Goal: Task Accomplishment & Management: Contribute content

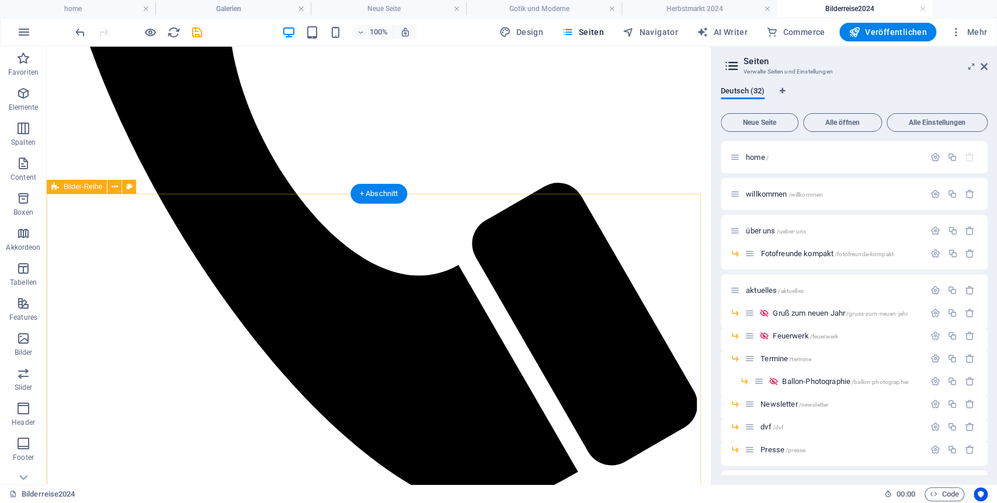
scroll to position [612, 0]
click at [771, 124] on span "Neue Seite" at bounding box center [759, 122] width 67 height 7
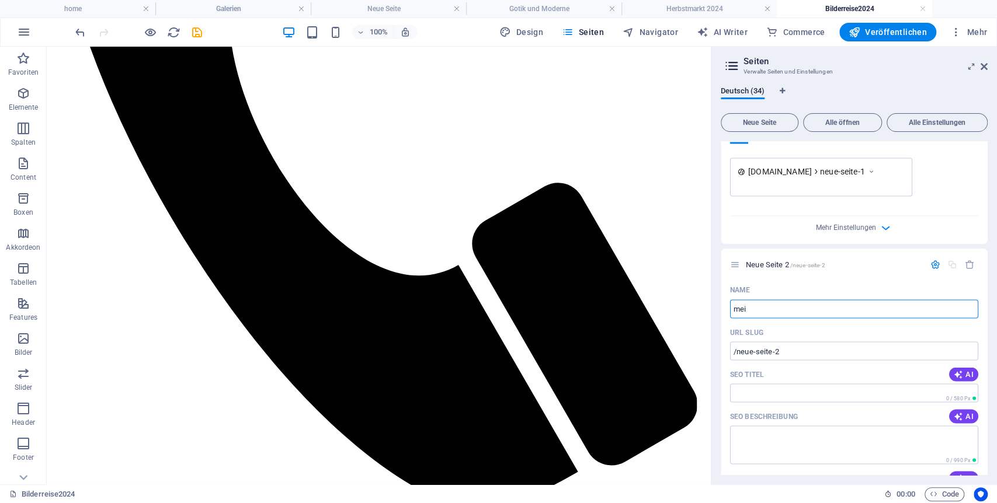
type input "meis"
type input "/"
type input "meister"
type input "/meister"
type input "meister"
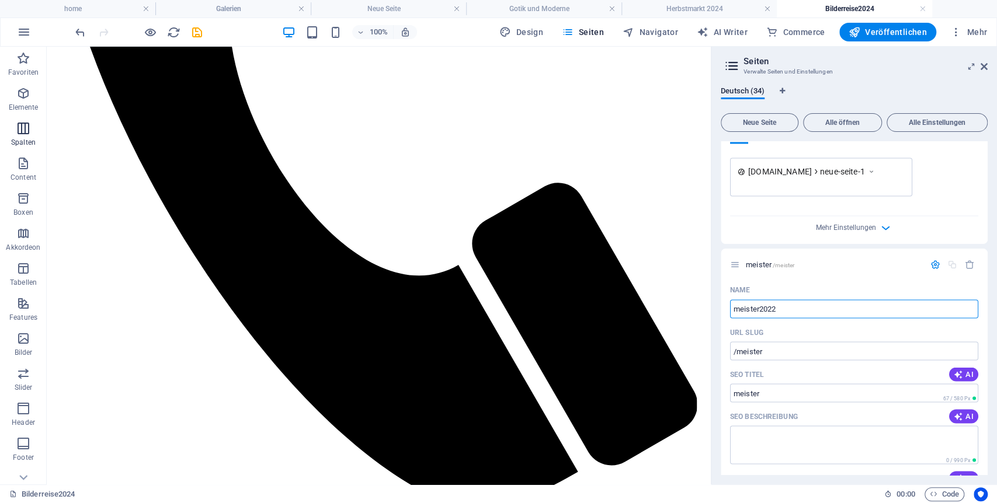
type input "meister20224"
type input "/meister20"
type input "meister20"
type input "/meister20224"
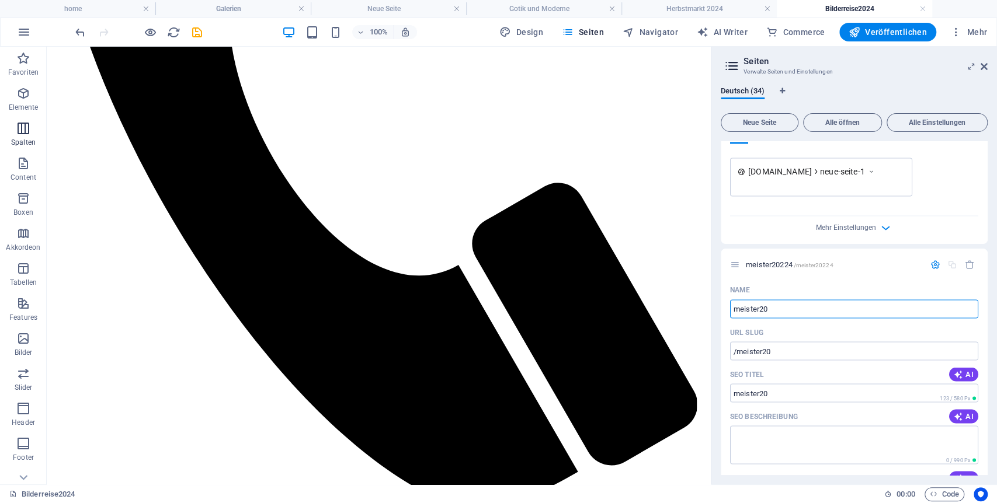
type input "meister20224"
type input "meister2024"
type input "/meister2"
type input "meister2"
type input "meister2024"
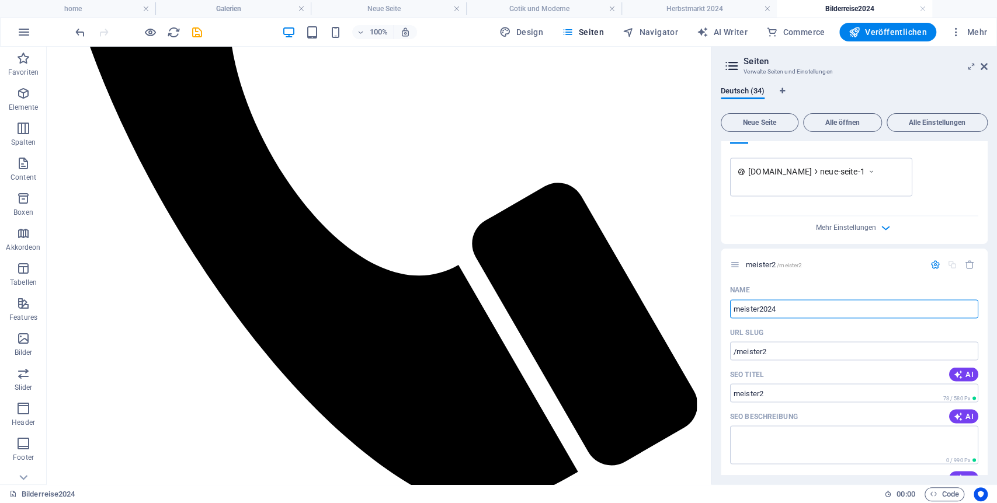
type input "/meister2024"
type input "meister2024"
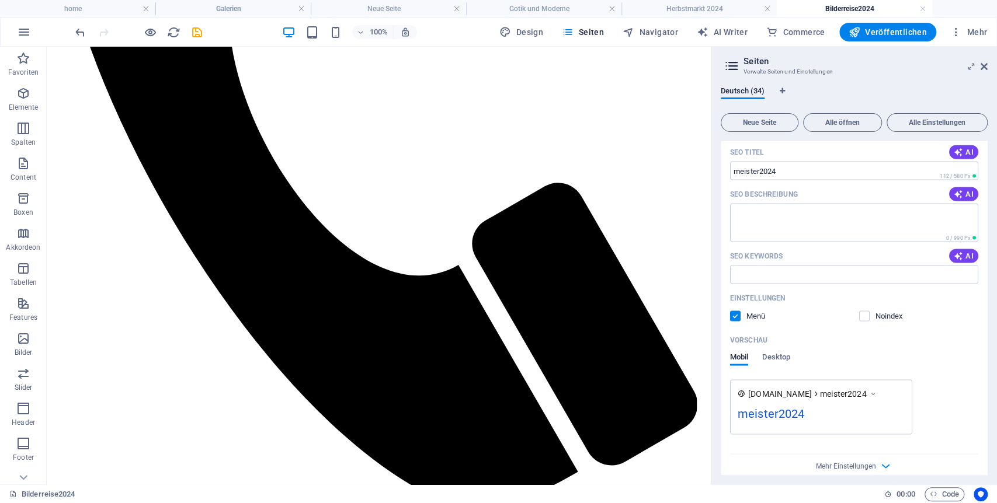
scroll to position [1551, 0]
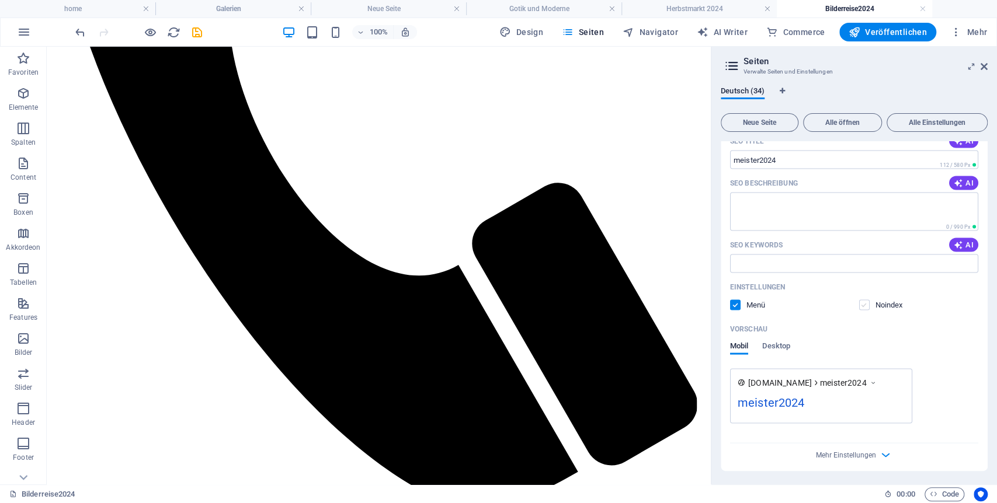
type input "meister2024"
click at [864, 302] on label at bounding box center [864, 305] width 11 height 11
click at [0, 0] on input "checkbox" at bounding box center [0, 0] width 0 height 0
click at [738, 307] on label at bounding box center [735, 305] width 11 height 11
click at [0, 0] on input "checkbox" at bounding box center [0, 0] width 0 height 0
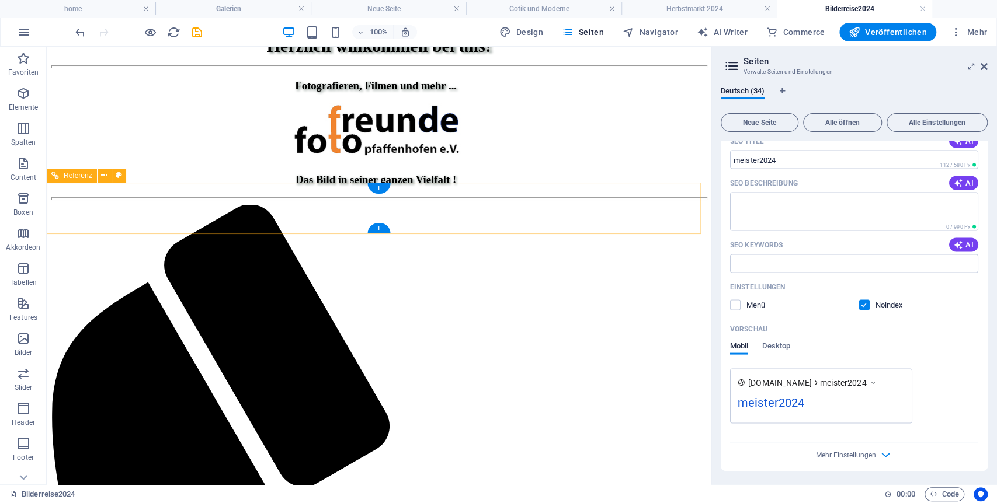
scroll to position [0, 0]
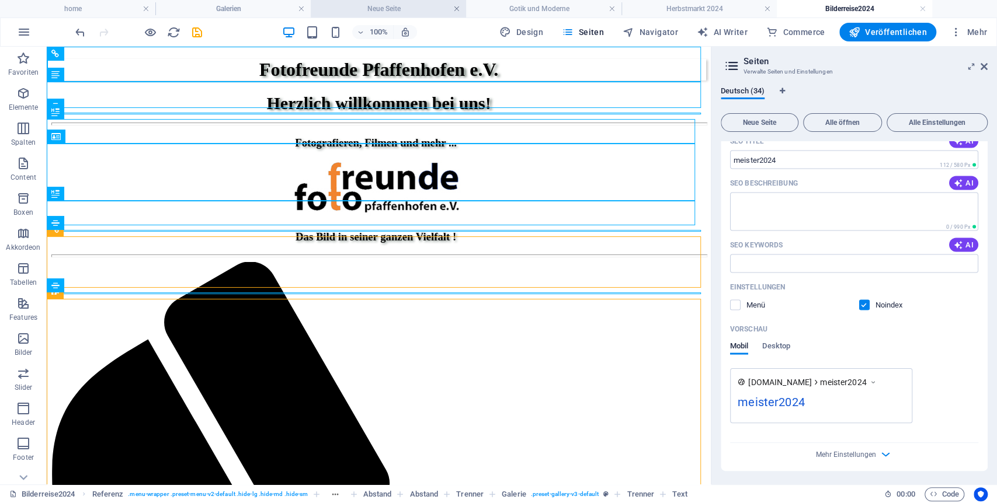
click at [458, 6] on link at bounding box center [456, 9] width 7 height 11
click at [608, 7] on link at bounding box center [611, 9] width 7 height 11
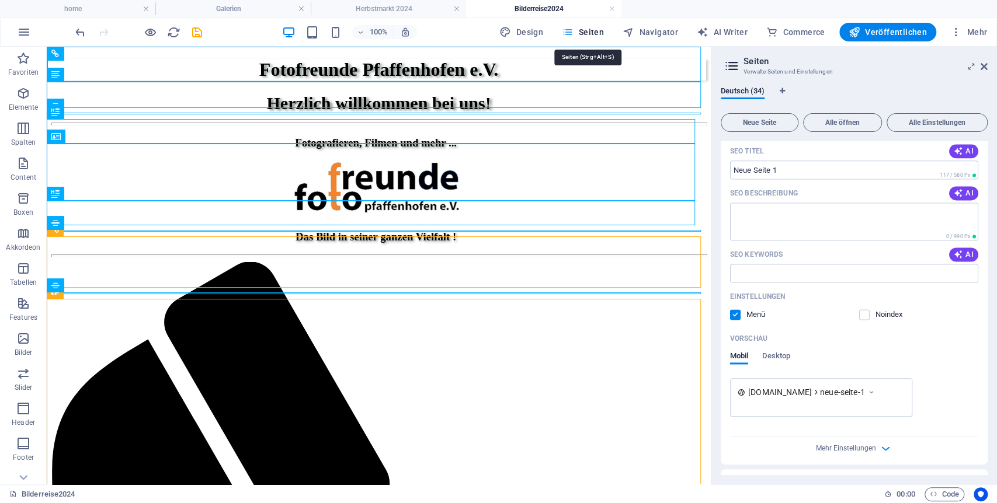
click at [588, 30] on span "Seiten" at bounding box center [583, 32] width 42 height 12
click at [981, 65] on icon at bounding box center [983, 66] width 7 height 9
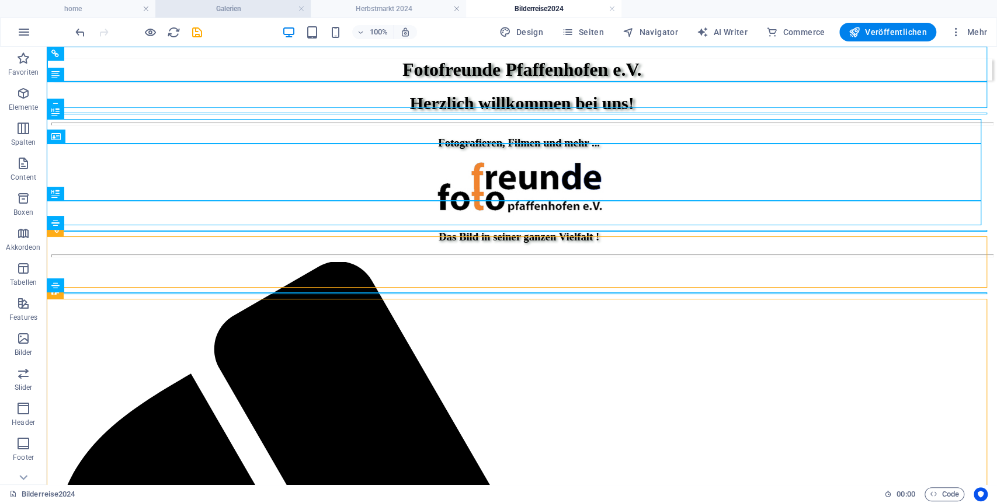
click at [252, 9] on h4 "Galerien" at bounding box center [232, 8] width 155 height 13
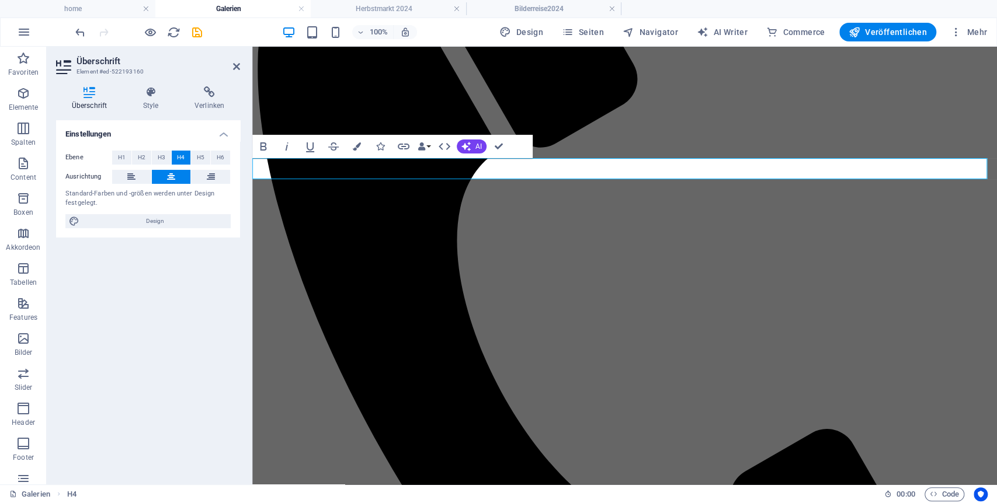
scroll to position [542, 0]
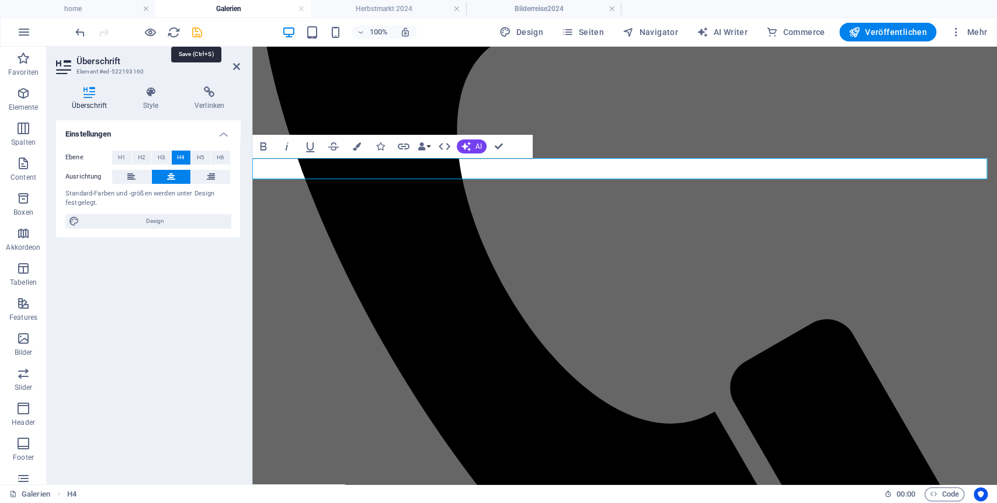
click at [194, 30] on icon "save" at bounding box center [196, 32] width 13 height 13
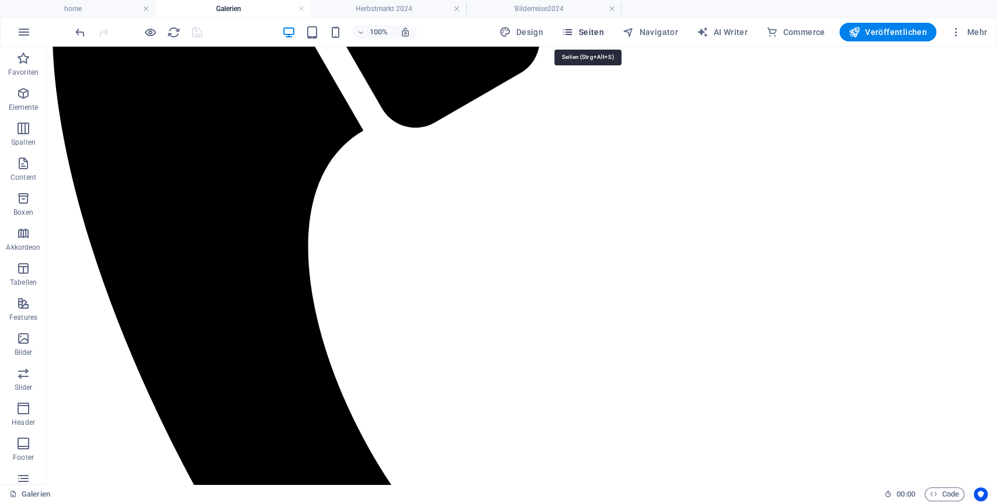
click at [604, 25] on button "Seiten" at bounding box center [582, 32] width 51 height 19
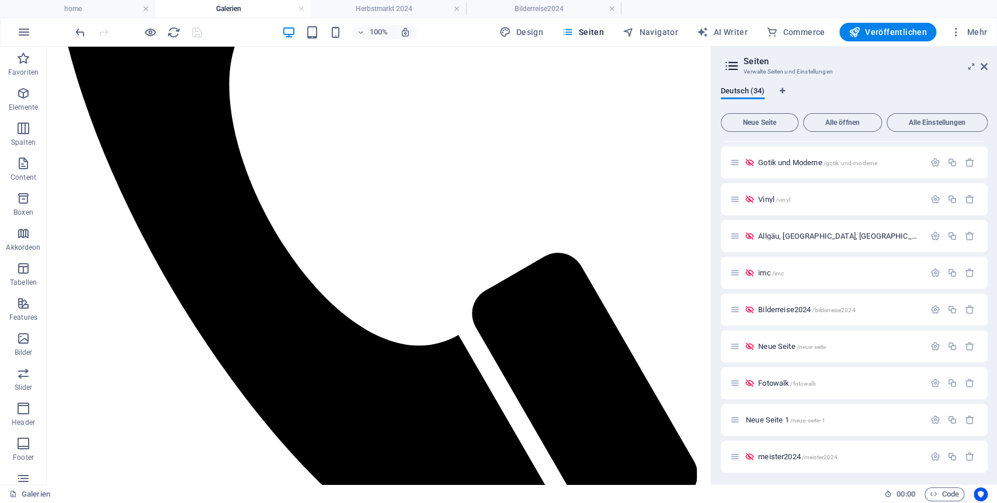
scroll to position [720, 0]
click at [809, 457] on span "/meister2024" at bounding box center [820, 455] width 36 height 6
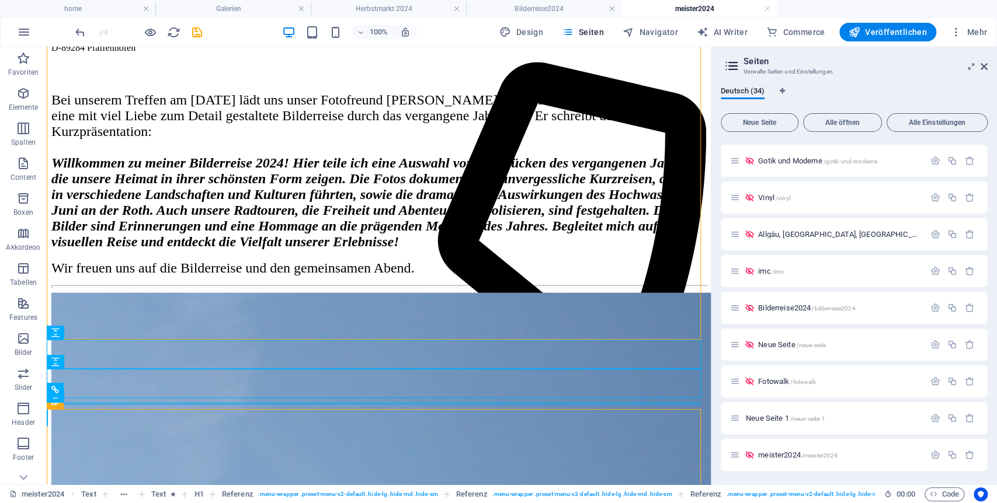
scroll to position [1842, 0]
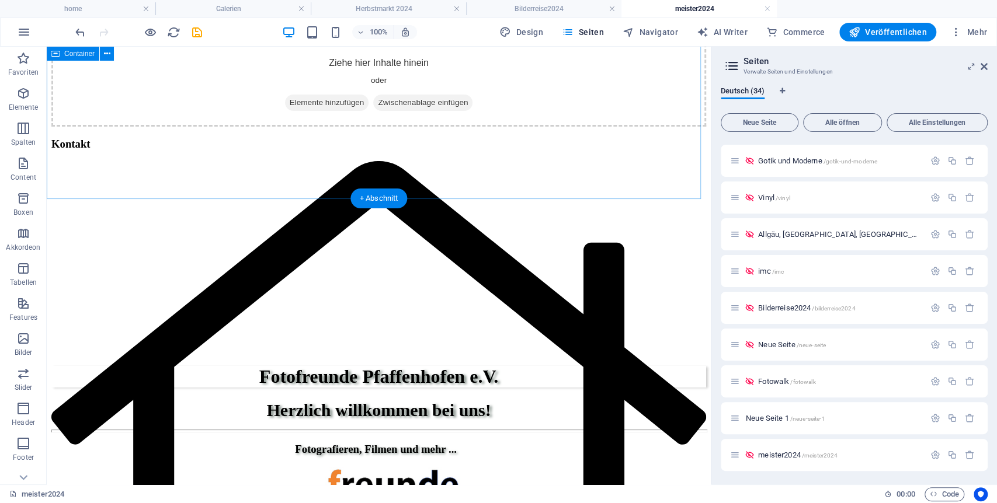
scroll to position [0, 0]
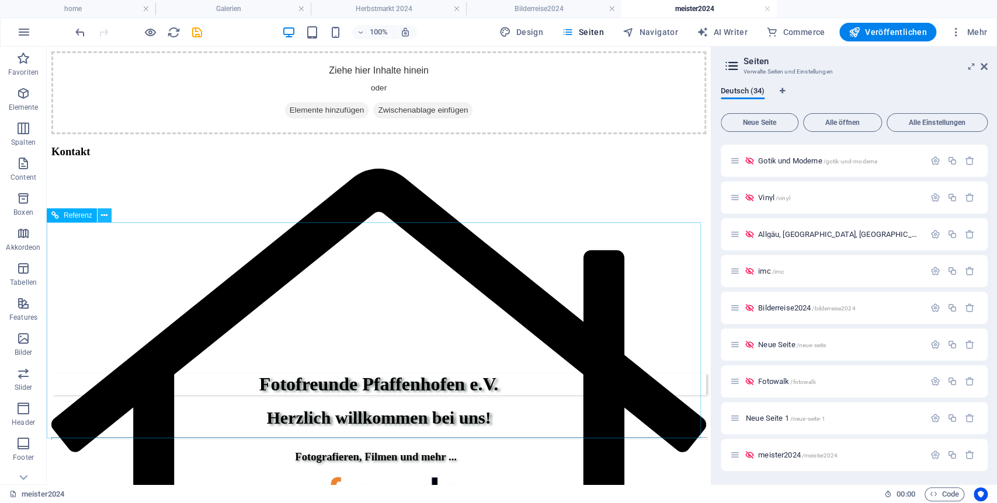
click at [105, 218] on icon at bounding box center [104, 216] width 6 height 12
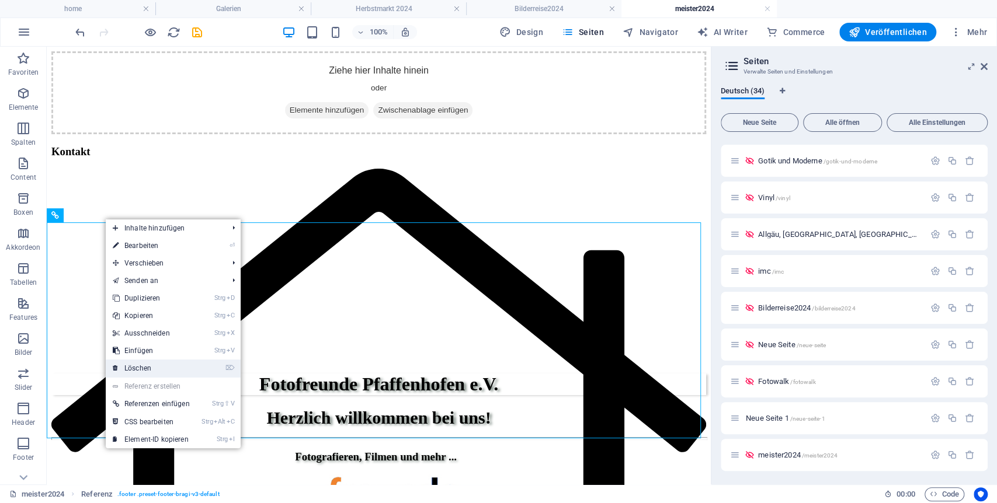
click at [139, 370] on link "⌦ Löschen" at bounding box center [151, 369] width 91 height 18
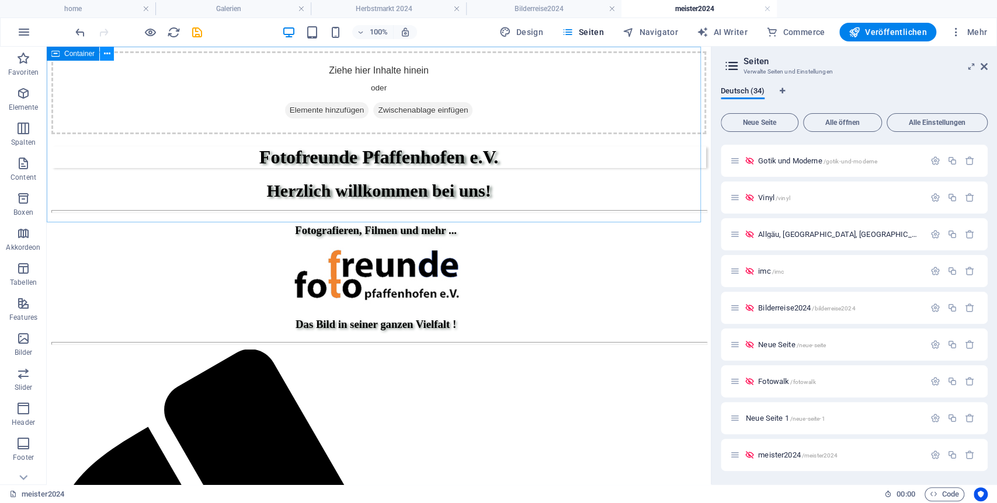
click at [110, 54] on icon at bounding box center [107, 54] width 6 height 12
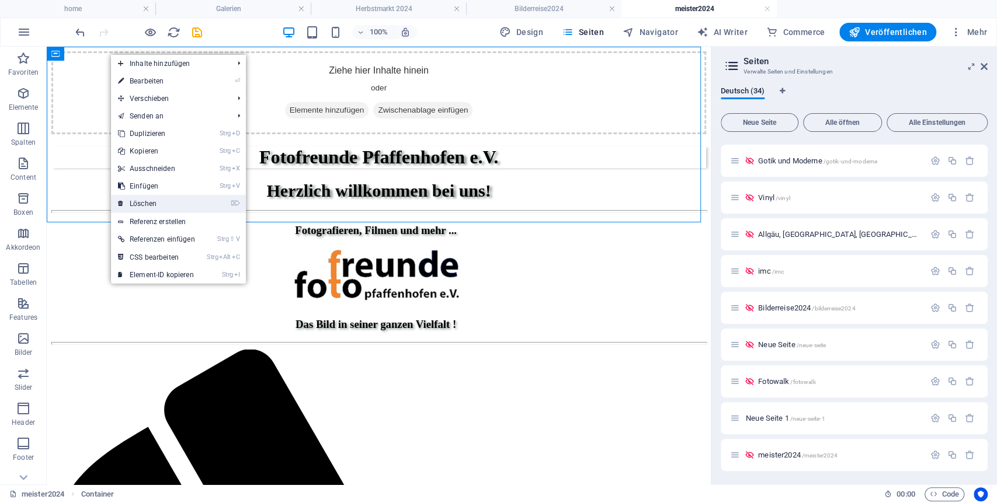
click at [147, 205] on link "⌦ Löschen" at bounding box center [156, 204] width 91 height 18
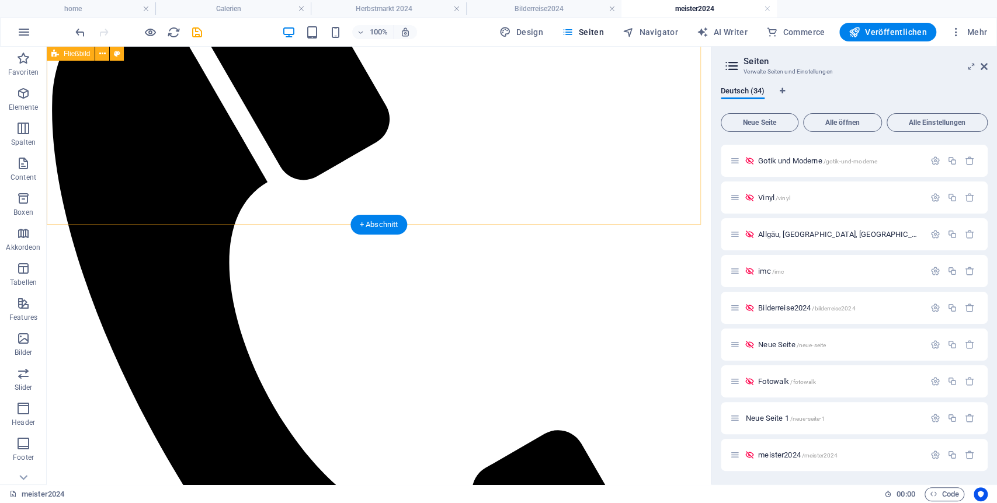
scroll to position [194, 0]
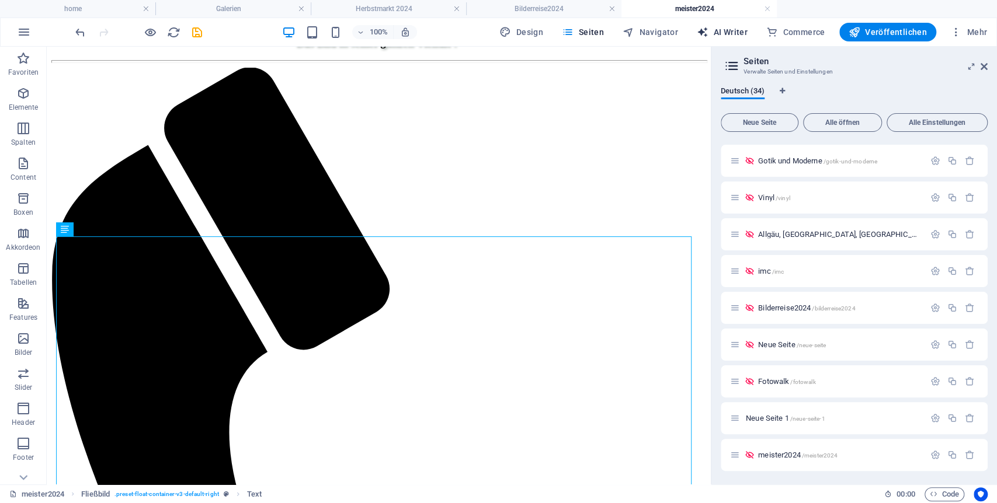
click at [738, 32] on span "AI Writer" at bounding box center [722, 32] width 51 height 12
select select "English"
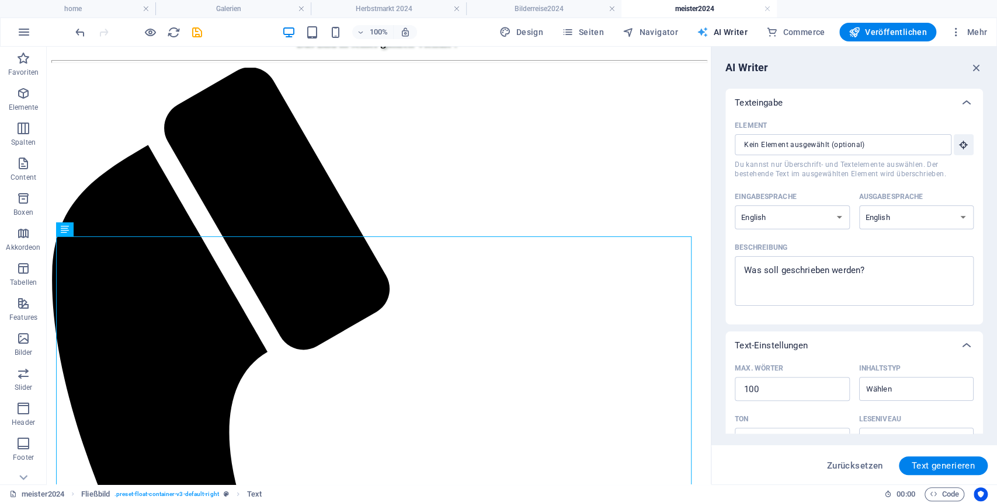
scroll to position [0, 0]
click at [785, 215] on select "Albanian Arabic Armenian Awadhi Azerbaijani Bashkir Basque Belarusian Bengali B…" at bounding box center [791, 218] width 115 height 24
select select "German"
click at [734, 206] on select "Albanian Arabic Armenian Awadhi Azerbaijani Bashkir Basque Belarusian Bengali B…" at bounding box center [791, 218] width 115 height 24
click at [911, 216] on select "Albanian Arabic Armenian Awadhi Azerbaijani Bashkir Basque Belarusian Bengali B…" at bounding box center [916, 218] width 115 height 24
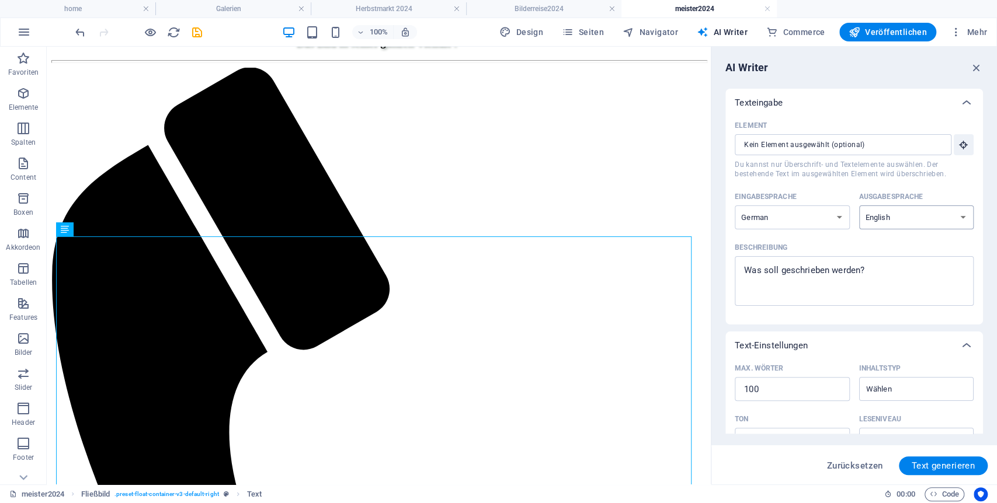
select select "Georgian"
click at [859, 206] on select "Albanian Arabic Armenian Awadhi Azerbaijani Bashkir Basque Belarusian Bengali B…" at bounding box center [916, 218] width 115 height 24
type textarea "x"
click at [859, 271] on textarea "Beschreibung x ​" at bounding box center [853, 281] width 227 height 38
type textarea "I"
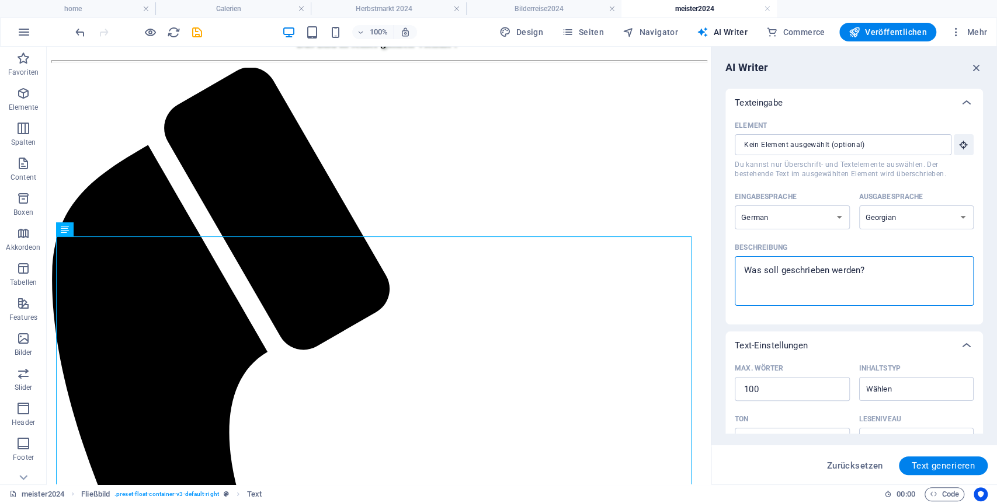
type textarea "x"
type textarea "Im"
type textarea "x"
type textarea "Imm"
type textarea "x"
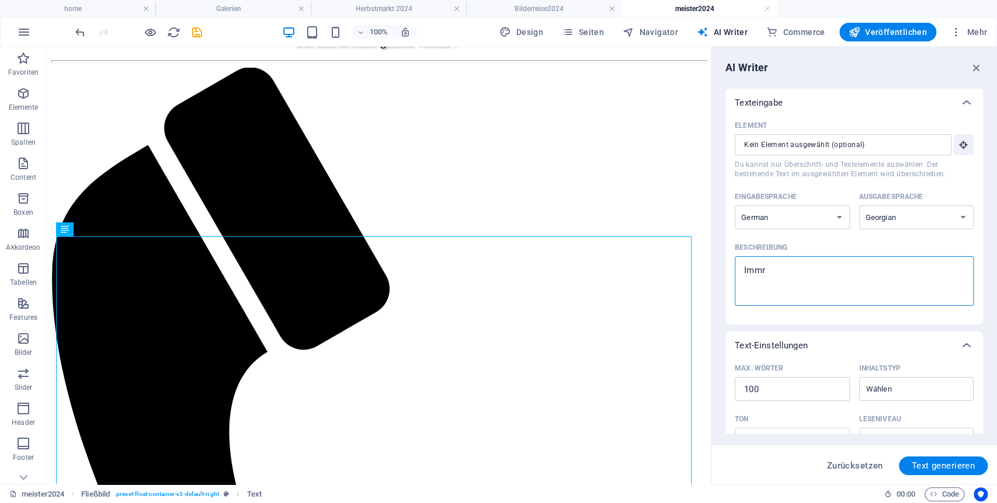
type textarea "Immre"
type textarea "x"
type textarea "Immre"
type textarea "x"
type textarea "Immre"
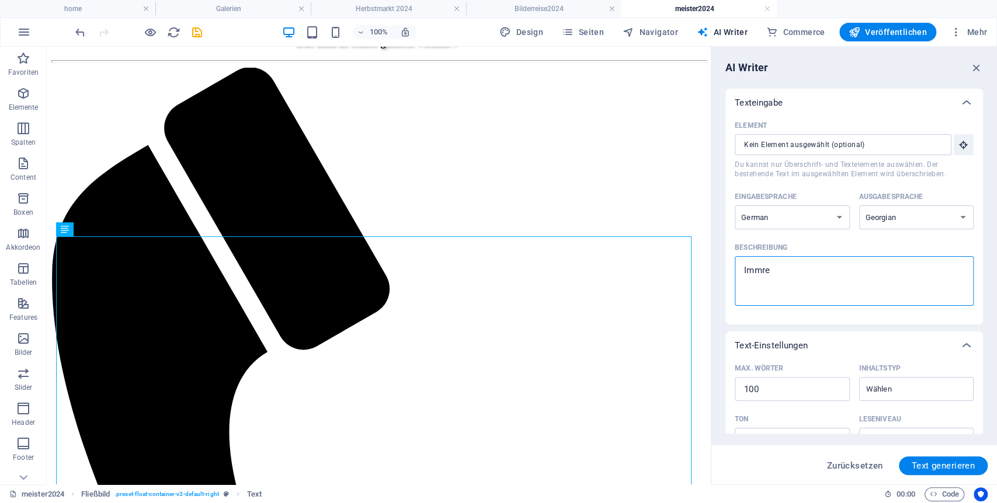
type textarea "x"
type textarea "Immr"
type textarea "x"
type textarea "Imm"
type textarea "x"
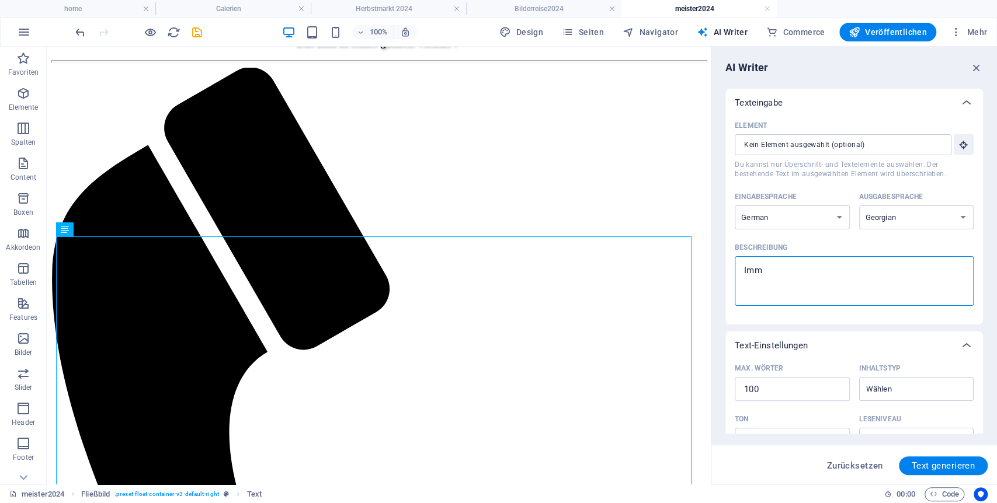
type textarea "Imme"
type textarea "x"
type textarea "Immer"
type textarea "x"
type textarea "Immer"
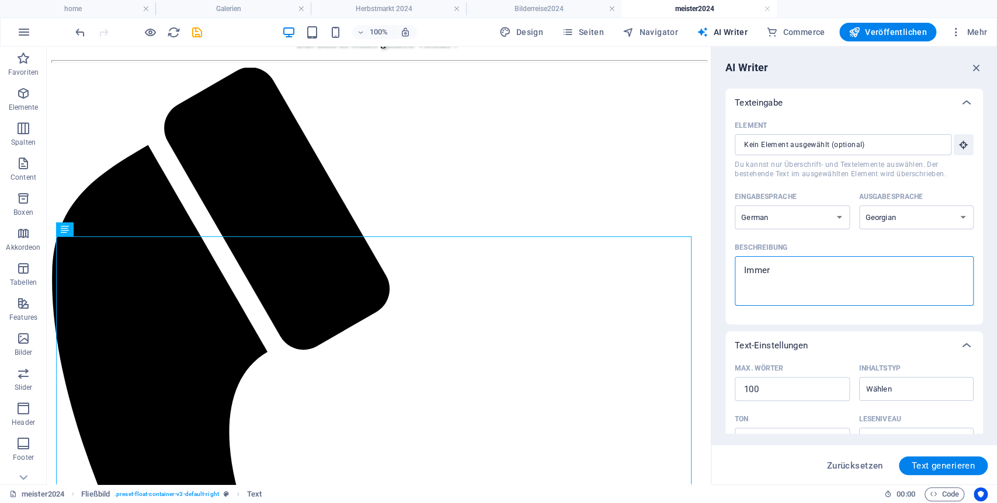
type textarea "x"
type textarea "Immer i"
type textarea "x"
type textarea "Immer im"
type textarea "x"
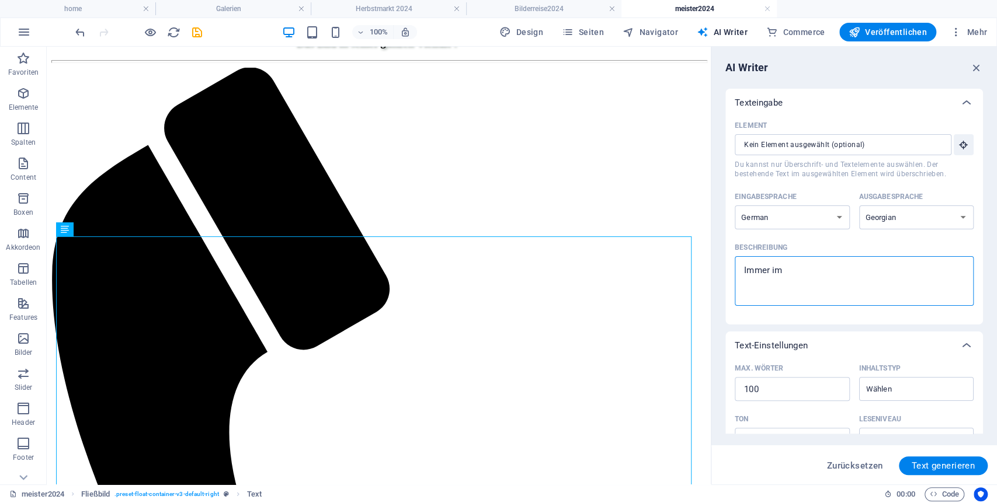
type textarea "Immer im"
type textarea "x"
type textarea "Immer im F"
type textarea "x"
type textarea "Immer im Fe"
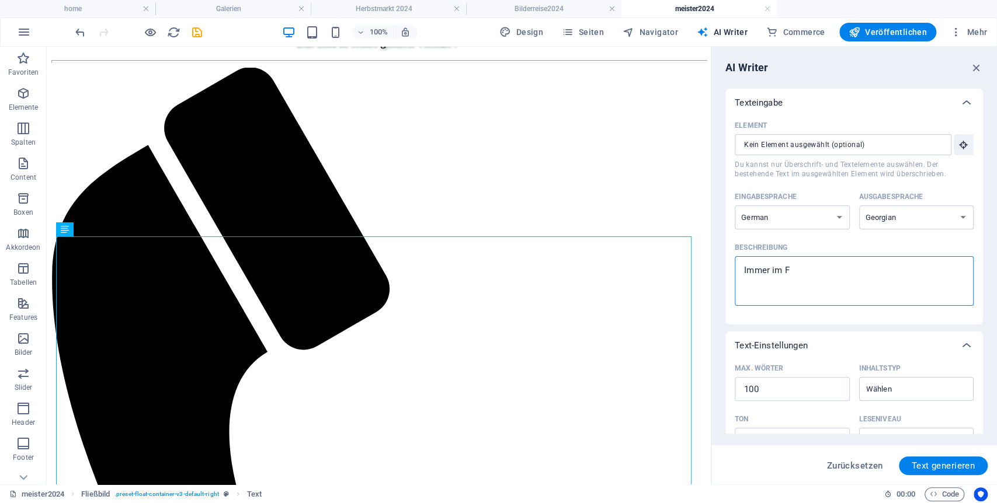
type textarea "x"
type textarea "Immer im Feb"
type textarea "x"
type textarea "Immer im Febr"
type textarea "x"
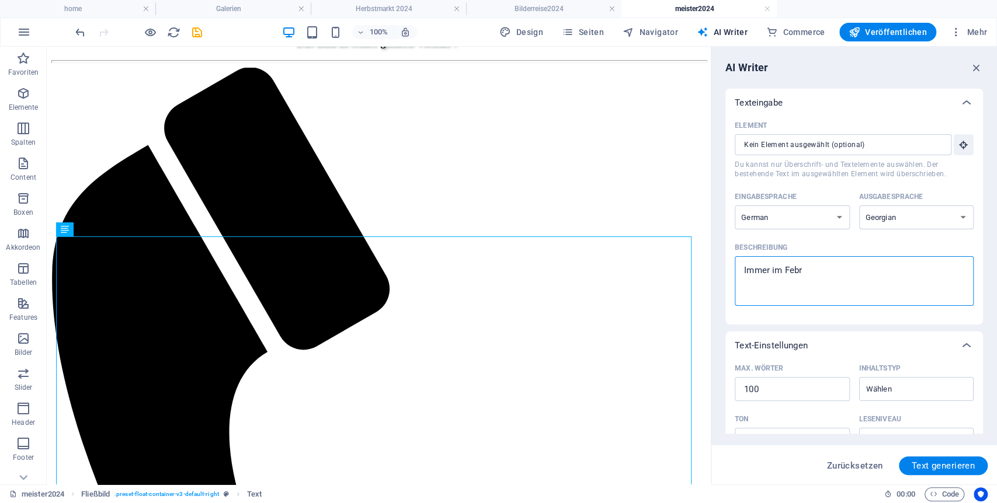
type textarea "Immer im Febru"
type textarea "x"
type textarea "Immer im Februa"
type textarea "x"
type textarea "Immer im Februar"
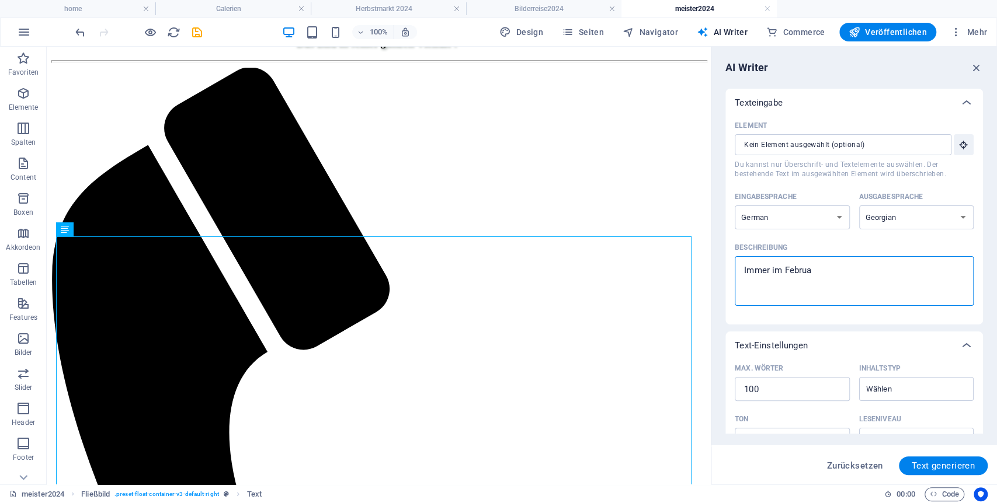
type textarea "x"
type textarea "Immer im Februar"
type textarea "x"
type textarea "Immer im Februar k"
type textarea "x"
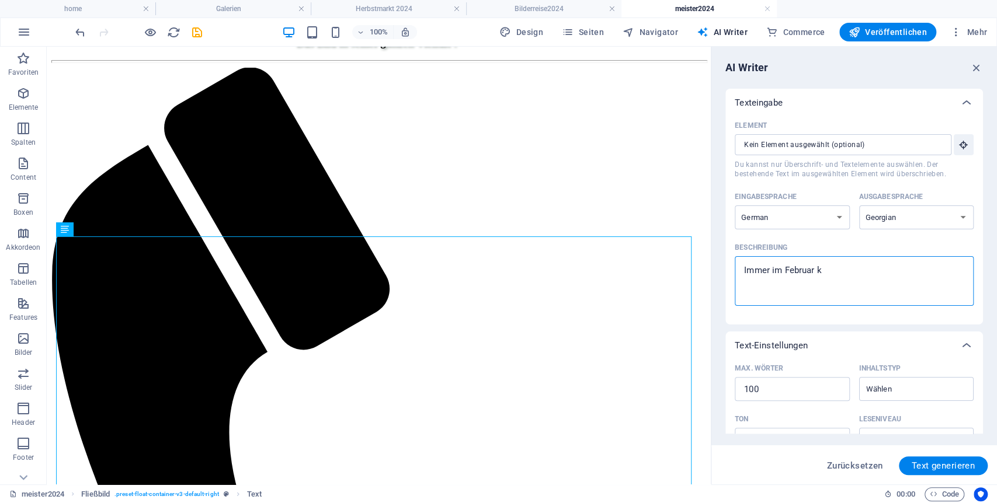
type textarea "Immer im Februar kü"
type textarea "x"
type textarea "Immer im Februar kür"
type textarea "x"
type textarea "Immer im Februar küre"
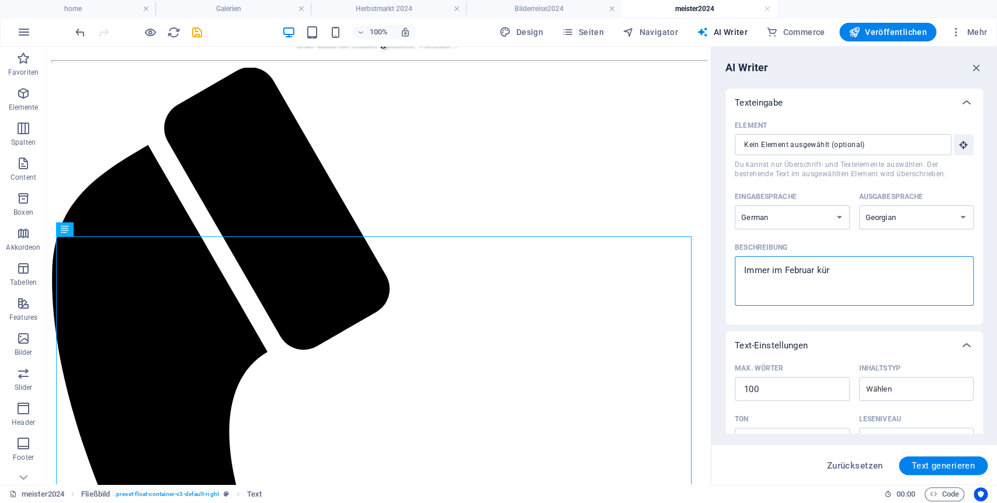
type textarea "x"
type textarea "Immer im Februar küren"
type textarea "x"
type textarea "Immer im Februar küren"
type textarea "x"
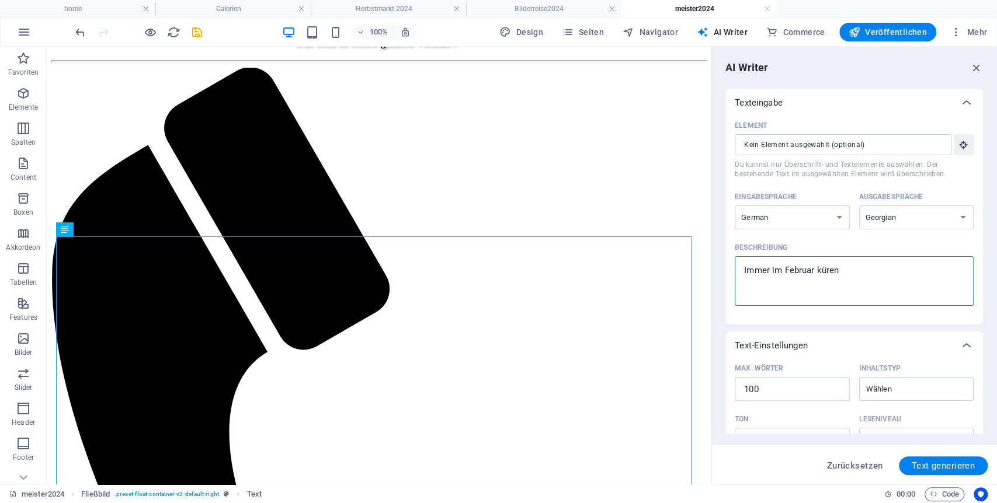
type textarea "Immer im Februar küren w"
type textarea "x"
type textarea "Immer im Februar küren wi"
type textarea "x"
type textarea "Immer im Februar küren wir"
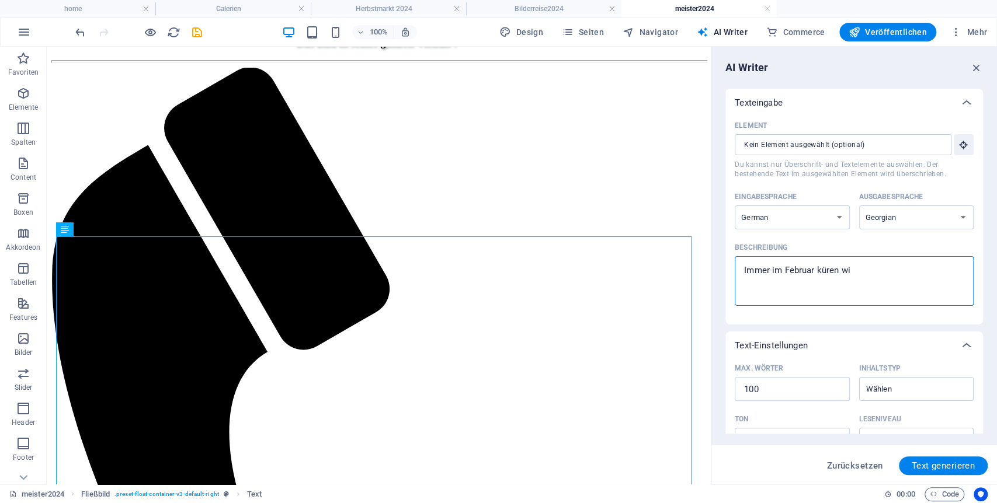
type textarea "x"
type textarea "Immer im Februar küren wir"
type textarea "x"
type textarea "Immer im Februar küren wir i"
type textarea "x"
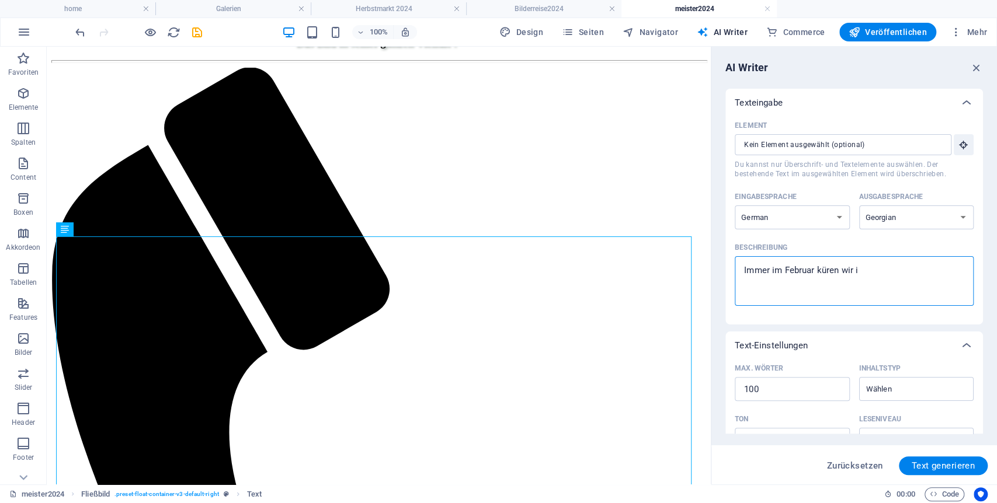
type textarea "Immer im Februar küren wir in"
type textarea "x"
type textarea "Immer im Februar küren wir in"
type textarea "x"
type textarea "Immer im Februar küren wir in u"
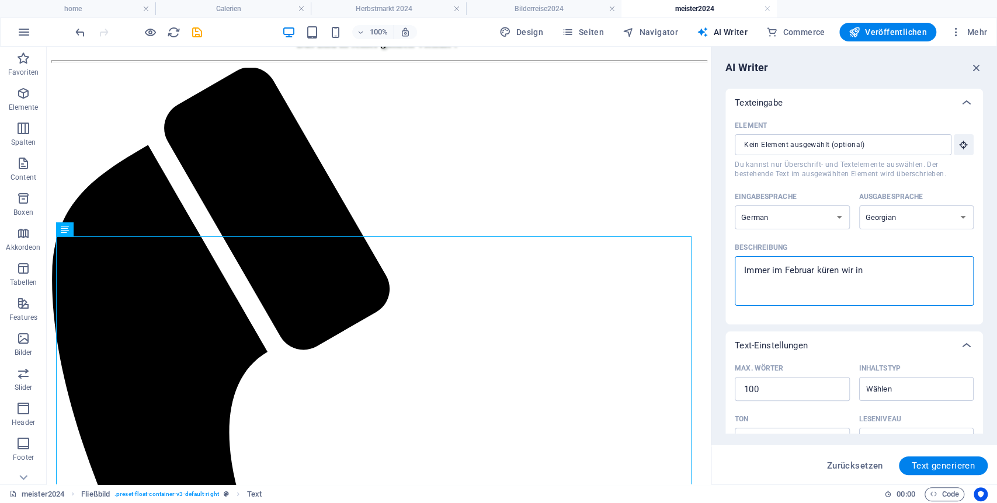
type textarea "x"
type textarea "Immer im Februar küren wir in un"
type textarea "x"
type textarea "Immer im Februar küren wir in uns"
type textarea "x"
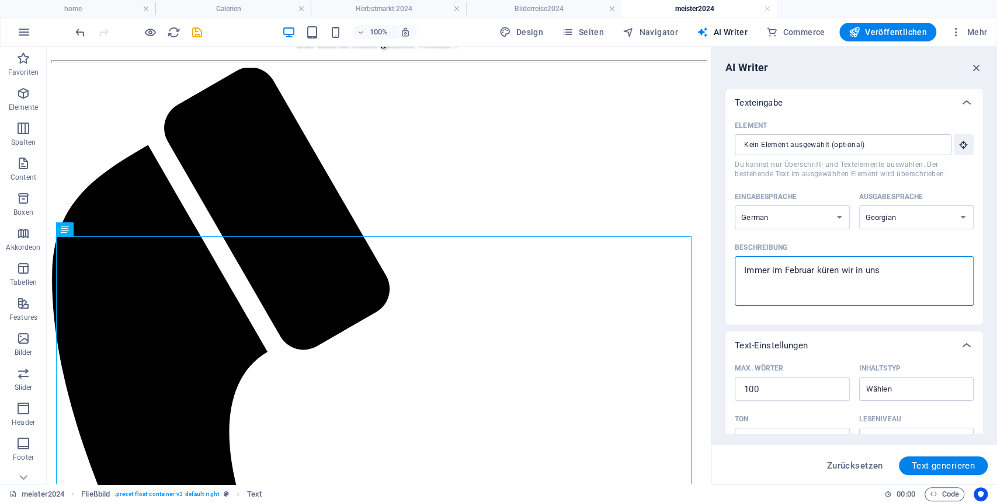
type textarea "Immer im Februar küren wir in unse"
type textarea "x"
type textarea "Immer im Februar küren wir in unser"
type textarea "x"
type textarea "Immer im Februar küren wir in unsere"
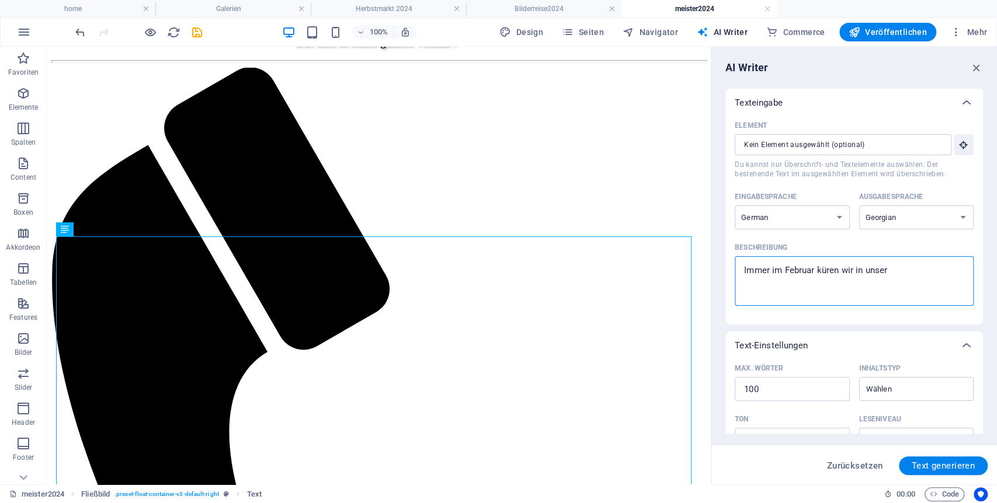
type textarea "x"
type textarea "Immer im Februar küren wir in unserem"
type textarea "x"
type textarea "Immer im Februar küren wir in unserem"
type textarea "x"
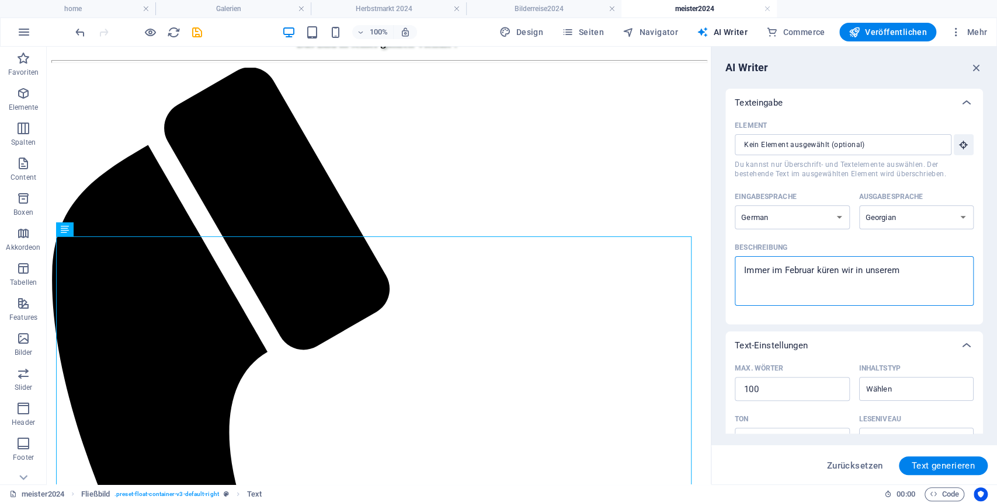
type textarea "Immer im Februar küren wir in unserem V"
type textarea "x"
type textarea "Immer im Februar küren wir in unserem Ve"
type textarea "x"
type textarea "Immer im Februar küren wir in unserem Ver"
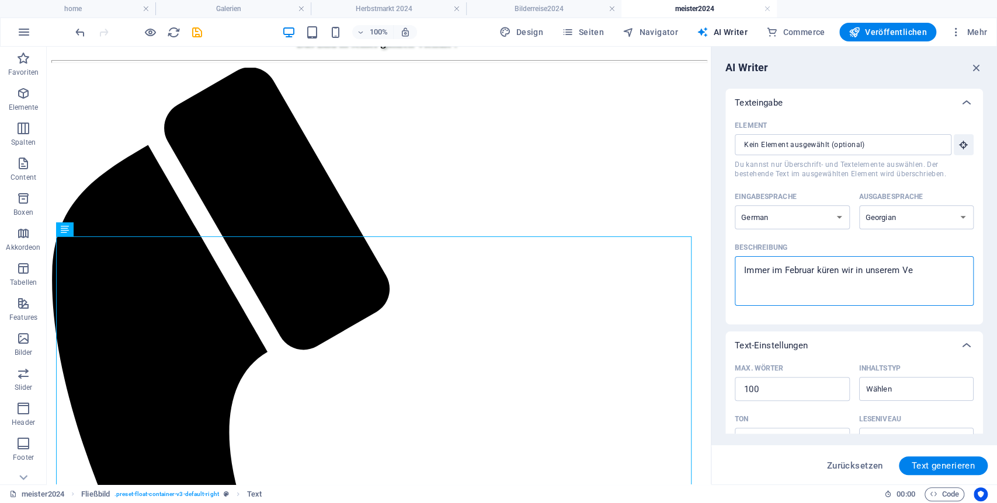
type textarea "x"
type textarea "Immer im Februar küren wir in unserem Vere"
type textarea "x"
type textarea "Immer im Februar küren wir in unserem Verei"
type textarea "x"
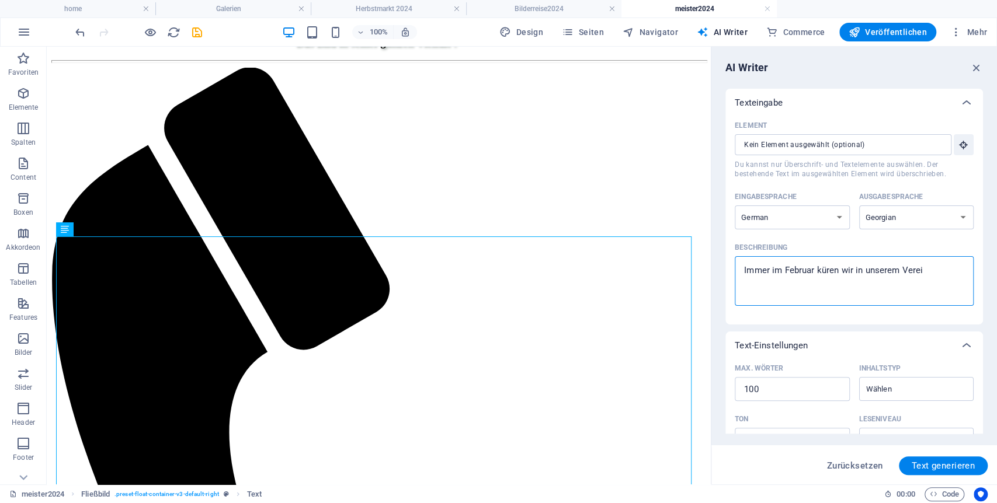
type textarea "Immer im Februar küren wir in unserem Verein"
type textarea "x"
type textarea "Immer im Februar küren wir in unserem Verein"
type textarea "x"
type textarea "Immer im Februar küren wir in unserem Verein d"
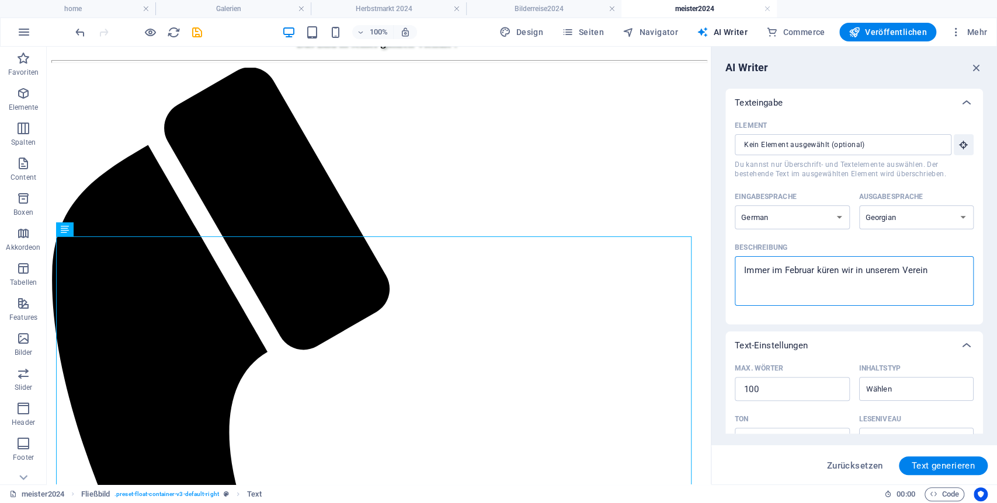
type textarea "x"
type textarea "Immer im Februar küren wir in unserem Verein di"
type textarea "x"
type textarea "Immer im Februar küren wir in unserem Verein die"
type textarea "x"
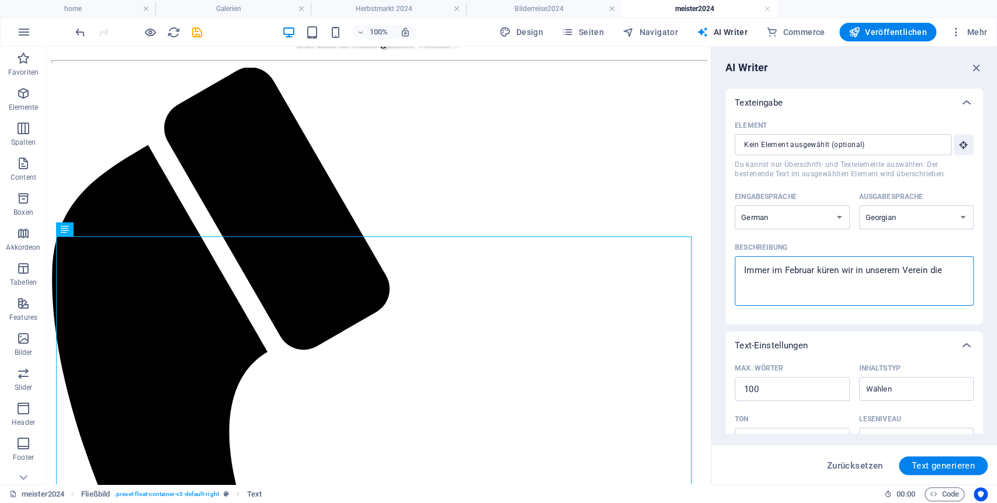
type textarea "Immer im Februar küren wir in unserem Verein die"
type textarea "x"
type textarea "Immer im Februar küren wir in unserem Verein die B"
type textarea "x"
type textarea "Immer im Februar küren wir in unserem Verein die Bi"
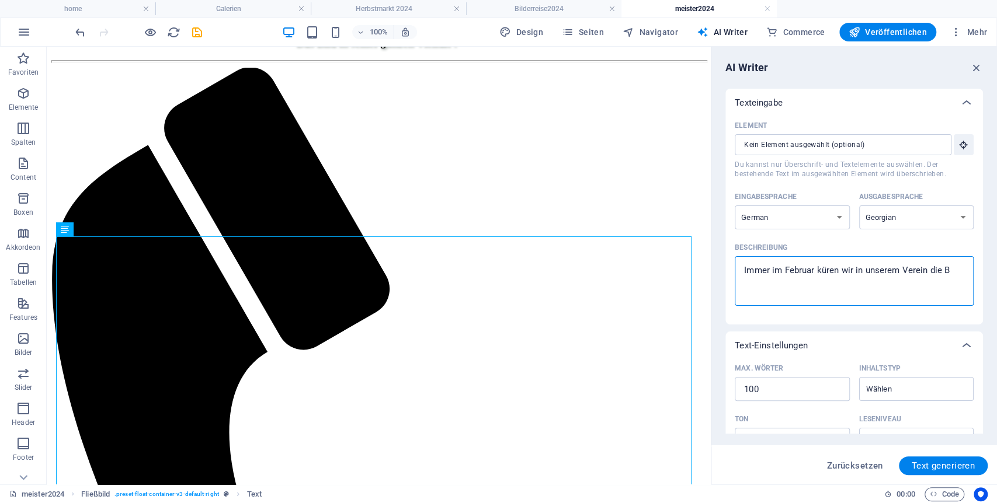
type textarea "x"
type textarea "Immer im Februar küren wir in unserem Verein die Bil"
type textarea "x"
type textarea "Immer im Februar küren wir in unserem Verein die Bilf"
type textarea "x"
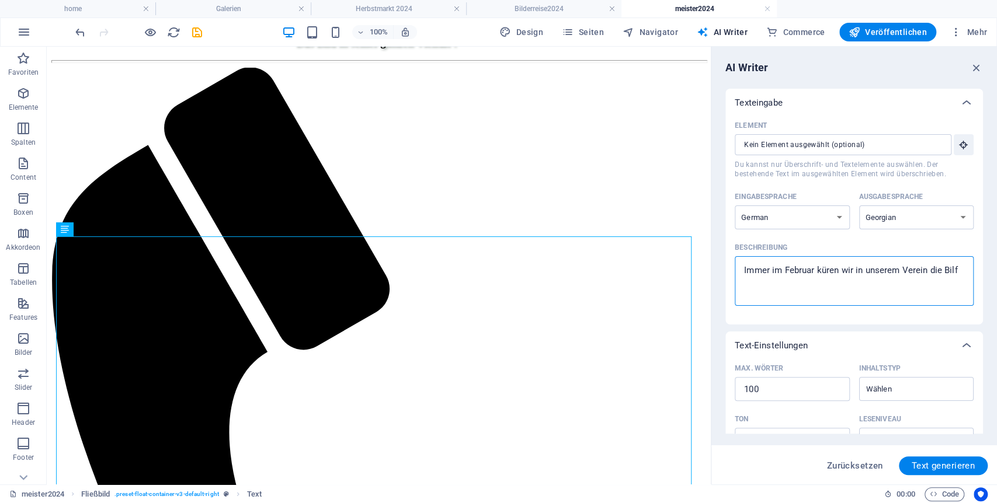
type textarea "Immer im Februar küren wir in unserem Verein die Bil"
type textarea "x"
type textarea "Immer im Februar küren wir in unserem Verein die Bild"
type textarea "x"
type textarea "Immer im Februar küren wir in unserem Verein die Bilde"
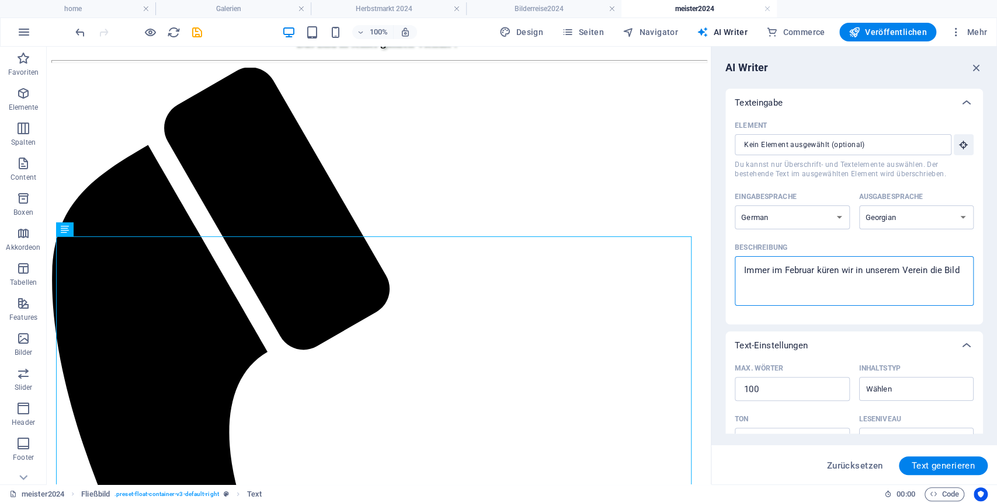
type textarea "x"
type textarea "Immer im Februar küren wir in unserem Verein die Bilder"
type textarea "x"
type textarea "Immer im Februar küren wir in unserem Verein die Bilderr"
type textarea "x"
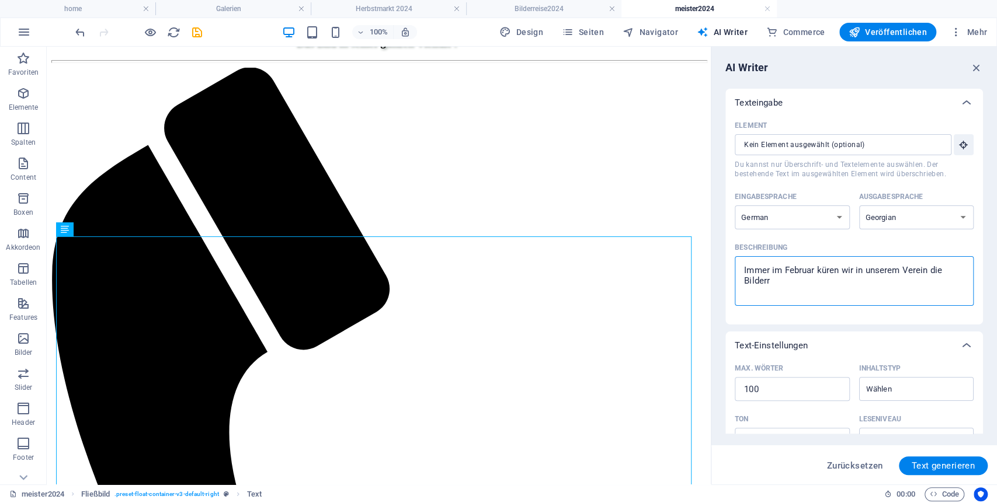
type textarea "Immer im Februar küren wir in unserem Verein die Bilderrm"
type textarea "x"
type textarea "Immer im Februar küren wir in unserem Verein die Bilderr"
type textarea "x"
type textarea "Immer im Februar küren wir in unserem Verein die Bilder"
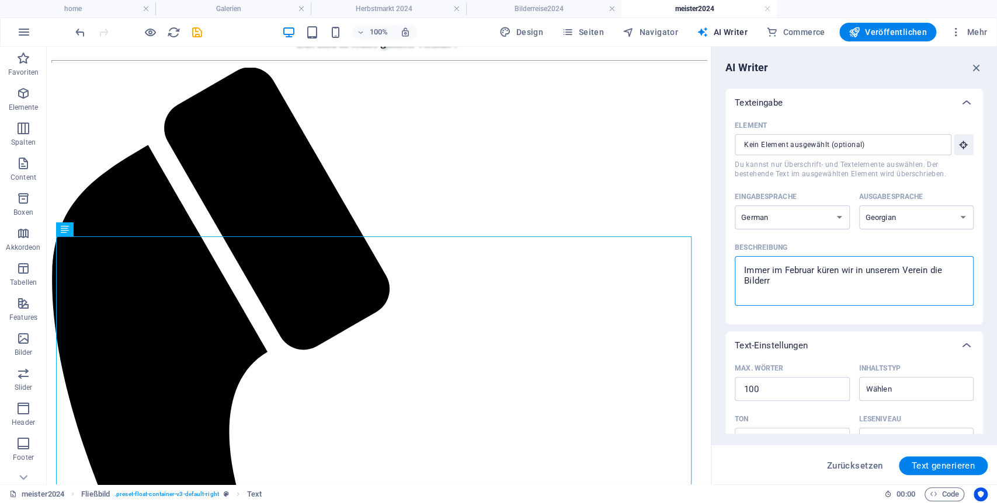
type textarea "x"
type textarea "Immer im Februar küren wir in unserem Verein die Bilder"
type textarea "x"
type textarea "Immer im Februar küren wir in unserem Verein die Bilder a"
type textarea "x"
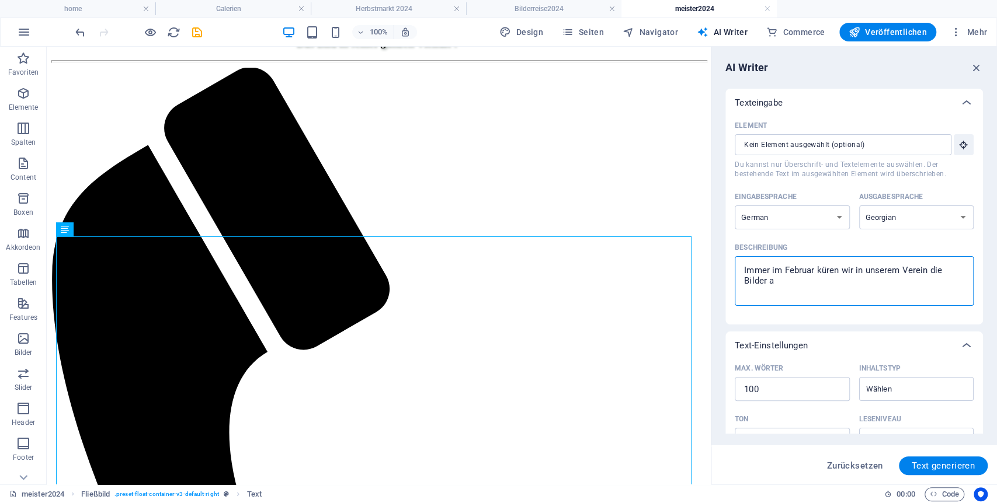
type textarea "Immer im Februar küren wir in unserem Verein die Bilder au"
type textarea "x"
type textarea "Immer im Februar küren wir in unserem Verein die Bilder aus"
type textarea "x"
type textarea "Immer im Februar küren wir in unserem Verein die Bilder aus"
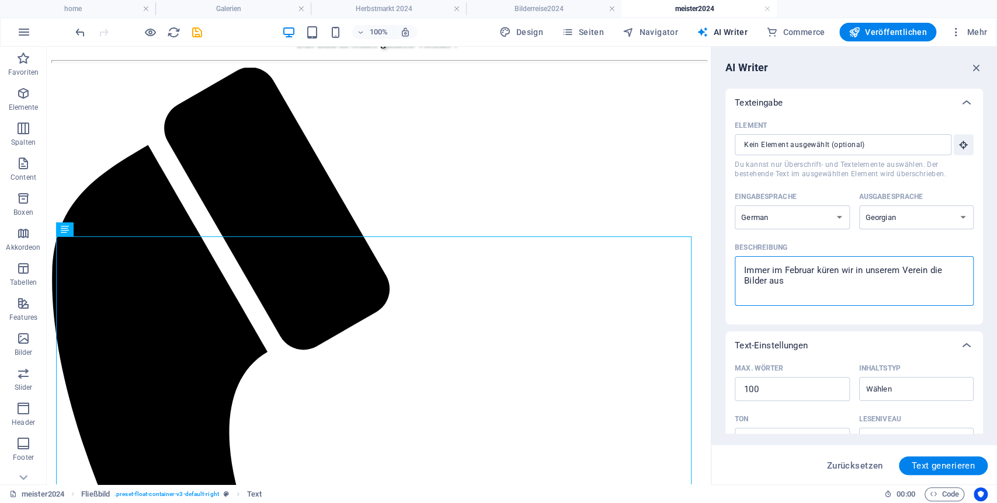
type textarea "x"
type textarea "Immer im Februar küren wir in unserem Verein die Bilder aus d"
type textarea "x"
type textarea "Immer im Februar küren wir in unserem Verein die Bilder aus de"
type textarea "x"
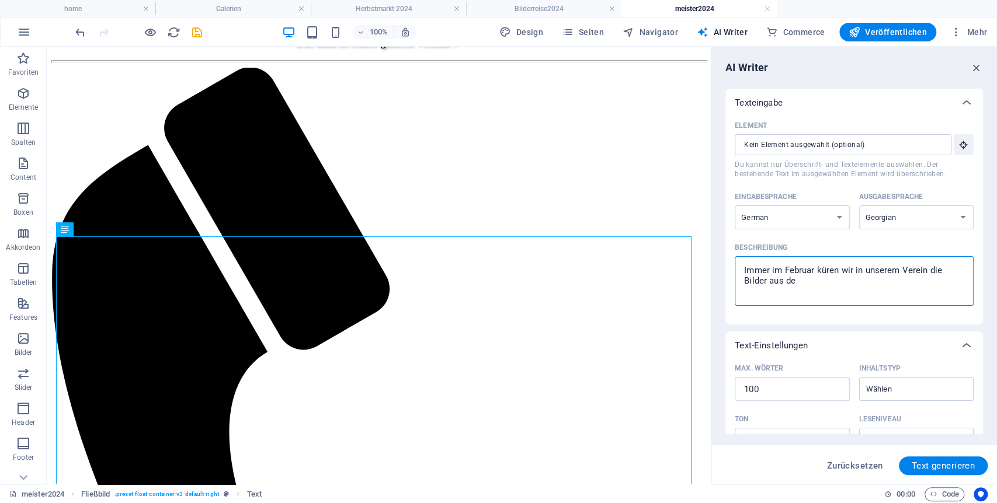
type textarea "Immer im Februar küren wir in unserem Verein die Bilder aus dem"
type textarea "x"
type textarea "Immer im Februar küren wir in unserem Verein die Bilder aus dem"
type textarea "x"
click at [892, 291] on textarea "Immer im Februar küren wir in unserem Verein die Bilder aus dem" at bounding box center [853, 281] width 227 height 38
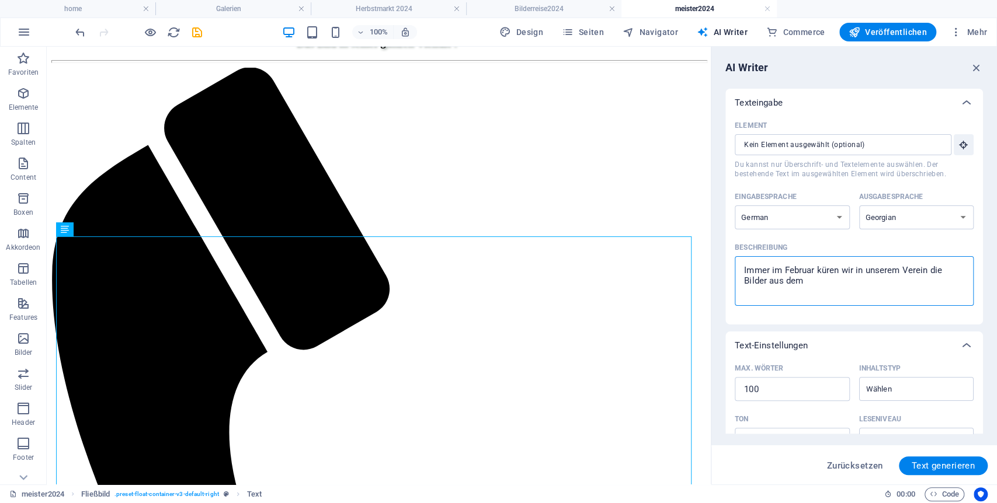
click at [892, 291] on textarea "Immer im Februar küren wir in unserem Verein die Bilder aus dem" at bounding box center [853, 281] width 227 height 38
type textarea "Immer im Februar küren wir in unserem Verein die Bilder aus dem V"
type textarea "x"
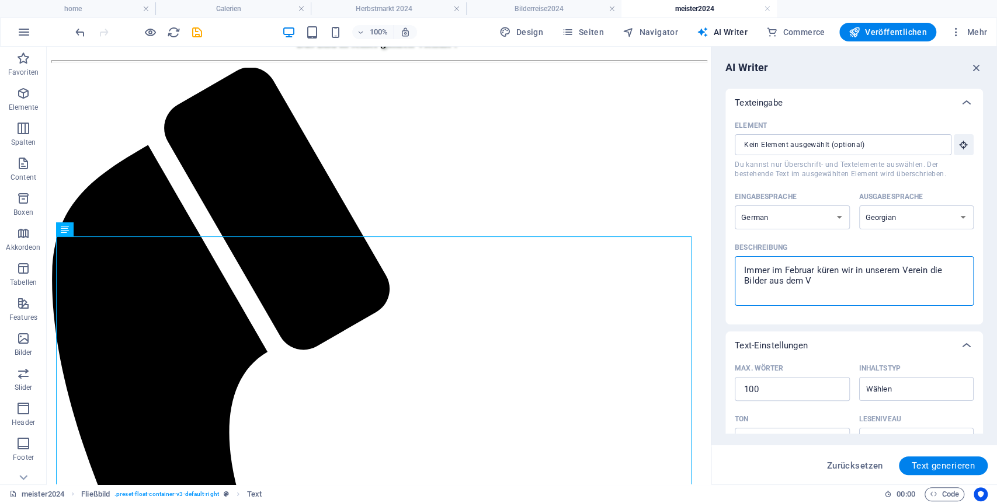
type textarea "Immer im Februar küren wir in unserem Verein die Bilder aus dem Vo"
type textarea "x"
type textarea "Immer im Februar küren wir in unserem Verein die Bilder aus dem Vor"
type textarea "x"
type textarea "Immer im Februar küren wir in unserem Verein die Bilder aus dem Vorj"
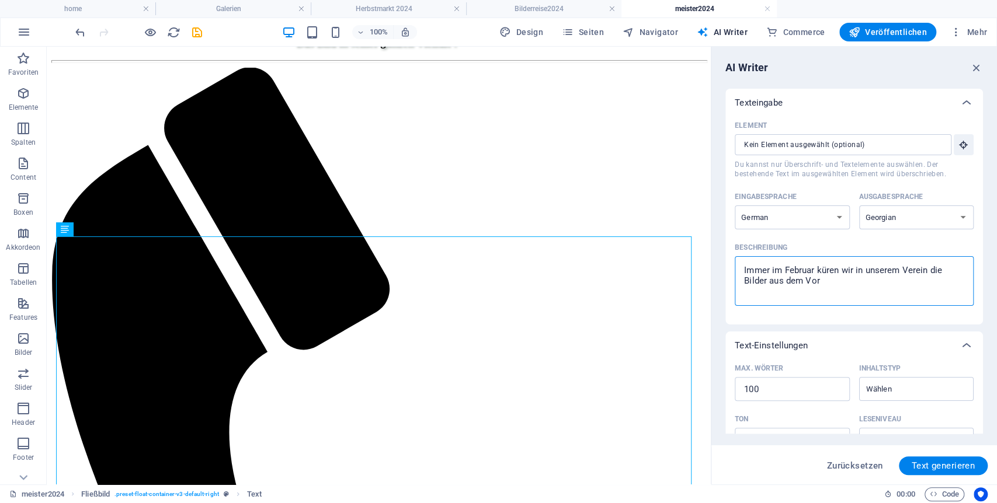
type textarea "x"
type textarea "Immer im Februar küren wir in unserem Verein die Bilder aus dem [GEOGRAPHIC_DAT…"
type textarea "x"
type textarea "Immer im Februar küren wir in unserem Verein die Bilder aus dem [GEOGRAPHIC_DAT…"
type textarea "x"
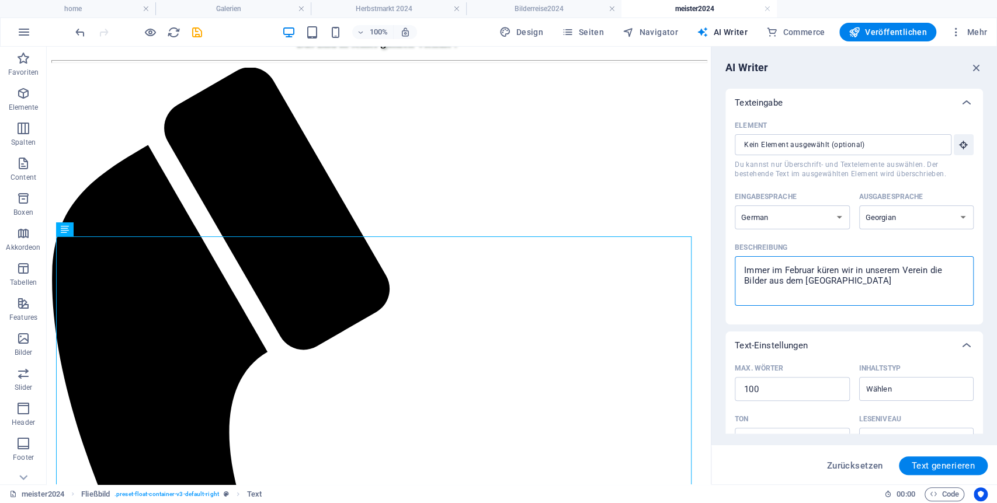
type textarea "Immer im Februar küren wir in unserem Verein die Bilder aus dem Vorjahr"
type textarea "x"
type textarea "Immer im Februar küren wir in unserem Verein die Bilder aus dem Vorjahr"
type textarea "x"
type textarea "Immer im Februar küren wir in unserem Verein die Bilder aus dem Vorjahr u"
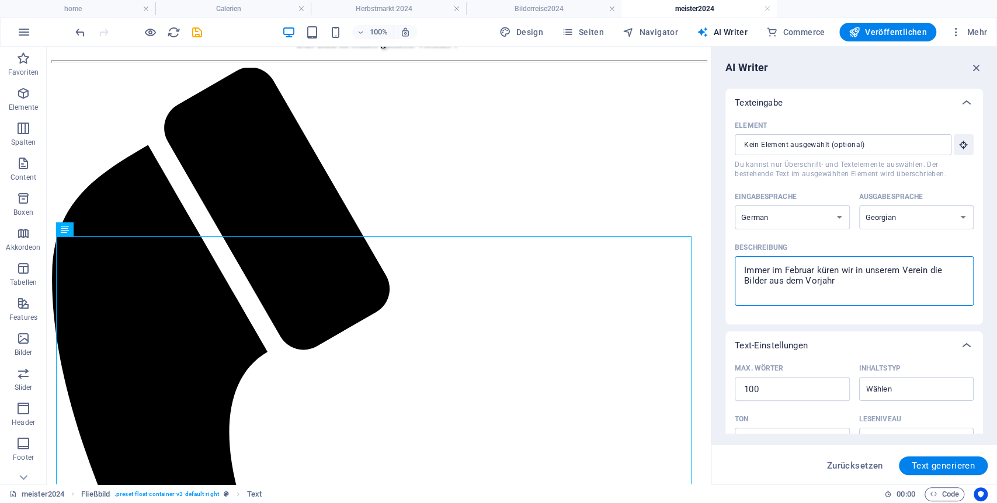
type textarea "x"
type textarea "Immer im Februar küren wir in unserem Verein die Bilder aus dem Vorjahr un"
type textarea "x"
type textarea "Immer im Februar küren wir in unserem Verein die Bilder aus dem Vorjahr und"
type textarea "x"
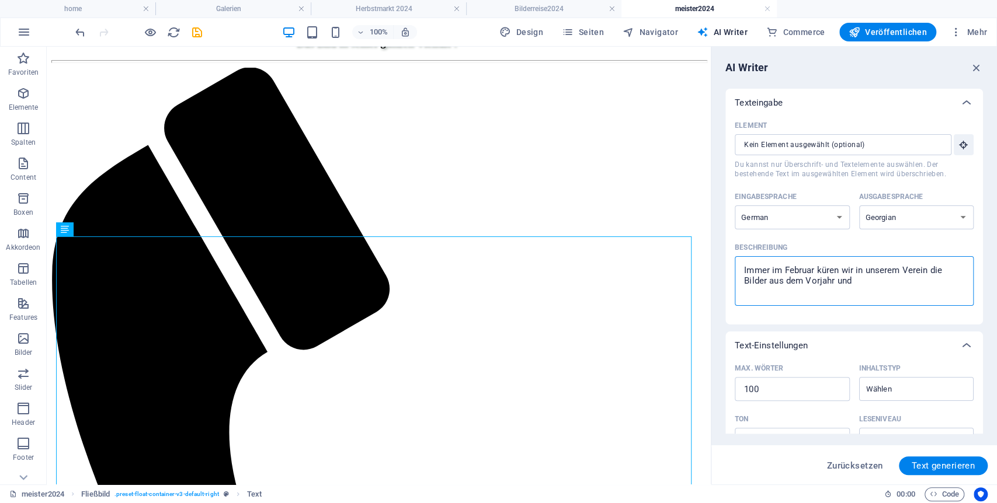
type textarea "Immer im Februar küren wir in unserem Verein die Bilder aus dem Vorjahr und"
type textarea "x"
type textarea "Immer im Februar küren wir in unserem Verein die Bilder aus dem Vorjahr und e"
type textarea "x"
click at [871, 280] on textarea "Immer im Februar küren wir in unserem Verein die Bilder aus dem Vorjahr und [DE…" at bounding box center [853, 281] width 227 height 38
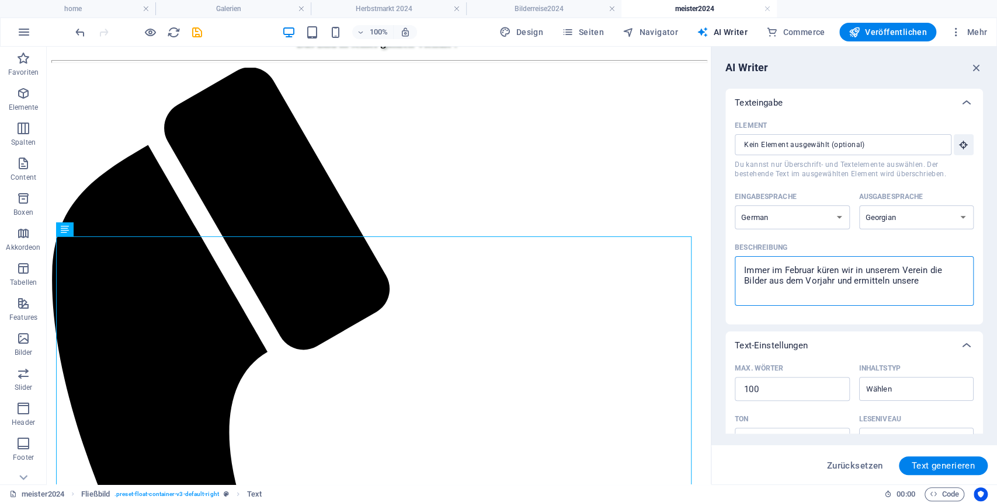
click at [927, 284] on textarea "Immer im Februar küren wir in unserem Verein die Bilder aus dem Vorjahr und erm…" at bounding box center [853, 281] width 227 height 38
drag, startPoint x: 816, startPoint y: 437, endPoint x: 693, endPoint y: 385, distance: 133.9
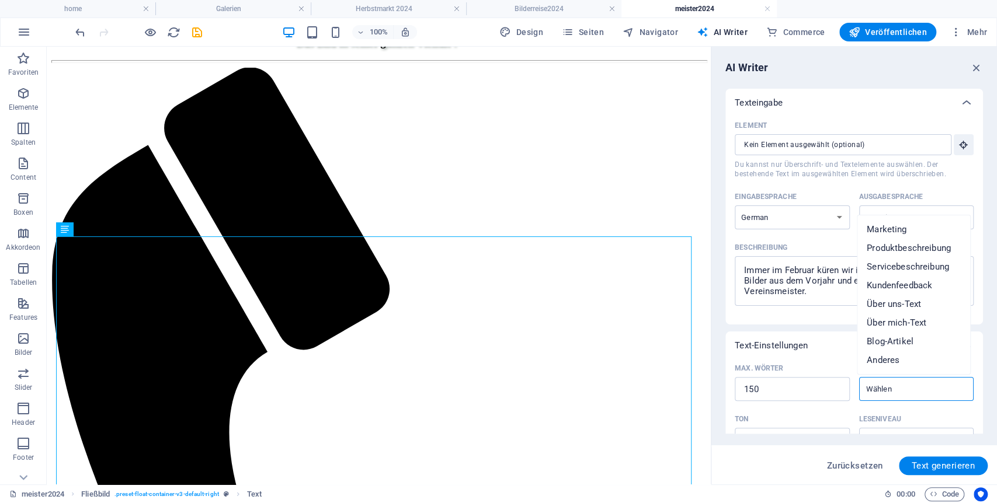
click at [887, 389] on input "Inhaltstyp ​" at bounding box center [906, 389] width 89 height 17
click at [908, 300] on span "Über uns-Text" at bounding box center [893, 304] width 54 height 12
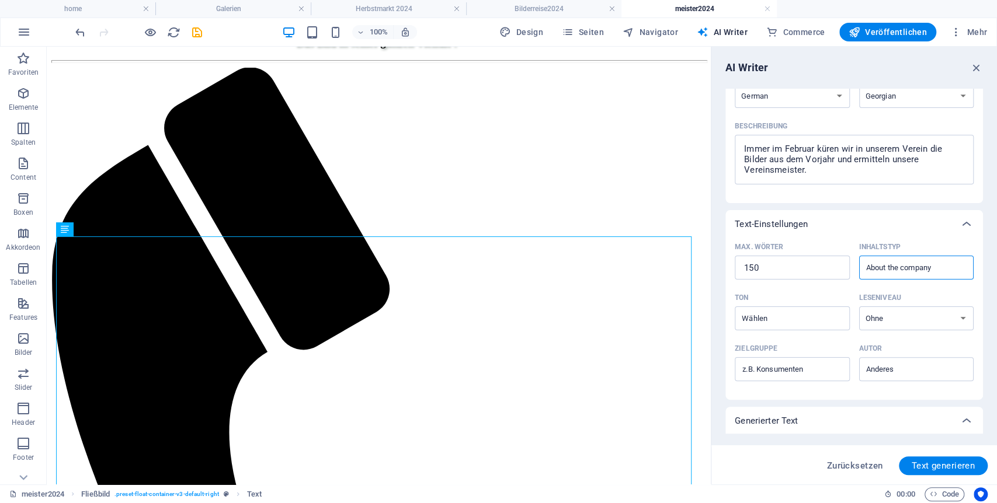
scroll to position [130, 0]
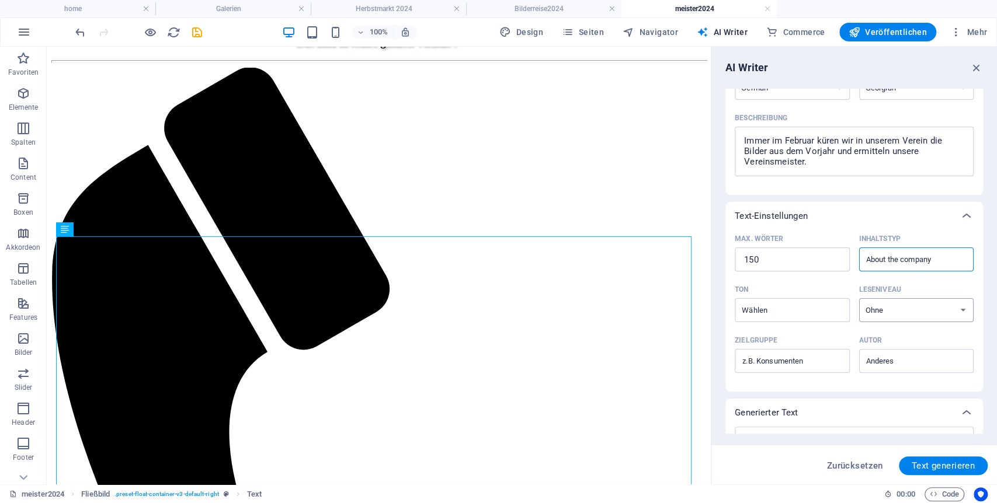
click at [885, 309] on select "Ohne Akademisch Erwachsen Jugendliche Kinder" at bounding box center [916, 310] width 115 height 24
click at [859, 298] on select "Ohne Akademisch Erwachsen Jugendliche Kinder" at bounding box center [916, 310] width 115 height 24
click at [798, 312] on input "Ton ​" at bounding box center [782, 310] width 89 height 17
click at [770, 357] on span "Freundlich" at bounding box center [763, 358] width 41 height 12
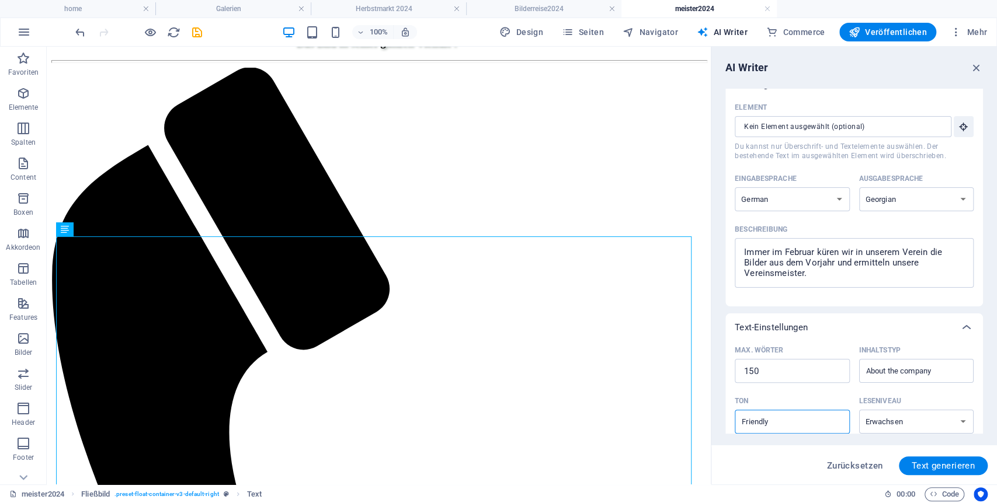
scroll to position [0, 0]
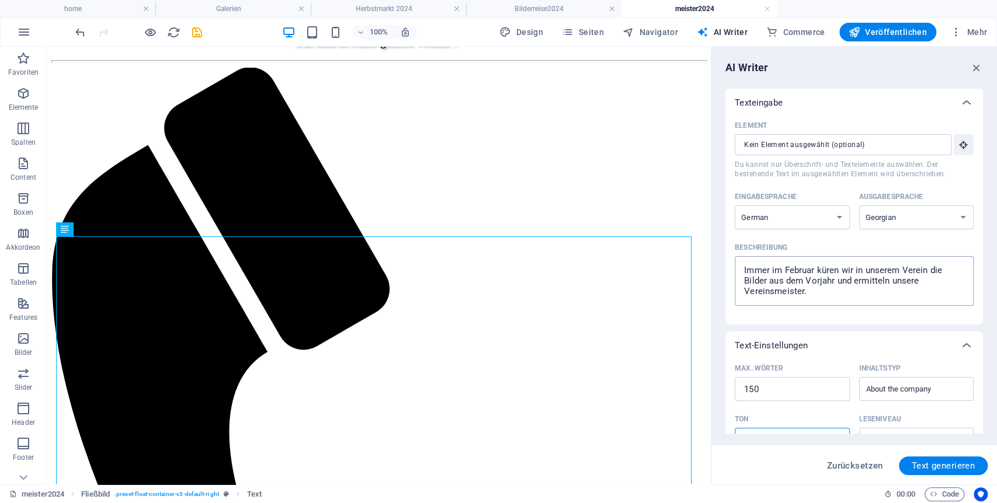
click at [826, 292] on textarea "Immer im Februar küren wir in unserem Verein die Bilder aus dem Vorjahr und erm…" at bounding box center [853, 281] width 227 height 38
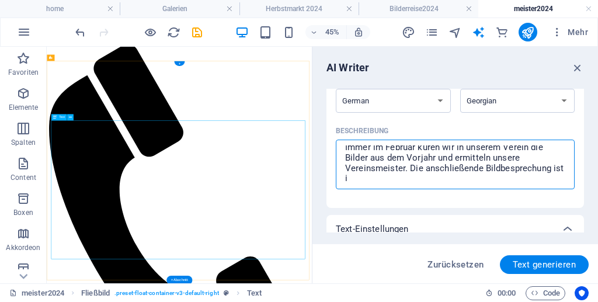
scroll to position [3, 0]
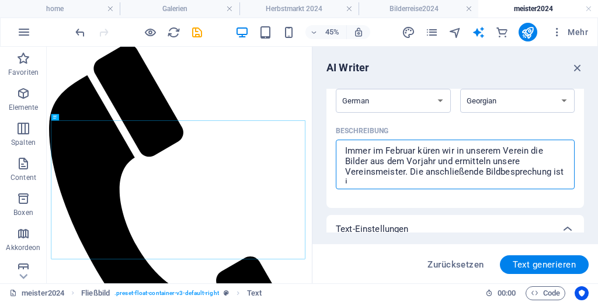
click at [549, 150] on textarea "Immer im Februar küren wir in unserem Verein die Bilder aus dem Vorjahr und erm…" at bounding box center [455, 164] width 227 height 38
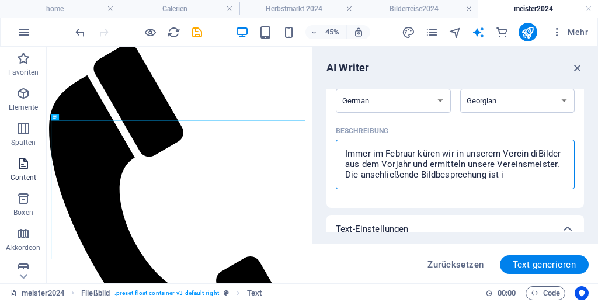
scroll to position [0, 0]
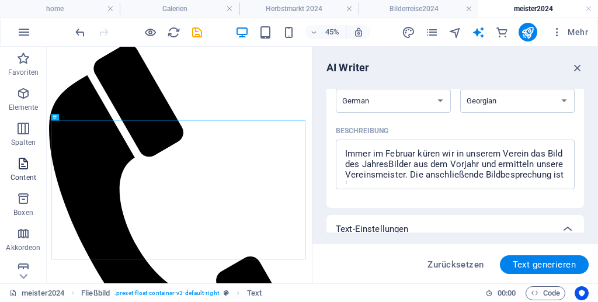
click at [25, 168] on icon "button" at bounding box center [23, 163] width 14 height 14
click at [31, 170] on span "Content" at bounding box center [23, 170] width 47 height 28
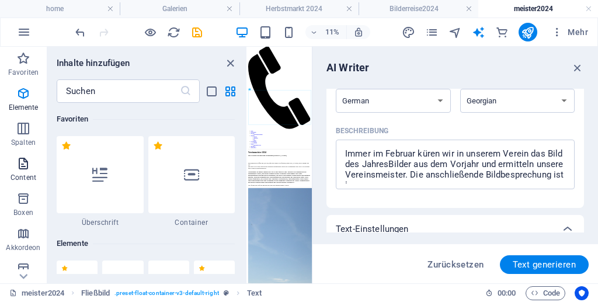
click at [0, 152] on button "Content" at bounding box center [23, 169] width 47 height 35
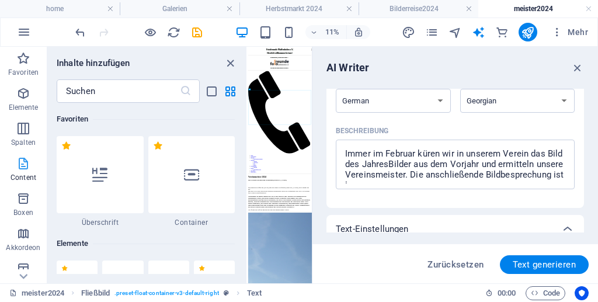
scroll to position [2043, 0]
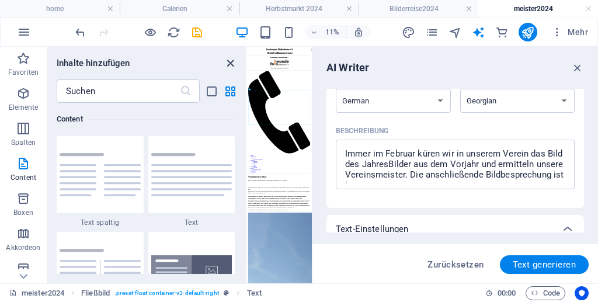
click at [228, 63] on icon "close panel" at bounding box center [230, 63] width 13 height 13
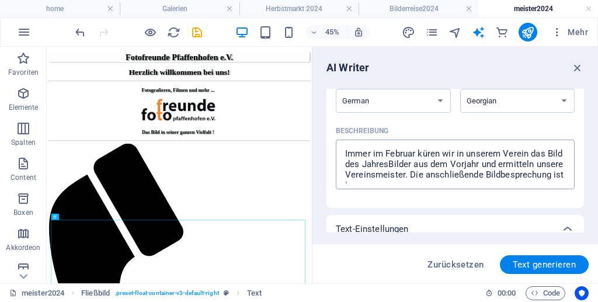
click at [403, 165] on textarea "Immer im Februar küren wir in unserem Verein das Bild des JahresBilder aus dem …" at bounding box center [455, 164] width 227 height 38
click at [502, 176] on textarea "Immer im Februar küren wir in unserem Verein das Bild des Jahres und ermitteln …" at bounding box center [455, 164] width 227 height 38
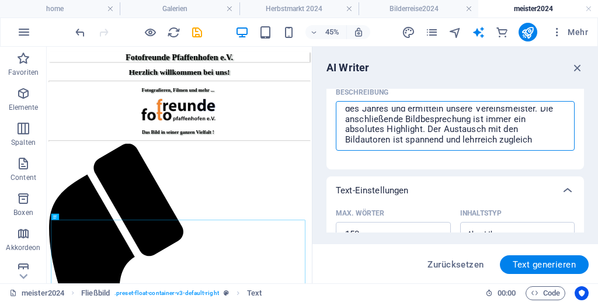
scroll to position [20, 0]
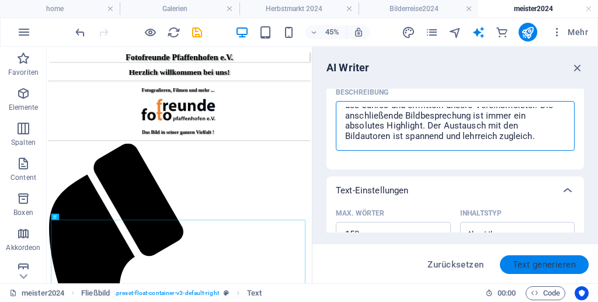
click at [529, 264] on span "Text generieren" at bounding box center [544, 264] width 63 height 9
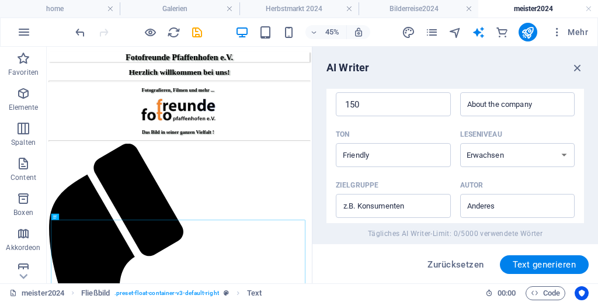
scroll to position [323, 0]
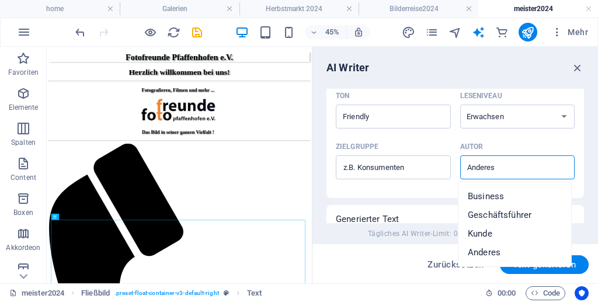
click at [475, 166] on input "Autor ​" at bounding box center [508, 167] width 89 height 17
click at [490, 231] on span "Kunde" at bounding box center [480, 234] width 25 height 12
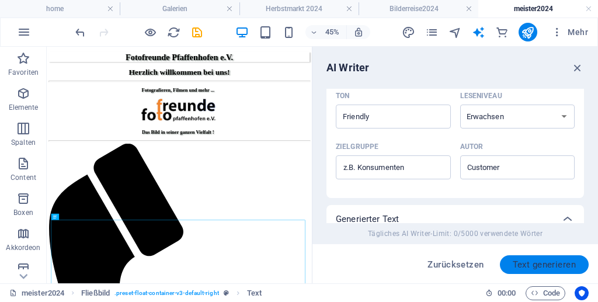
click at [564, 265] on span "Text generieren" at bounding box center [544, 264] width 63 height 9
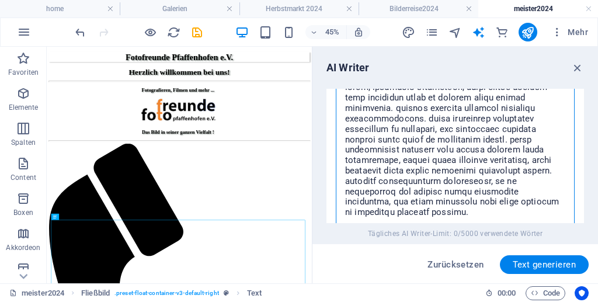
scroll to position [596, 0]
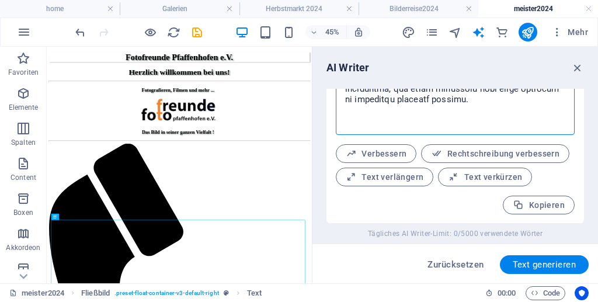
drag, startPoint x: 344, startPoint y: 128, endPoint x: 496, endPoint y: 213, distance: 173.8
click at [496, 213] on div "x ​ Verbessern Rechtschreibung verbessern Text verlängern Text verkürzen Kopier…" at bounding box center [455, 87] width 239 height 254
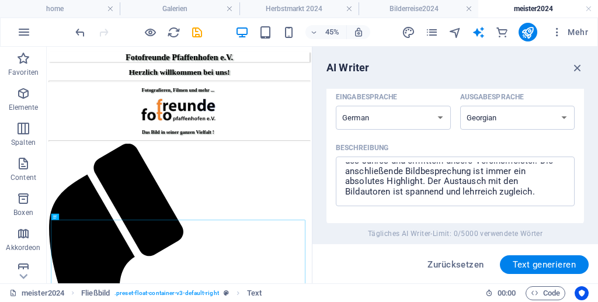
scroll to position [51, 0]
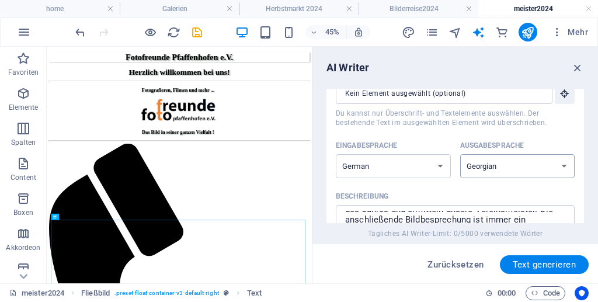
click at [505, 164] on select "Albanian Arabic Armenian Awadhi Azerbaijani Bashkir Basque Belarusian Bengali B…" at bounding box center [517, 166] width 115 height 24
click at [460, 154] on select "Albanian Arabic Armenian Awadhi Azerbaijani Bashkir Basque Belarusian Bengali B…" at bounding box center [517, 166] width 115 height 24
click at [551, 264] on span "Text generieren" at bounding box center [544, 264] width 63 height 9
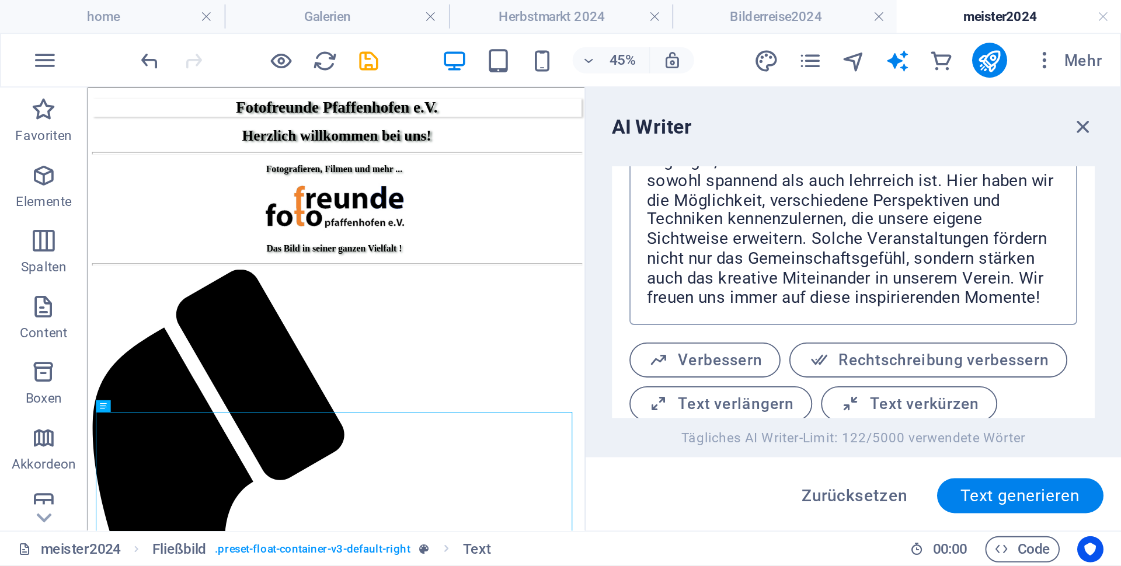
scroll to position [607, 0]
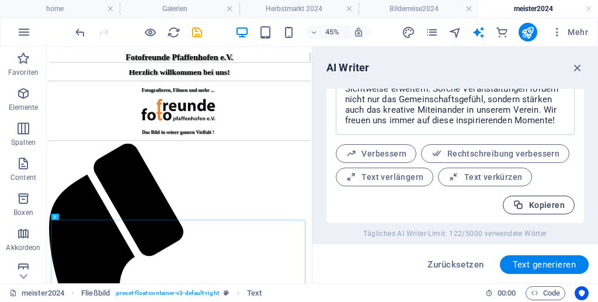
click at [542, 207] on span "Kopieren" at bounding box center [539, 205] width 52 height 11
click at [99, 227] on div "Text Trenner Galerie Trenner Abstand Abstand Galerie Bilder-Reihe Fließbild Tre…" at bounding box center [179, 165] width 265 height 236
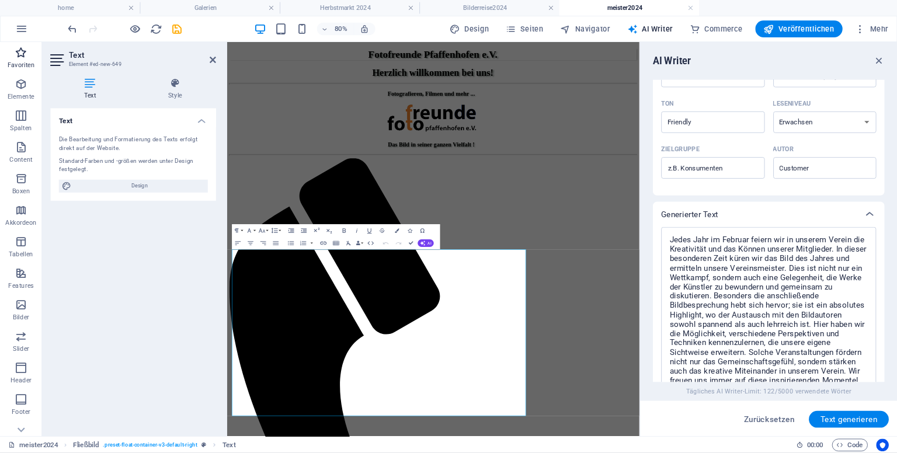
scroll to position [20, 0]
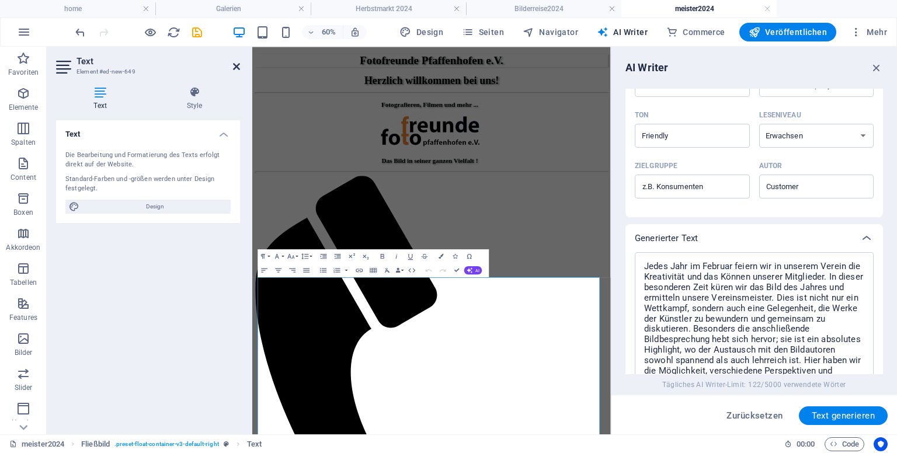
click at [239, 71] on icon at bounding box center [236, 66] width 7 height 9
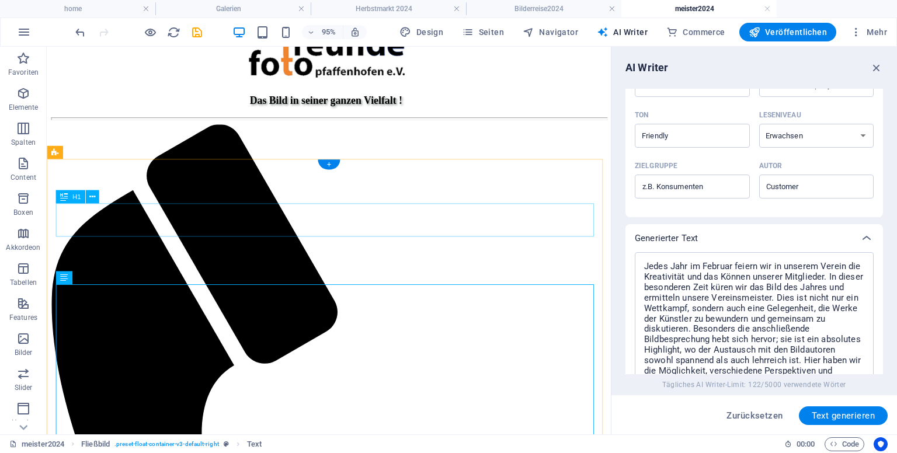
scroll to position [175, 0]
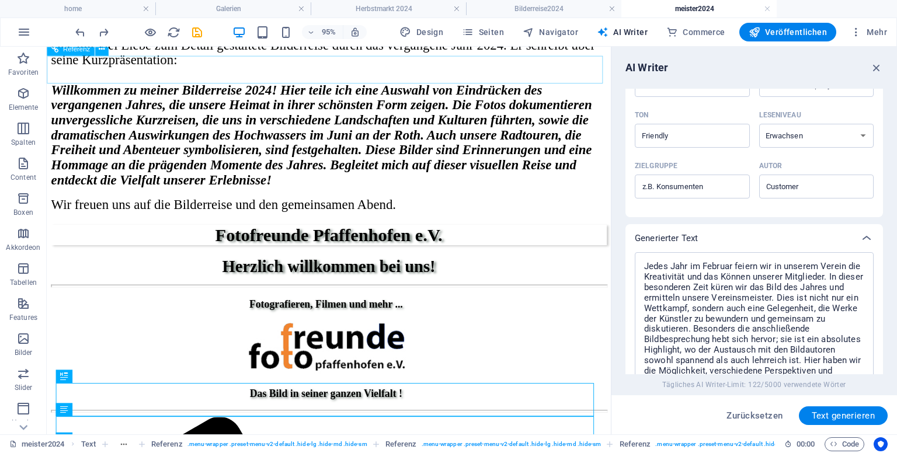
scroll to position [339, 0]
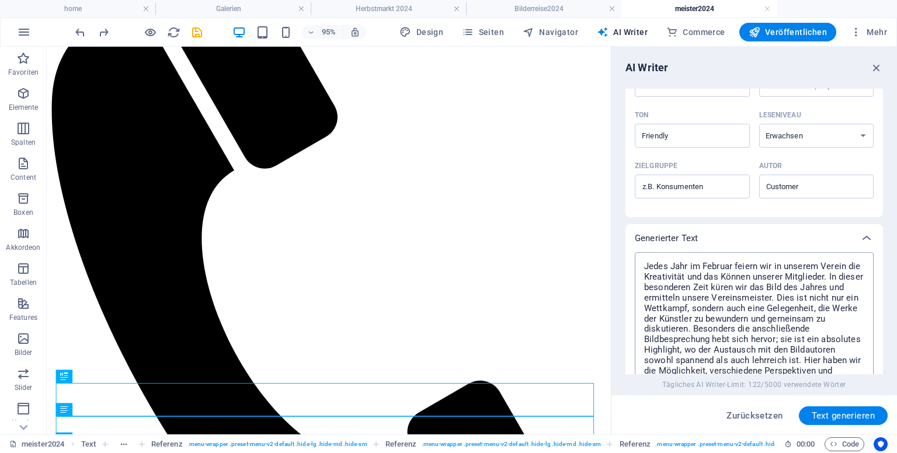
drag, startPoint x: 640, startPoint y: 267, endPoint x: 703, endPoint y: 348, distance: 102.8
click at [703, 348] on div "Jedes Jahr im Februar feiern wir in unserem Verein die Kreativität und das Könn…" at bounding box center [754, 344] width 239 height 185
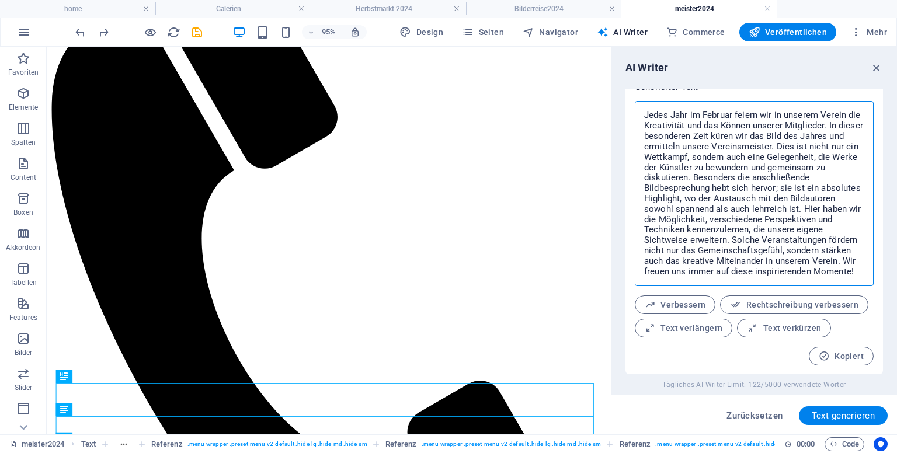
scroll to position [455, 0]
click at [846, 272] on textarea "Jedes Jahr im Februar feiern wir in unserem Verein die Kreativität und das Könn…" at bounding box center [753, 193] width 227 height 173
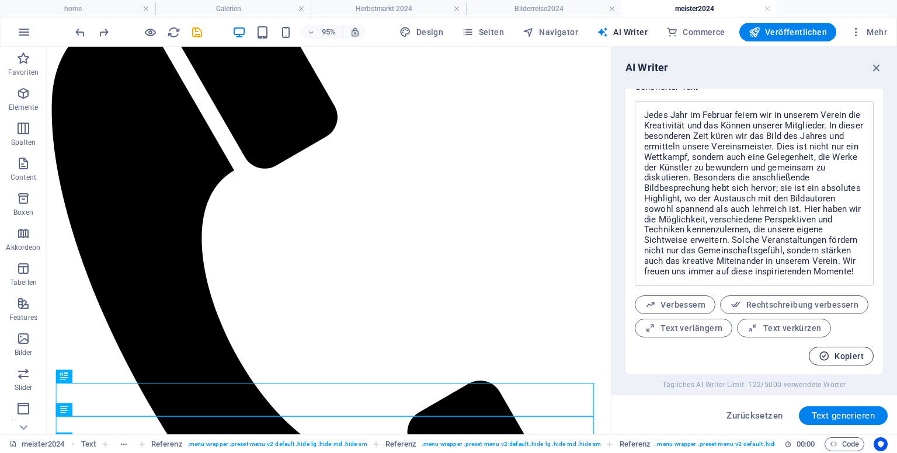
click at [846, 354] on span "Kopiert" at bounding box center [841, 356] width 45 height 11
click at [688, 303] on span "Verbessern" at bounding box center [675, 305] width 61 height 11
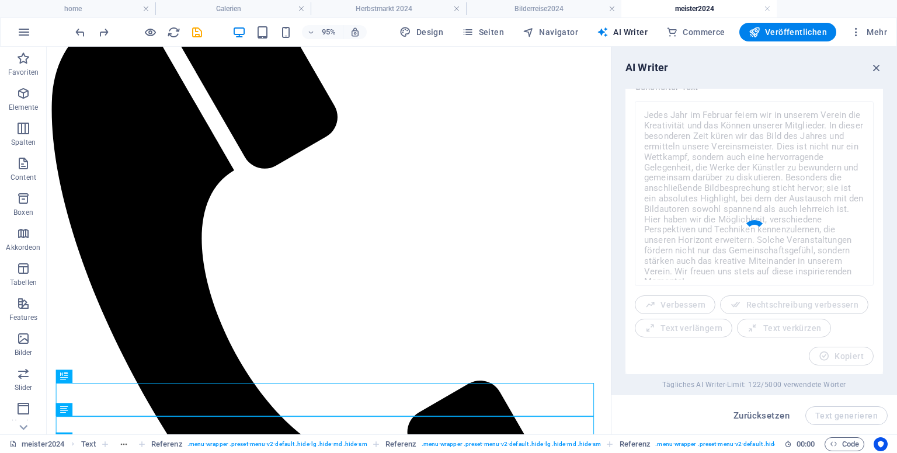
scroll to position [466, 0]
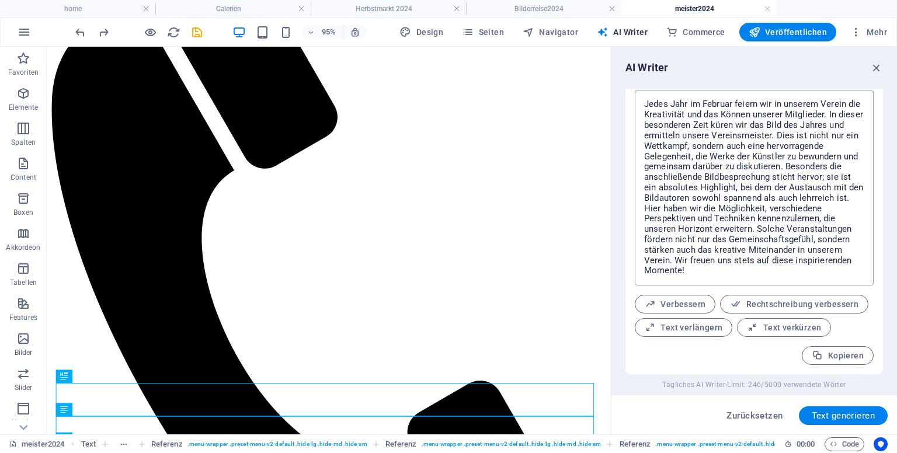
drag, startPoint x: 680, startPoint y: 302, endPoint x: 648, endPoint y: 207, distance: 100.8
click at [670, 293] on div "Jedes Jahr im Februar feiern wir in unserem Verein die Kreativität und das Könn…" at bounding box center [754, 227] width 239 height 275
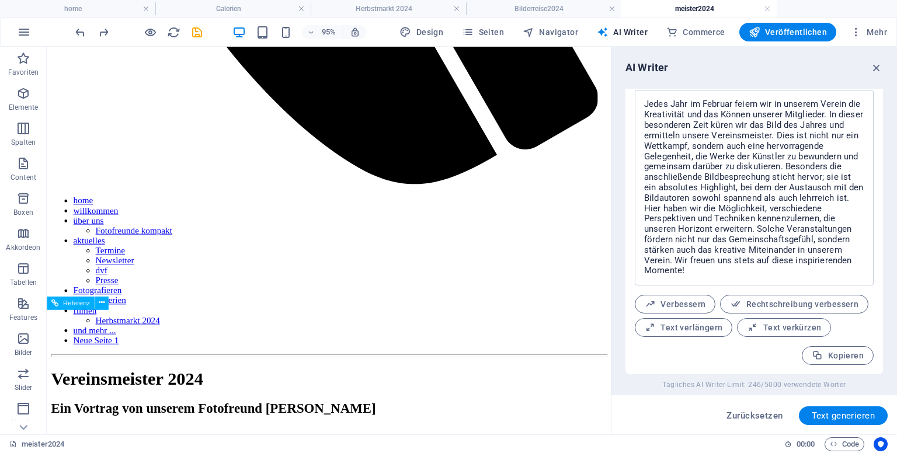
scroll to position [834, 0]
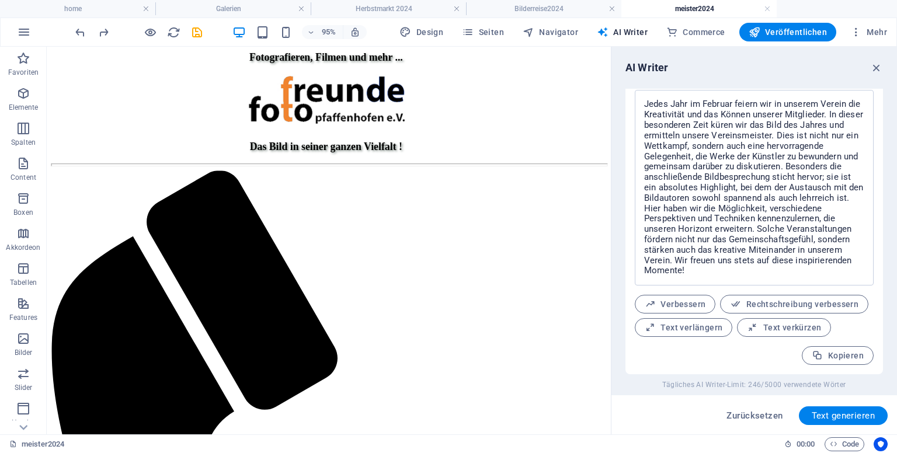
scroll to position [175, 0]
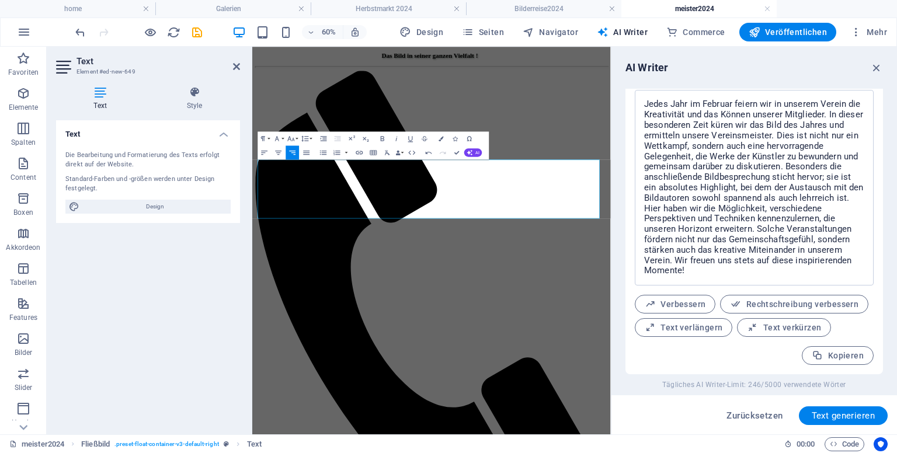
scroll to position [8503, 1]
click at [304, 153] on icon "button" at bounding box center [306, 152] width 8 height 8
click at [291, 138] on icon "button" at bounding box center [291, 138] width 8 height 8
click at [281, 224] on link "24" at bounding box center [286, 226] width 25 height 11
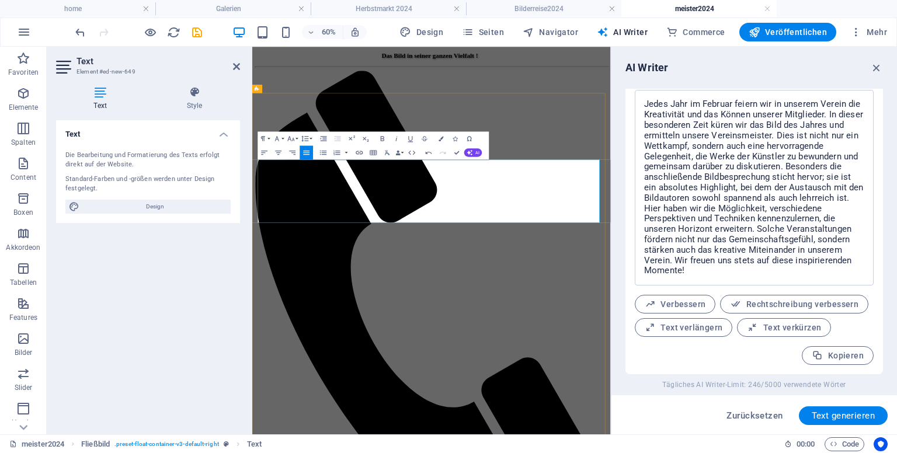
click at [296, 145] on div "Paragraph Format Normal Heading 1 Heading 2 Heading 3 Heading 4 Heading 5 Headi…" at bounding box center [373, 145] width 231 height 28
click at [292, 140] on icon "button" at bounding box center [291, 138] width 8 height 8
click at [291, 221] on link "24" at bounding box center [286, 226] width 25 height 11
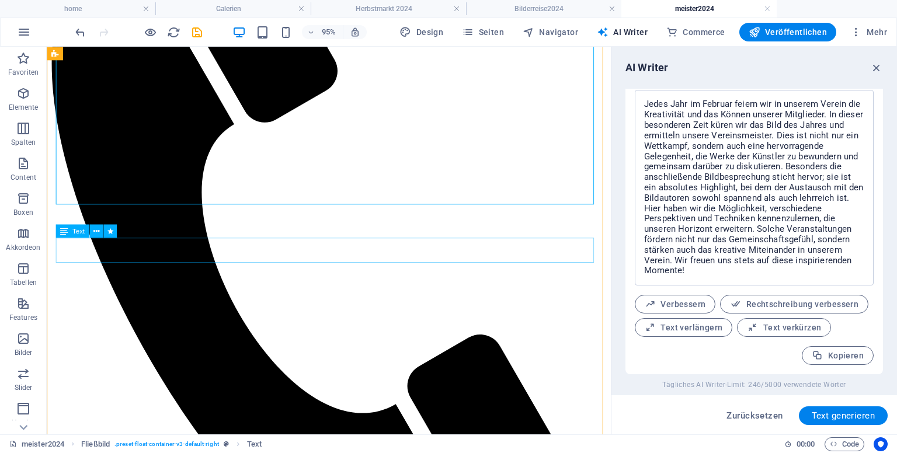
scroll to position [409, 0]
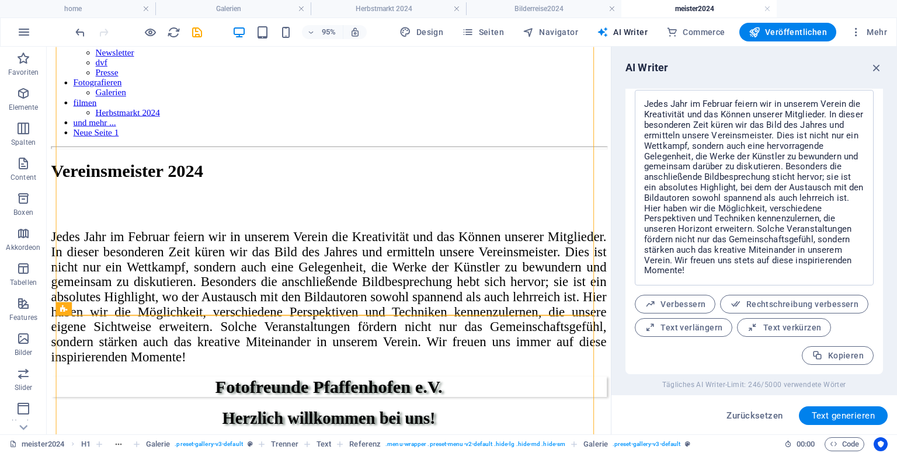
scroll to position [1063, 0]
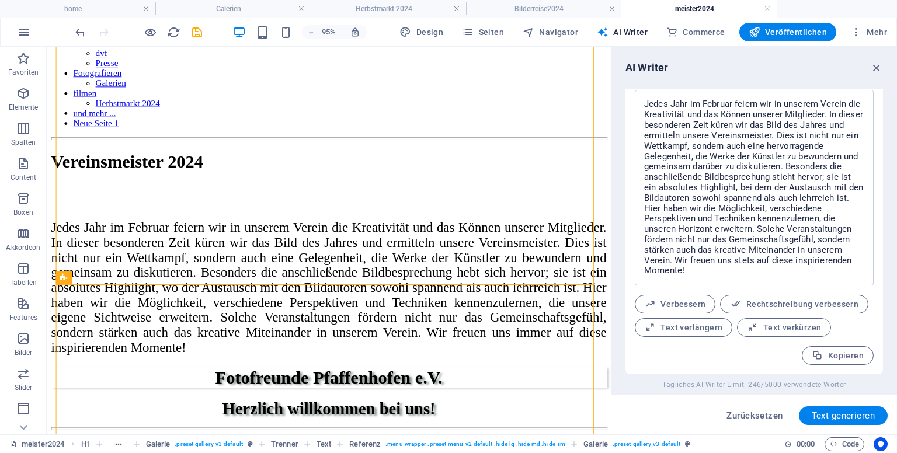
click at [617, 414] on div "Zurücksetzen Text generieren" at bounding box center [754, 414] width 286 height 39
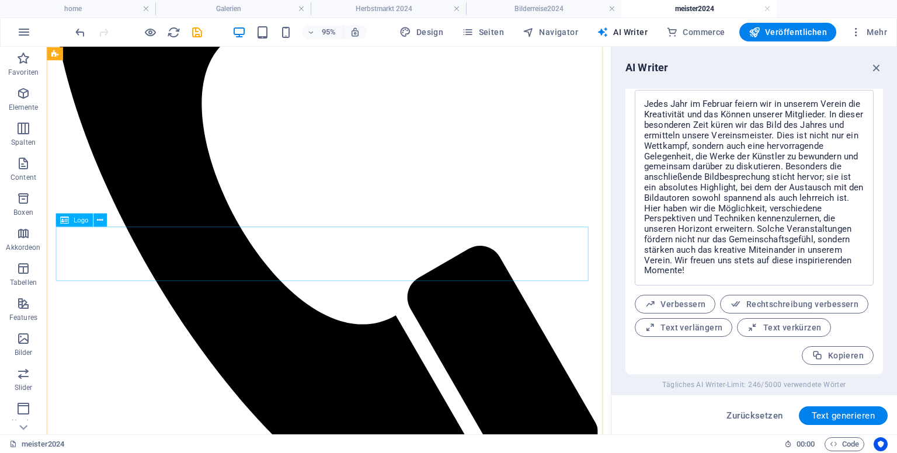
scroll to position [306, 0]
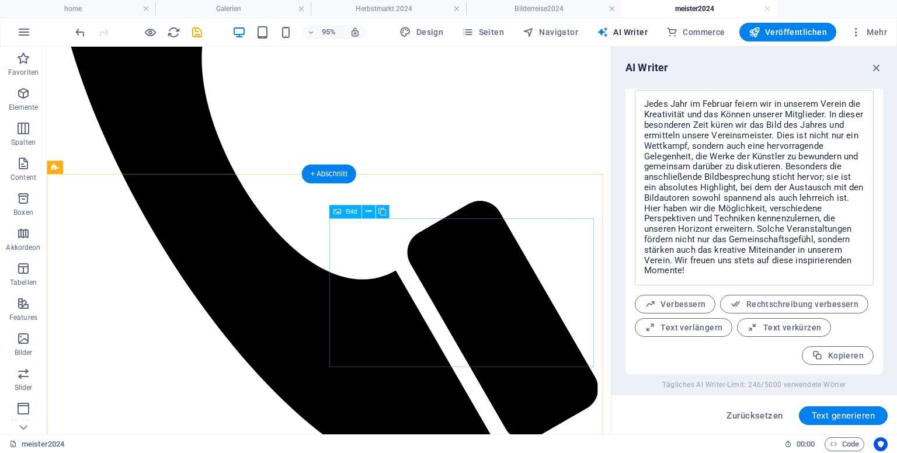
scroll to position [539, 0]
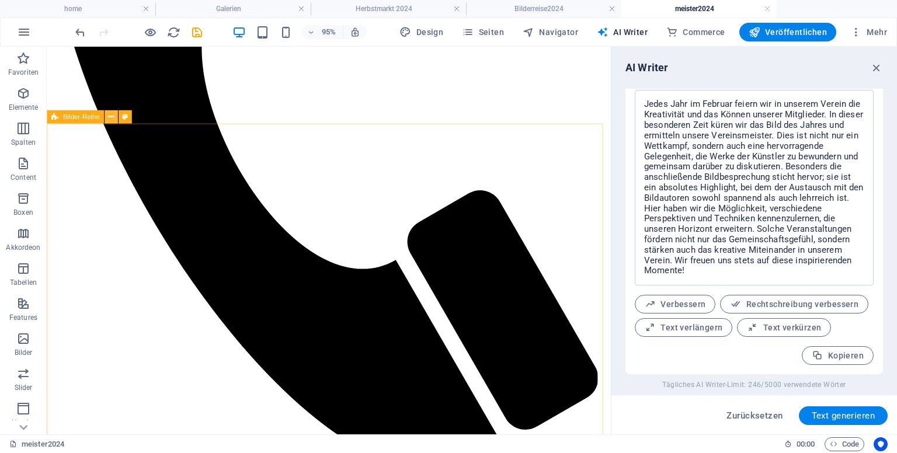
click at [115, 116] on button at bounding box center [111, 116] width 13 height 13
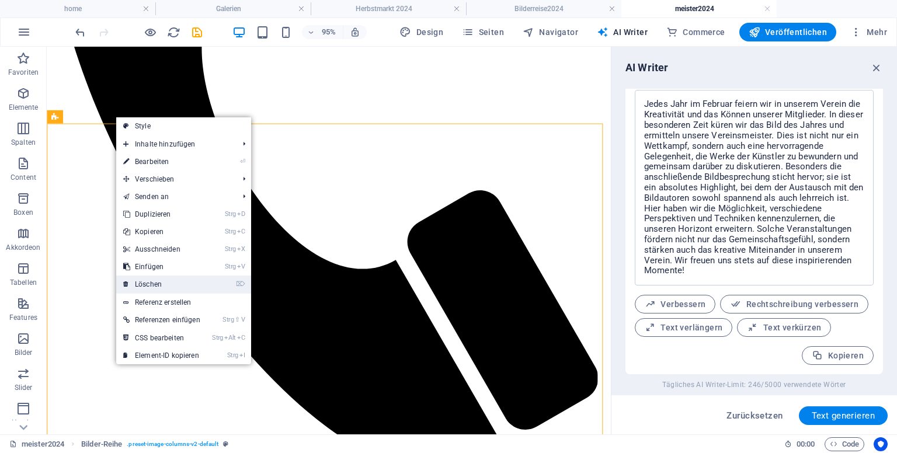
click at [135, 286] on link "⌦ Löschen" at bounding box center [161, 285] width 91 height 18
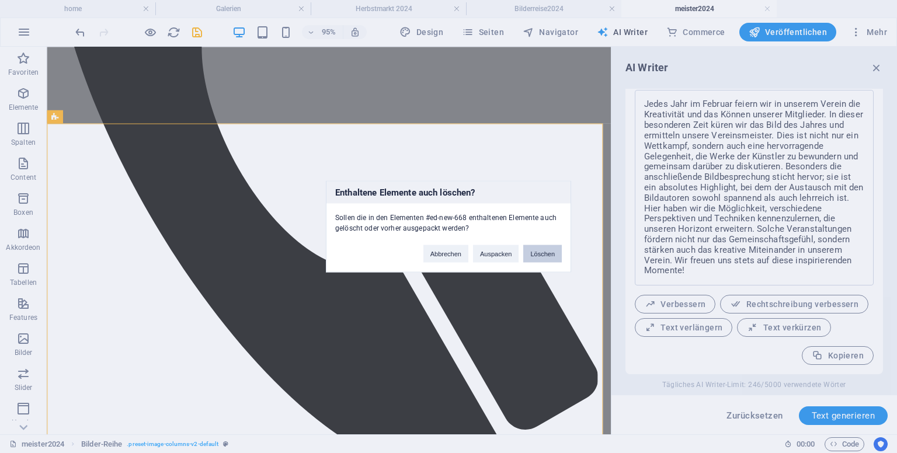
click at [549, 255] on button "Löschen" at bounding box center [542, 254] width 39 height 18
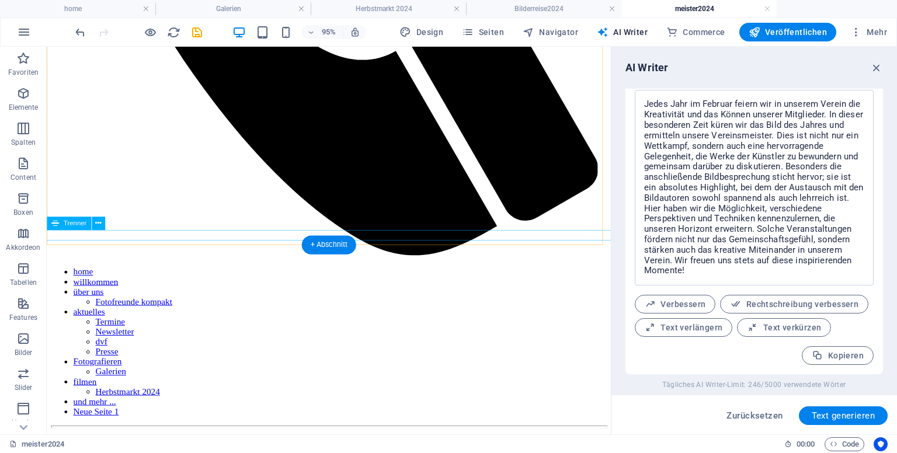
scroll to position [773, 0]
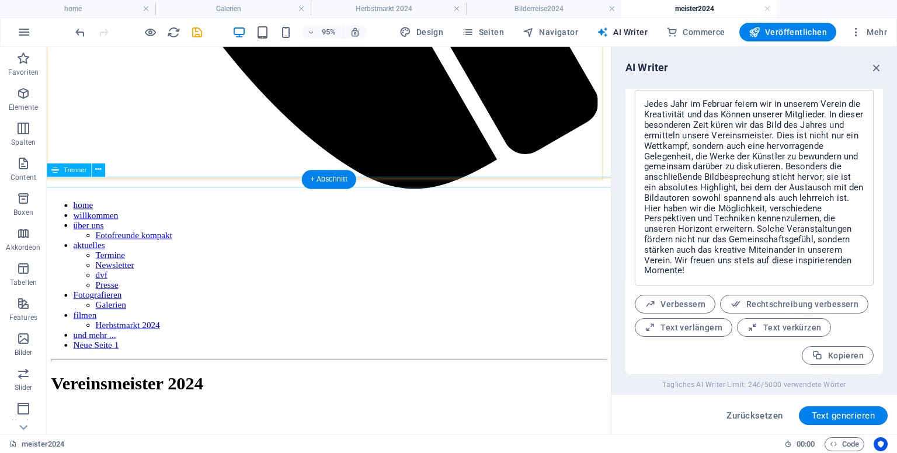
scroll to position [827, 0]
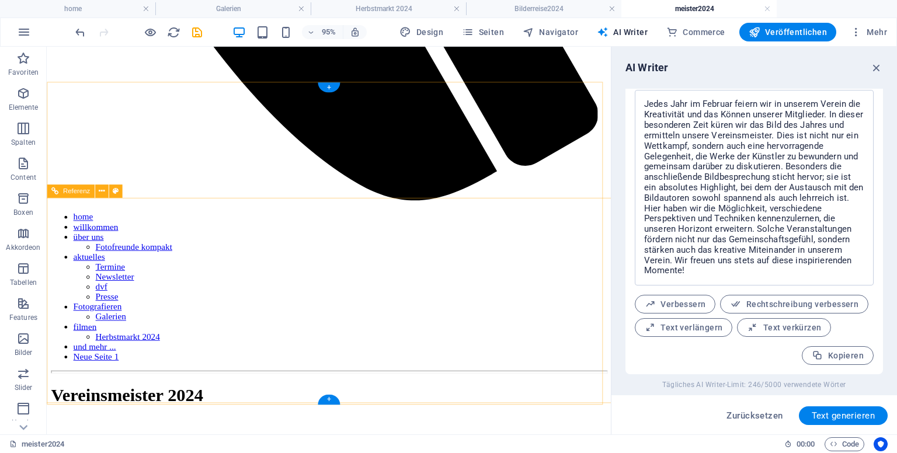
scroll to position [934, 0]
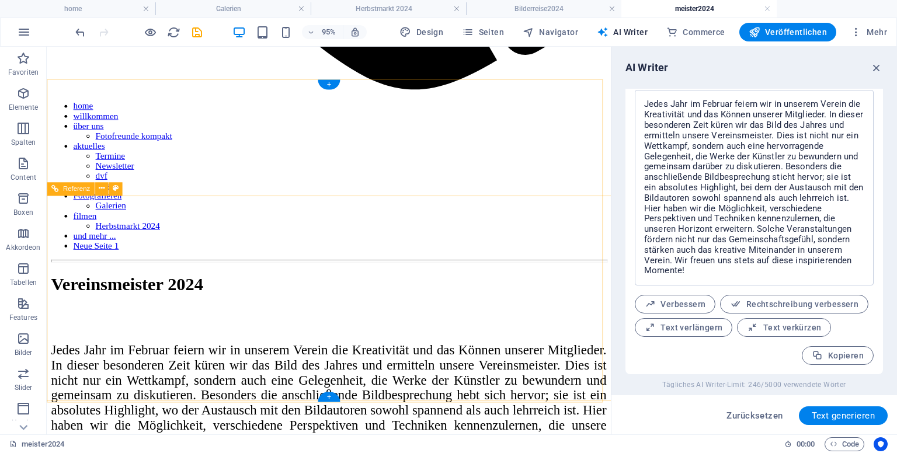
click at [103, 191] on icon at bounding box center [102, 189] width 6 height 12
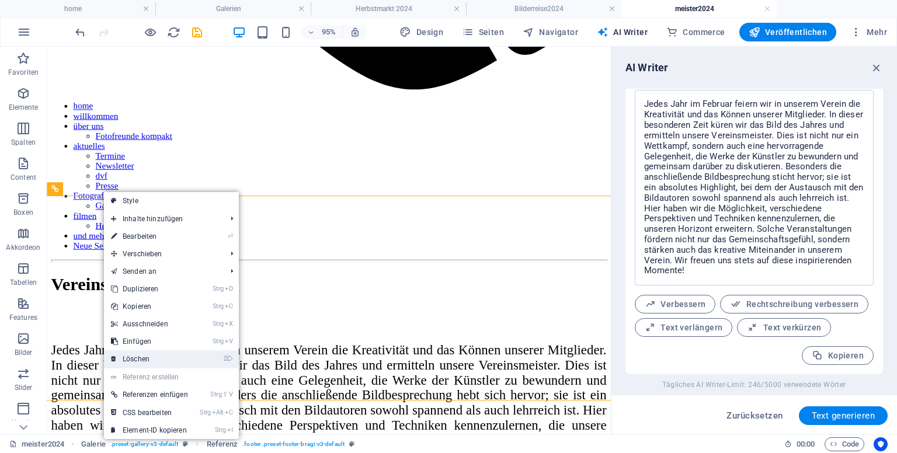
click at [139, 362] on link "⌦ Löschen" at bounding box center [149, 359] width 91 height 18
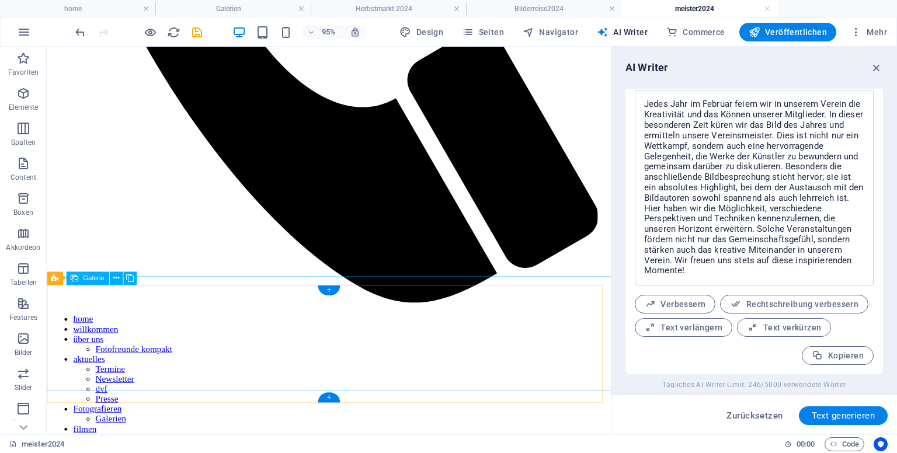
scroll to position [717, 0]
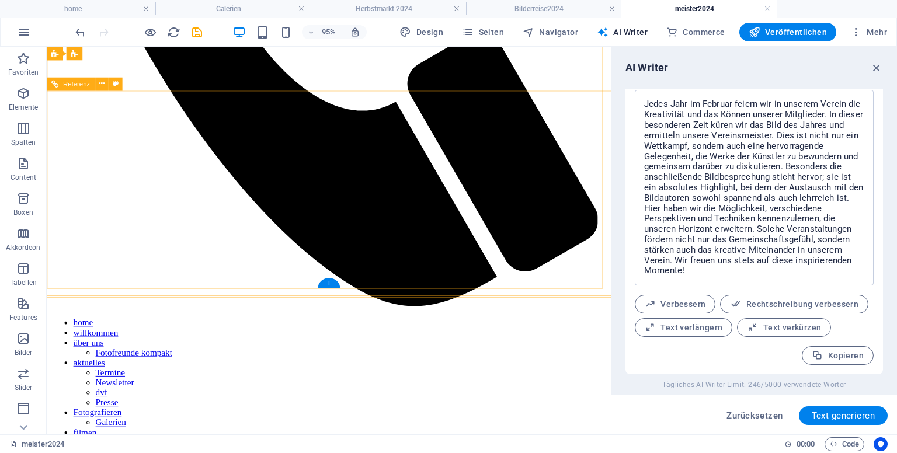
scroll to position [589, 0]
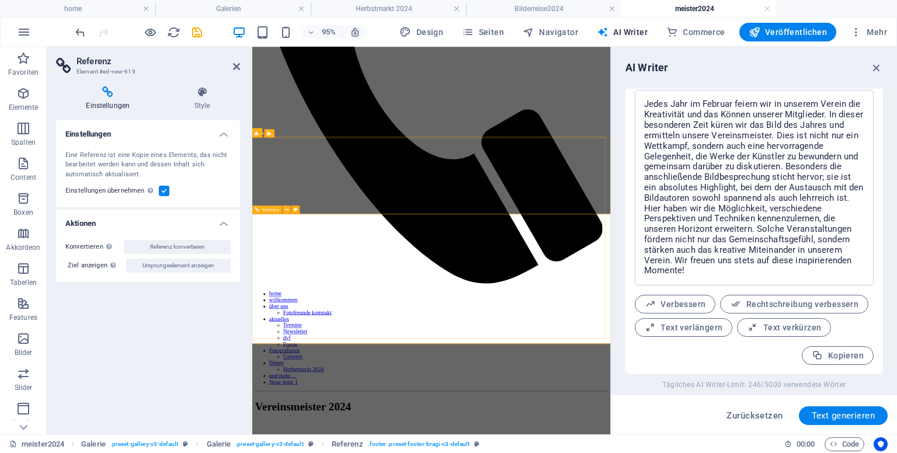
scroll to position [470, 0]
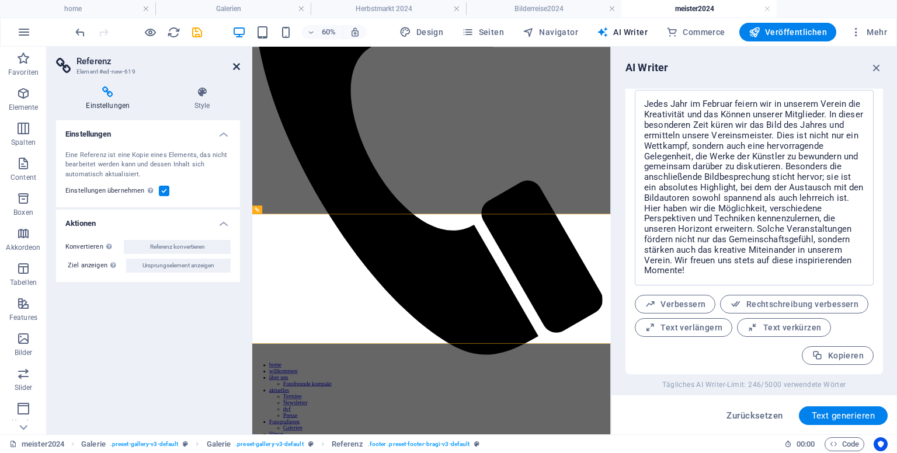
click at [235, 64] on icon at bounding box center [236, 66] width 7 height 9
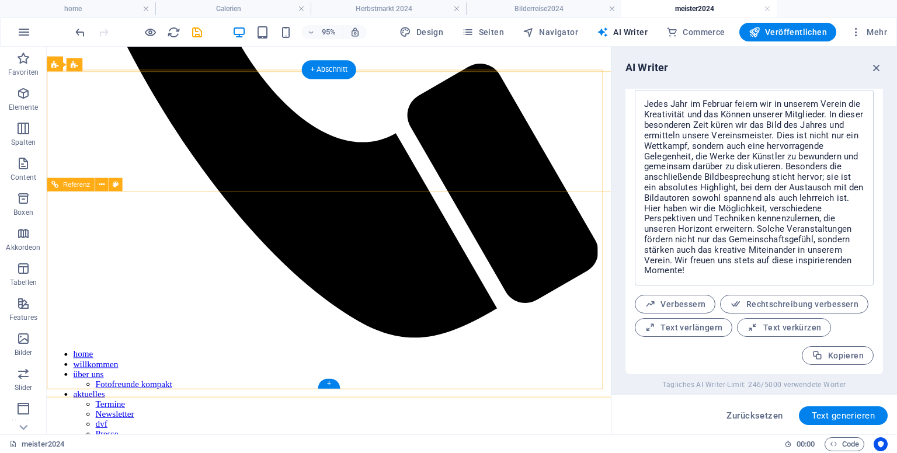
scroll to position [706, 0]
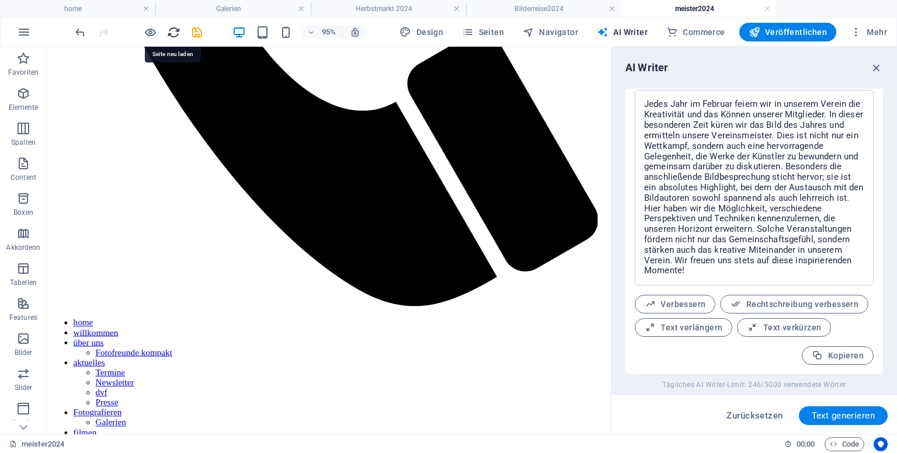
click at [175, 30] on icon "reload" at bounding box center [173, 32] width 13 height 13
click at [192, 31] on icon "save" at bounding box center [196, 32] width 13 height 13
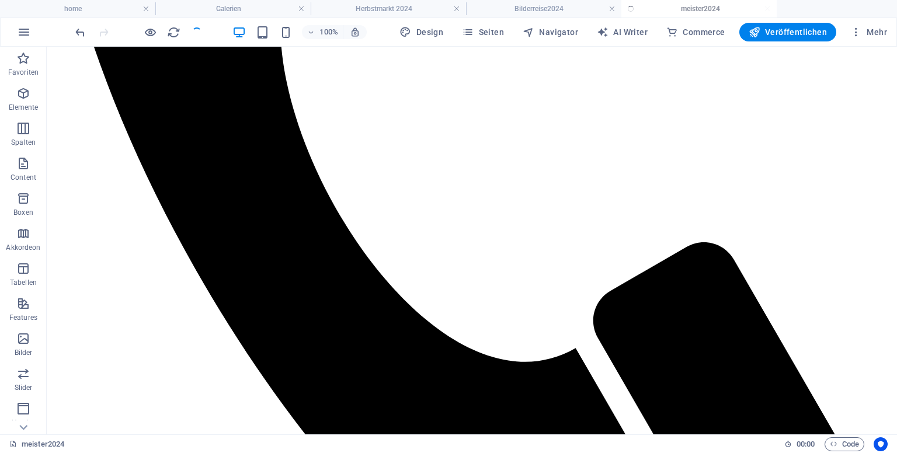
scroll to position [685, 0]
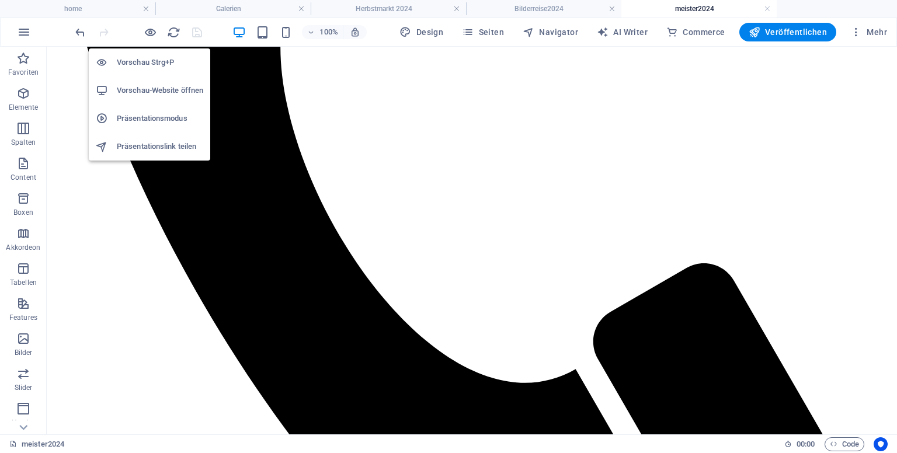
click at [166, 54] on li "Vorschau Strg+P" at bounding box center [149, 62] width 121 height 28
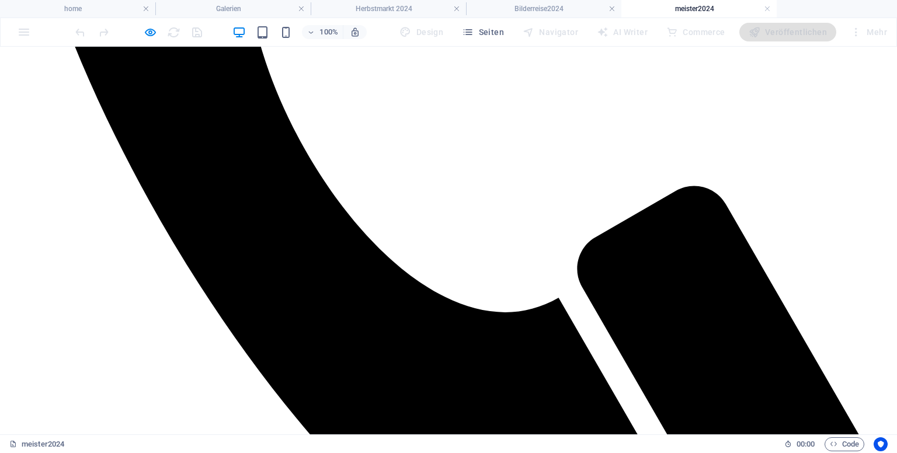
scroll to position [818, 0]
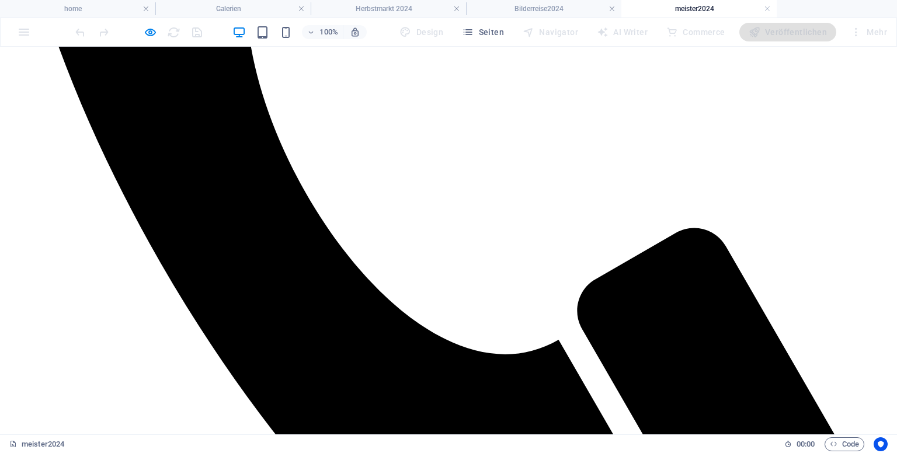
scroll to position [760, 0]
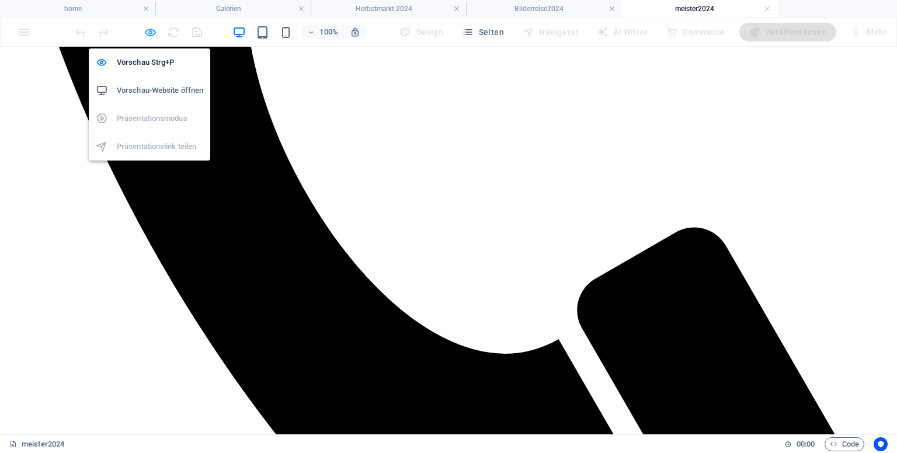
click at [148, 31] on icon "button" at bounding box center [150, 32] width 13 height 13
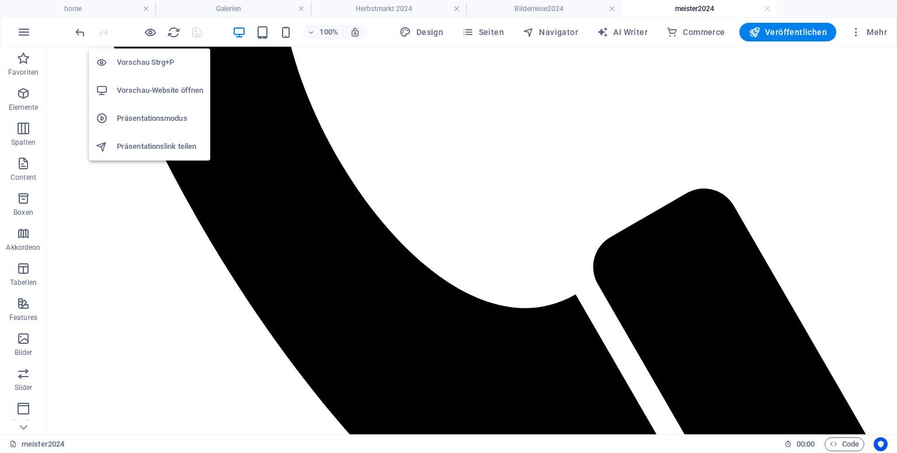
click at [179, 61] on h6 "Vorschau Strg+P" at bounding box center [160, 62] width 86 height 14
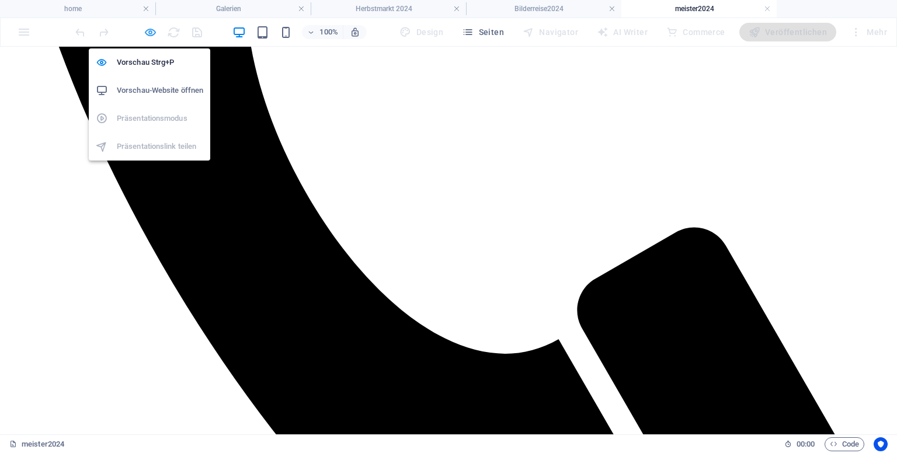
click at [145, 27] on icon "button" at bounding box center [150, 32] width 13 height 13
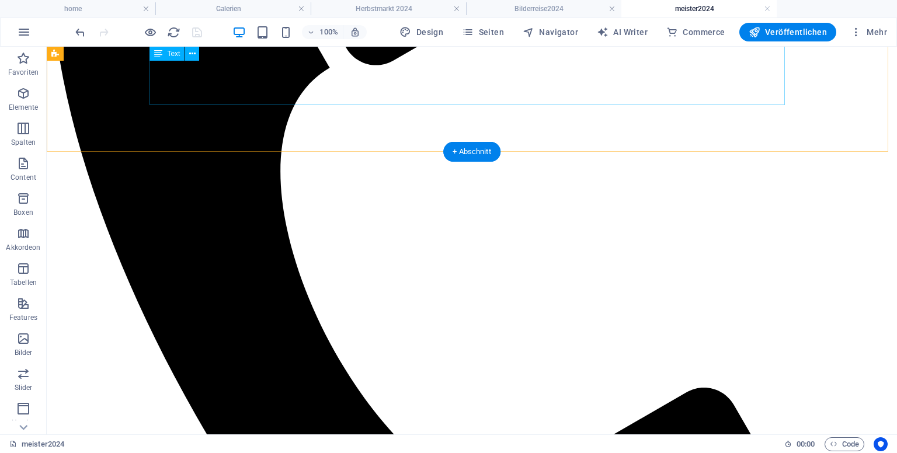
scroll to position [701, 0]
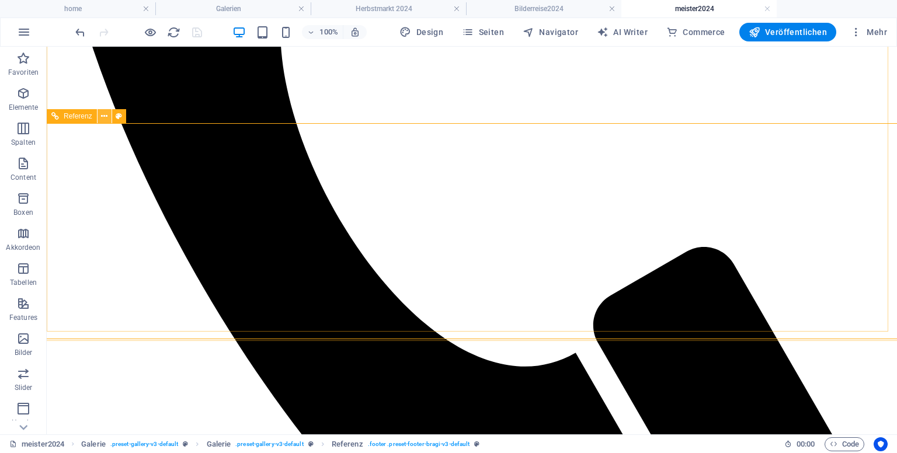
click at [103, 117] on icon at bounding box center [104, 116] width 6 height 12
click at [102, 119] on icon at bounding box center [104, 116] width 6 height 12
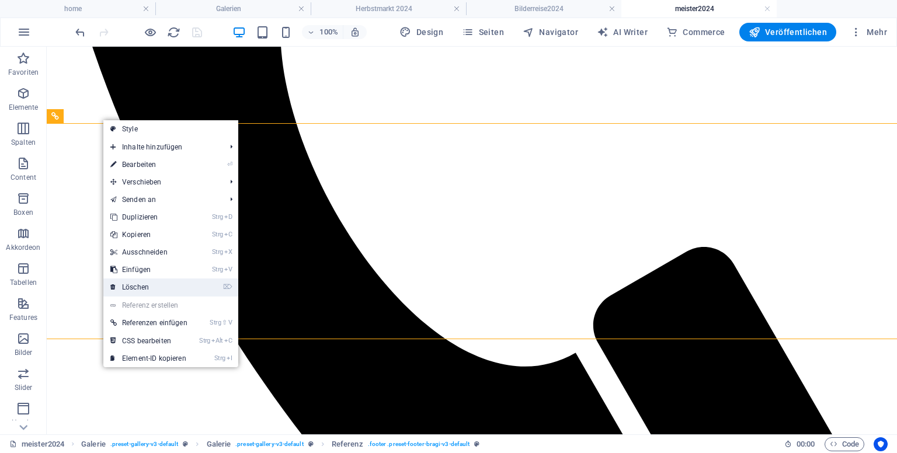
click at [141, 287] on link "⌦ Löschen" at bounding box center [148, 287] width 91 height 18
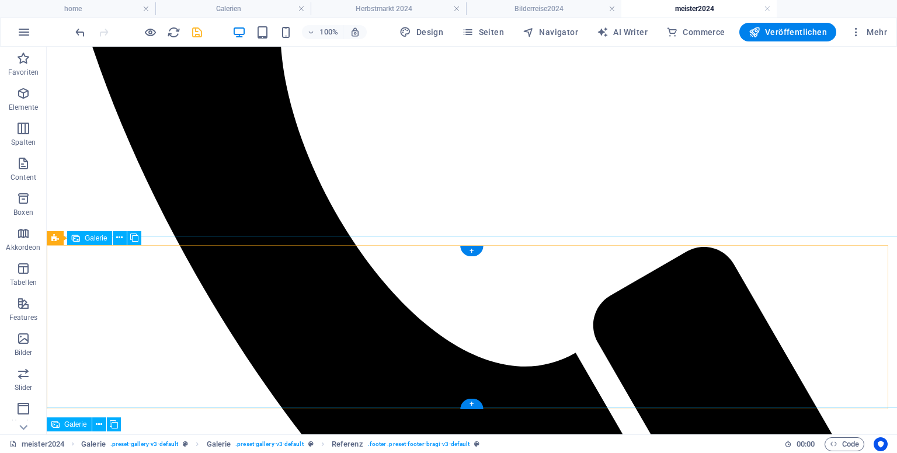
scroll to position [583, 0]
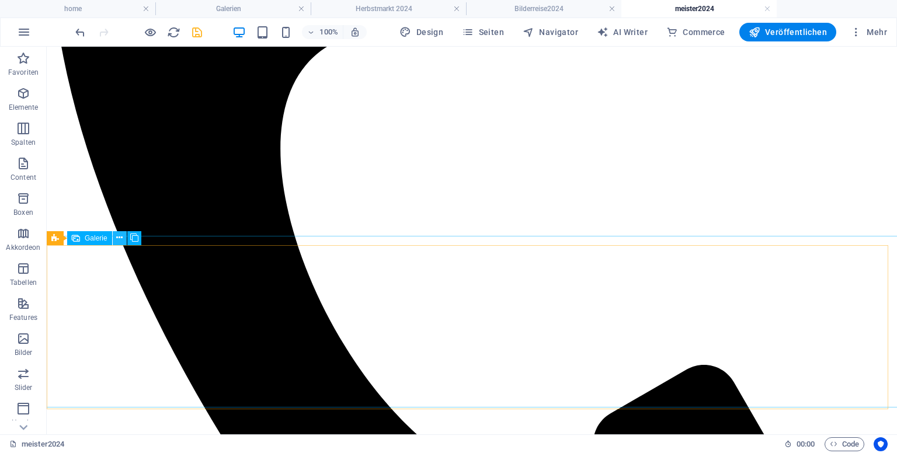
click at [121, 239] on icon at bounding box center [119, 238] width 6 height 12
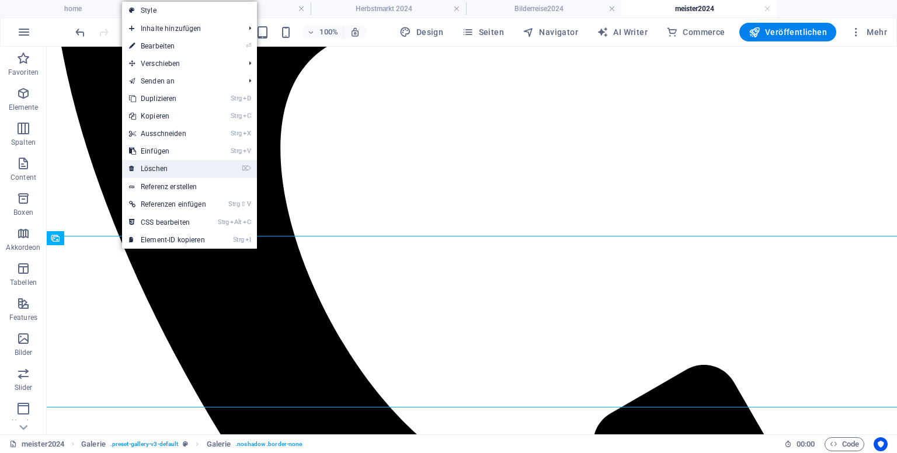
click at [213, 166] on link "⌦ Löschen" at bounding box center [167, 169] width 91 height 18
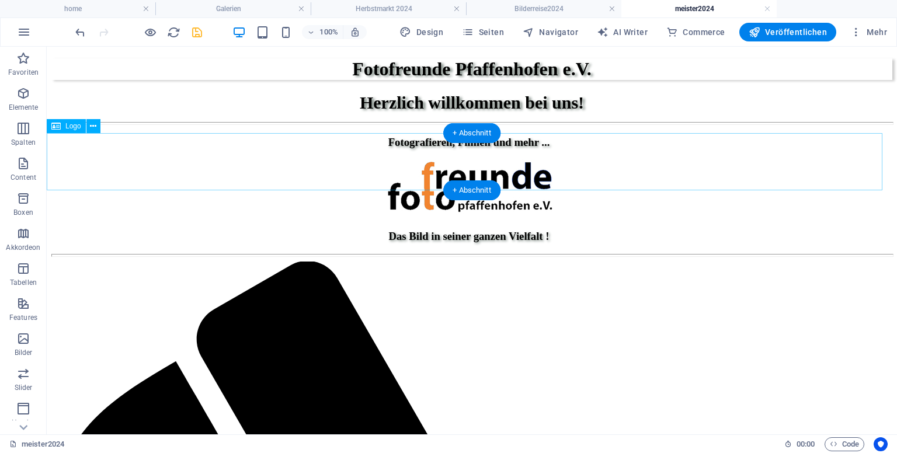
scroll to position [0, 0]
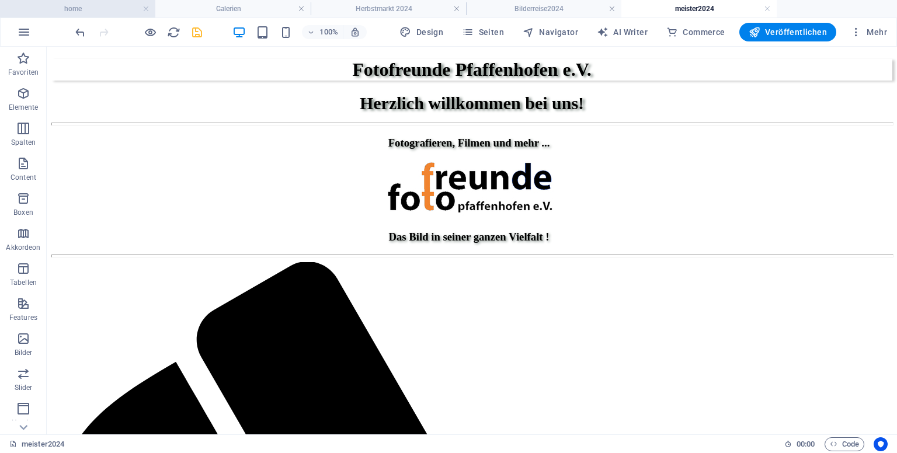
click at [118, 5] on h4 "home" at bounding box center [77, 8] width 155 height 13
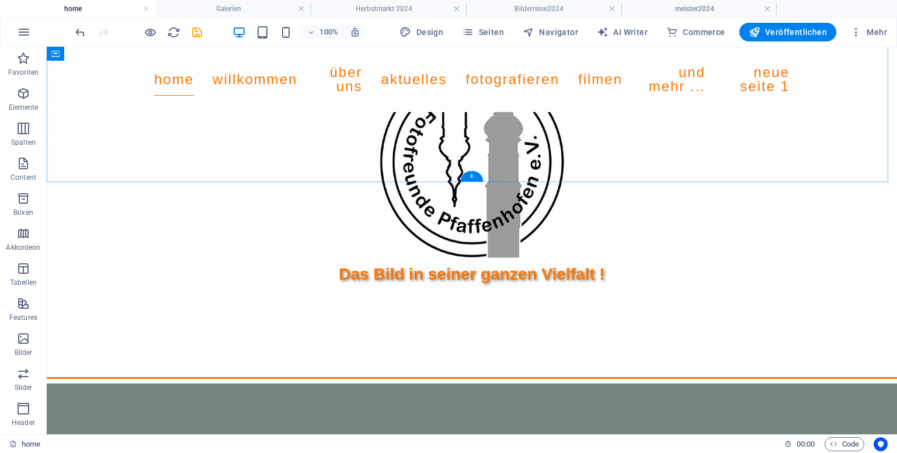
scroll to position [482, 0]
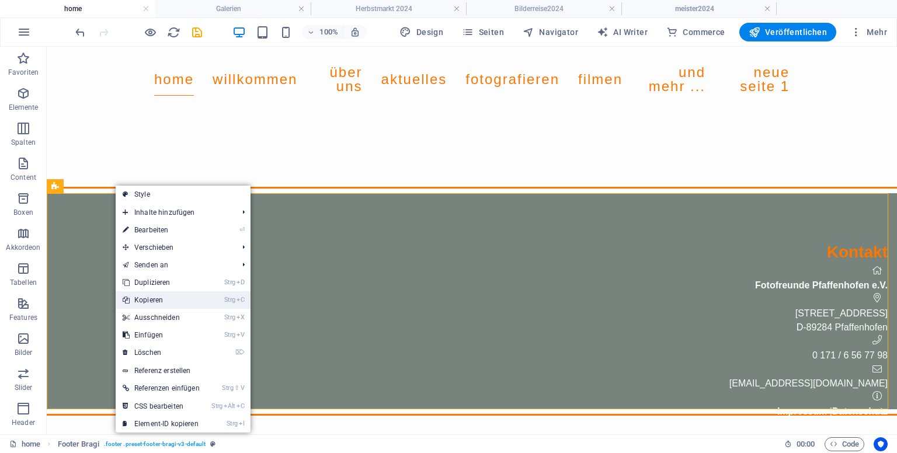
click at [153, 303] on link "Strg C Kopieren" at bounding box center [161, 300] width 91 height 18
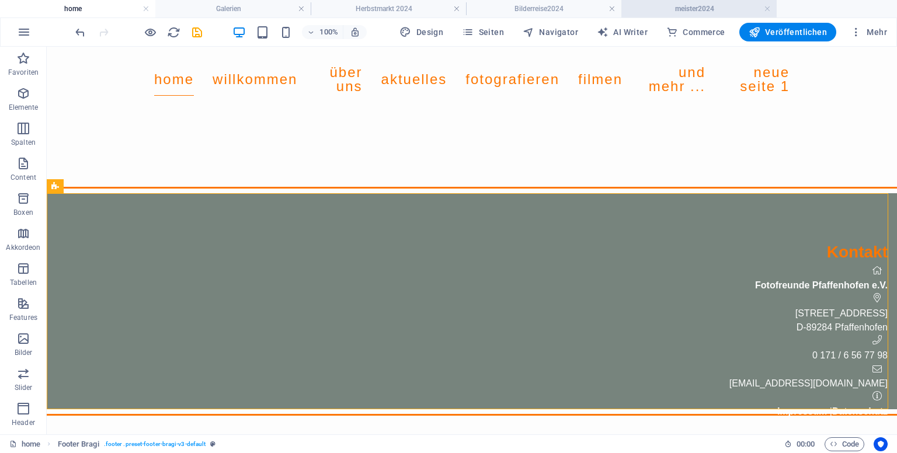
click at [697, 13] on h4 "meister2024" at bounding box center [698, 8] width 155 height 13
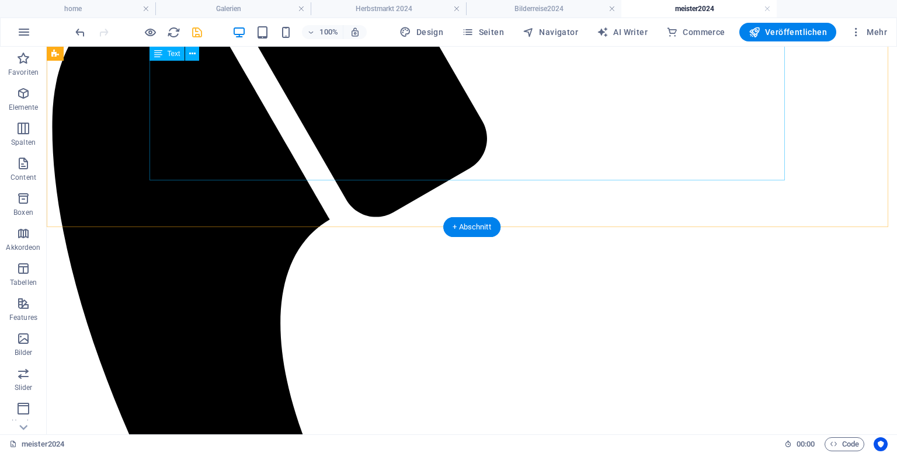
scroll to position [419, 0]
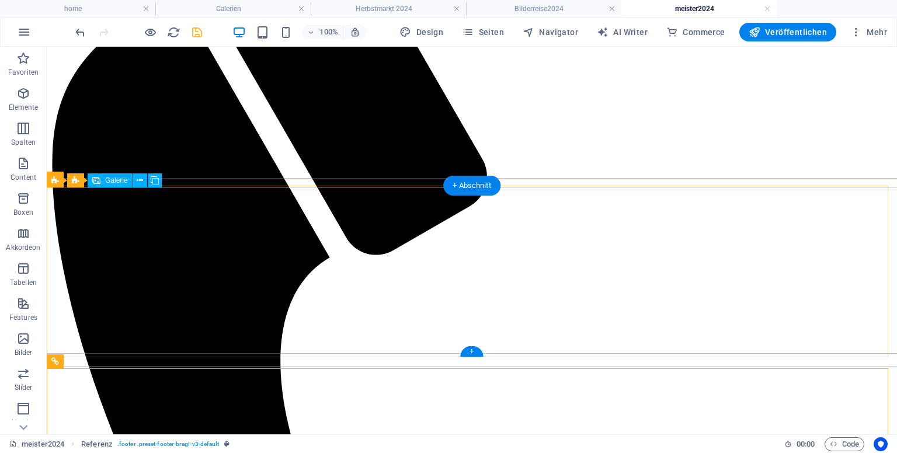
scroll to position [285, 0]
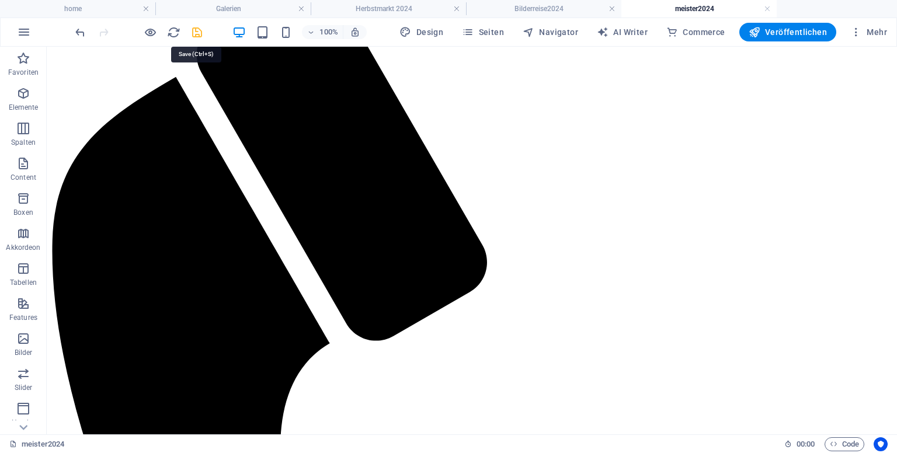
click at [192, 29] on icon "save" at bounding box center [196, 32] width 13 height 13
click at [457, 12] on link at bounding box center [456, 9] width 7 height 11
click at [302, 7] on link at bounding box center [301, 9] width 7 height 11
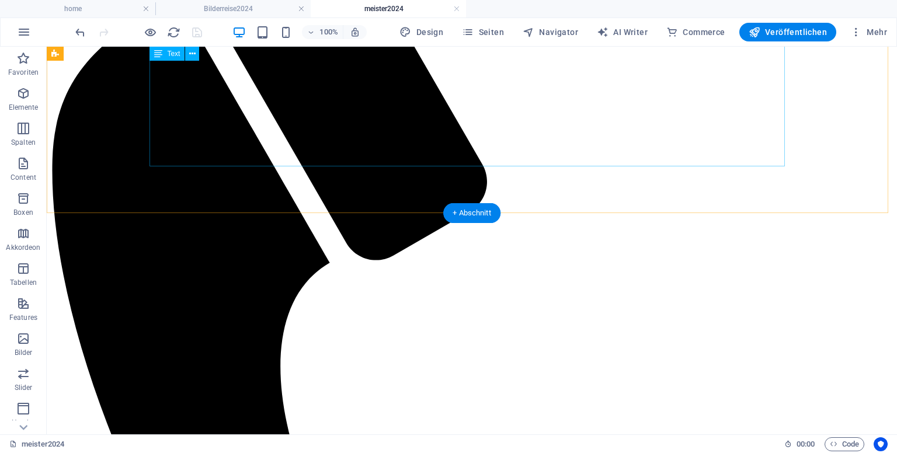
scroll to position [227, 0]
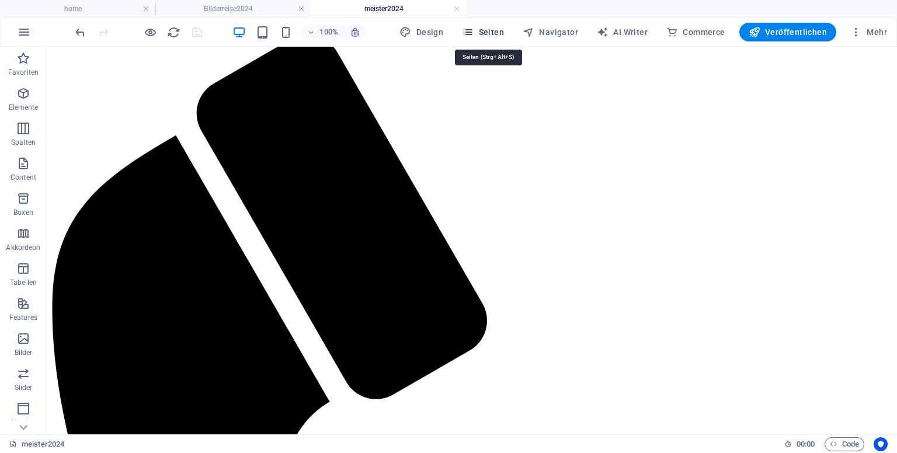
click at [497, 33] on span "Seiten" at bounding box center [483, 32] width 42 height 12
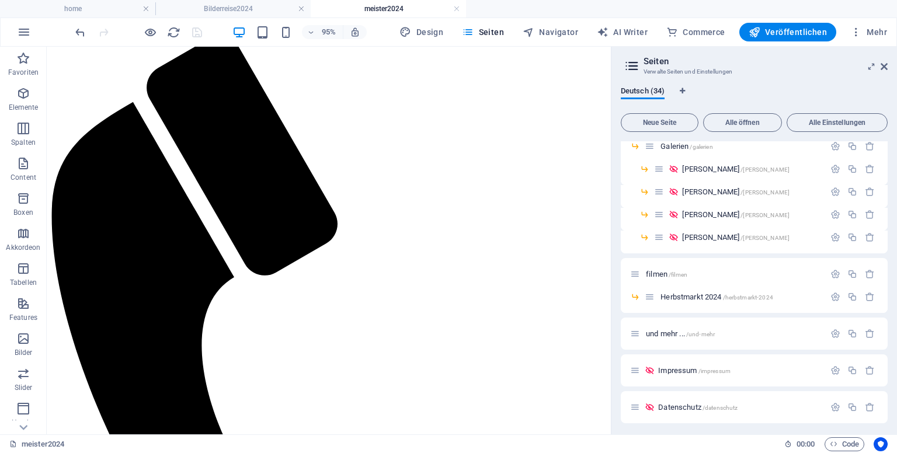
scroll to position [304, 0]
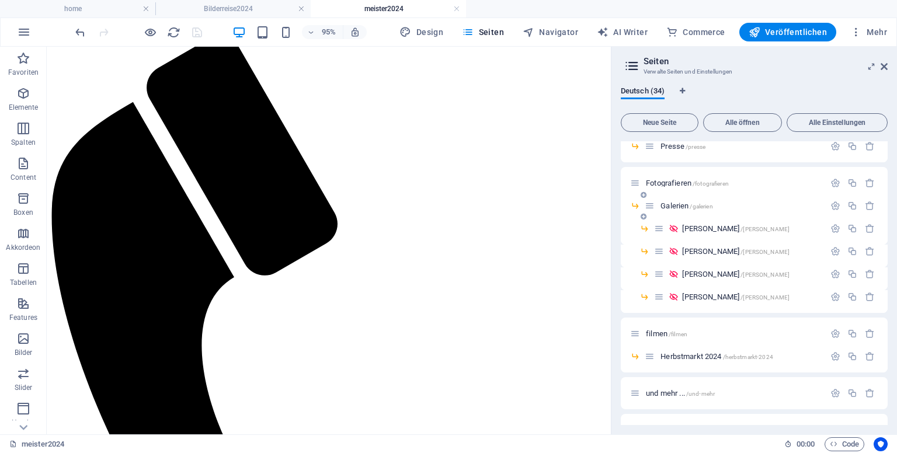
click at [685, 203] on span "Galerien /galerien" at bounding box center [686, 205] width 52 height 9
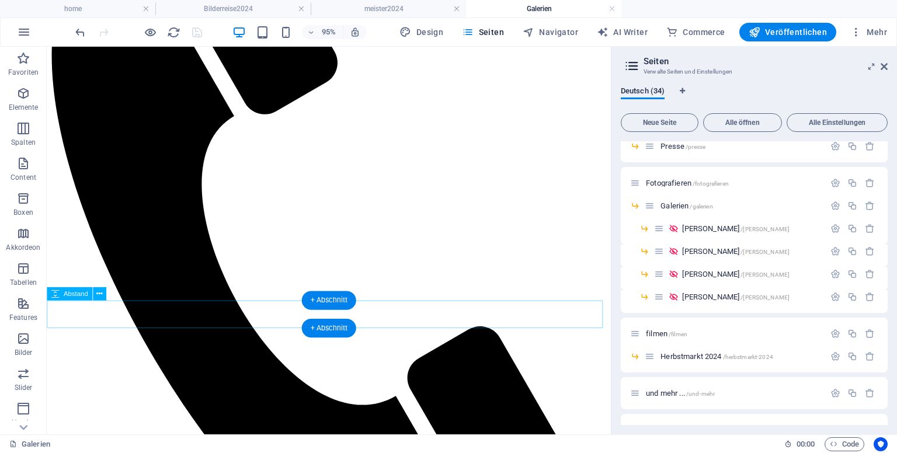
scroll to position [408, 0]
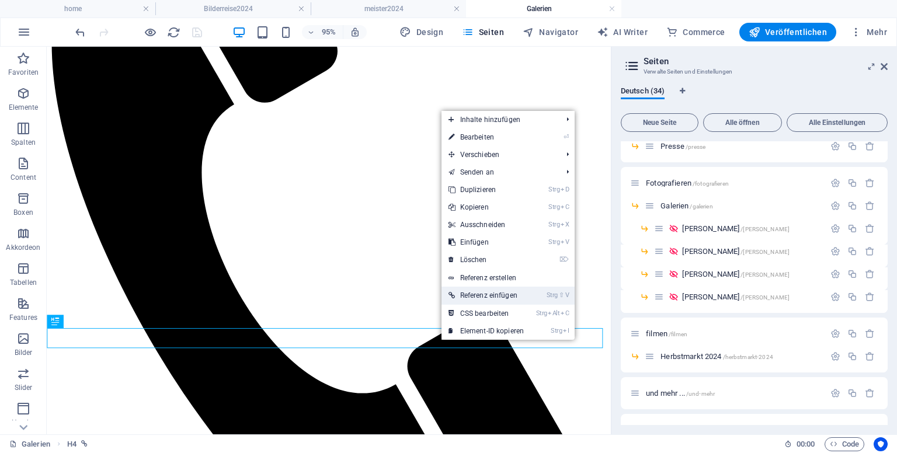
click at [477, 292] on link "Strg ⇧ V Referenz einfügen" at bounding box center [486, 296] width 90 height 18
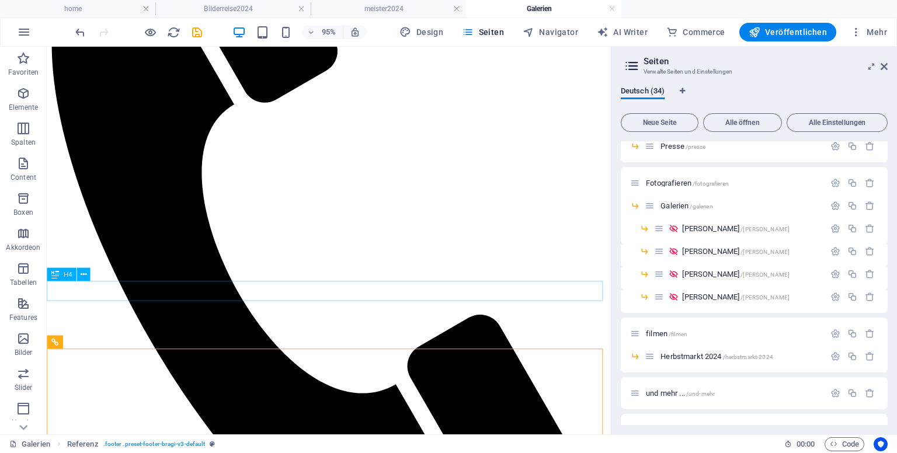
scroll to position [407, 0]
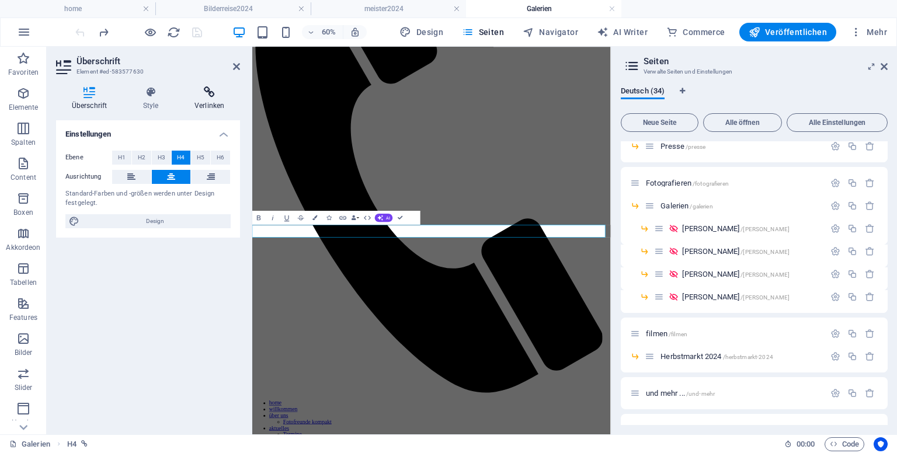
click at [210, 94] on icon at bounding box center [209, 92] width 61 height 12
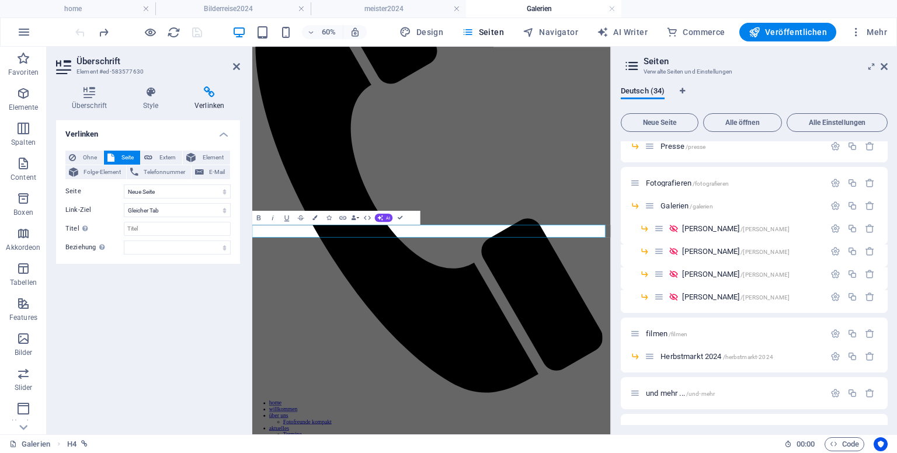
click at [126, 151] on span "Seite" at bounding box center [127, 158] width 19 height 14
click at [177, 206] on select "Neuer Tab Gleicher Tab Overlay" at bounding box center [177, 210] width 107 height 14
click at [169, 189] on select "home willkommen über uns -- Fotofreunde kompakt aktuelles -- Gruß zum neuen Jah…" at bounding box center [177, 191] width 107 height 14
click at [124, 184] on select "home willkommen über uns -- Fotofreunde kompakt aktuelles -- Gruß zum neuen Jah…" at bounding box center [177, 191] width 107 height 14
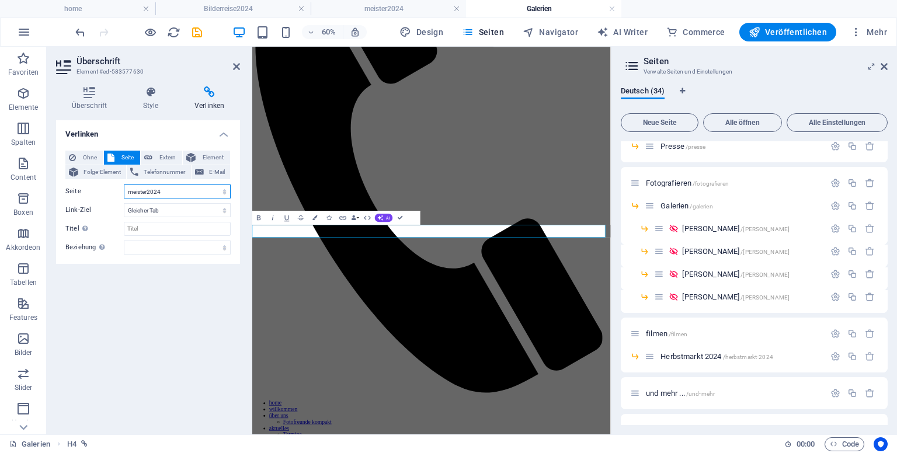
click at [168, 189] on select "home willkommen über uns -- Fotofreunde kompakt aktuelles -- Gruß zum neuen Jah…" at bounding box center [177, 191] width 107 height 14
click at [208, 86] on icon at bounding box center [209, 92] width 61 height 12
click at [193, 31] on icon "save" at bounding box center [196, 32] width 13 height 13
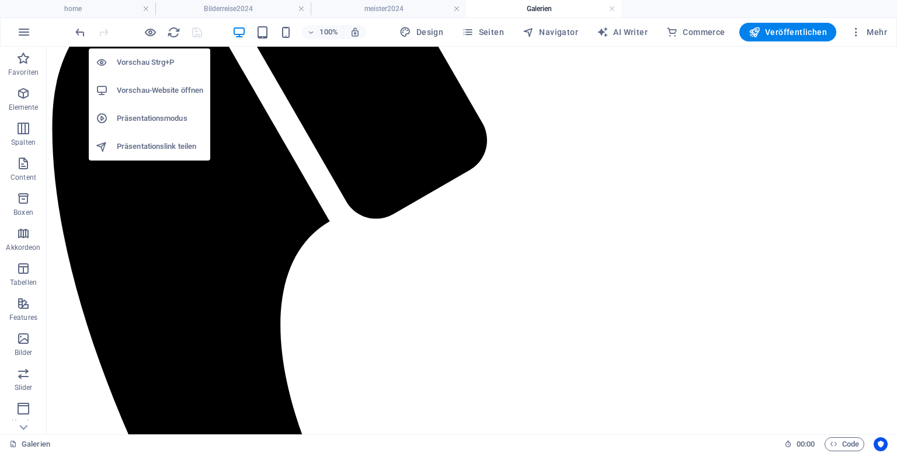
click at [156, 68] on h6 "Vorschau Strg+P" at bounding box center [160, 62] width 86 height 14
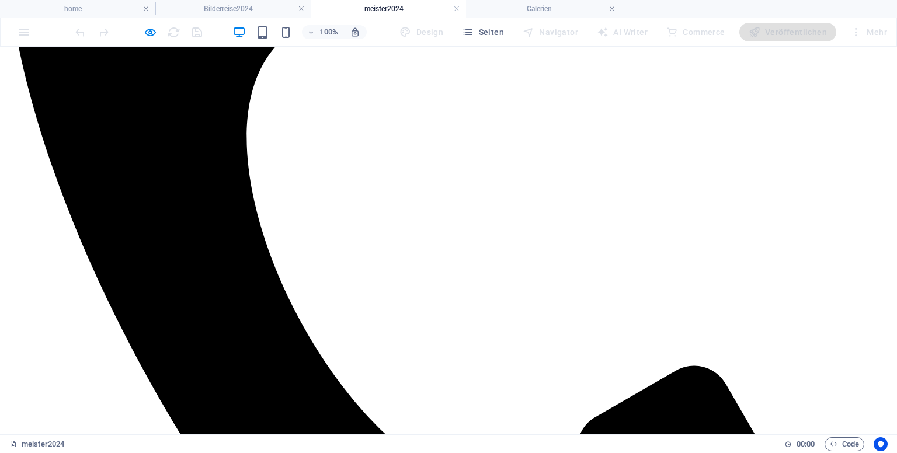
scroll to position [645, 0]
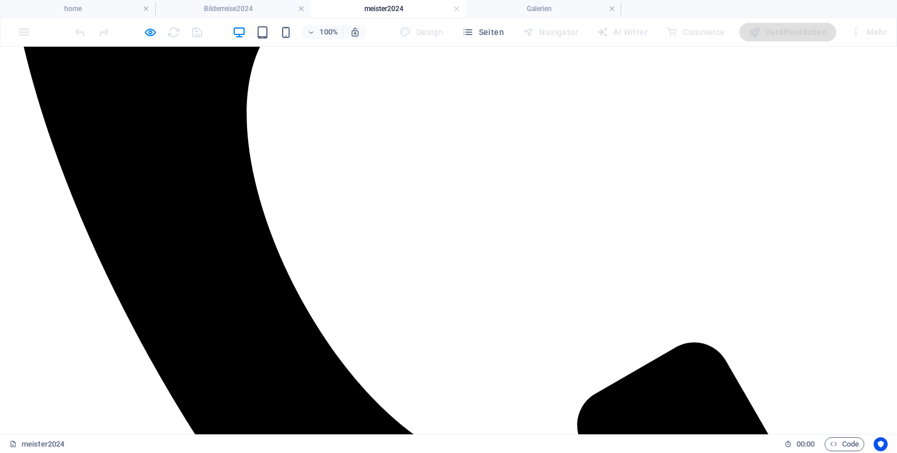
click at [612, 10] on link at bounding box center [611, 9] width 7 height 11
click at [372, 8] on h4 "meister2024" at bounding box center [388, 8] width 155 height 13
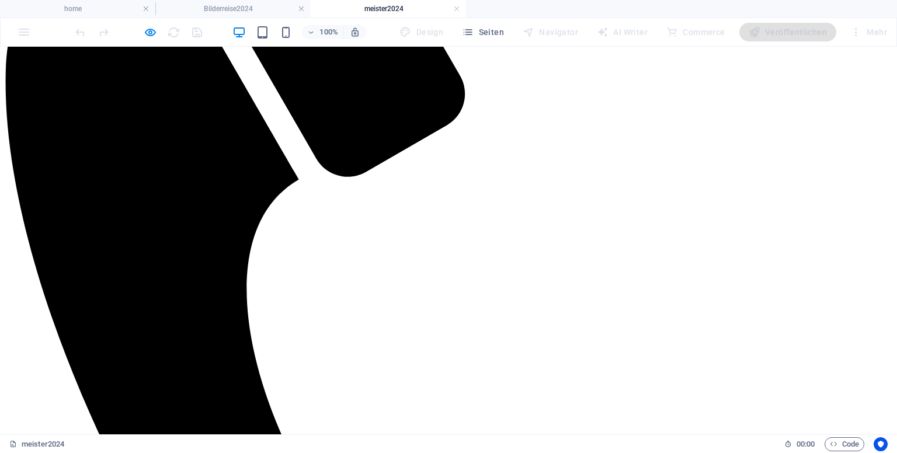
scroll to position [528, 0]
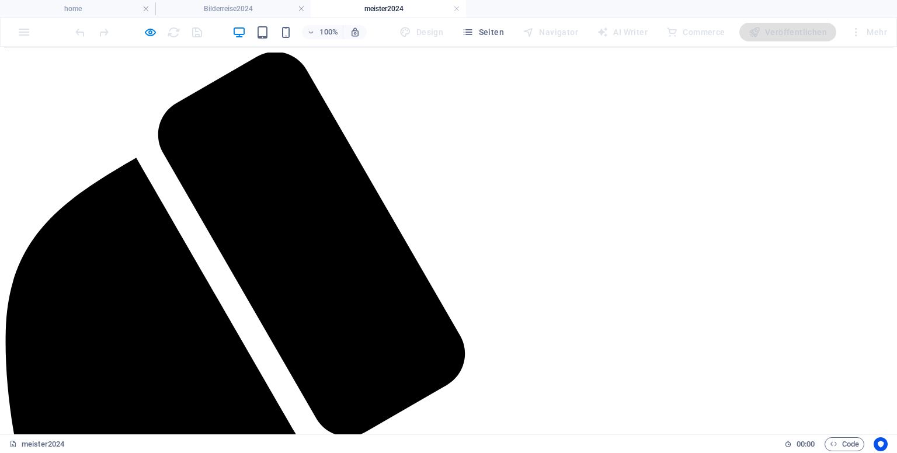
scroll to position [177, 0]
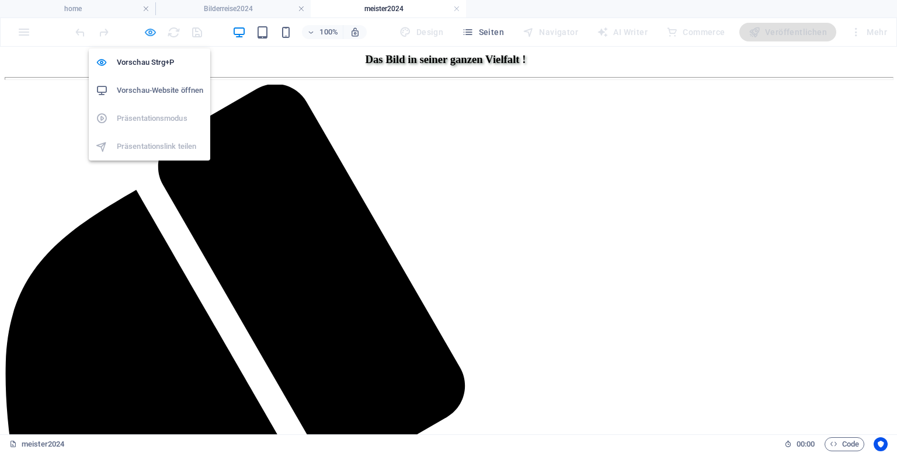
click at [151, 27] on icon "button" at bounding box center [150, 32] width 13 height 13
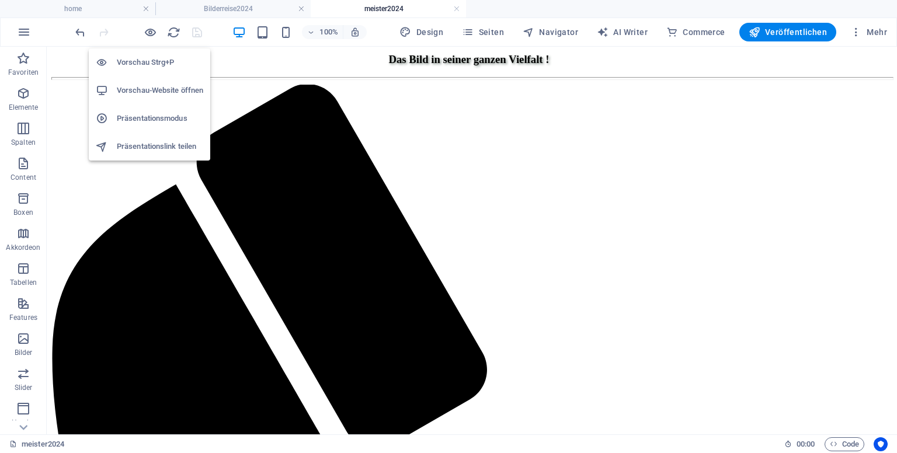
click at [141, 59] on h6 "Vorschau Strg+P" at bounding box center [160, 62] width 86 height 14
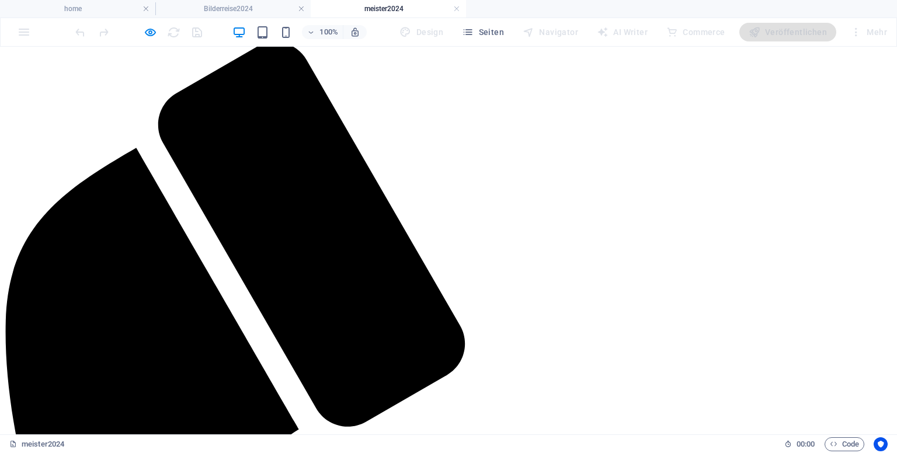
scroll to position [236, 0]
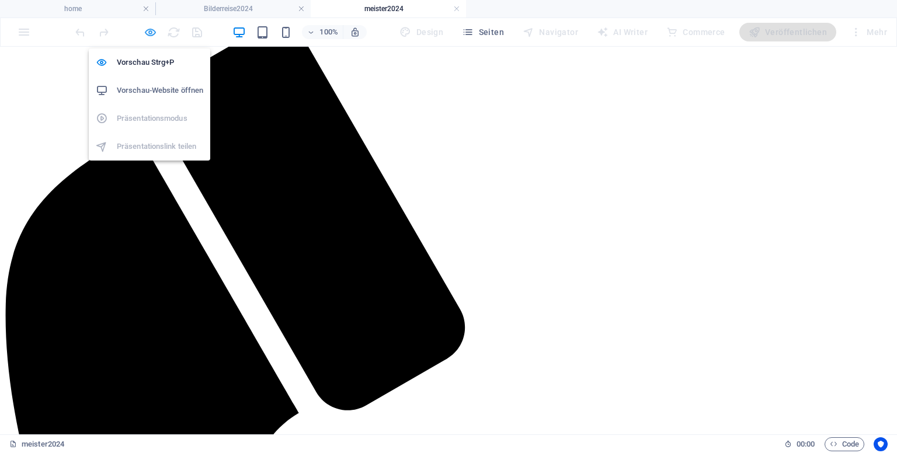
click at [149, 30] on icon "button" at bounding box center [150, 32] width 13 height 13
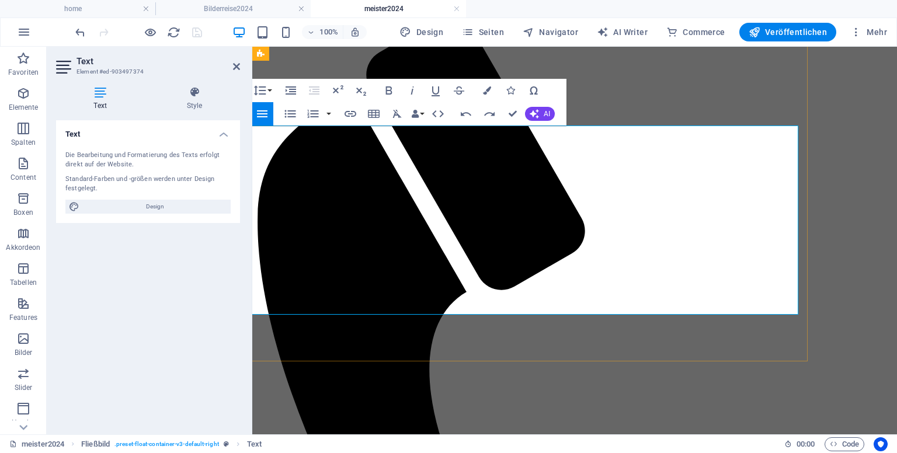
scroll to position [241, 80]
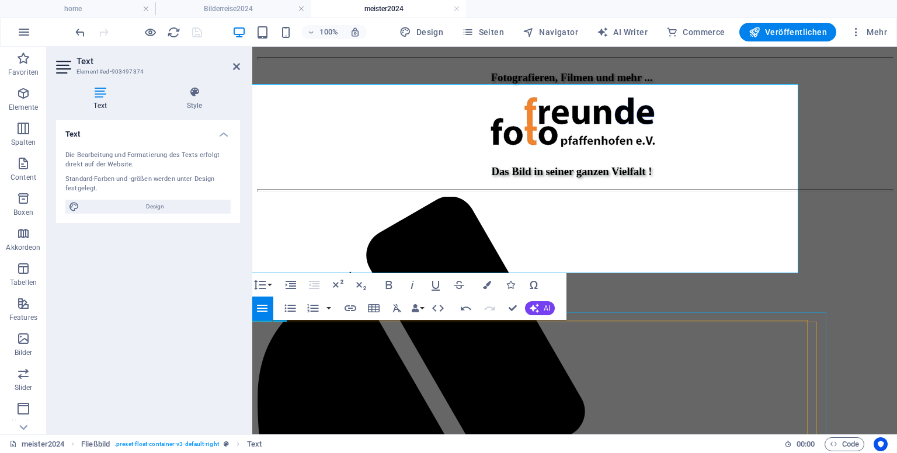
scroll to position [357, 80]
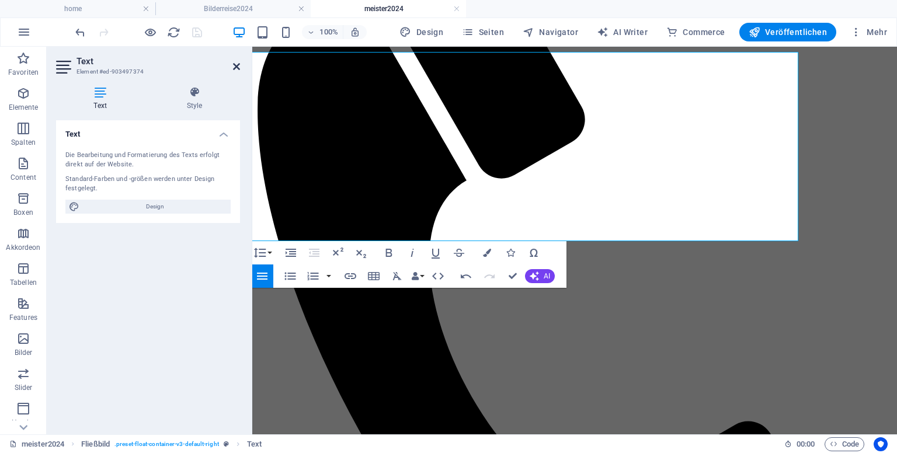
click at [237, 65] on icon at bounding box center [236, 66] width 7 height 9
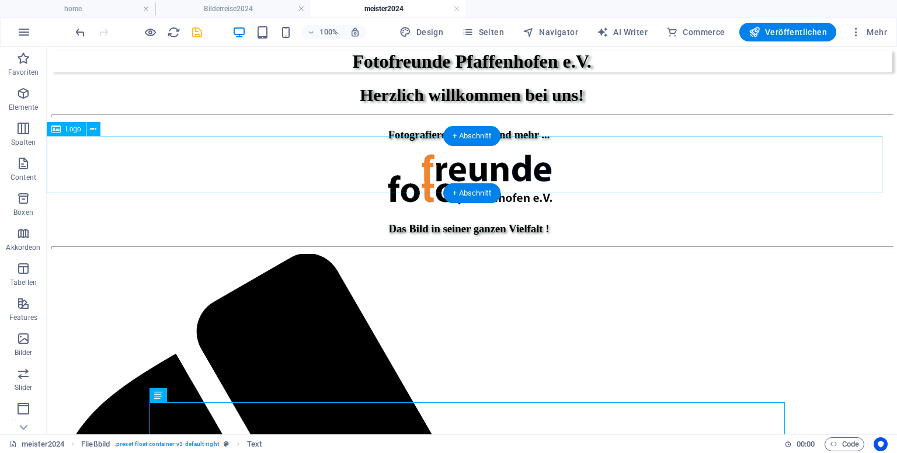
scroll to position [7, 0]
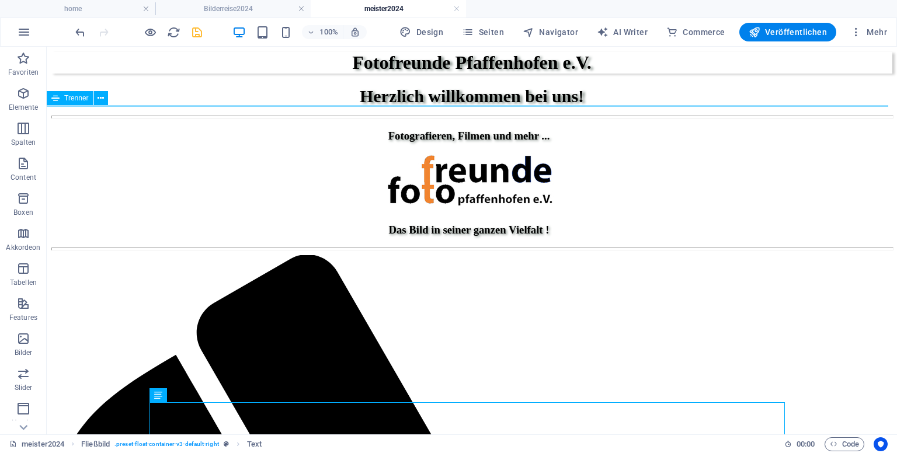
click at [238, 116] on div at bounding box center [471, 117] width 841 height 3
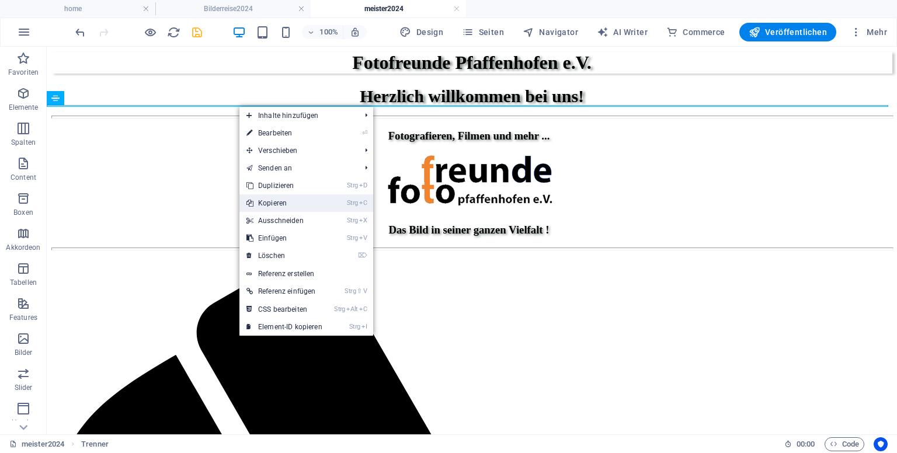
click at [263, 199] on link "Strg C Kopieren" at bounding box center [284, 203] width 90 height 18
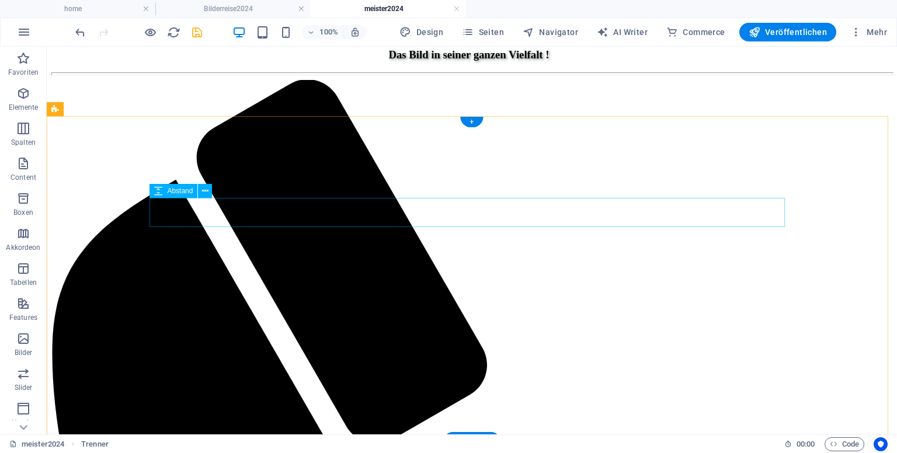
scroll to position [299, 0]
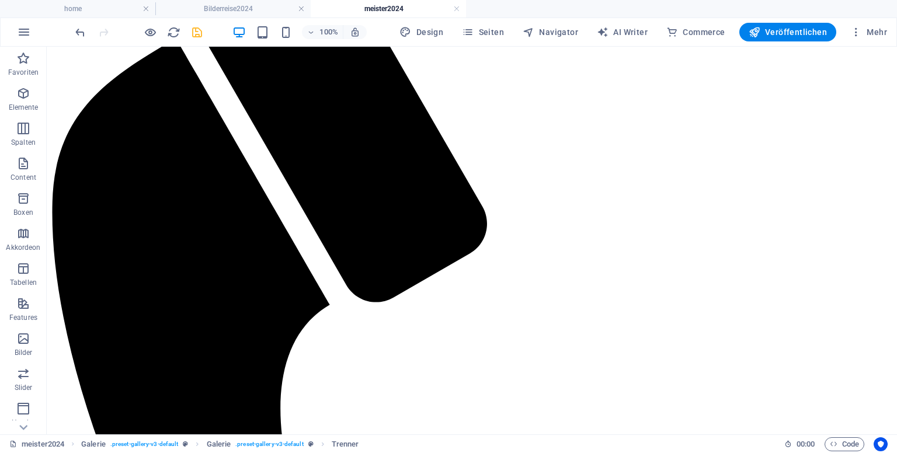
scroll to position [208, 0]
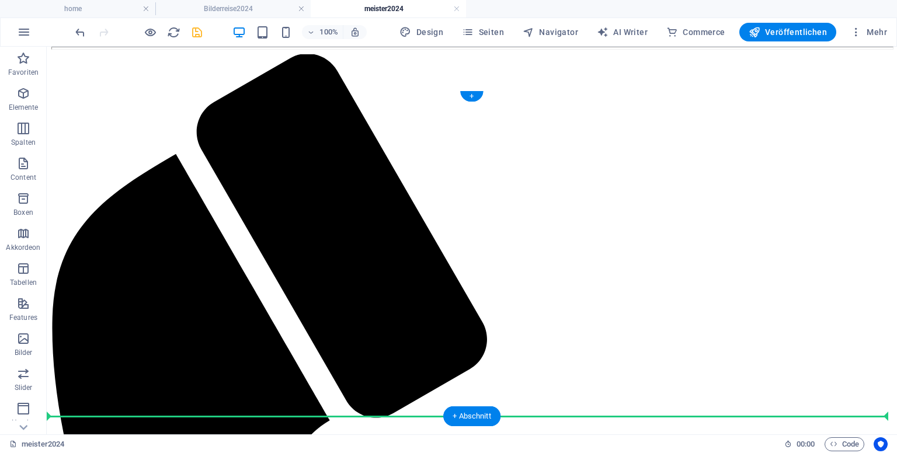
drag, startPoint x: 109, startPoint y: 275, endPoint x: 54, endPoint y: 362, distance: 103.2
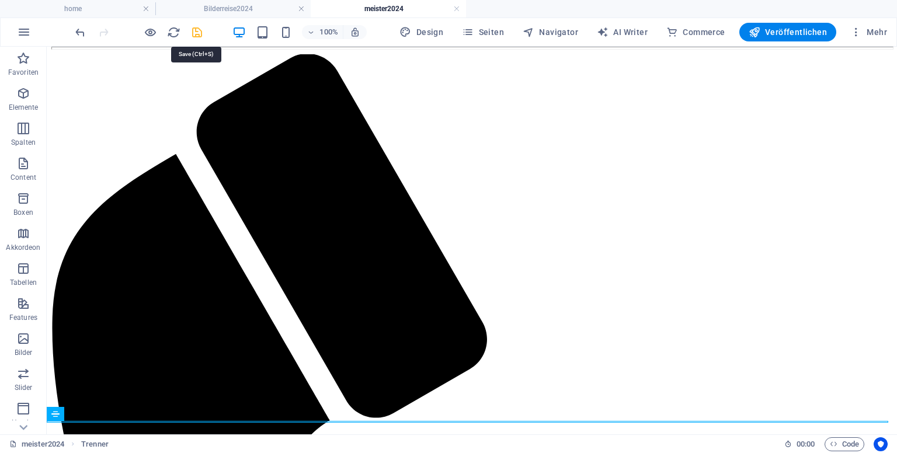
click at [196, 29] on icon "save" at bounding box center [196, 32] width 13 height 13
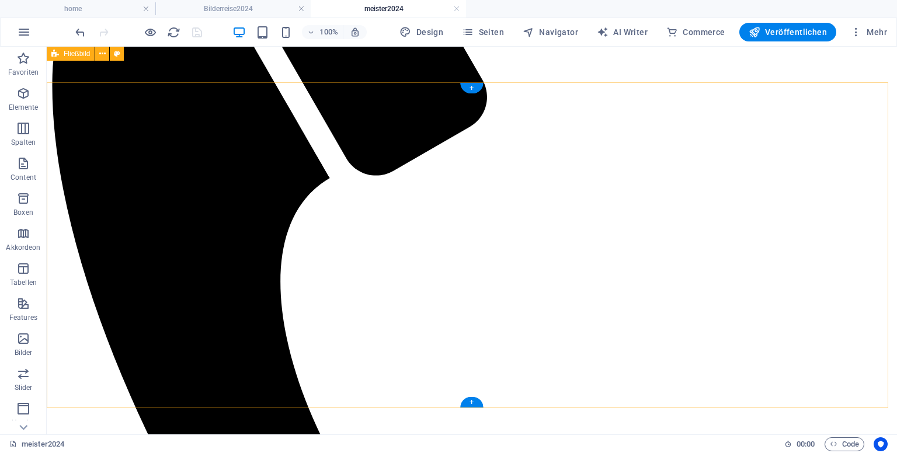
scroll to position [217, 0]
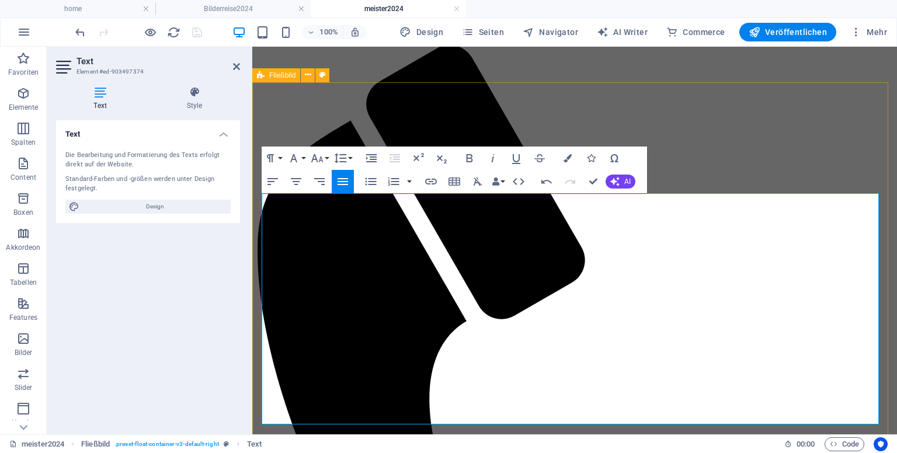
drag, startPoint x: 417, startPoint y: 221, endPoint x: 517, endPoint y: 225, distance: 99.3
click at [469, 158] on icon "button" at bounding box center [469, 158] width 6 height 8
drag, startPoint x: 562, startPoint y: 165, endPoint x: 696, endPoint y: 120, distance: 141.2
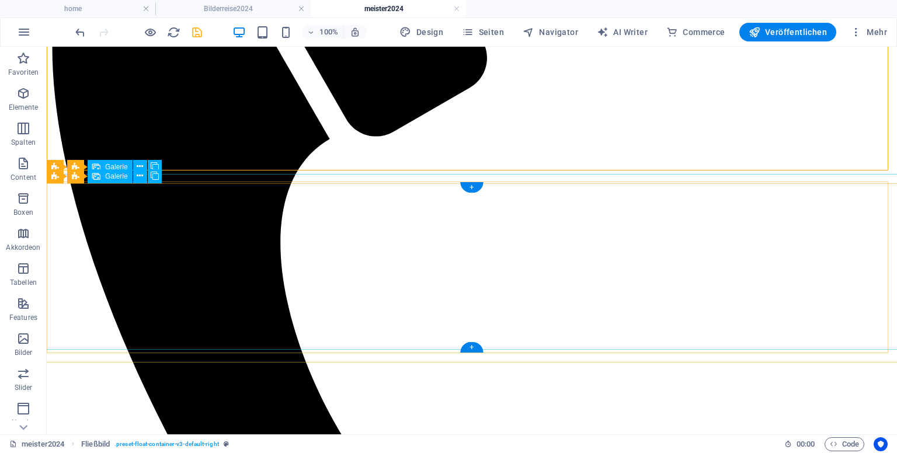
scroll to position [509, 0]
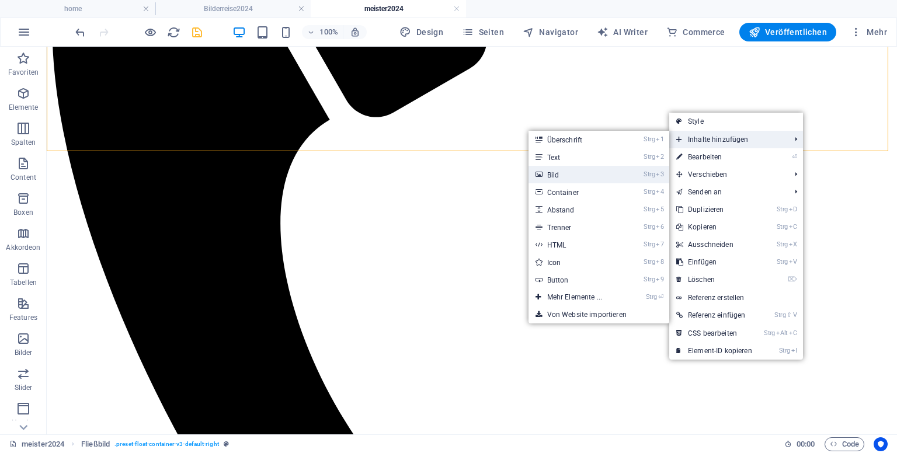
click at [626, 170] on li "Strg 3 Bild" at bounding box center [598, 175] width 141 height 18
click at [591, 175] on link "Strg 3 Bild" at bounding box center [576, 175] width 97 height 18
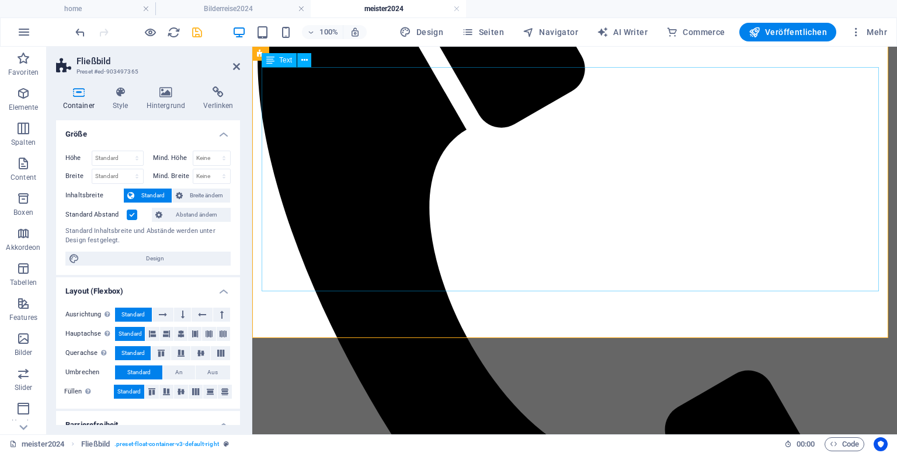
scroll to position [233, 0]
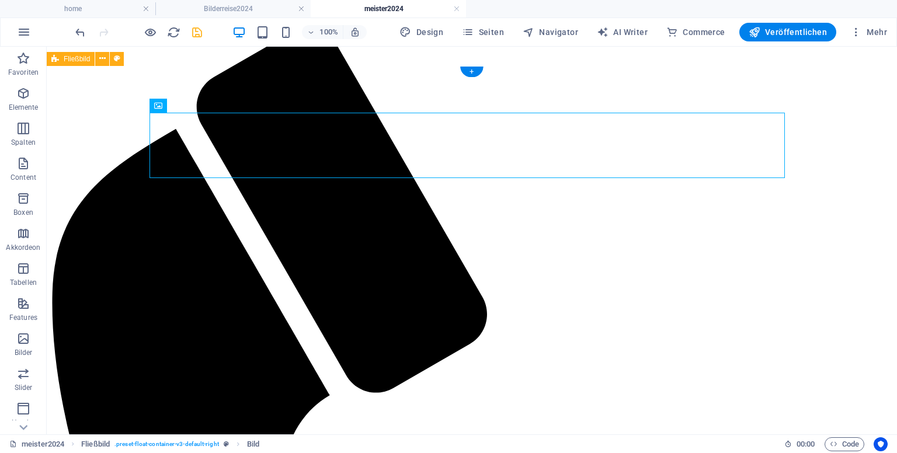
drag, startPoint x: 327, startPoint y: 148, endPoint x: 182, endPoint y: 140, distance: 145.0
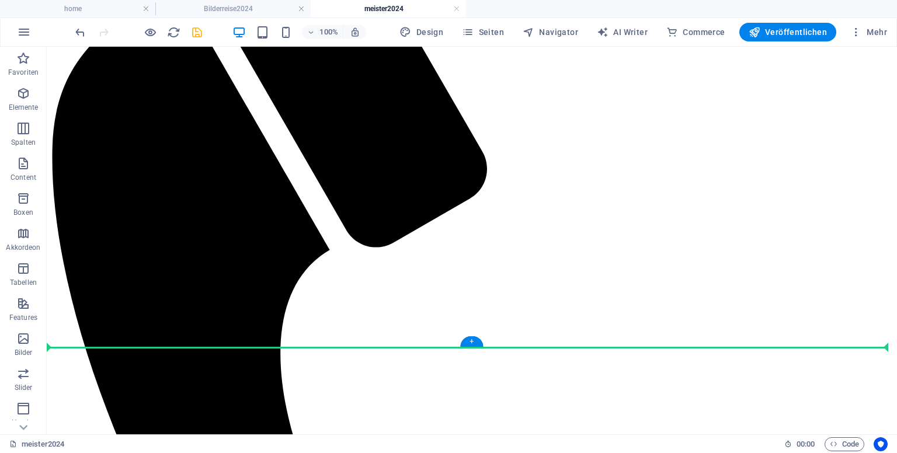
scroll to position [312, 0]
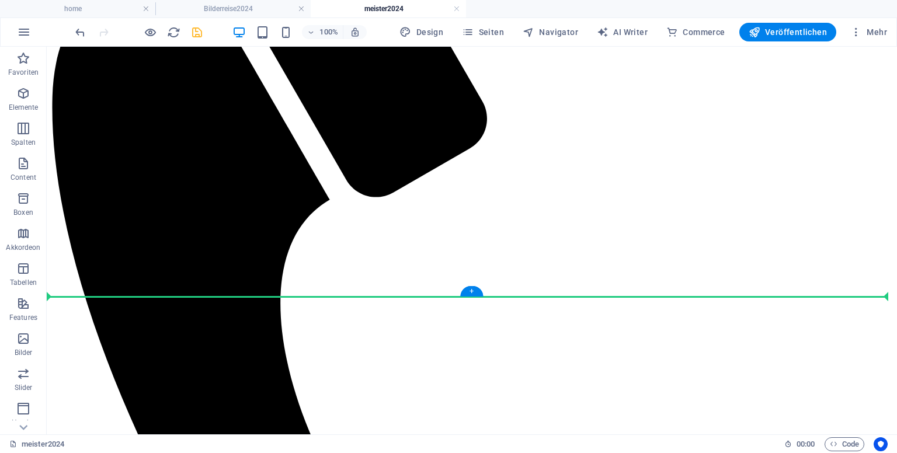
drag, startPoint x: 205, startPoint y: 153, endPoint x: 272, endPoint y: 287, distance: 150.1
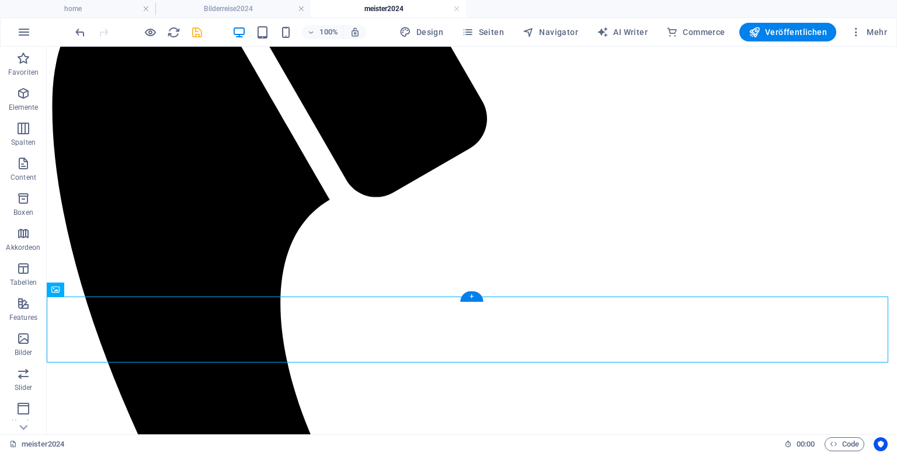
scroll to position [363, 0]
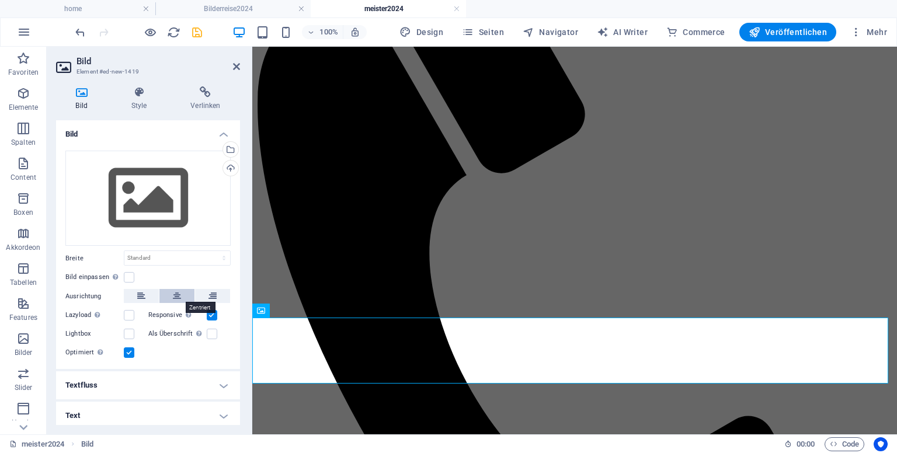
click at [170, 298] on button at bounding box center [176, 296] width 35 height 14
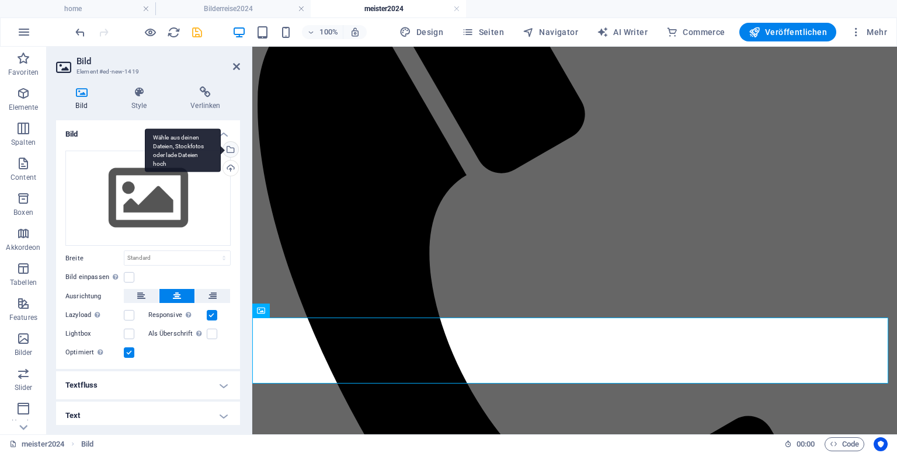
click at [234, 150] on div "Wähle aus deinen Dateien, Stockfotos oder lade Dateien hoch" at bounding box center [230, 151] width 18 height 18
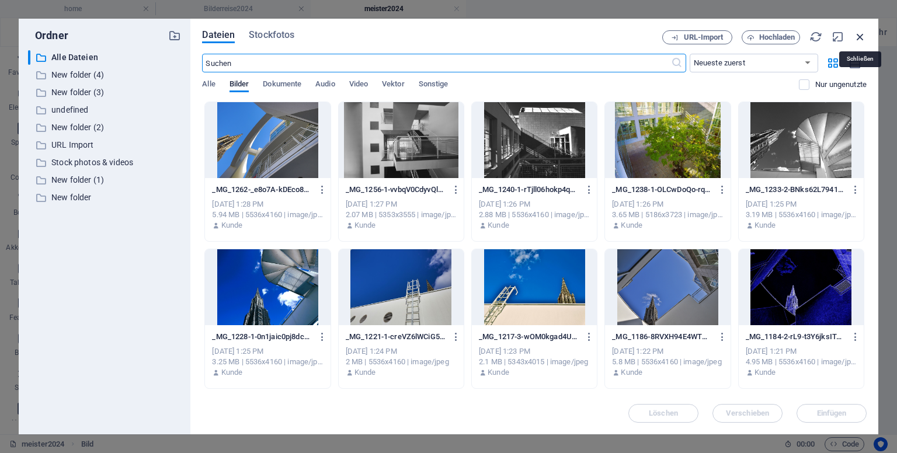
click at [855, 36] on icon "button" at bounding box center [860, 36] width 13 height 13
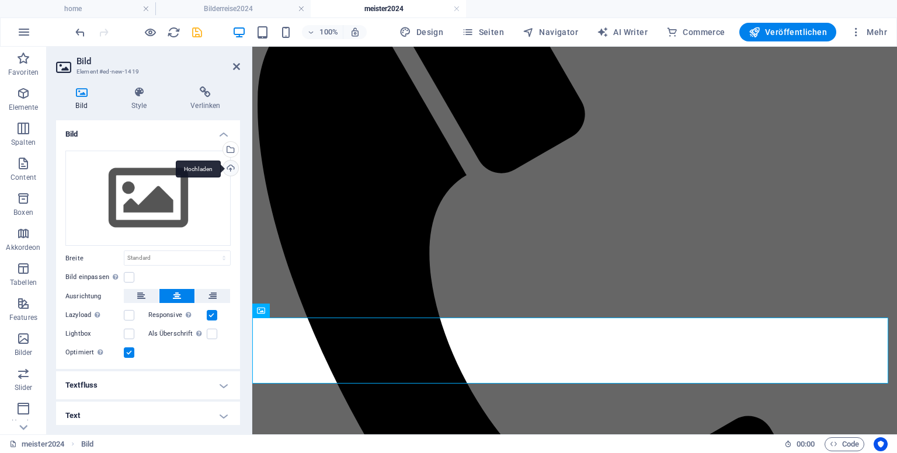
click at [229, 166] on div "Hochladen" at bounding box center [230, 170] width 18 height 18
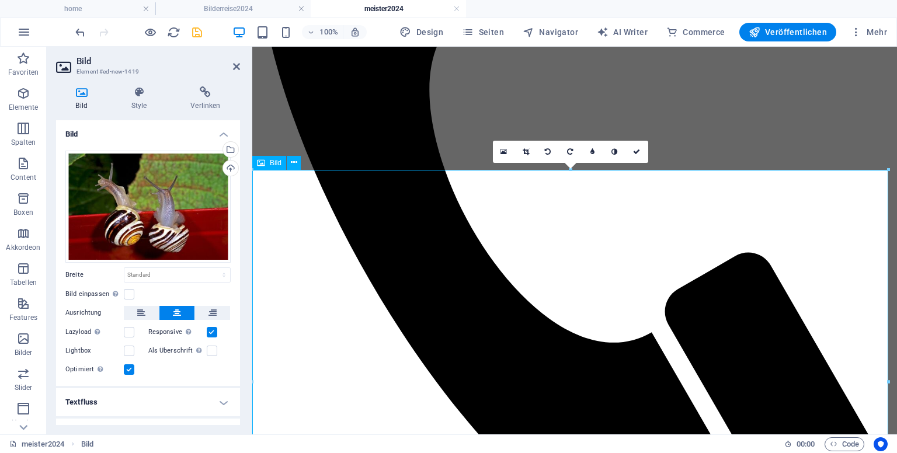
scroll to position [538, 0]
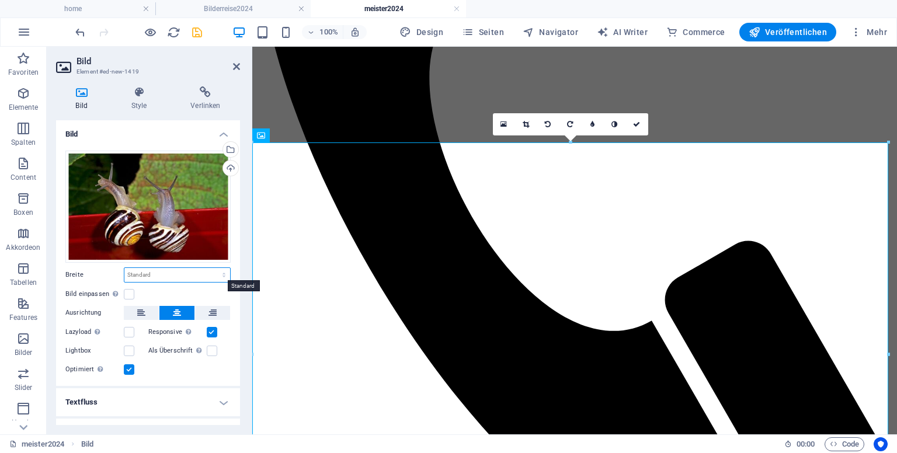
click at [166, 268] on select "Standard auto px rem % em vh vw" at bounding box center [177, 275] width 106 height 14
click at [124, 268] on select "Standard auto px rem % em vh vw" at bounding box center [177, 275] width 106 height 14
click at [128, 295] on label at bounding box center [129, 294] width 11 height 11
click at [0, 0] on input "Bild einpassen Bild automatisch anhand einer fixen Breite und Höhe einpassen" at bounding box center [0, 0] width 0 height 0
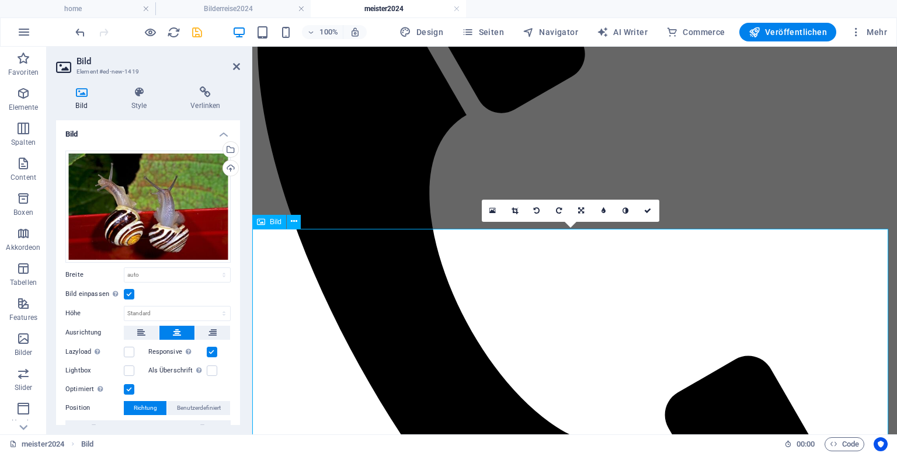
scroll to position [421, 0]
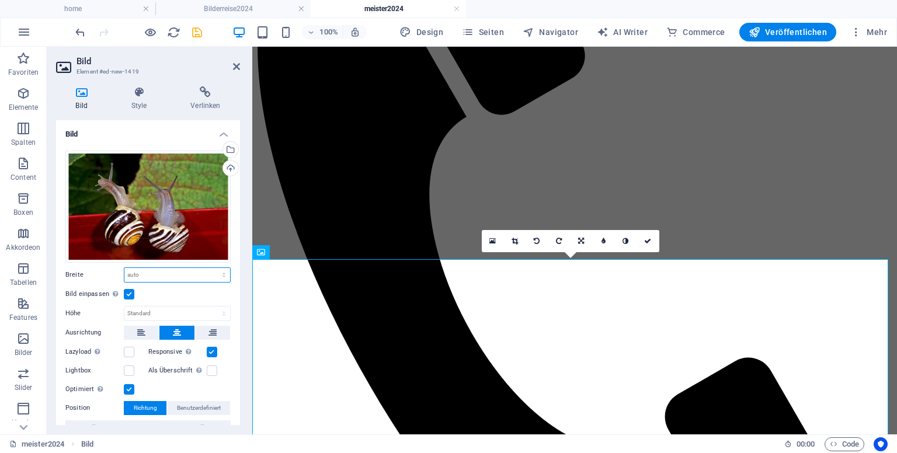
click at [160, 274] on select "Standard auto px rem % em vh vw" at bounding box center [177, 275] width 106 height 14
click at [124, 268] on select "Standard auto px rem % em vh vw" at bounding box center [177, 275] width 106 height 14
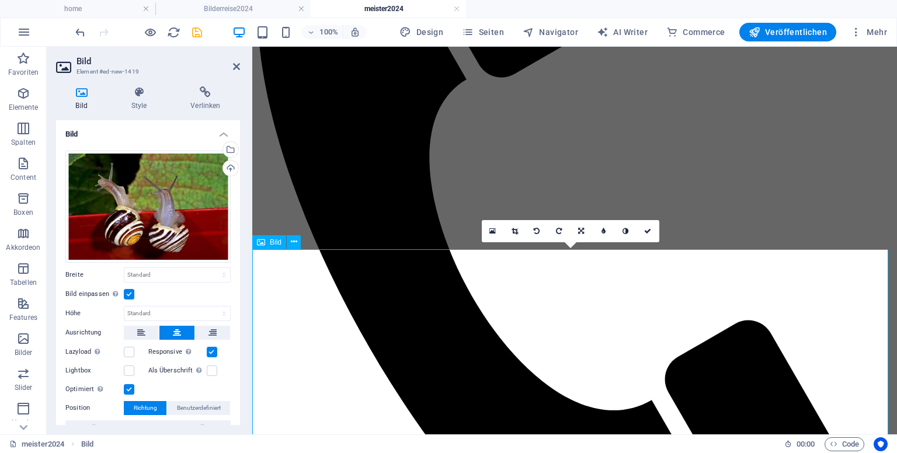
scroll to position [479, 0]
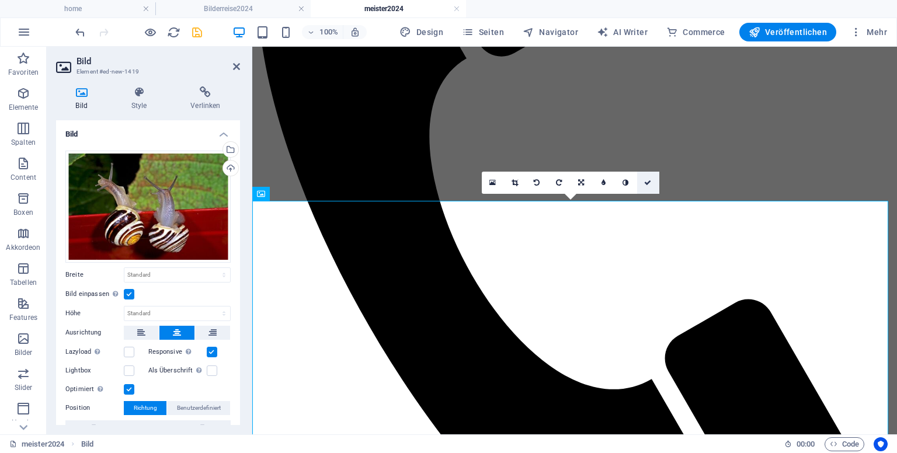
click at [650, 176] on link at bounding box center [648, 183] width 22 height 22
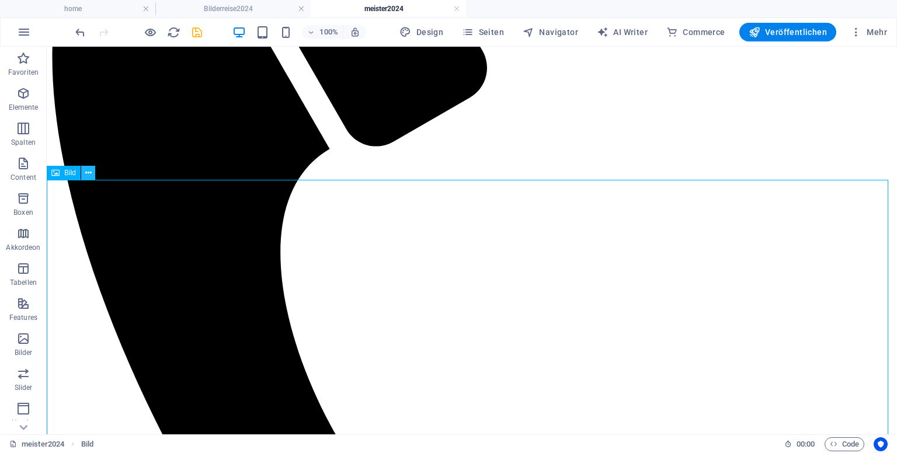
click at [89, 170] on icon at bounding box center [88, 173] width 6 height 12
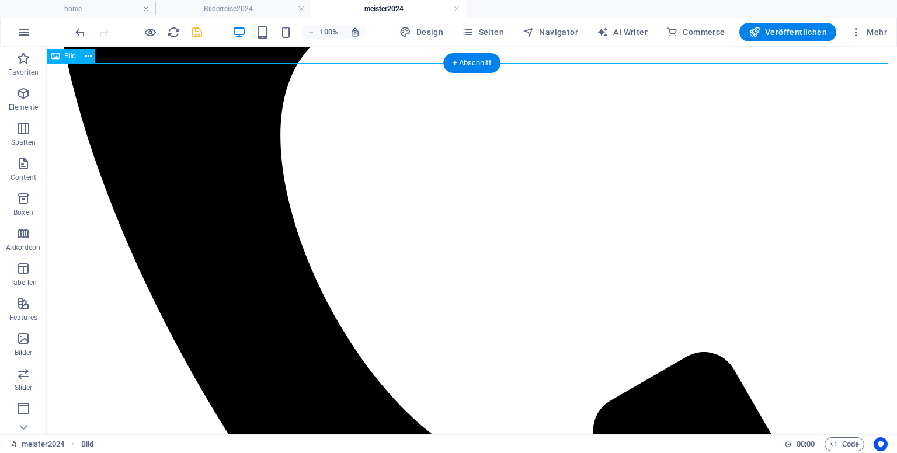
scroll to position [830, 0]
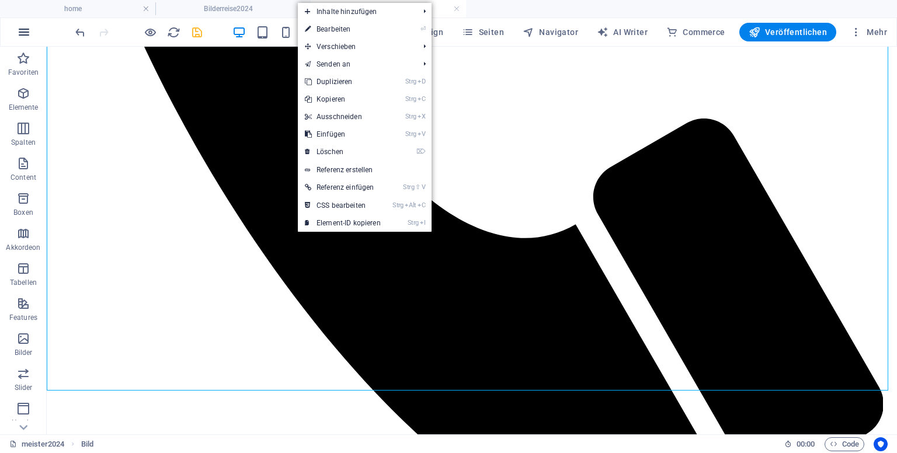
click at [20, 29] on icon "button" at bounding box center [24, 32] width 14 height 14
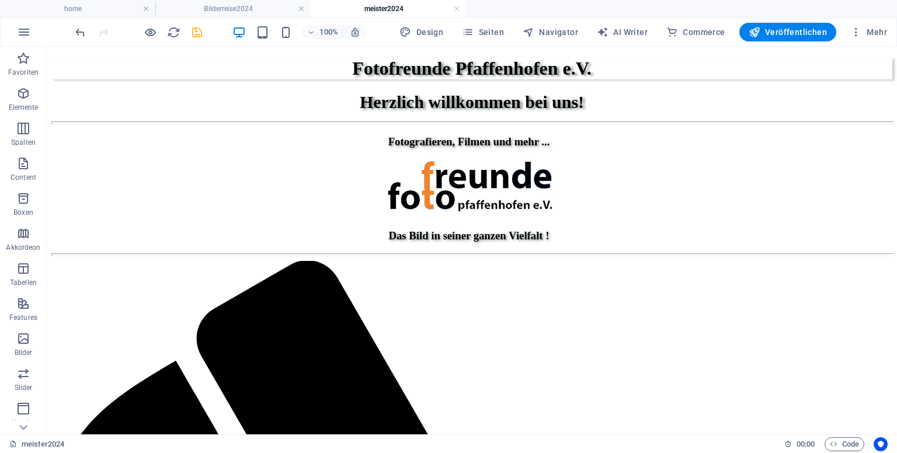
scroll to position [0, 0]
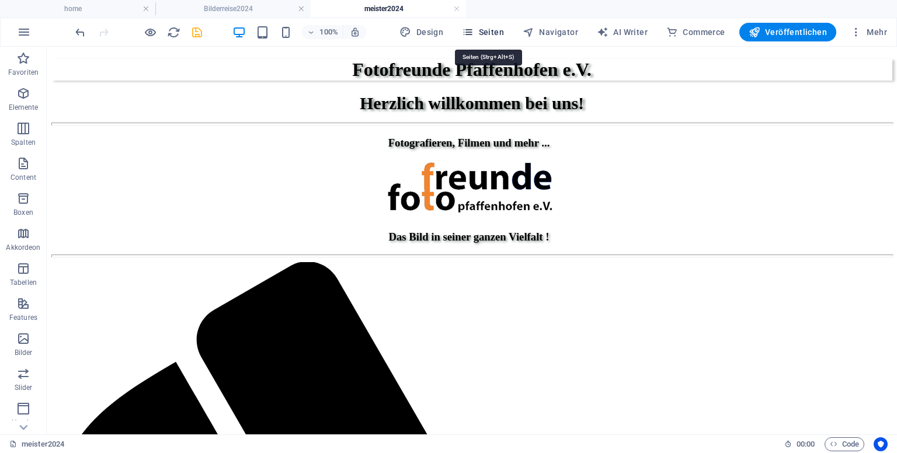
click at [496, 26] on span "Seiten" at bounding box center [483, 32] width 42 height 12
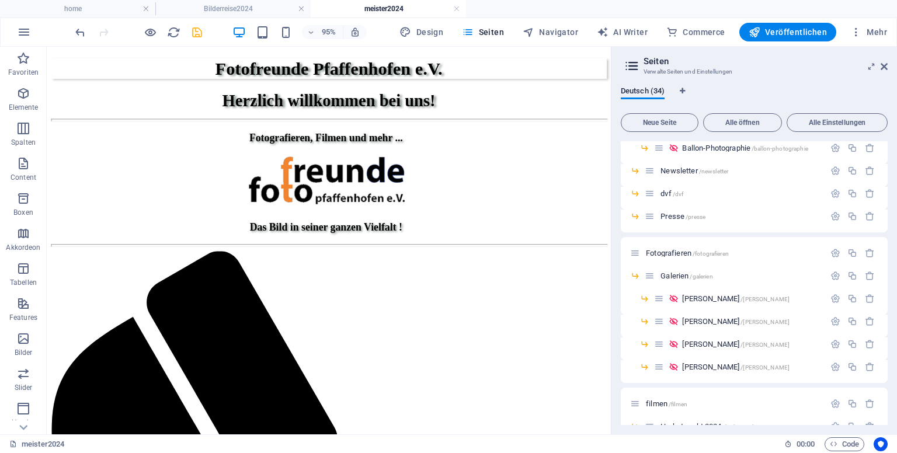
scroll to position [292, 0]
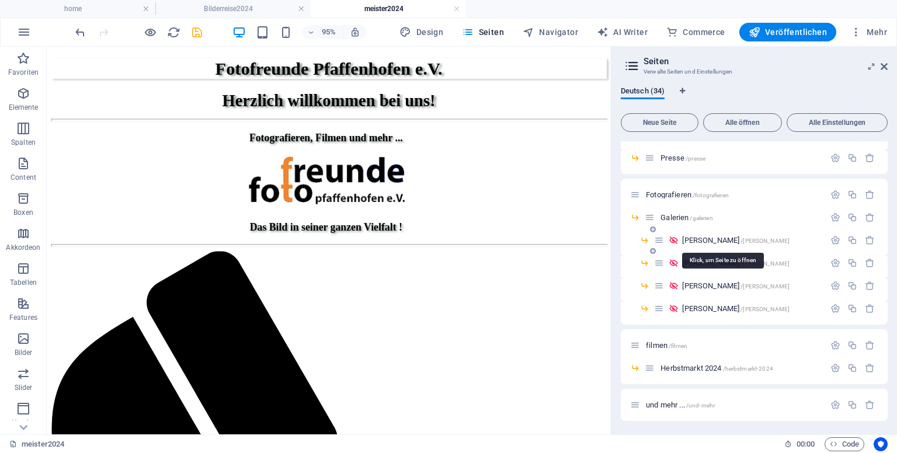
click at [705, 236] on span "[PERSON_NAME] /[PERSON_NAME]" at bounding box center [735, 240] width 107 height 9
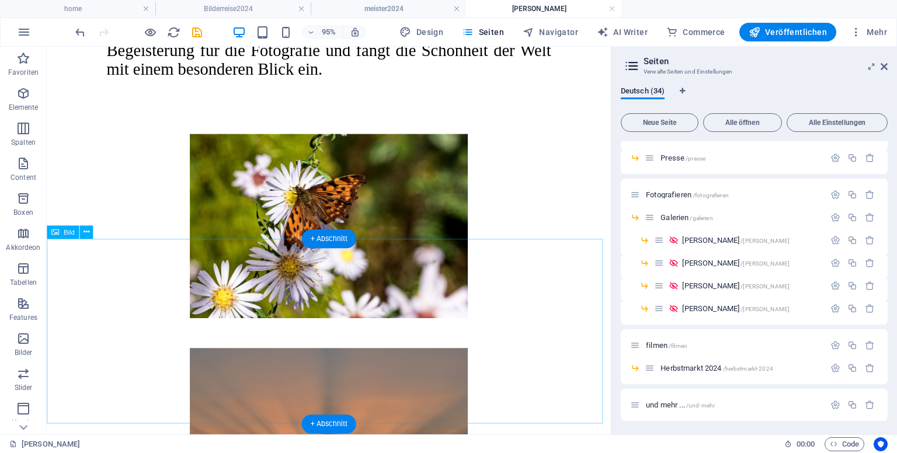
scroll to position [1397, 0]
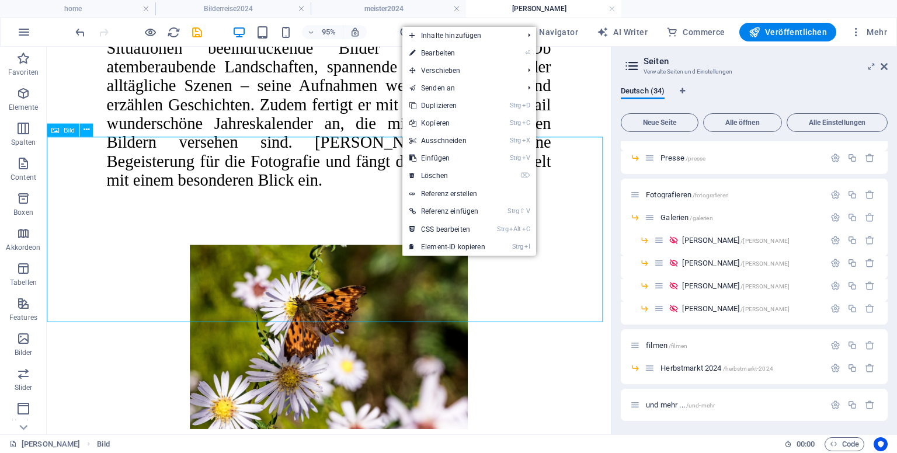
click at [64, 131] on span "Bild" at bounding box center [69, 130] width 11 height 6
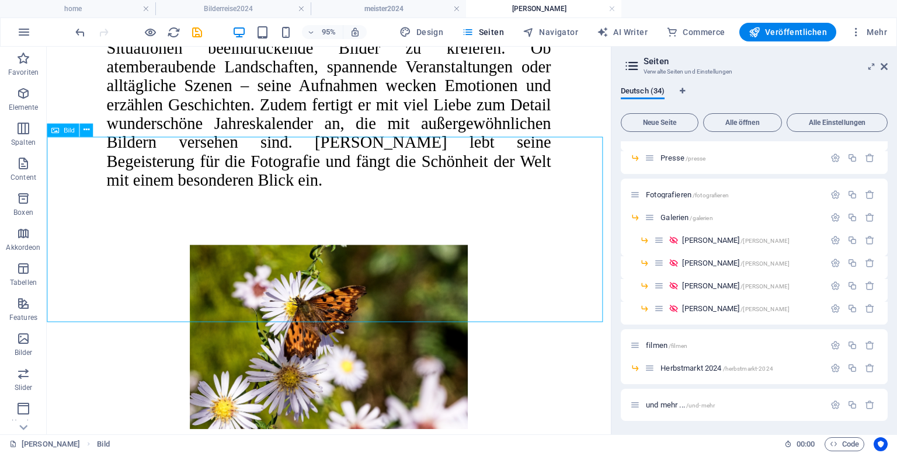
click at [64, 131] on span "Bild" at bounding box center [69, 130] width 11 height 6
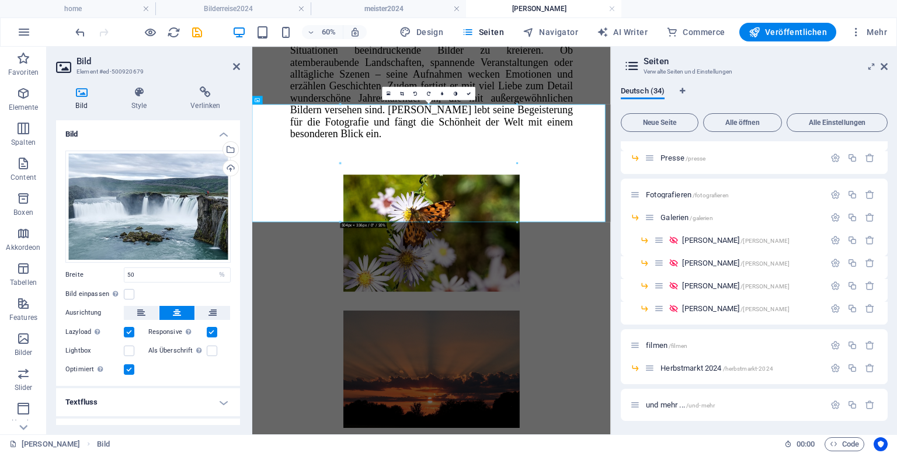
scroll to position [1373, 0]
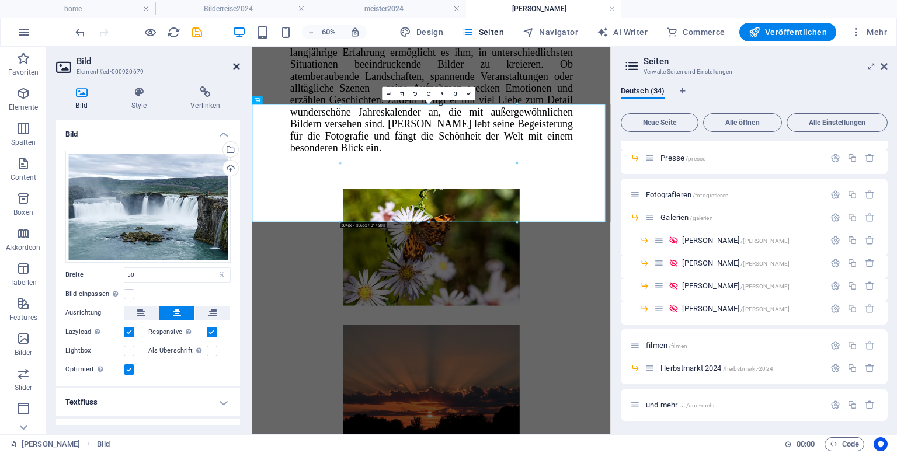
click at [233, 64] on icon at bounding box center [236, 66] width 7 height 9
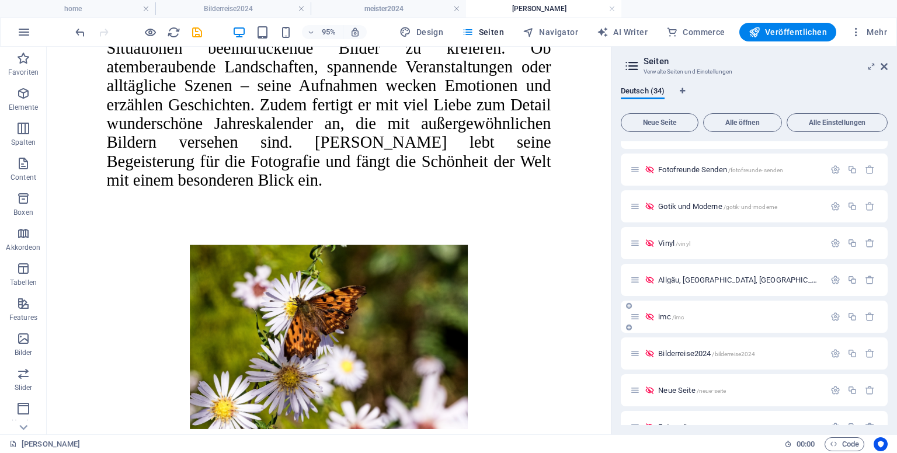
scroll to position [759, 0]
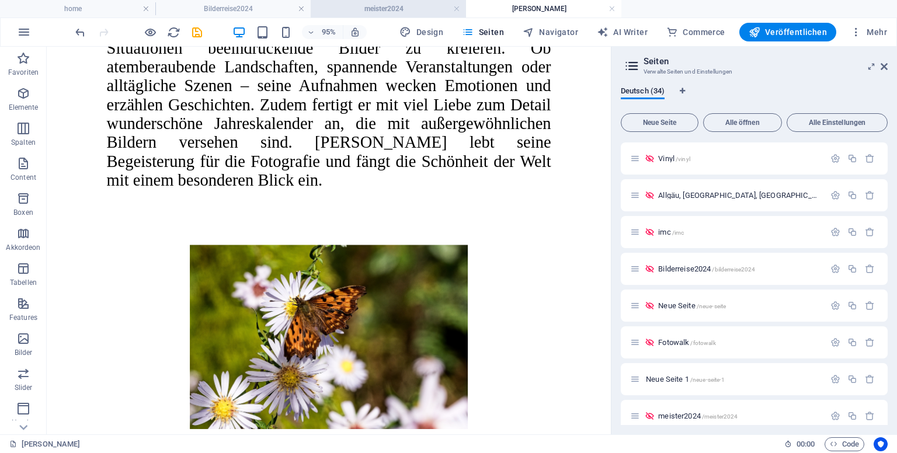
click at [415, 12] on h4 "meister2024" at bounding box center [388, 8] width 155 height 13
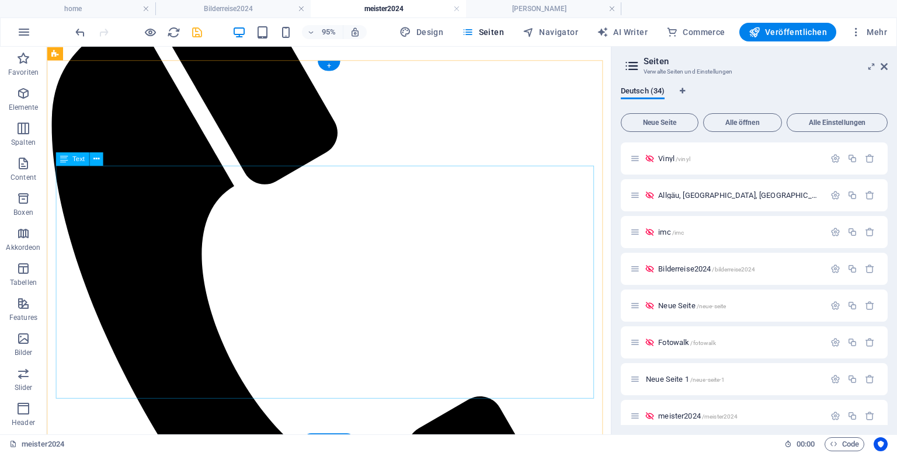
scroll to position [409, 0]
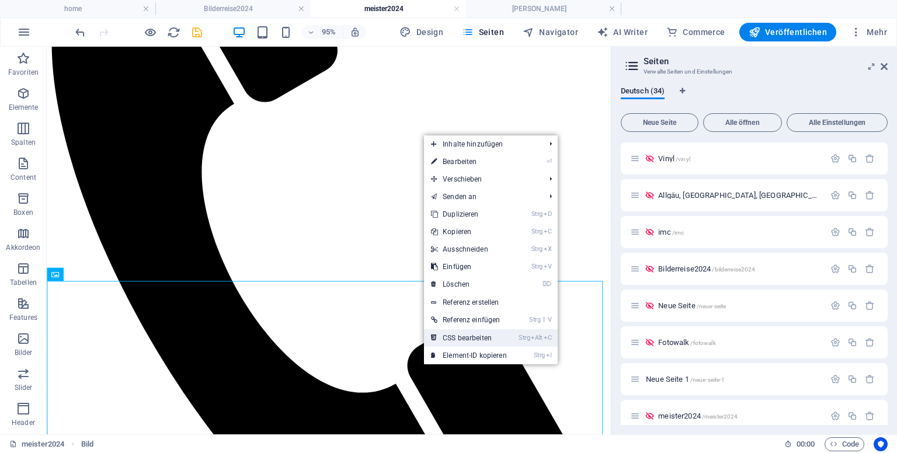
click at [481, 337] on link "Strg Alt C CSS bearbeiten" at bounding box center [469, 338] width 90 height 18
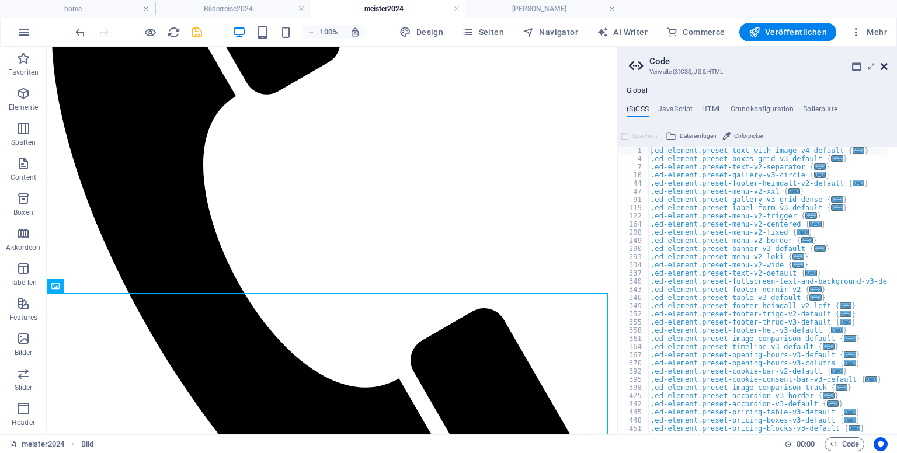
click at [885, 64] on icon at bounding box center [883, 66] width 7 height 9
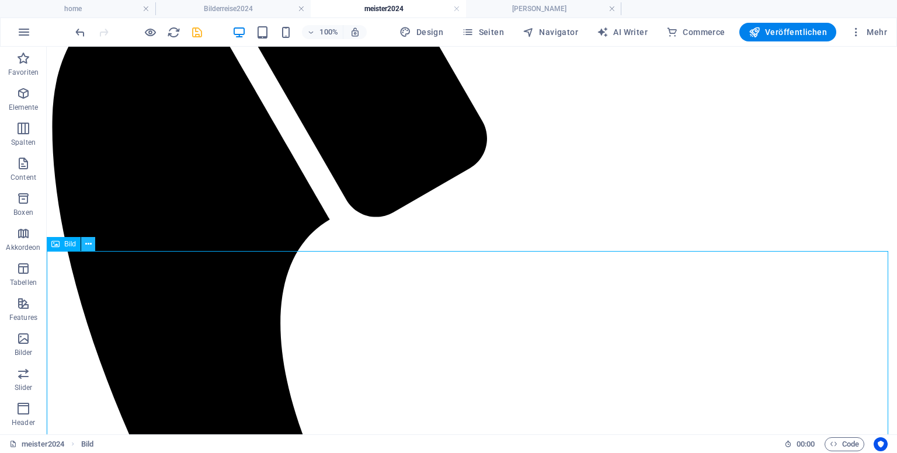
click at [86, 242] on icon at bounding box center [88, 244] width 6 height 12
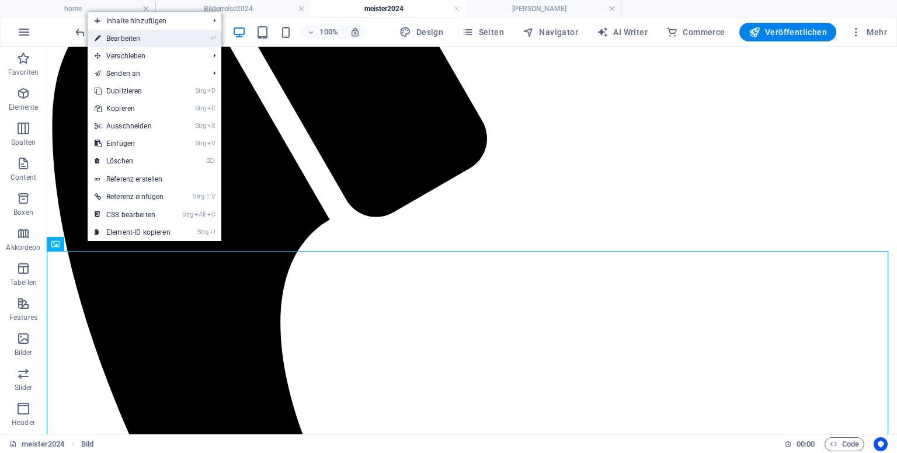
click at [159, 43] on link "⏎ Bearbeiten" at bounding box center [133, 39] width 90 height 18
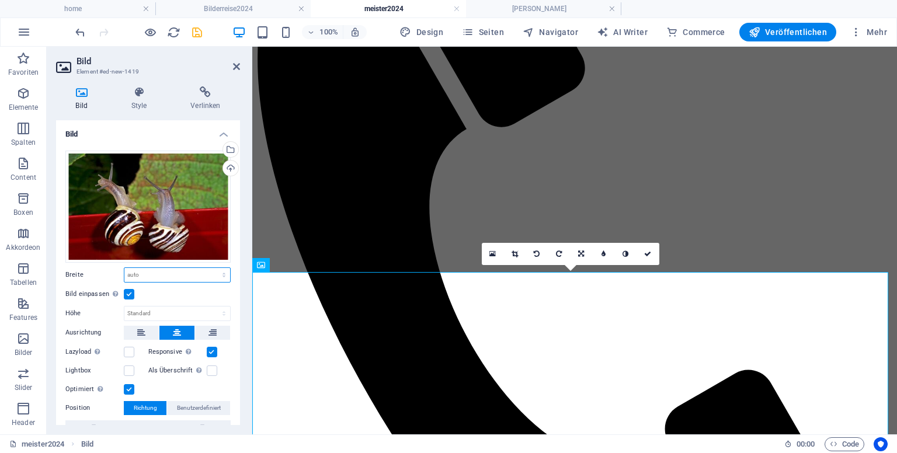
click at [169, 273] on select "Standard auto px rem % em vh vw" at bounding box center [177, 275] width 106 height 14
click at [171, 273] on select "Standard auto px rem % em vh vw" at bounding box center [177, 275] width 106 height 14
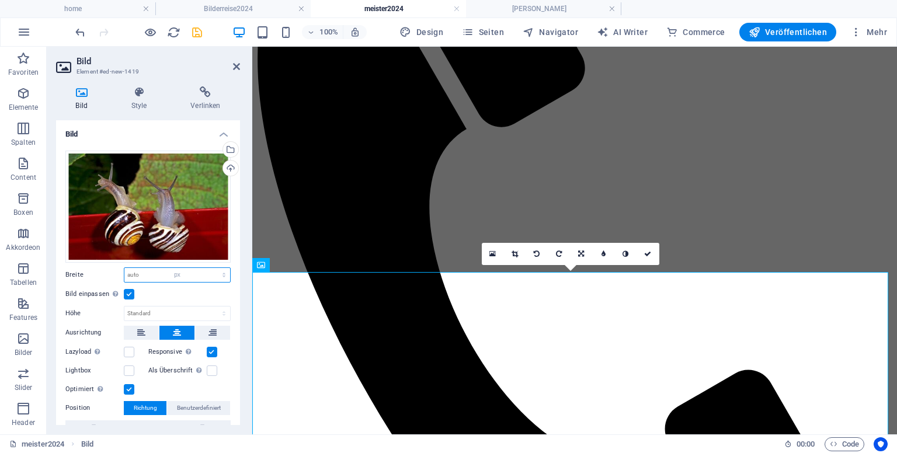
click at [211, 268] on select "Standard auto px rem % em vh vw" at bounding box center [177, 275] width 106 height 14
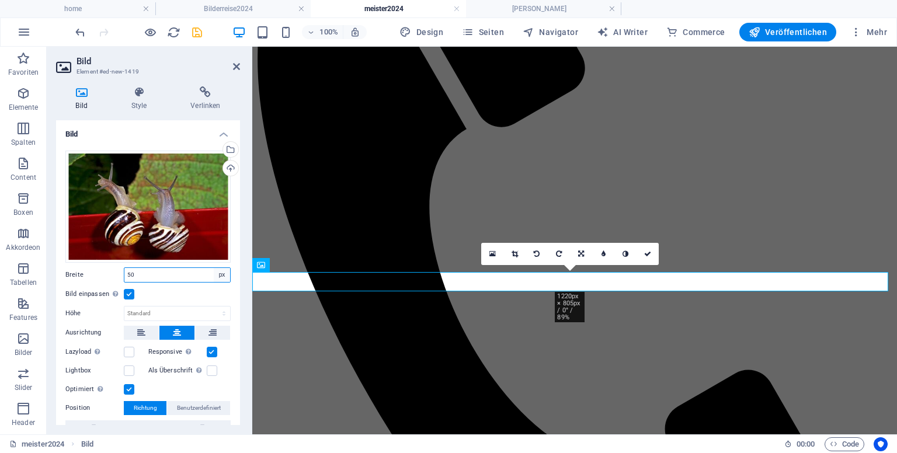
click at [225, 276] on select "Standard auto px rem % em vh vw" at bounding box center [222, 275] width 16 height 14
click at [214, 268] on select "Standard auto px rem % em vh vw" at bounding box center [222, 275] width 16 height 14
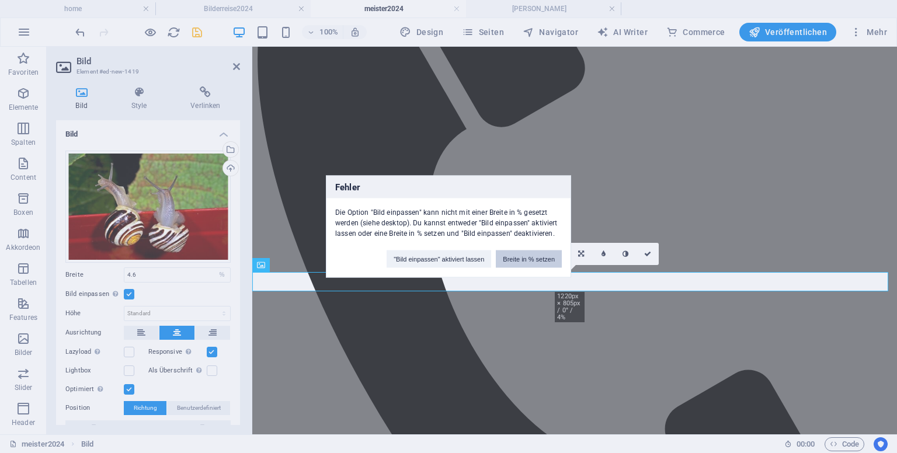
click at [531, 257] on button "Breite in % setzen" at bounding box center [529, 259] width 66 height 18
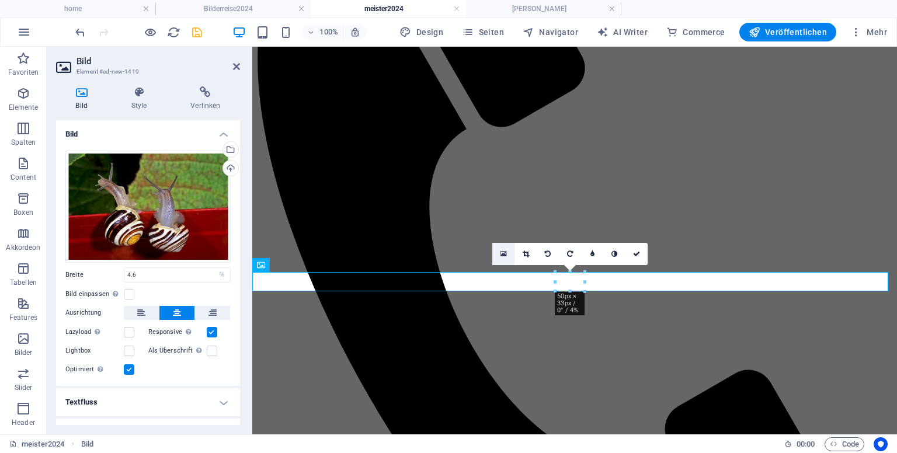
click at [504, 254] on icon at bounding box center [503, 254] width 6 height 8
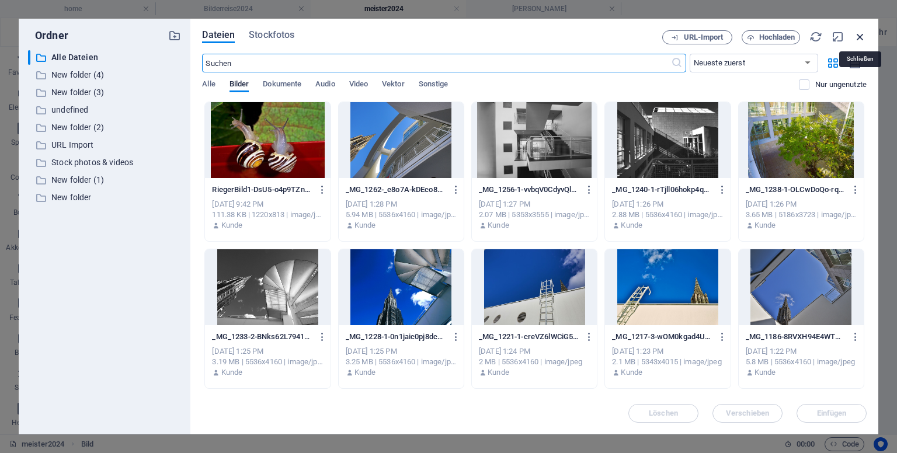
click at [862, 37] on icon "button" at bounding box center [860, 36] width 13 height 13
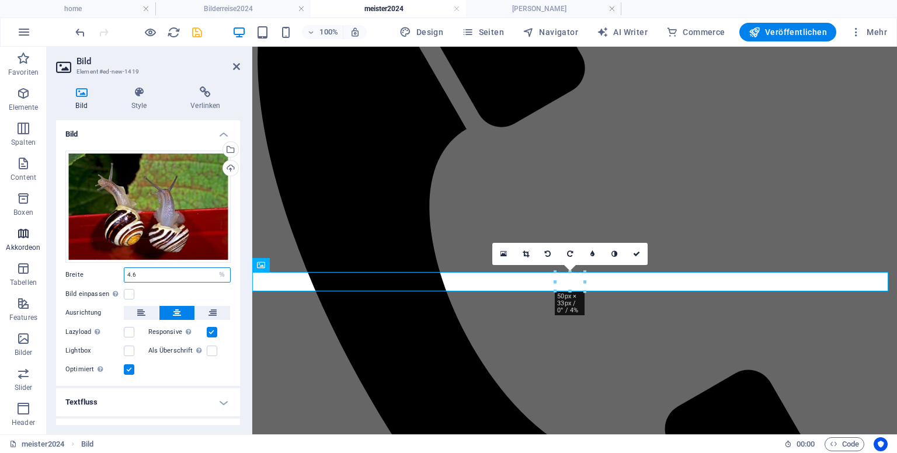
drag, startPoint x: 151, startPoint y: 274, endPoint x: 33, endPoint y: 248, distance: 121.0
click at [106, 268] on div "Breite 4.6 Standard auto px rem % em vh vw" at bounding box center [147, 274] width 165 height 15
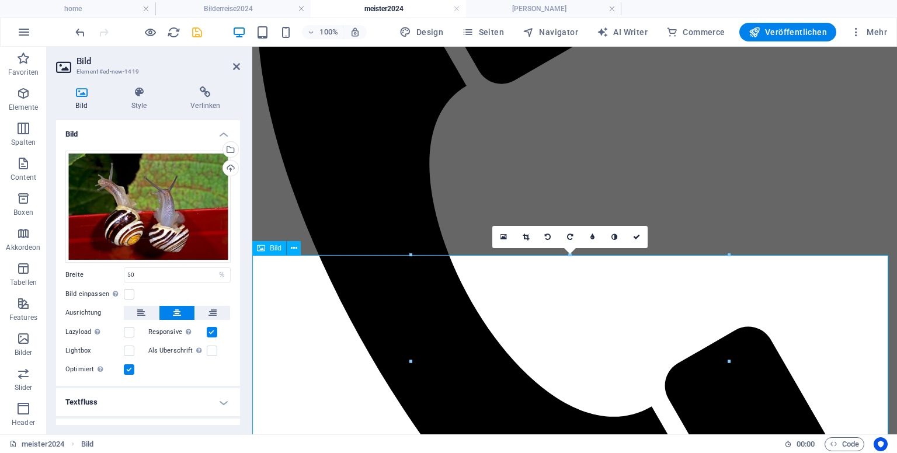
scroll to position [525, 0]
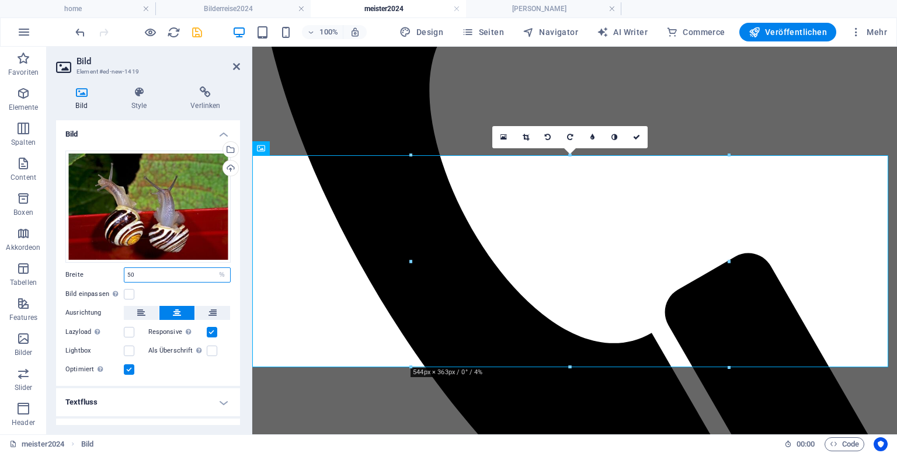
click at [160, 279] on input "50" at bounding box center [177, 275] width 106 height 14
drag, startPoint x: 160, startPoint y: 279, endPoint x: 93, endPoint y: 253, distance: 71.6
click at [96, 253] on div "Ziehe Dateien zum Hochladen hierher oder klicke hier, um aus Dateien oder koste…" at bounding box center [148, 263] width 184 height 245
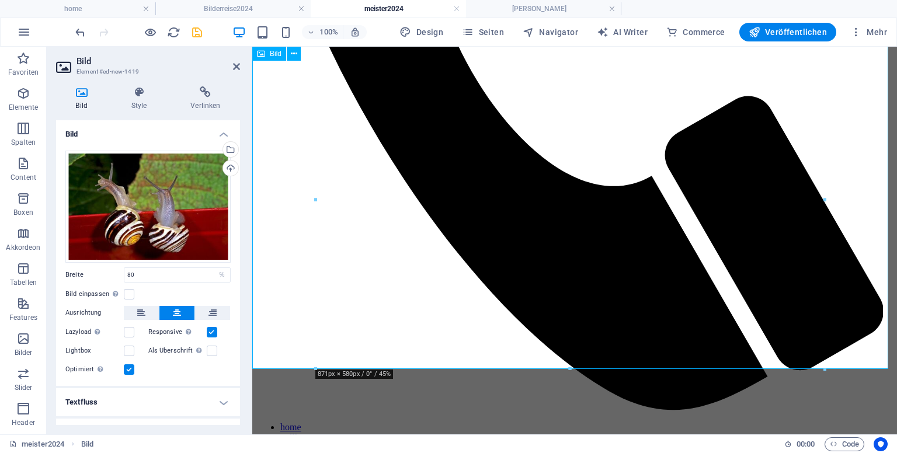
scroll to position [701, 0]
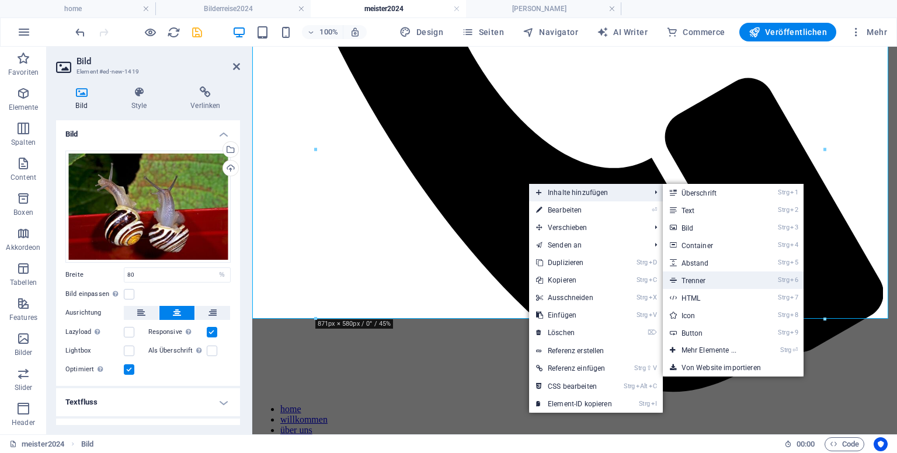
click at [725, 278] on link "Strg 6 Trenner" at bounding box center [711, 280] width 97 height 18
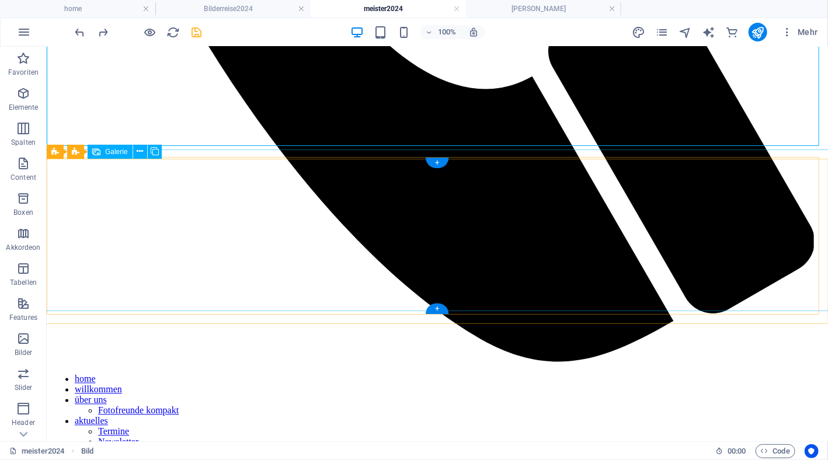
scroll to position [855, 0]
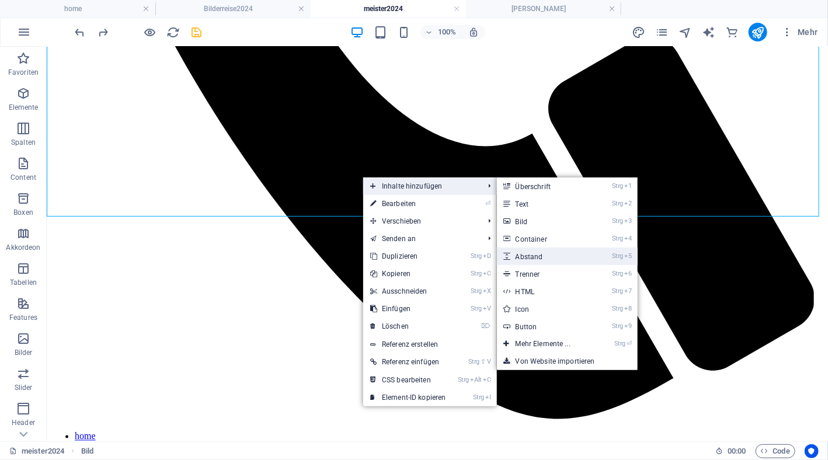
click at [523, 253] on link "Strg 5 Abstand" at bounding box center [545, 257] width 97 height 18
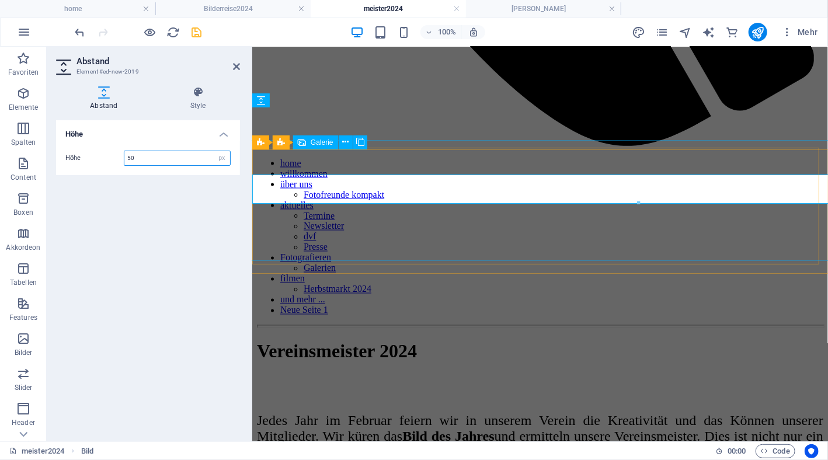
scroll to position [897, 0]
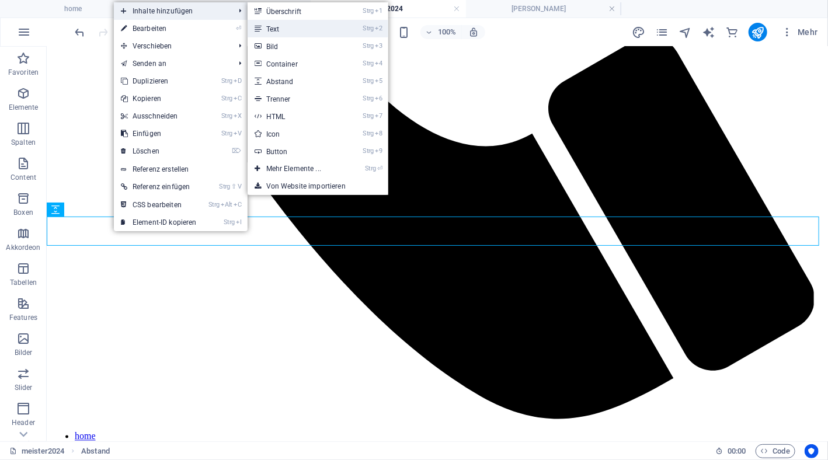
click at [275, 29] on link "Strg 2 Text" at bounding box center [296, 29] width 97 height 18
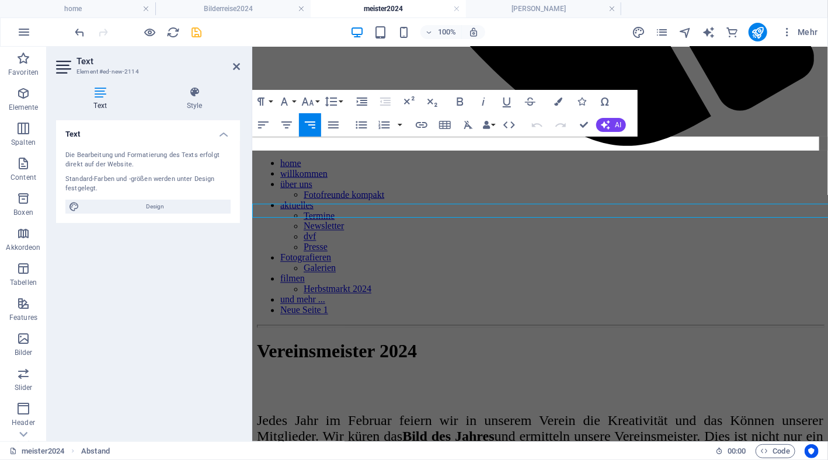
scroll to position [897, 0]
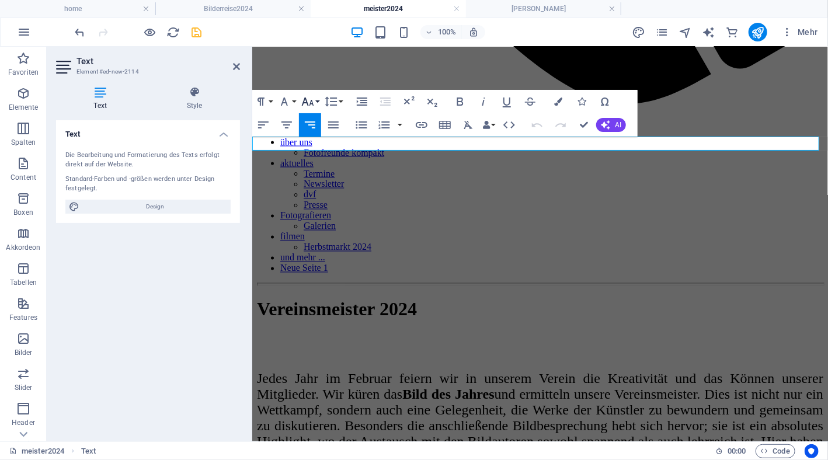
click at [309, 100] on icon "button" at bounding box center [308, 102] width 14 height 14
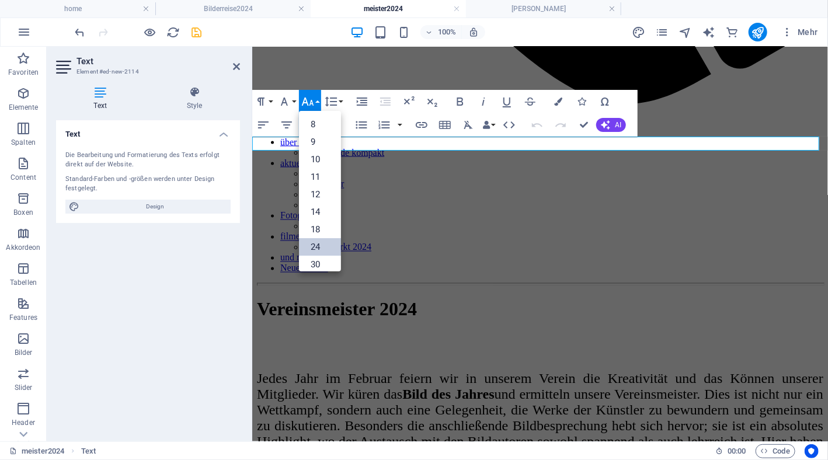
click at [302, 242] on link "24" at bounding box center [320, 247] width 42 height 18
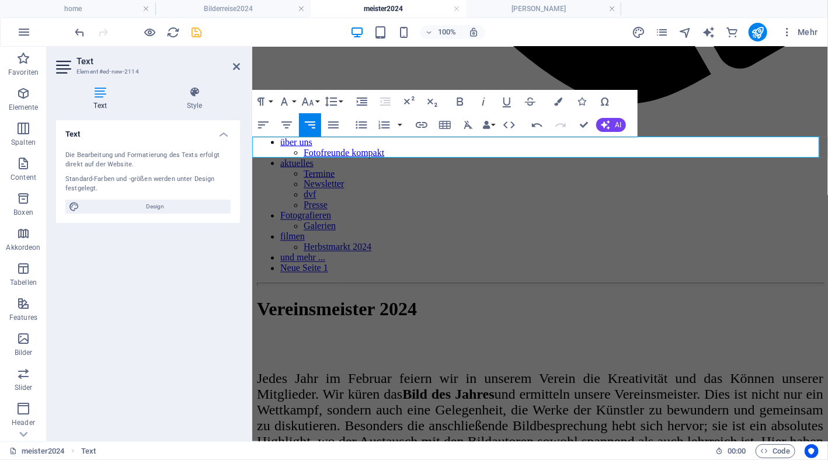
click at [329, 124] on icon "button" at bounding box center [333, 124] width 11 height 7
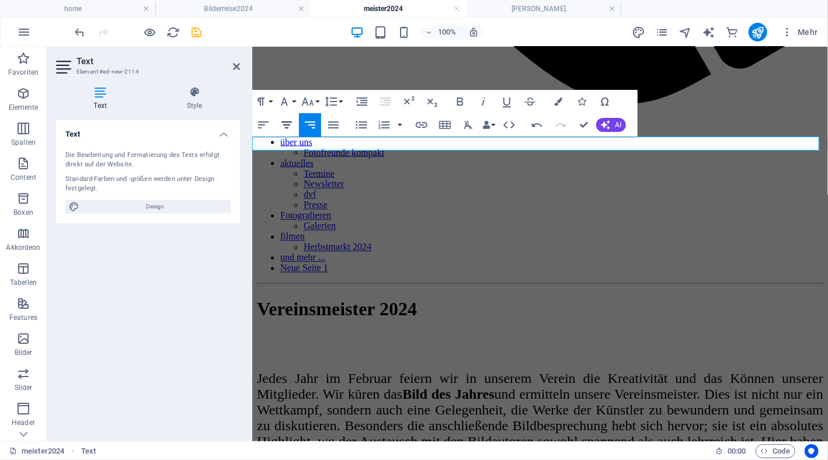
click at [284, 119] on icon "button" at bounding box center [287, 125] width 14 height 14
click at [308, 101] on icon "button" at bounding box center [308, 102] width 14 height 14
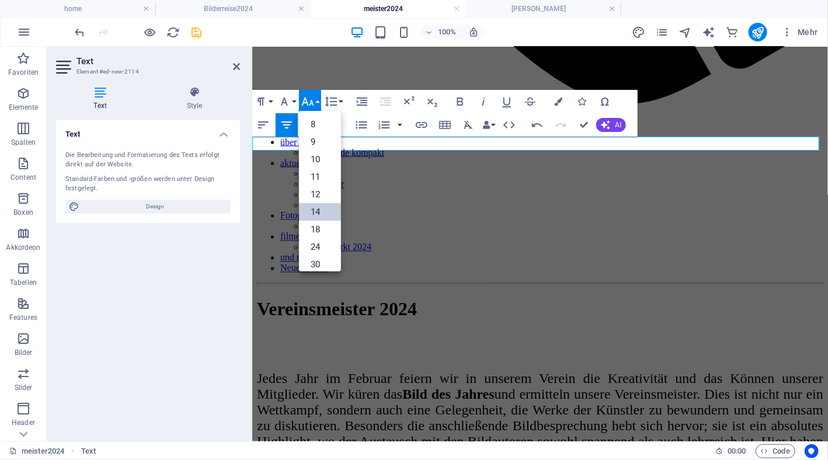
click at [315, 213] on link "14" at bounding box center [320, 212] width 42 height 18
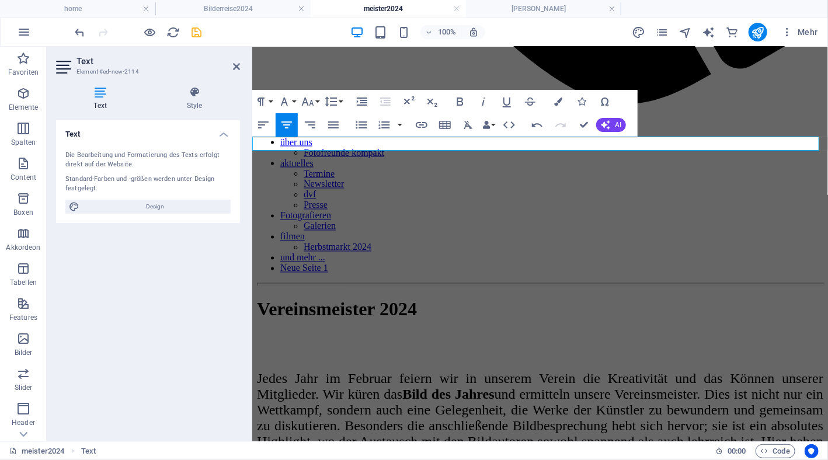
click at [308, 105] on icon "button" at bounding box center [308, 102] width 12 height 8
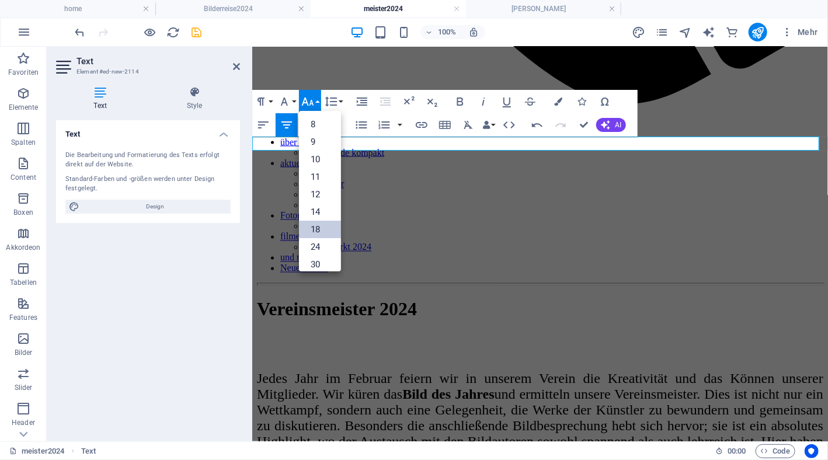
click at [329, 225] on link "18" at bounding box center [320, 230] width 42 height 18
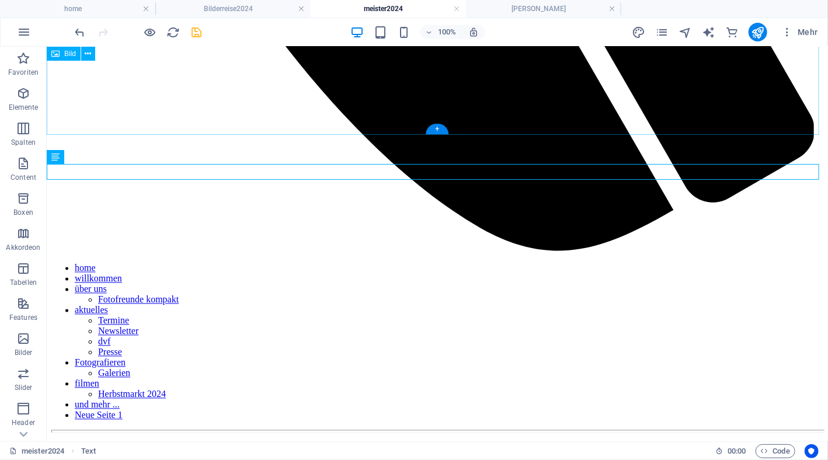
scroll to position [906, 0]
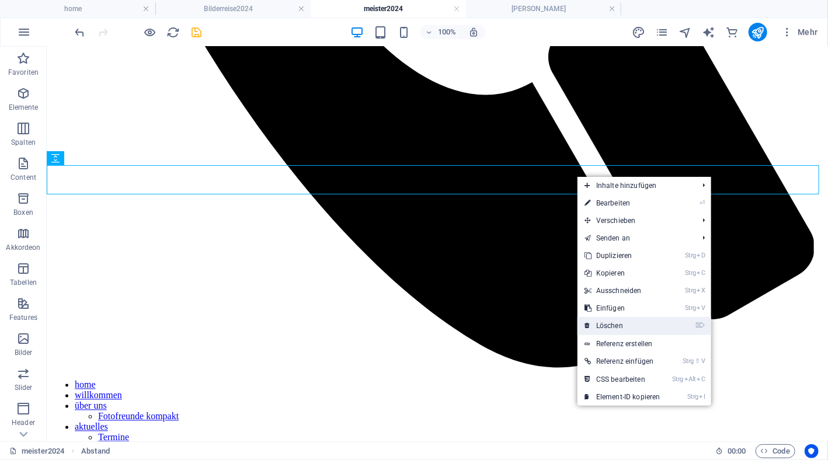
click at [623, 323] on link "⌦ Löschen" at bounding box center [622, 326] width 90 height 18
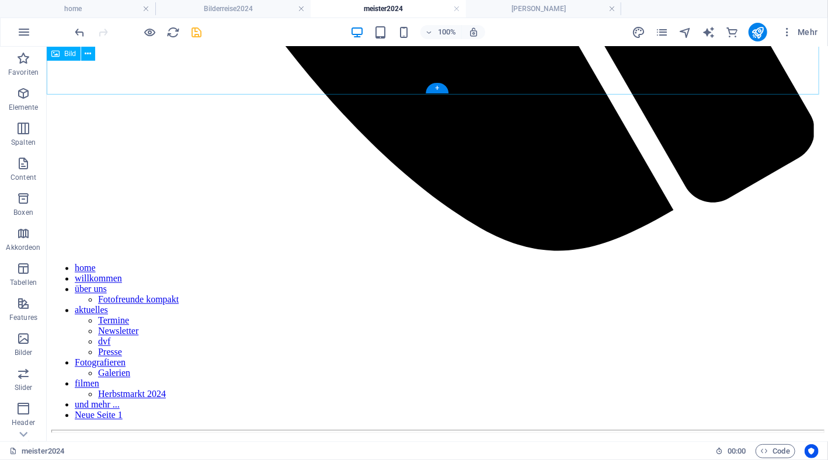
scroll to position [965, 0]
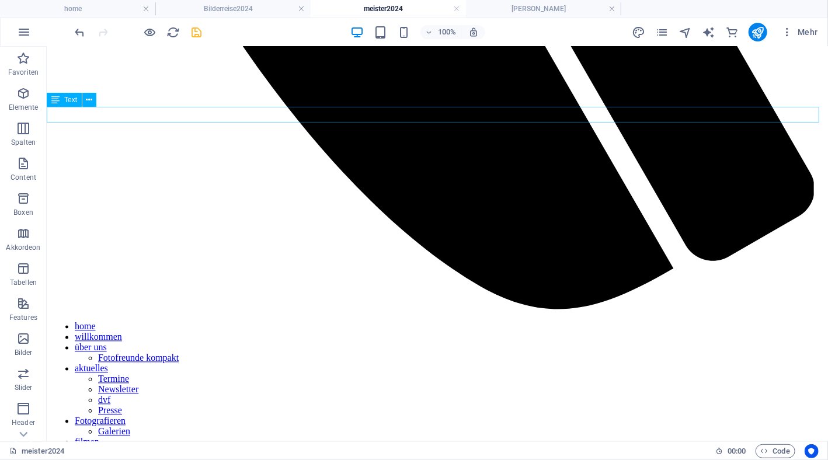
drag, startPoint x: 580, startPoint y: 110, endPoint x: 574, endPoint y: 118, distance: 10.0
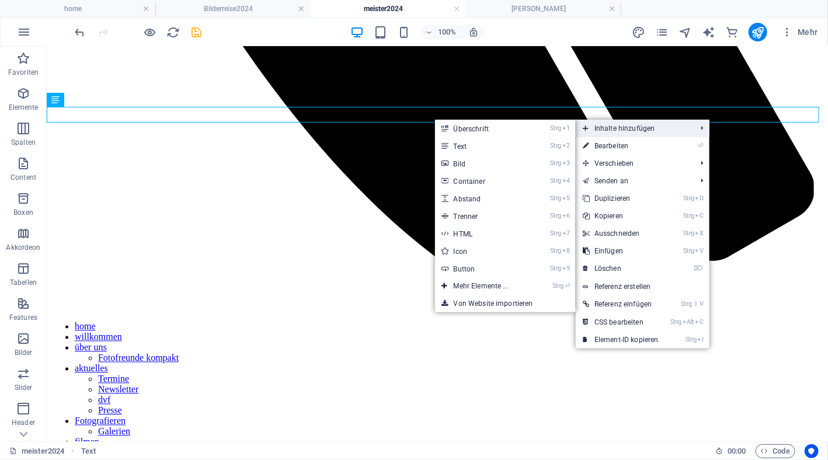
click at [674, 124] on span "Inhalte hinzufügen" at bounding box center [634, 129] width 116 height 18
click at [507, 199] on link "Strg 5 Abstand" at bounding box center [483, 199] width 97 height 18
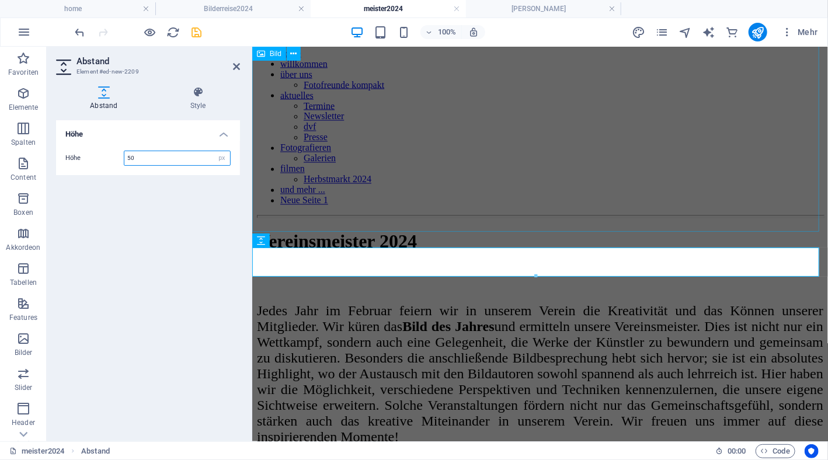
scroll to position [772, 0]
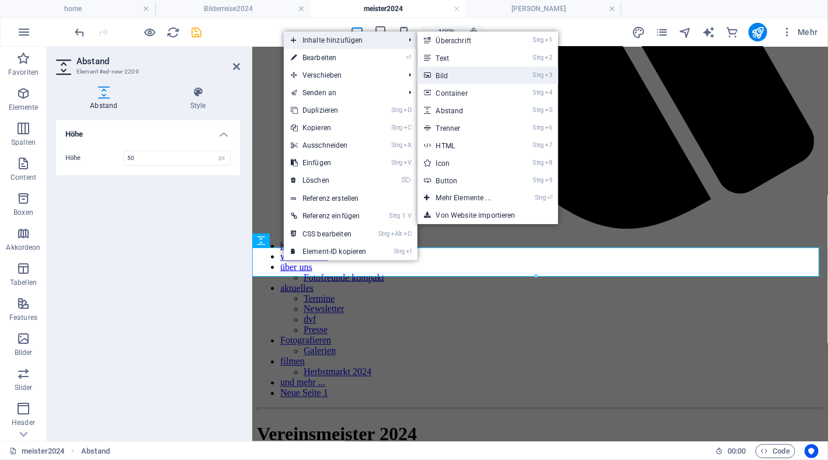
click at [441, 78] on link "Strg 3 Bild" at bounding box center [465, 76] width 97 height 18
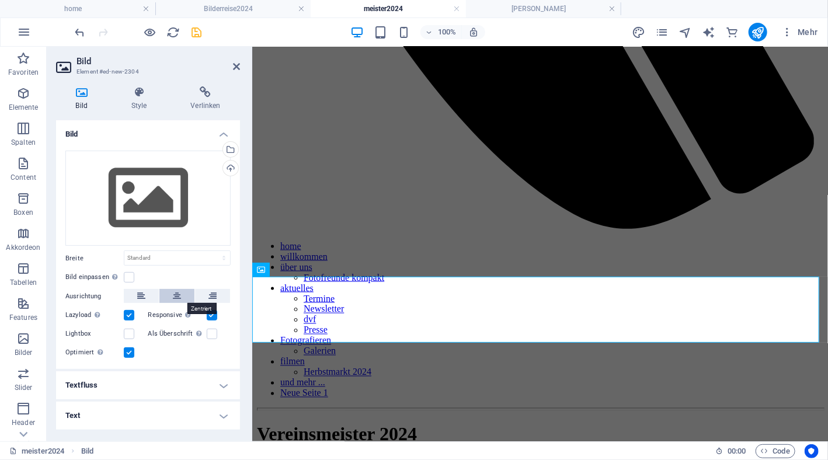
click at [179, 300] on icon at bounding box center [177, 296] width 8 height 14
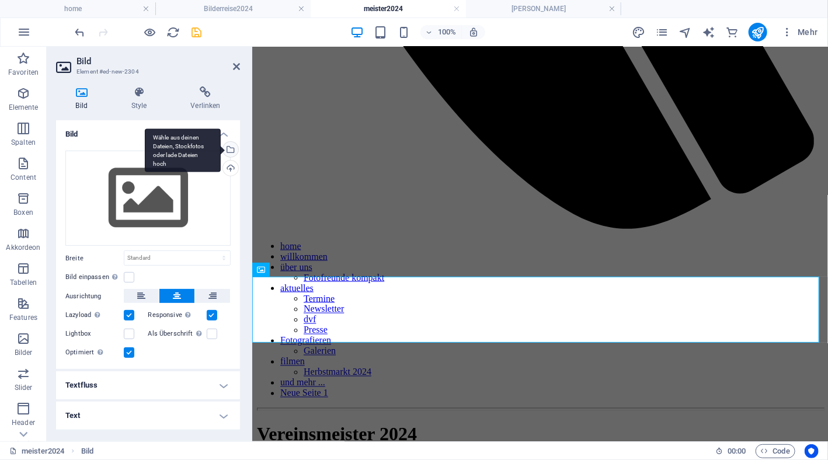
click at [232, 152] on div "Wähle aus deinen Dateien, Stockfotos oder lade Dateien hoch" at bounding box center [230, 151] width 18 height 18
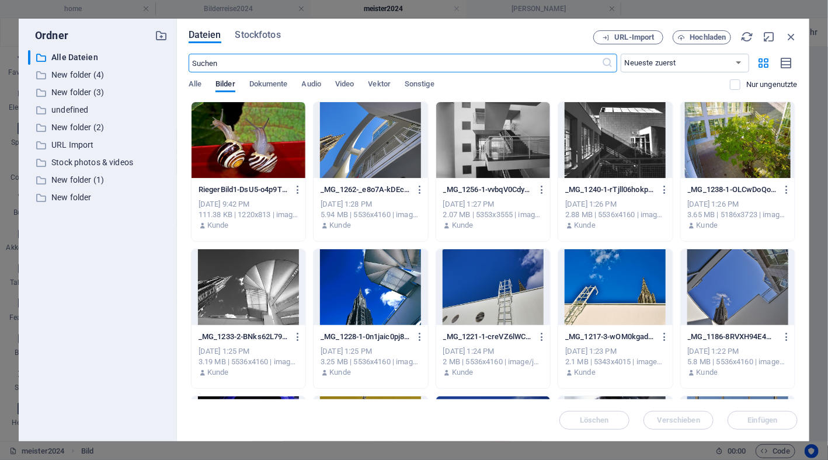
scroll to position [670, 0]
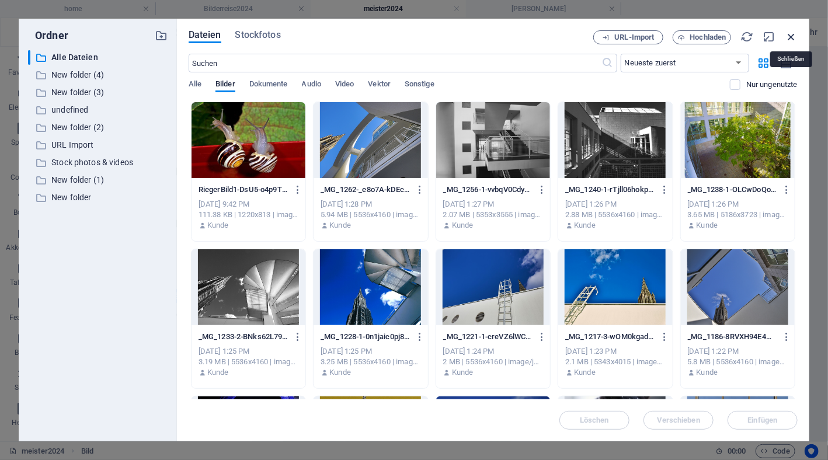
click at [790, 36] on icon "button" at bounding box center [791, 36] width 13 height 13
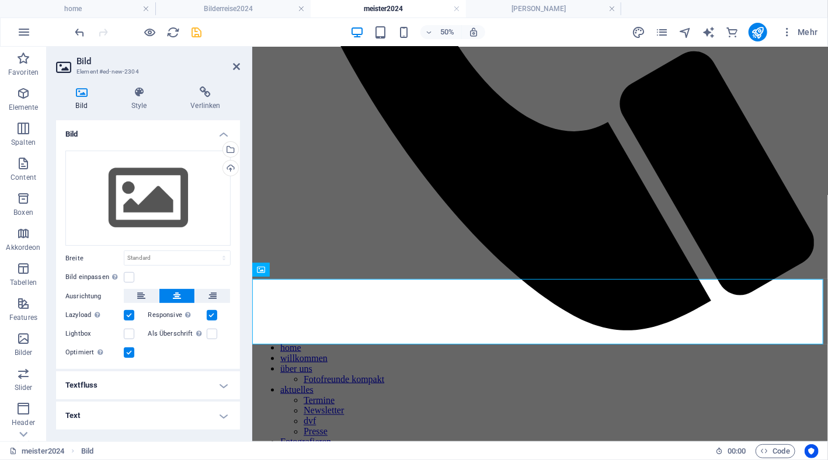
scroll to position [772, 0]
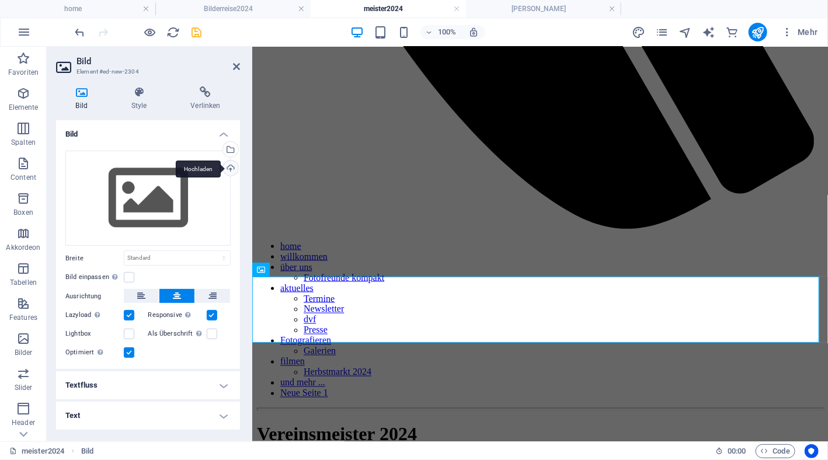
click at [229, 163] on div "Hochladen" at bounding box center [230, 170] width 18 height 18
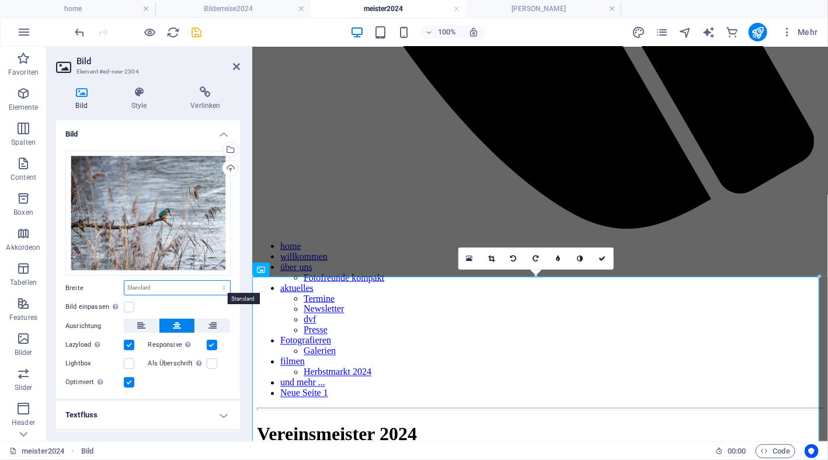
click at [154, 285] on select "Standard auto px rem % em vh vw" at bounding box center [177, 288] width 106 height 14
click at [155, 281] on select "Standard auto px rem % em vh vw" at bounding box center [177, 288] width 106 height 14
click at [162, 290] on select "Standard auto px rem % em vh vw" at bounding box center [177, 288] width 106 height 14
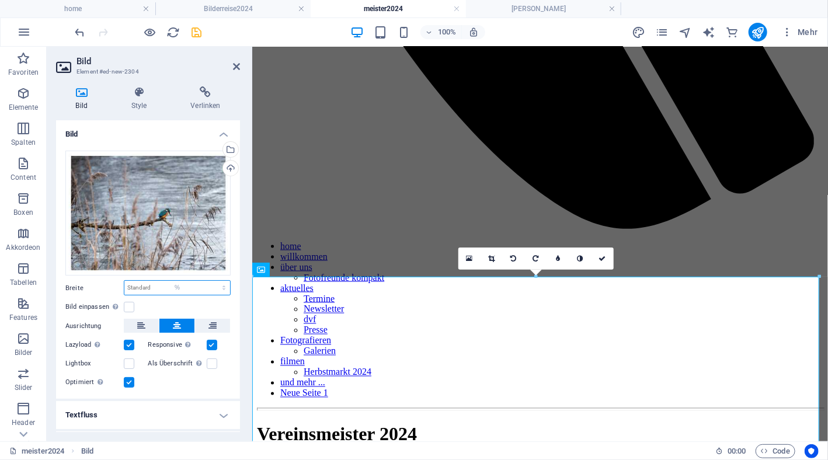
click at [211, 281] on select "Standard auto px rem % em vh vw" at bounding box center [177, 288] width 106 height 14
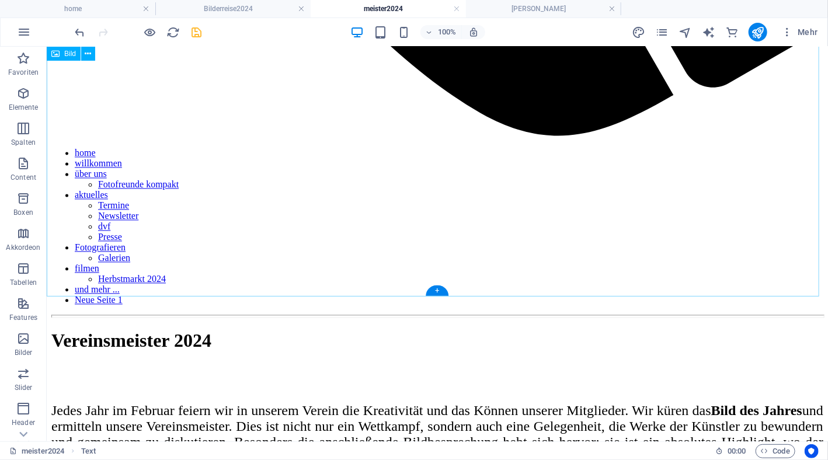
scroll to position [1314, 0]
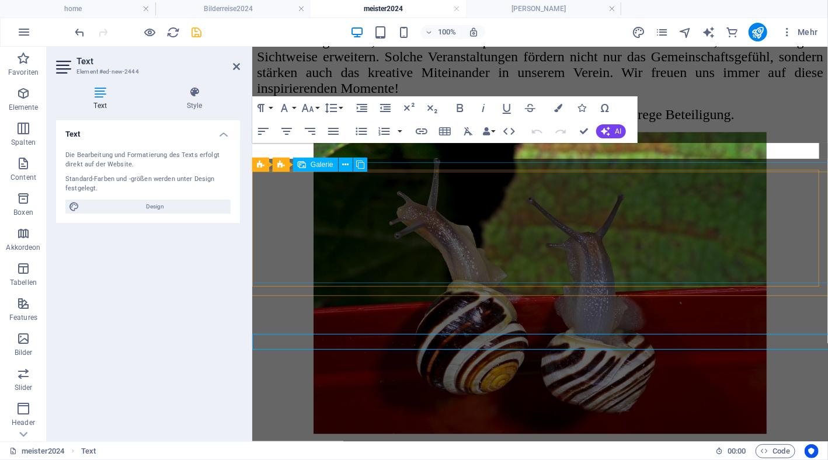
scroll to position [1246, 0]
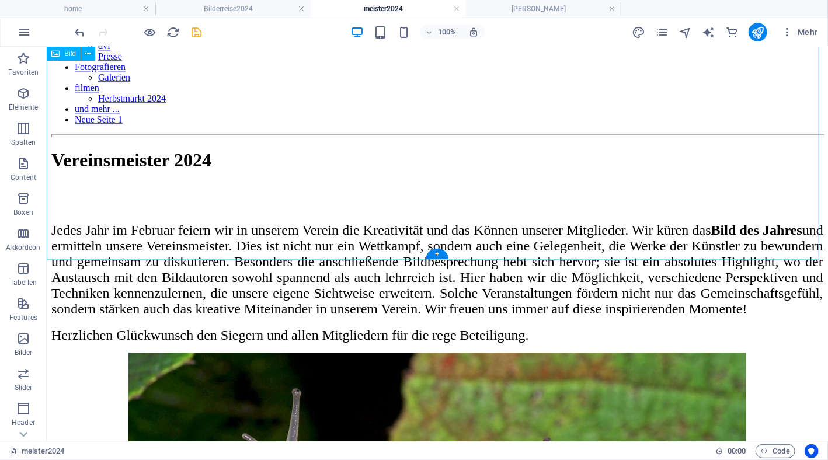
scroll to position [1320, 0]
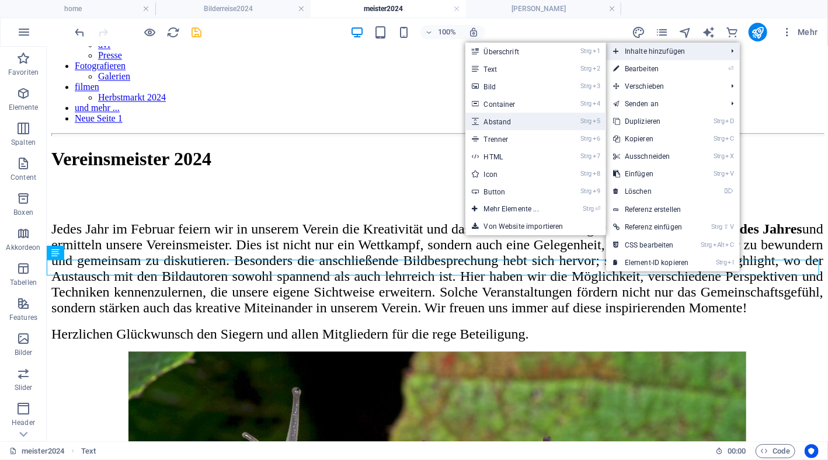
click at [539, 120] on link "Strg 5 Abstand" at bounding box center [513, 122] width 97 height 18
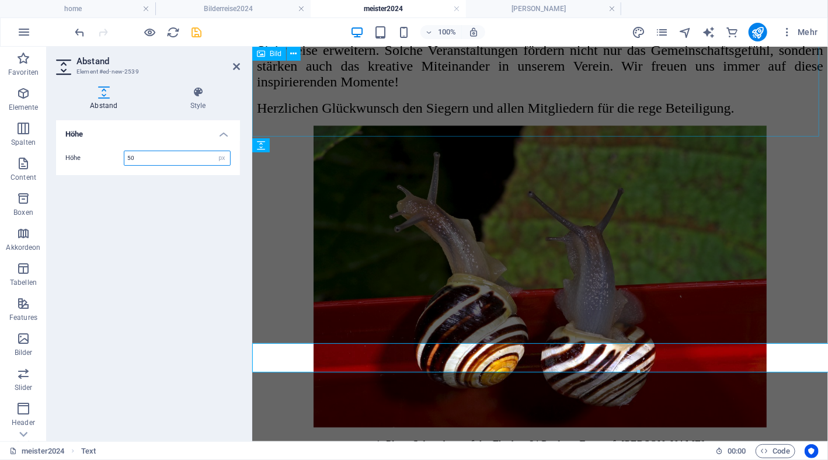
scroll to position [1252, 0]
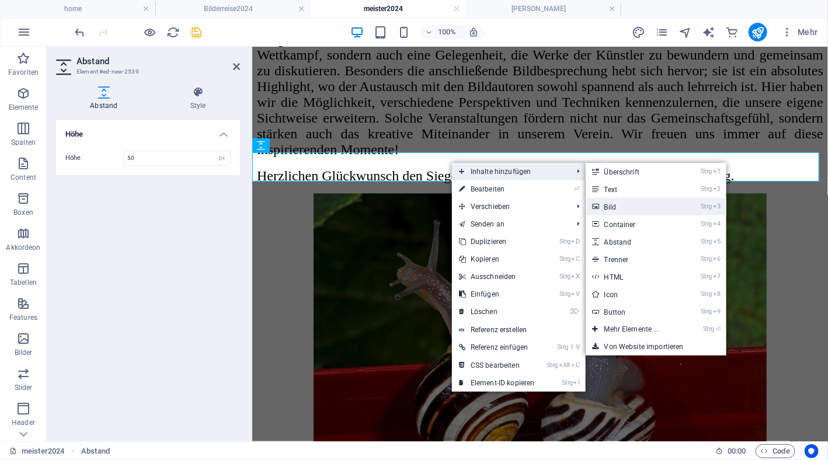
click at [617, 208] on link "Strg 3 Bild" at bounding box center [634, 207] width 97 height 18
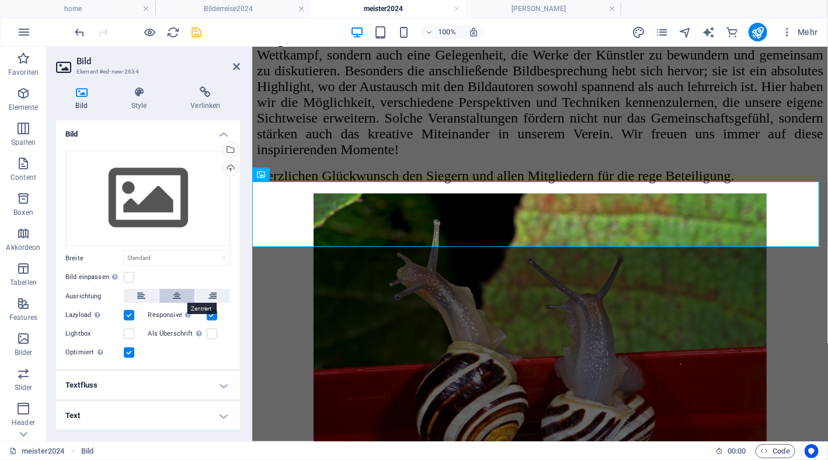
click at [180, 294] on icon at bounding box center [177, 296] width 8 height 14
click at [169, 255] on select "Standard auto px rem % em vh vw" at bounding box center [177, 258] width 106 height 14
click at [214, 251] on select "Standard auto px rem % em vh vw" at bounding box center [177, 258] width 106 height 14
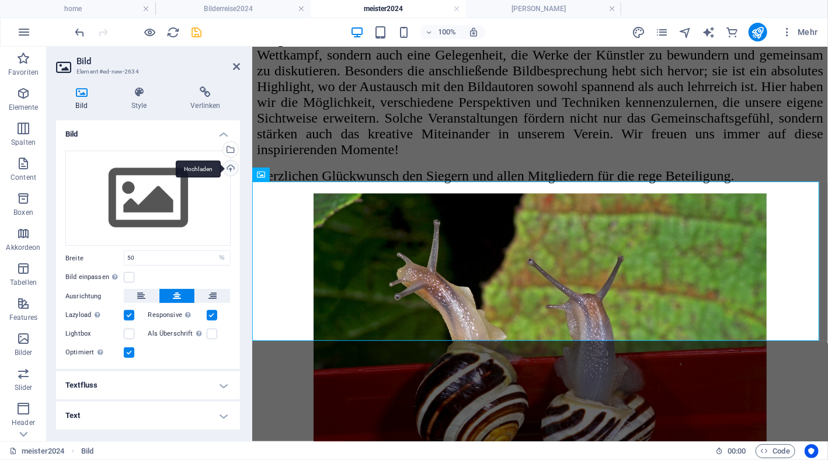
click at [234, 173] on div "Hochladen" at bounding box center [230, 170] width 18 height 18
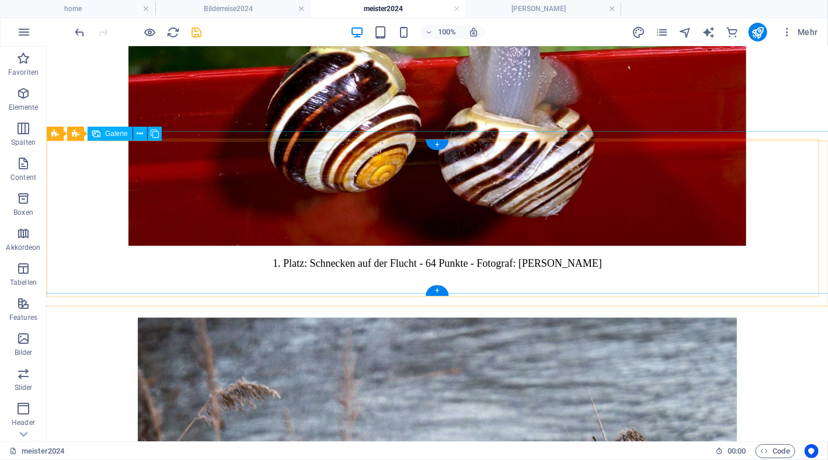
scroll to position [1720, 0]
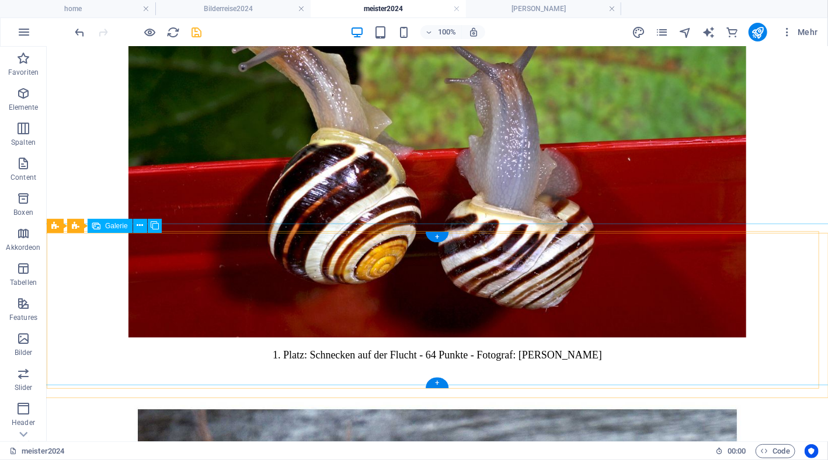
scroll to position [1736, 0]
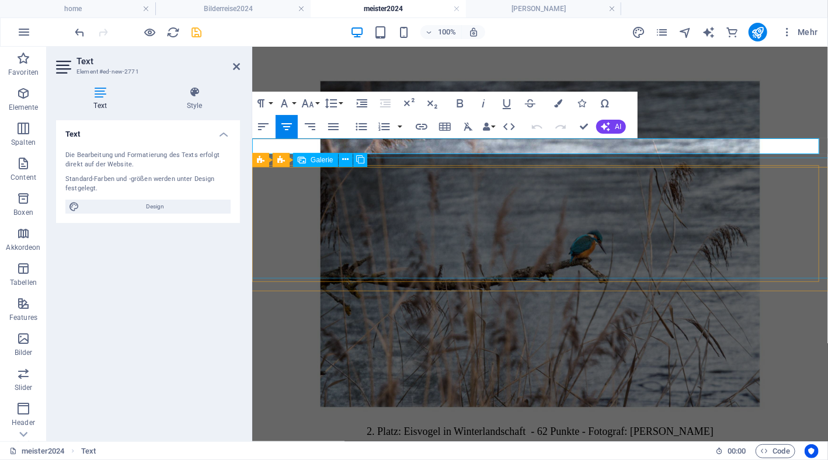
scroll to position [1545, 0]
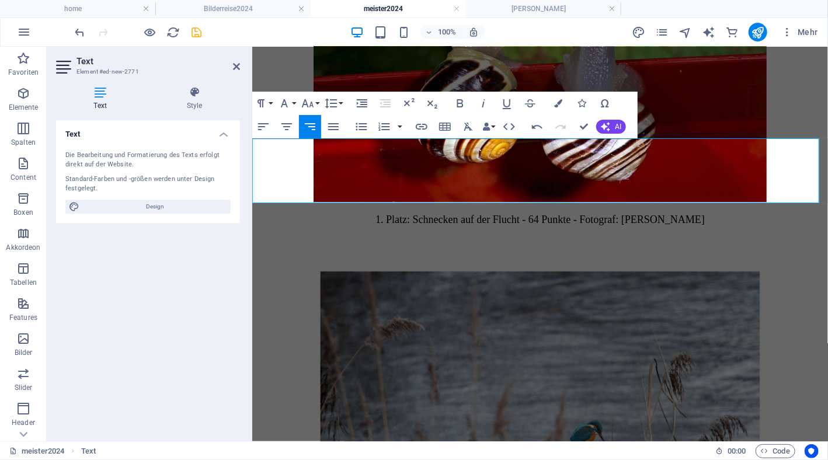
drag, startPoint x: 646, startPoint y: 166, endPoint x: 802, endPoint y: 180, distance: 155.9
drag, startPoint x: 799, startPoint y: 168, endPoint x: 753, endPoint y: 166, distance: 46.2
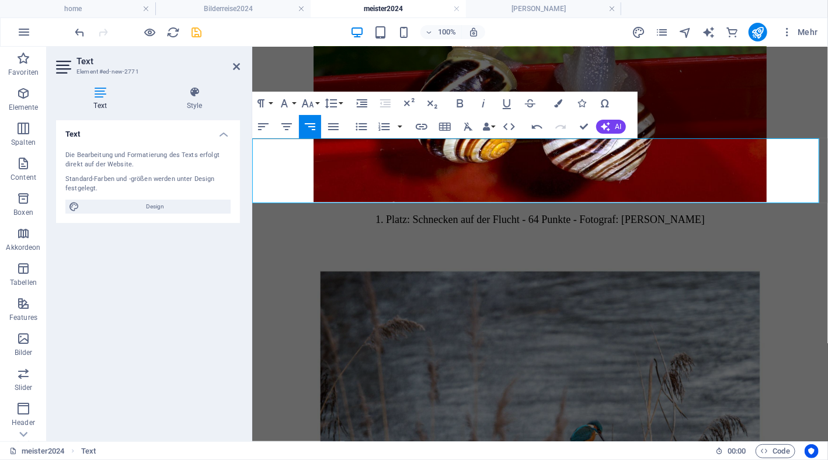
drag, startPoint x: 651, startPoint y: 164, endPoint x: 765, endPoint y: 180, distance: 114.9
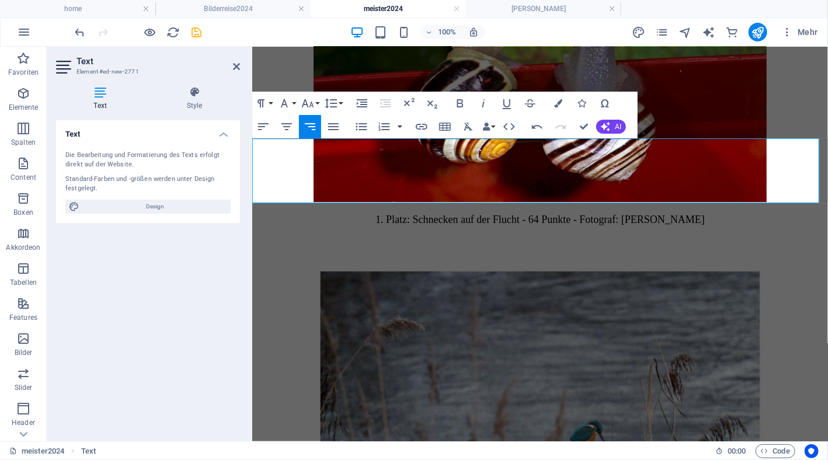
drag, startPoint x: 740, startPoint y: 176, endPoint x: 719, endPoint y: 176, distance: 20.4
drag, startPoint x: 716, startPoint y: 175, endPoint x: 710, endPoint y: 174, distance: 6.0
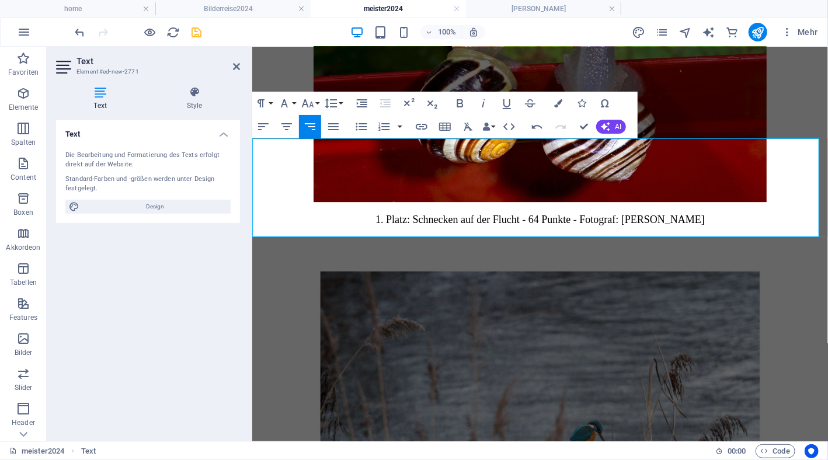
drag, startPoint x: 578, startPoint y: 161, endPoint x: 511, endPoint y: 162, distance: 67.2
drag, startPoint x: 511, startPoint y: 162, endPoint x: 438, endPoint y: 161, distance: 72.4
drag, startPoint x: 438, startPoint y: 161, endPoint x: 800, endPoint y: 165, distance: 362.0
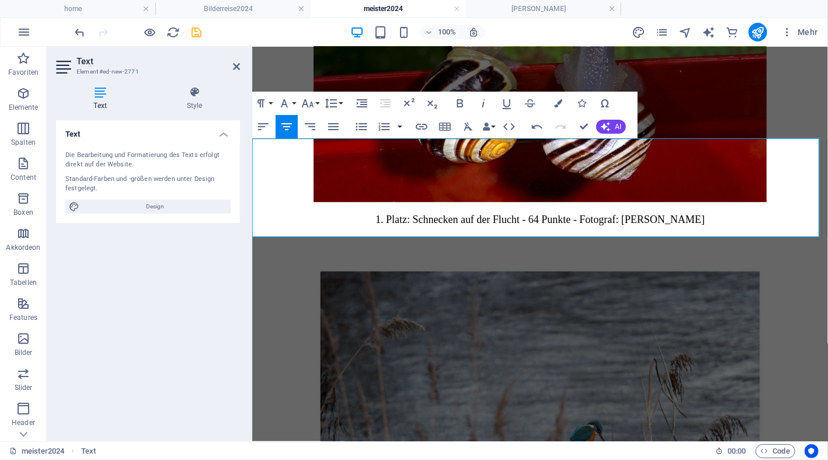
drag, startPoint x: 799, startPoint y: 170, endPoint x: 653, endPoint y: 142, distance: 148.7
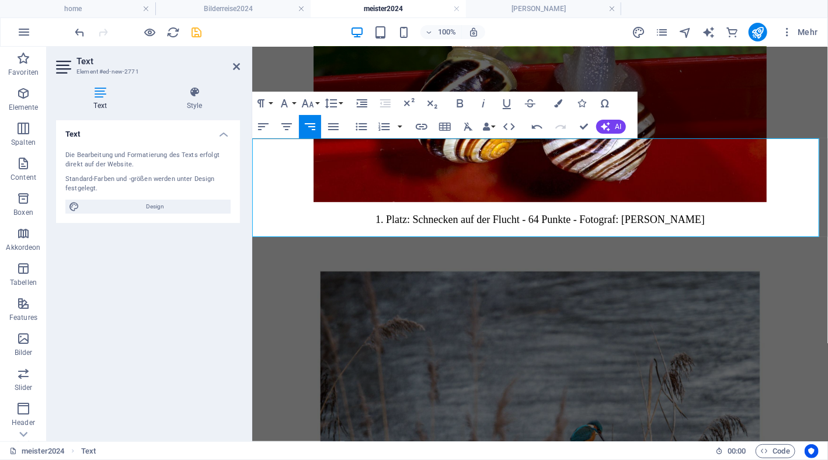
drag, startPoint x: 646, startPoint y: 197, endPoint x: 805, endPoint y: 211, distance: 158.8
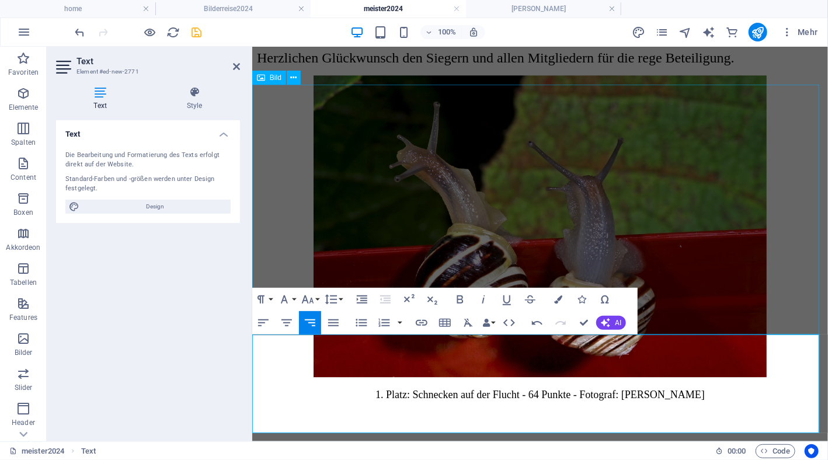
scroll to position [1254, 0]
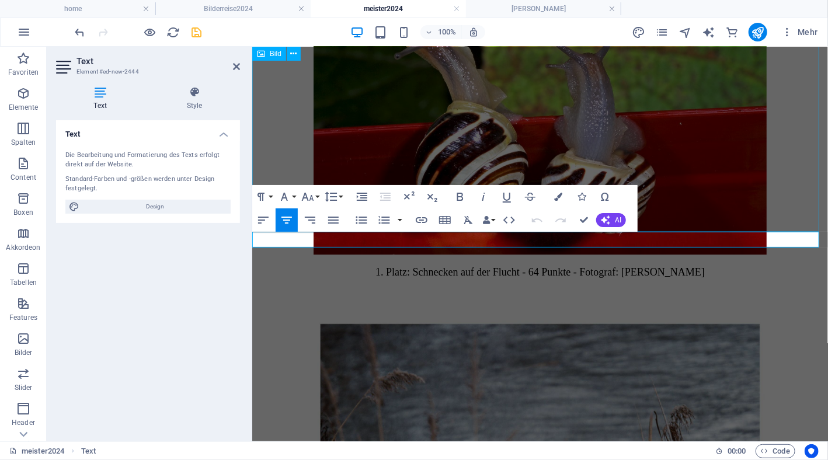
scroll to position [1157, 0]
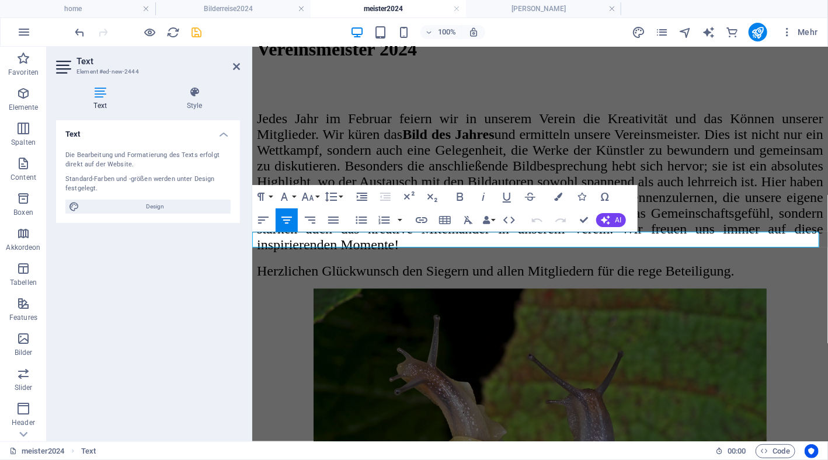
drag, startPoint x: 544, startPoint y: 236, endPoint x: 716, endPoint y: 241, distance: 172.3
copy span "62 Punkte - Fotograf: [PERSON_NAME]"
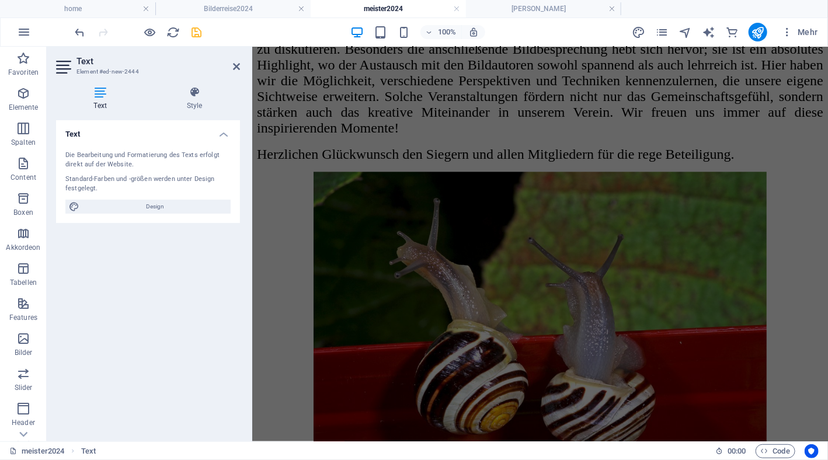
scroll to position [1507, 0]
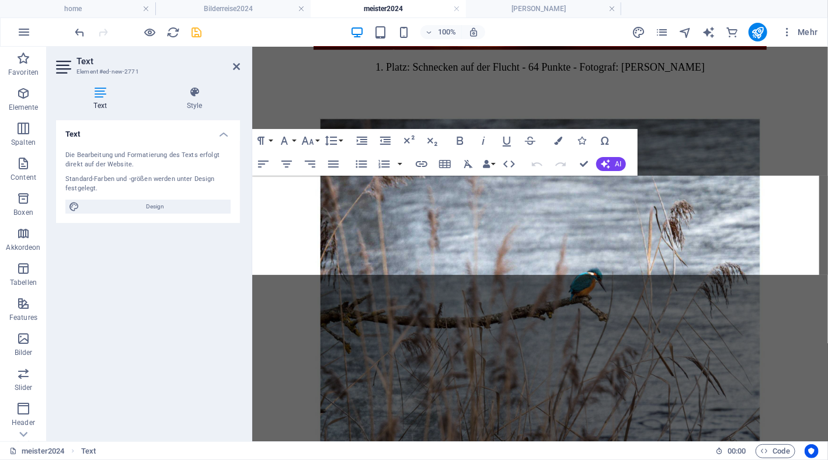
scroll to position [1507, 0]
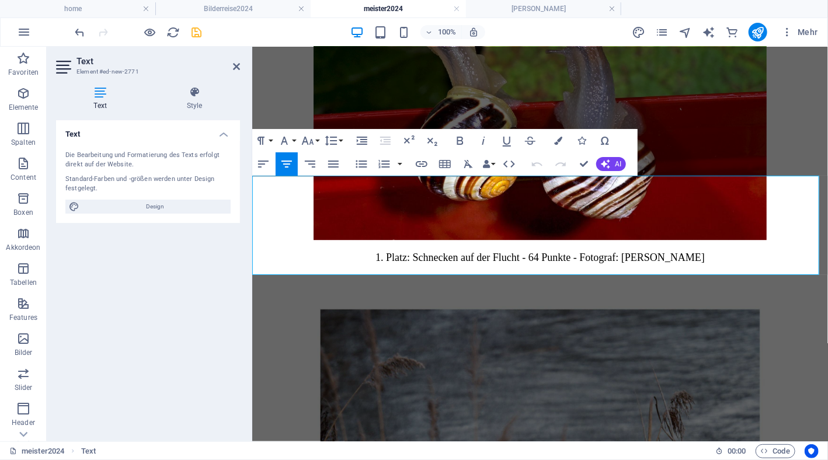
drag, startPoint x: 640, startPoint y: 265, endPoint x: 572, endPoint y: 206, distance: 90.2
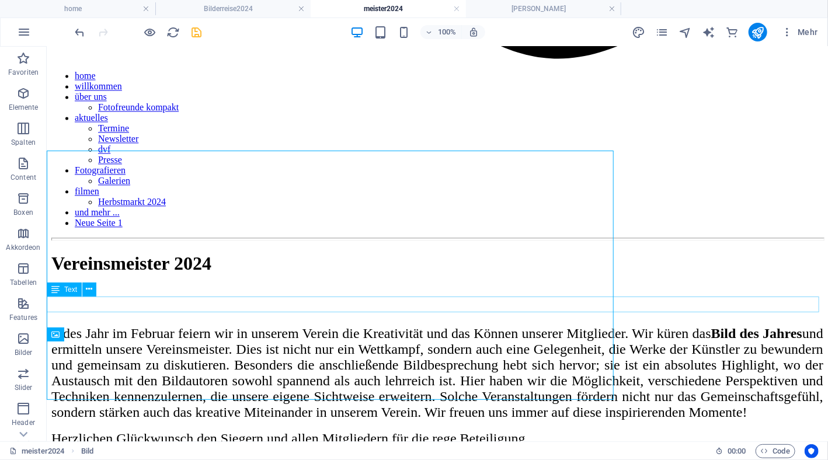
scroll to position [1733, 0]
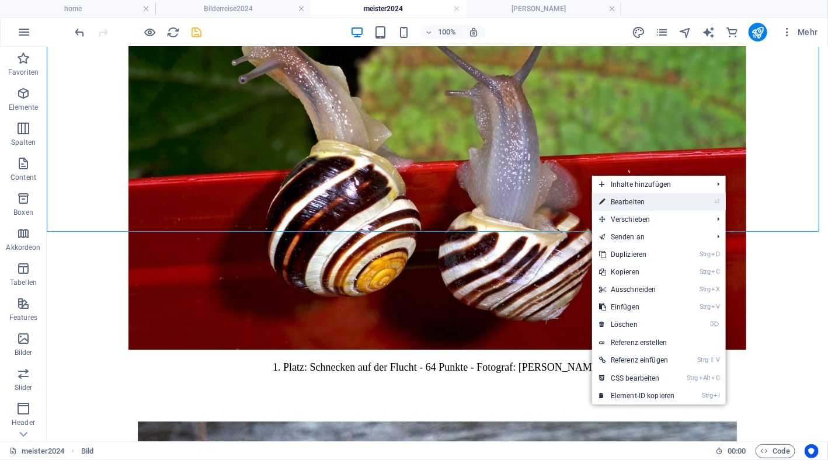
click at [640, 204] on link "⏎ Bearbeiten" at bounding box center [637, 202] width 90 height 18
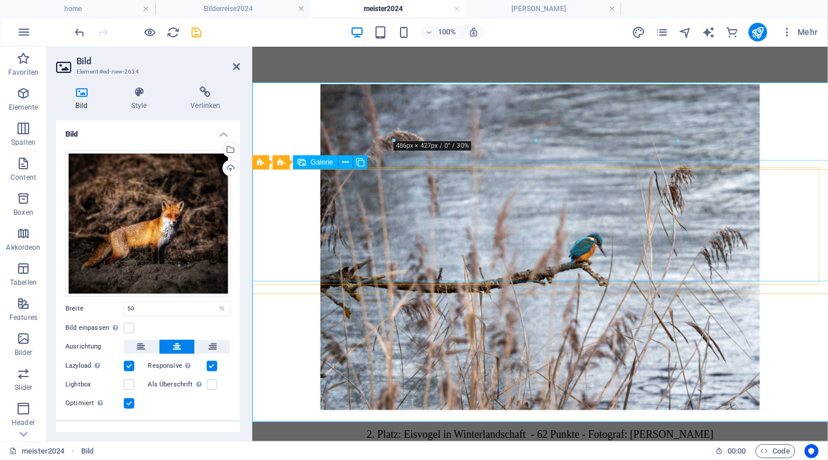
scroll to position [1543, 0]
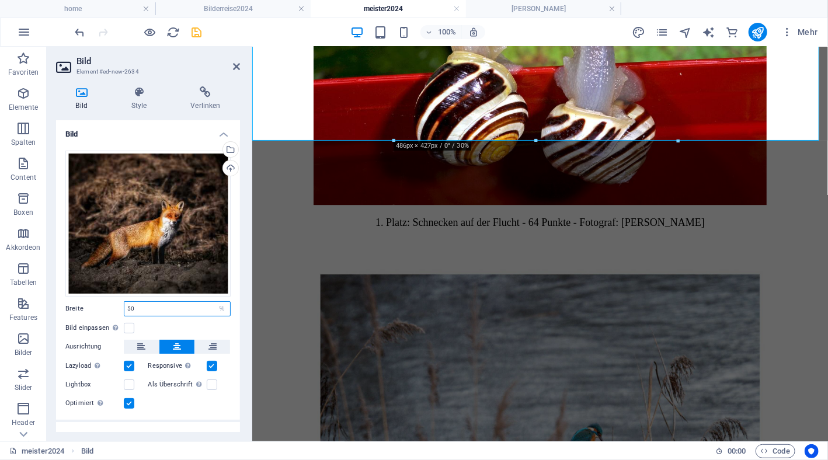
click at [156, 305] on input "50" at bounding box center [177, 309] width 106 height 14
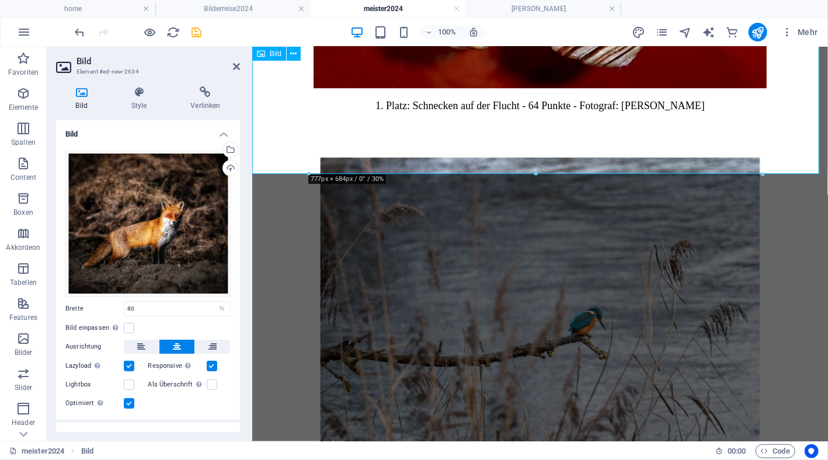
scroll to position [1718, 0]
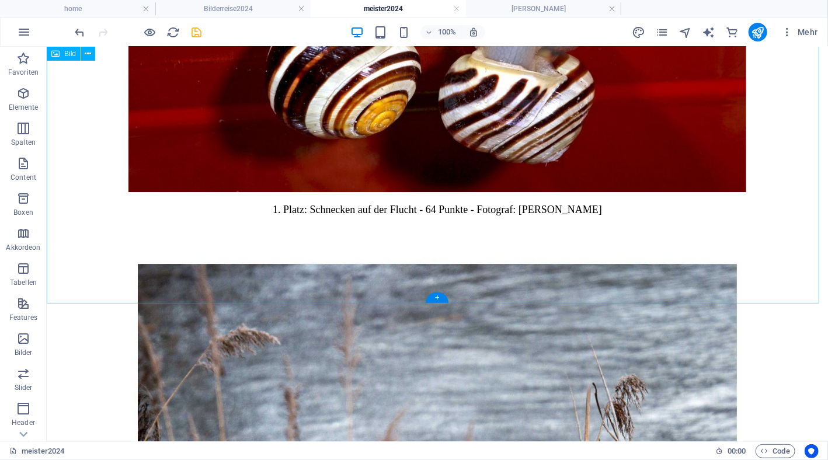
scroll to position [1908, 0]
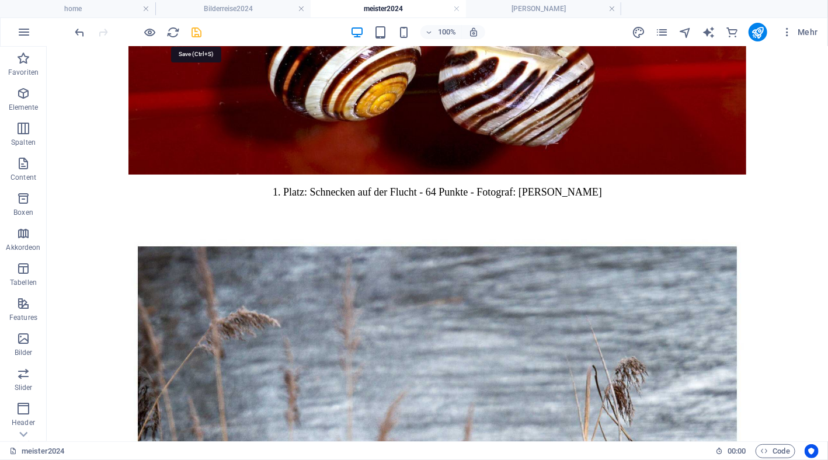
click at [201, 33] on icon "save" at bounding box center [196, 32] width 13 height 13
click at [298, 8] on link at bounding box center [301, 9] width 7 height 11
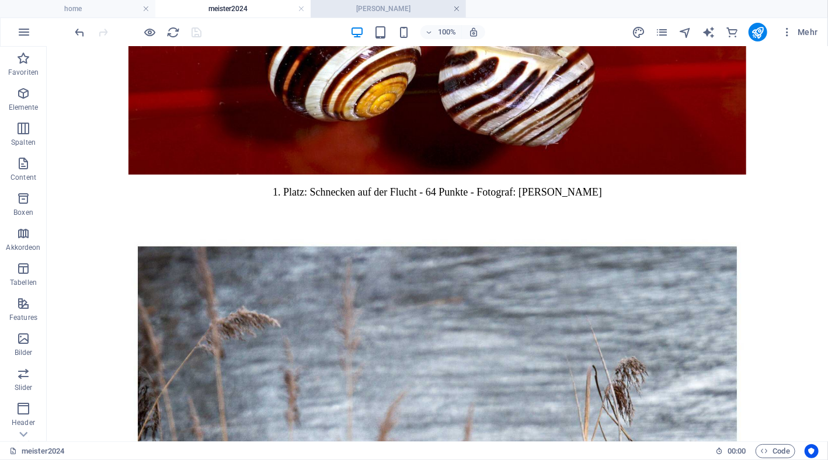
click at [457, 5] on link at bounding box center [456, 9] width 7 height 11
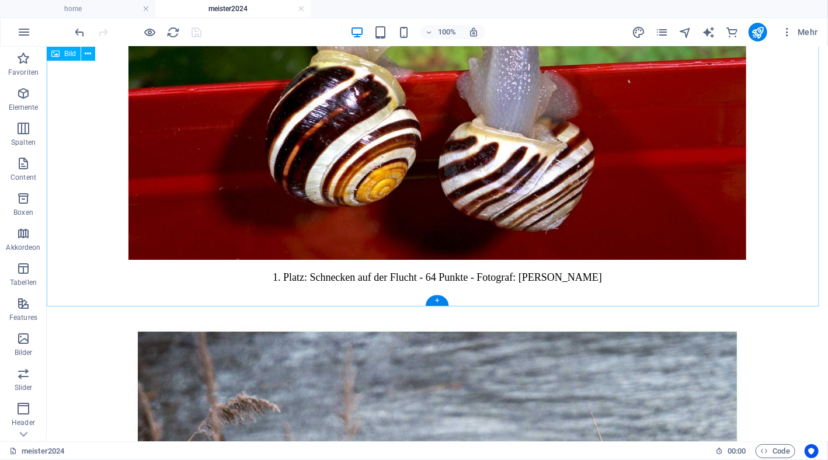
scroll to position [1881, 0]
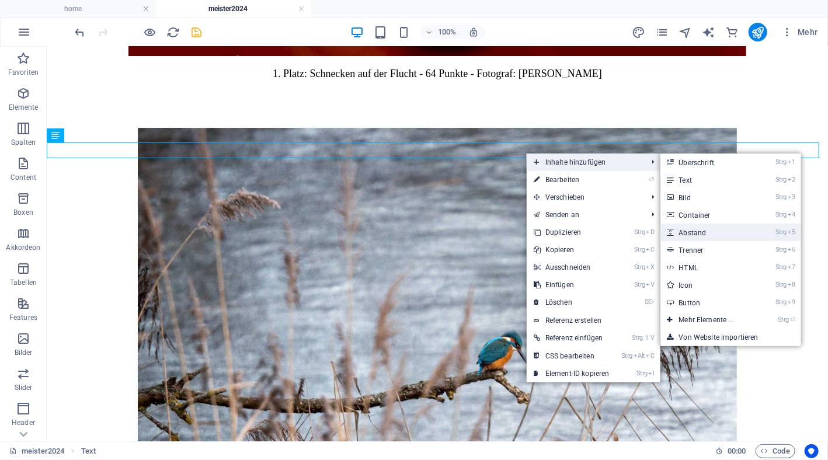
click at [679, 237] on link "Strg 5 Abstand" at bounding box center [708, 233] width 97 height 18
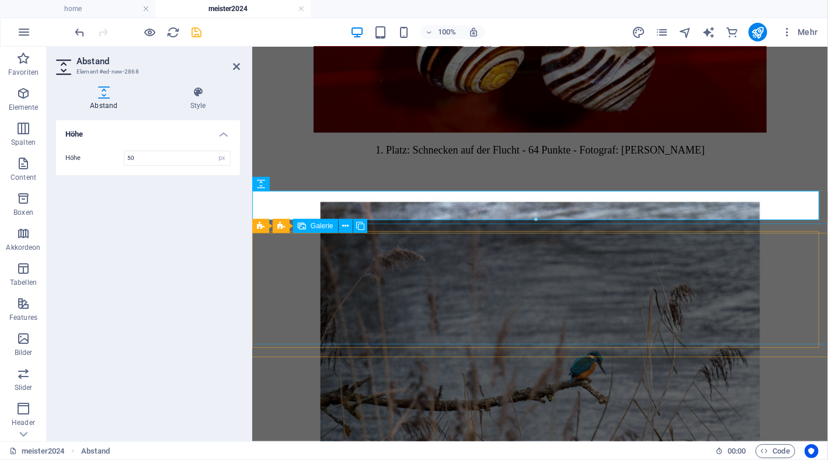
scroll to position [1592, 0]
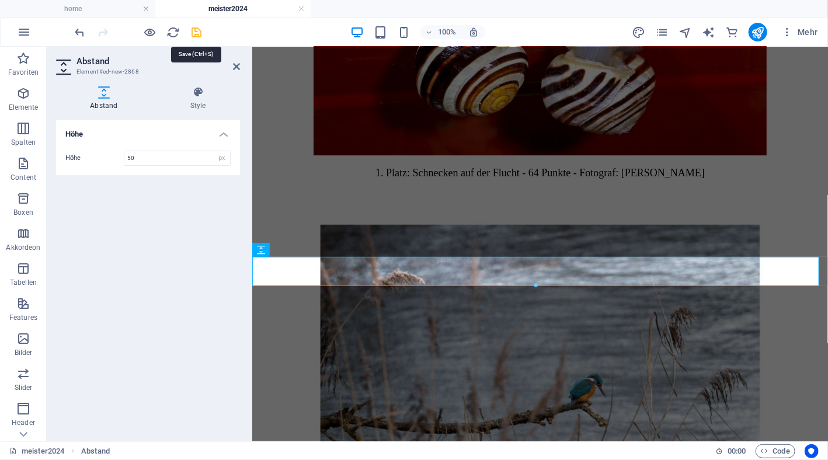
click at [194, 27] on icon "save" at bounding box center [196, 32] width 13 height 13
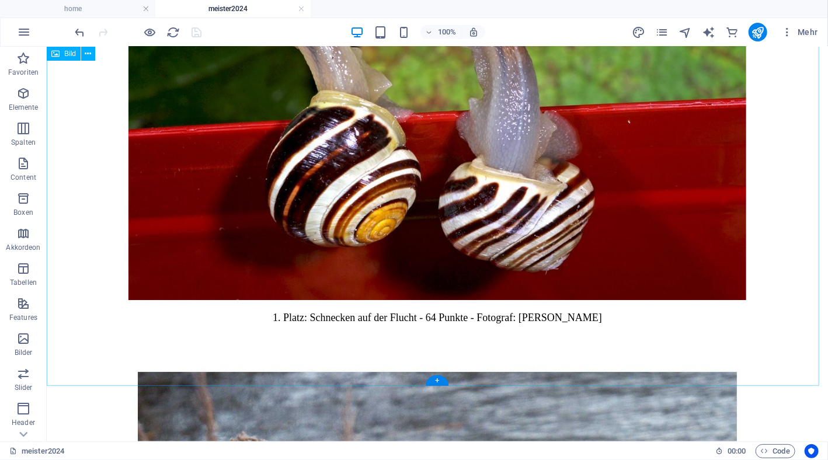
scroll to position [1899, 0]
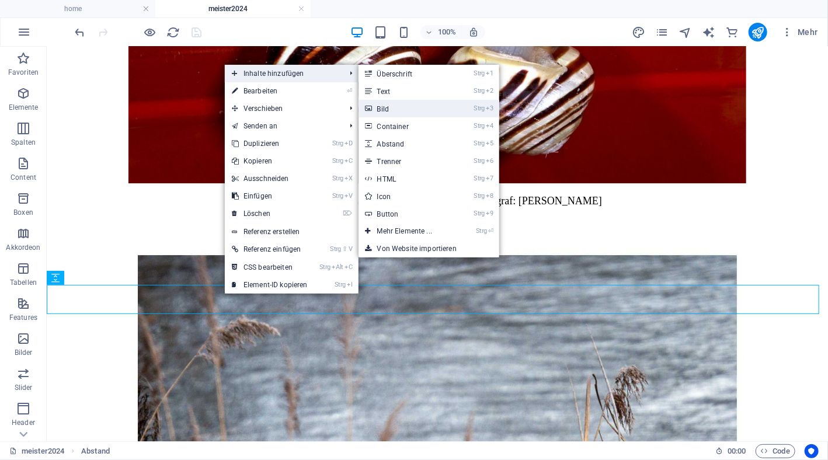
click at [392, 109] on link "Strg 3 Bild" at bounding box center [406, 109] width 97 height 18
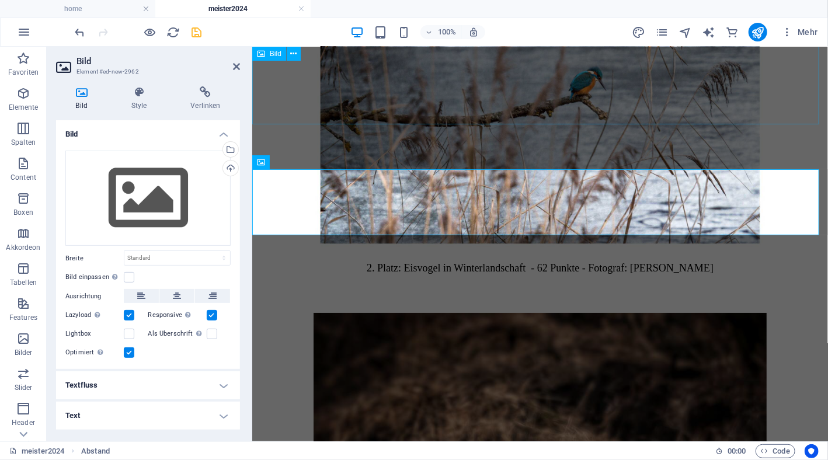
scroll to position [1709, 0]
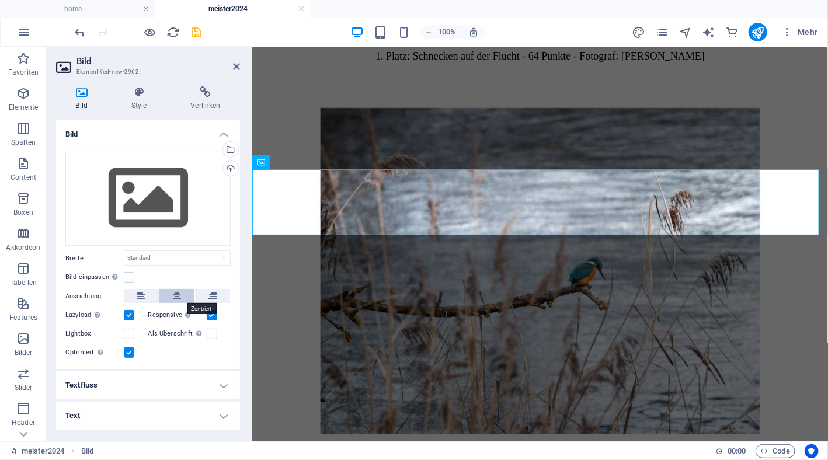
click at [173, 298] on icon at bounding box center [177, 296] width 8 height 14
click at [175, 255] on select "Standard auto px rem % em vh vw" at bounding box center [177, 258] width 106 height 14
click at [214, 251] on select "Standard auto px rem % em vh vw" at bounding box center [177, 258] width 106 height 14
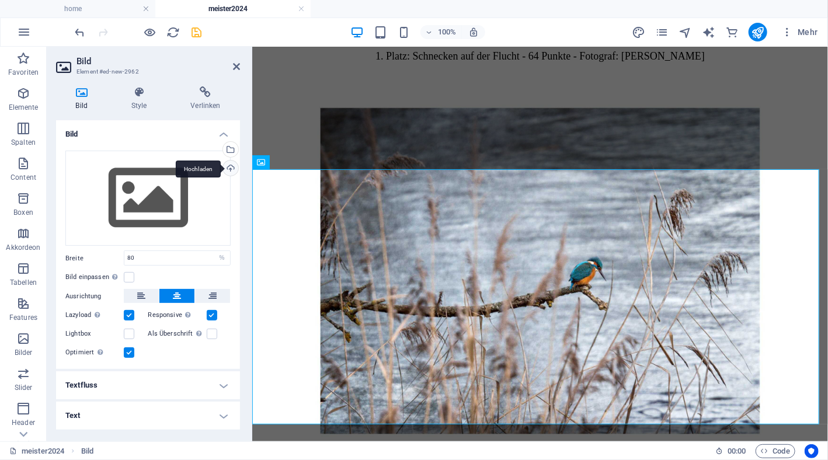
click at [229, 166] on div "Hochladen" at bounding box center [230, 170] width 18 height 18
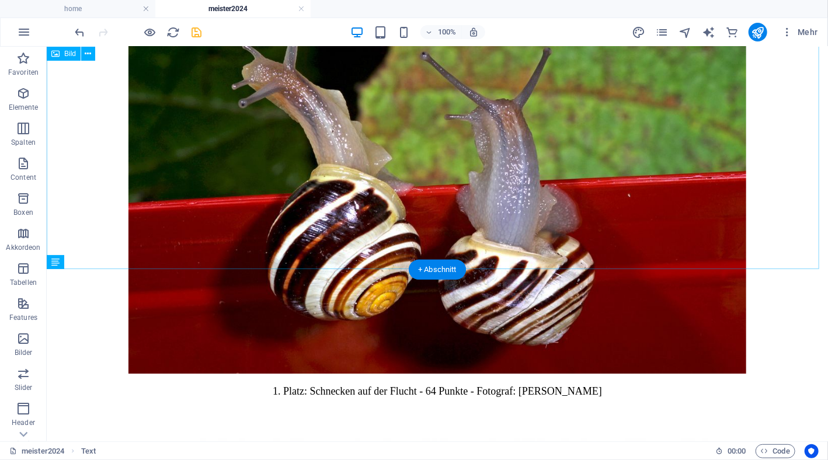
scroll to position [1899, 0]
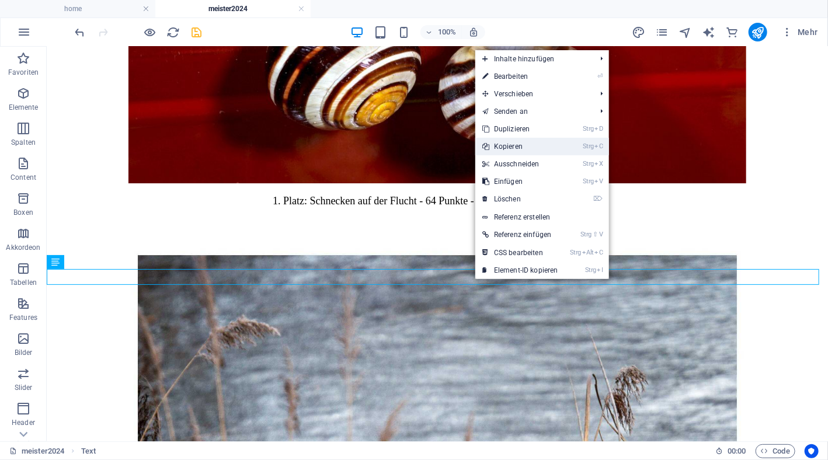
click at [552, 143] on link "Strg C Kopieren" at bounding box center [520, 147] width 90 height 18
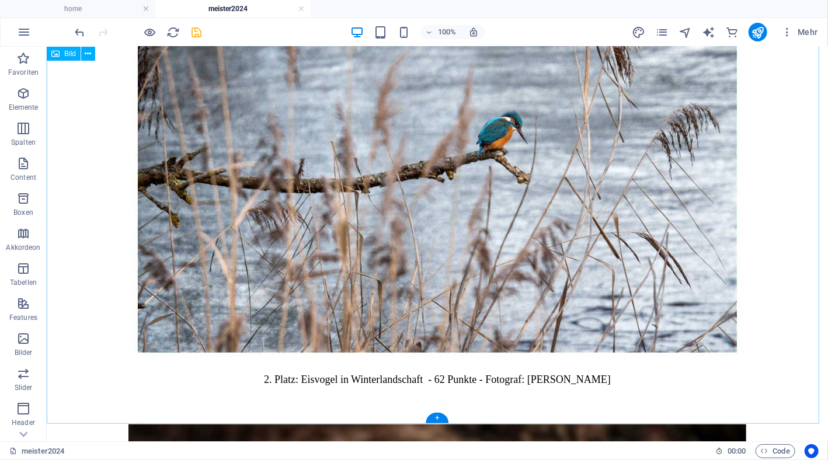
scroll to position [2310, 0]
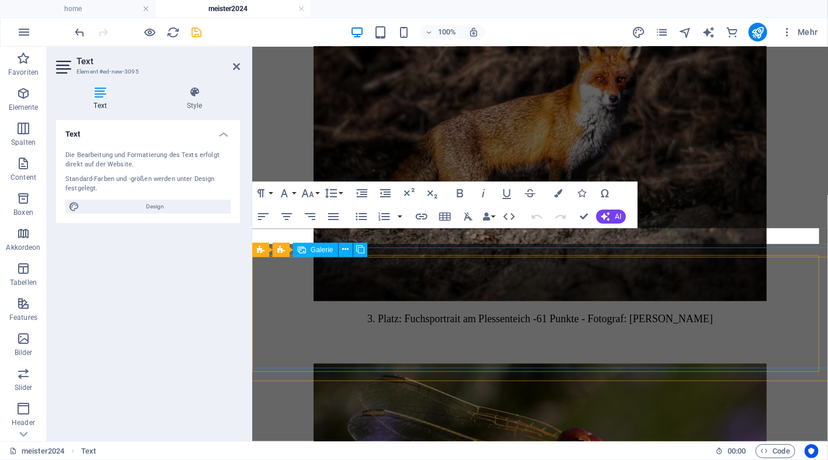
scroll to position [1974, 0]
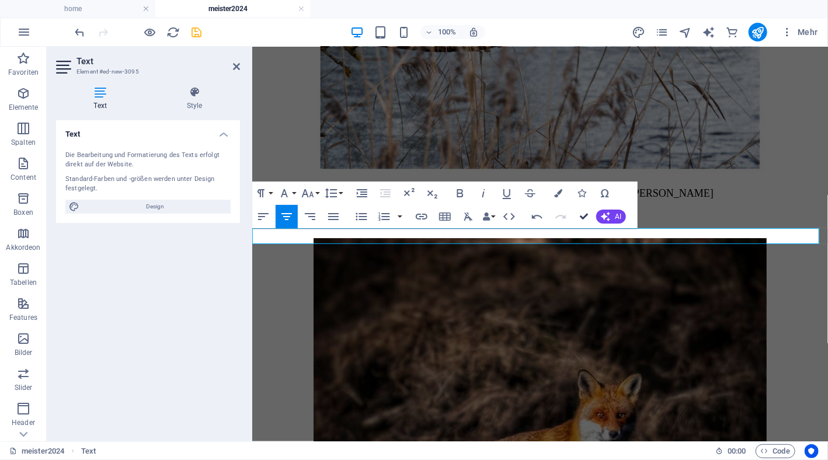
scroll to position [2427, 0]
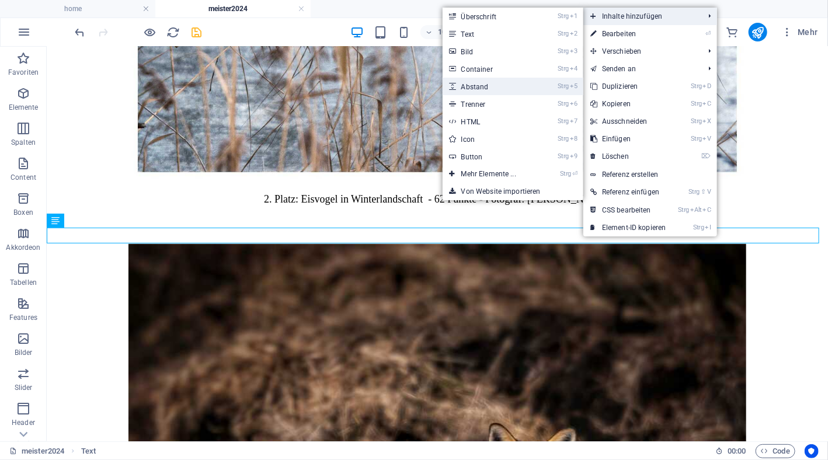
click at [481, 79] on link "Strg 5 Abstand" at bounding box center [491, 87] width 97 height 18
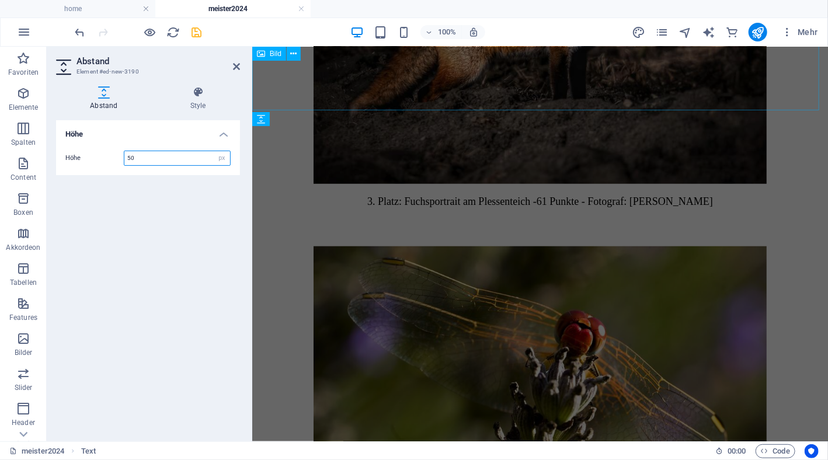
scroll to position [2092, 0]
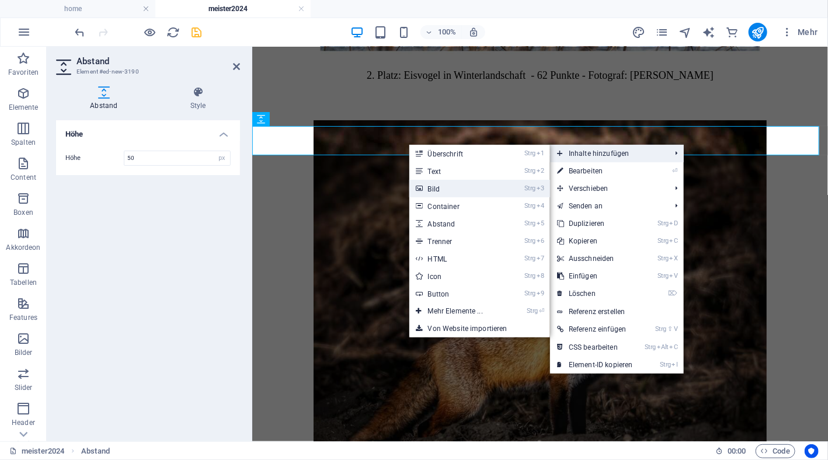
click at [457, 190] on link "Strg 3 Bild" at bounding box center [457, 189] width 97 height 18
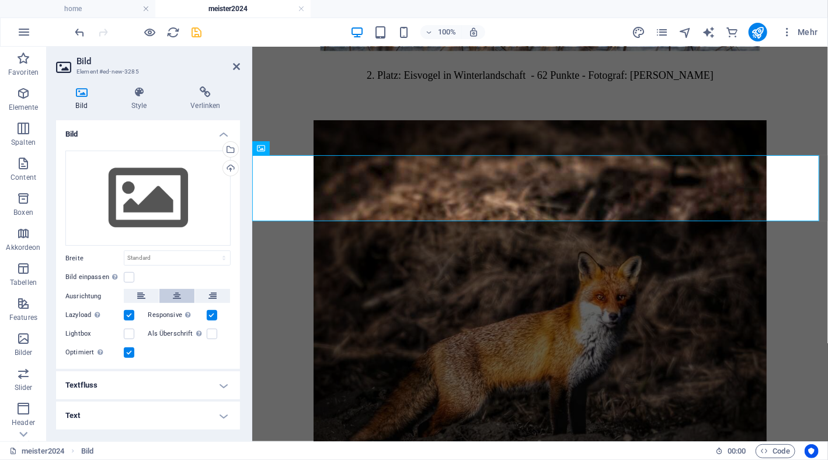
click at [175, 295] on icon at bounding box center [177, 296] width 8 height 14
click at [187, 260] on select "Standard auto px rem % em vh vw" at bounding box center [177, 258] width 106 height 14
click at [214, 251] on select "Standard auto px rem % em vh vw" at bounding box center [177, 258] width 106 height 14
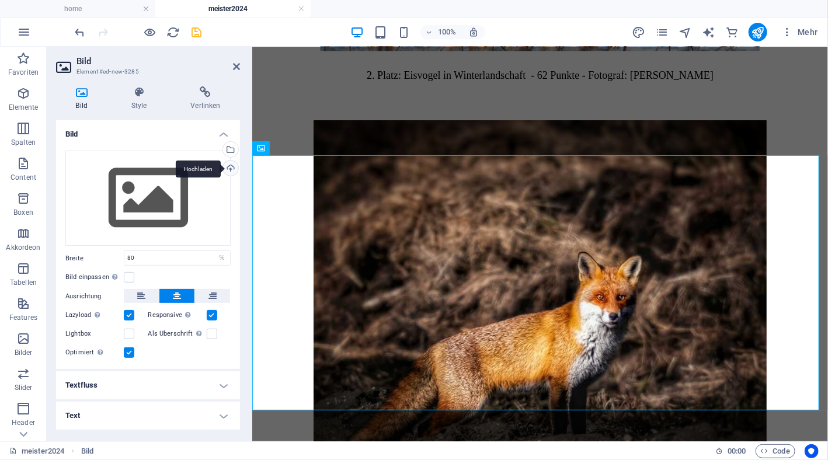
click at [231, 170] on div "Hochladen" at bounding box center [230, 170] width 18 height 18
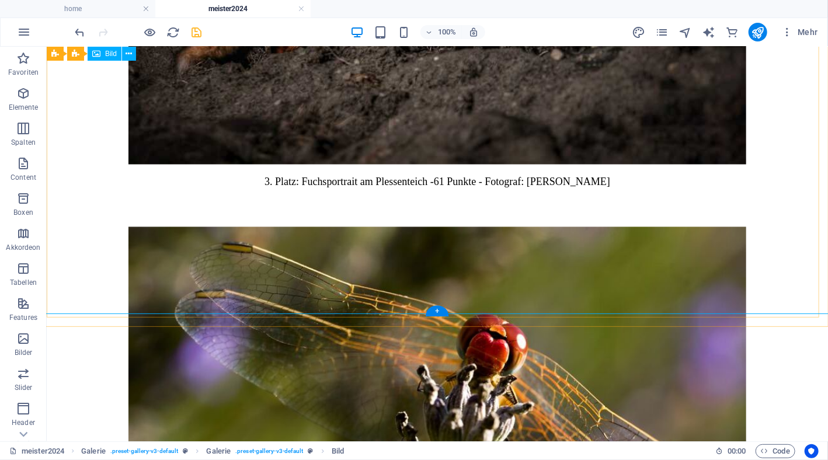
scroll to position [3167, 0]
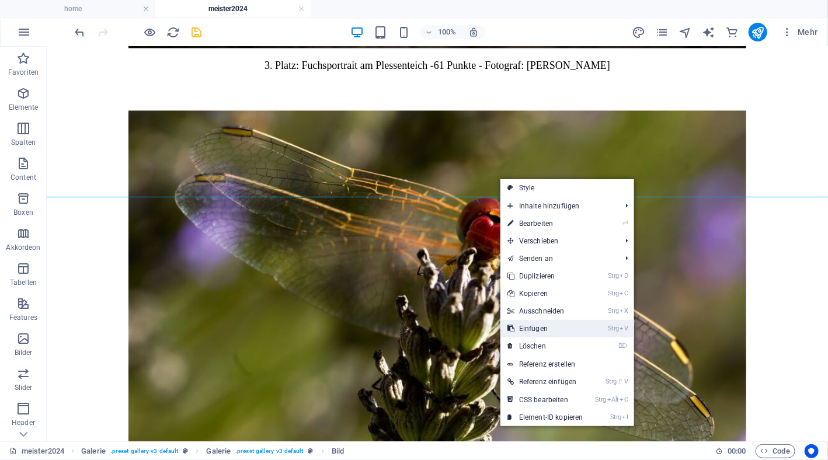
click at [530, 330] on link "Strg V Einfügen" at bounding box center [545, 329] width 90 height 18
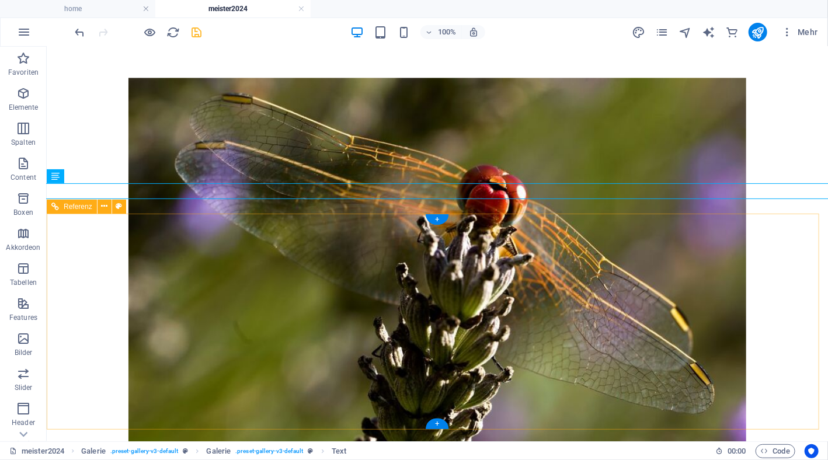
scroll to position [3203, 0]
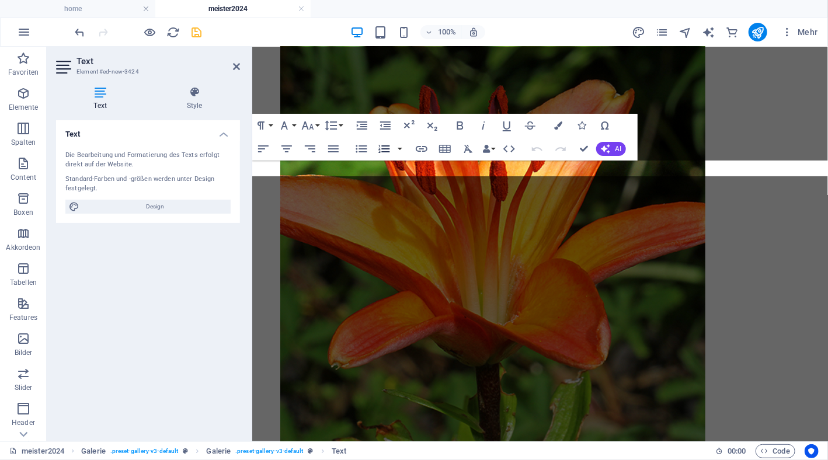
scroll to position [2583, 0]
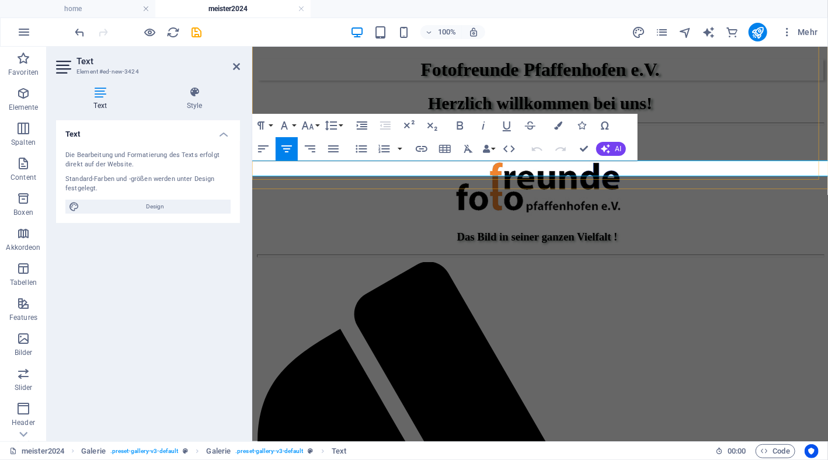
scroll to position [2583, 0]
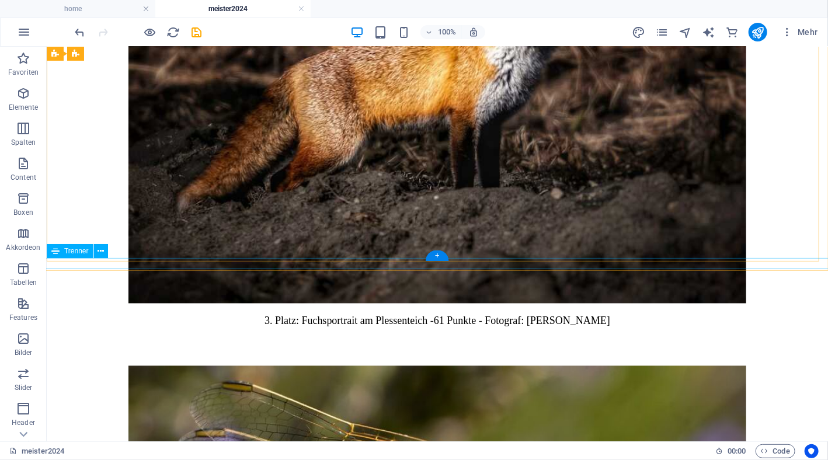
scroll to position [3145, 0]
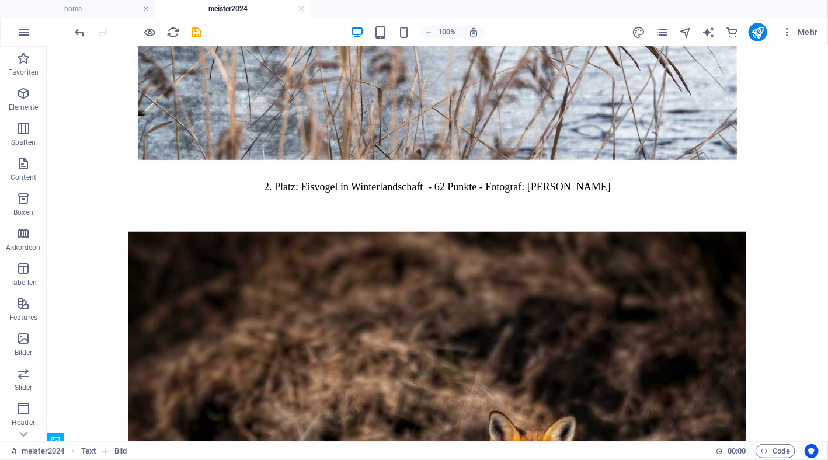
scroll to position [2414, 0]
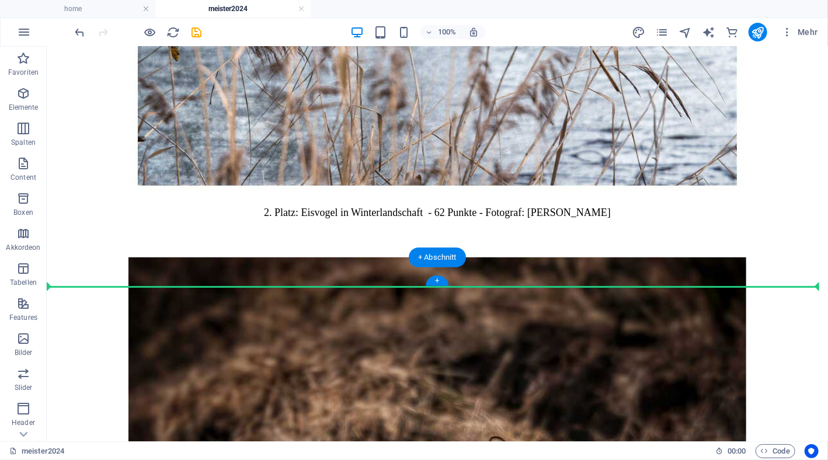
drag, startPoint x: 114, startPoint y: 227, endPoint x: 95, endPoint y: 285, distance: 61.5
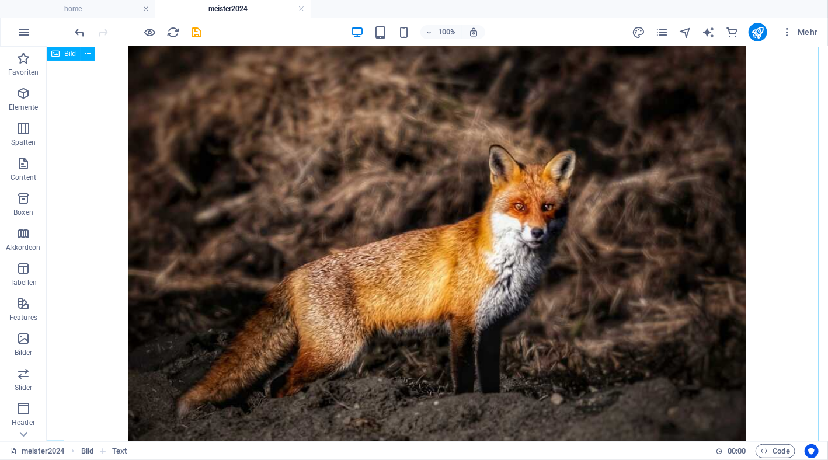
scroll to position [2881, 0]
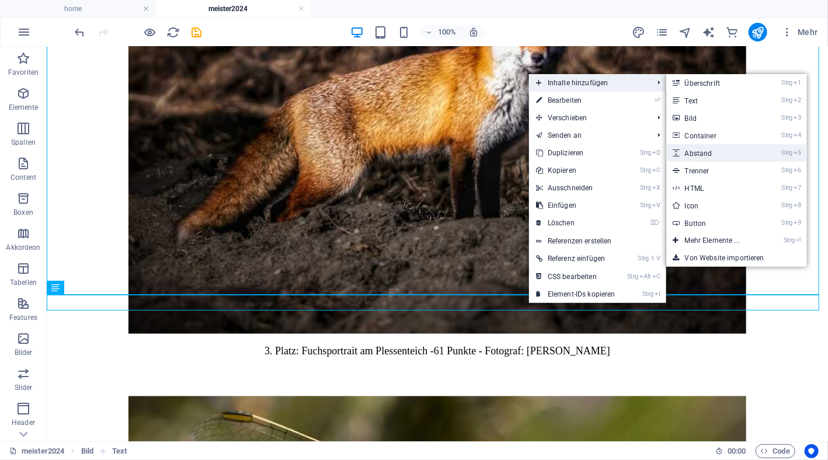
click at [705, 153] on link "Strg 5 Abstand" at bounding box center [714, 153] width 97 height 18
select select "px"
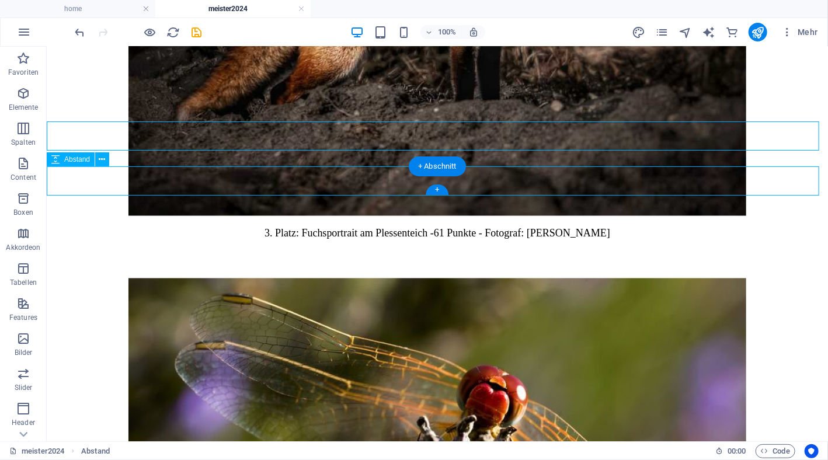
scroll to position [2996, 0]
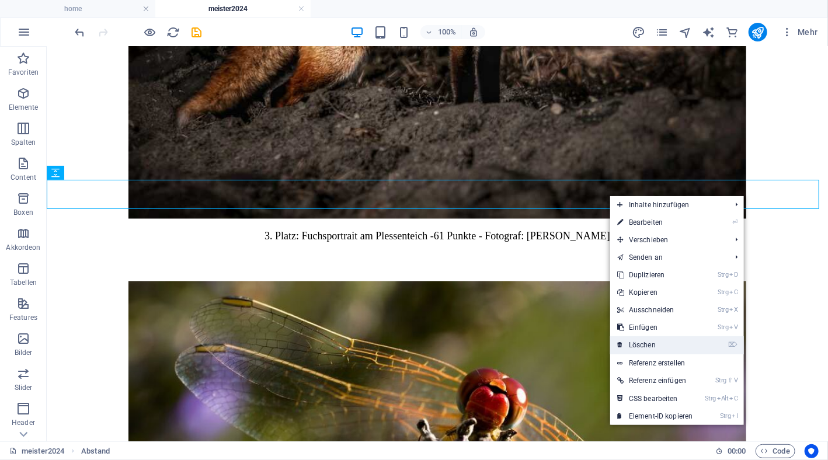
click at [649, 344] on link "⌦ Löschen" at bounding box center [655, 345] width 90 height 18
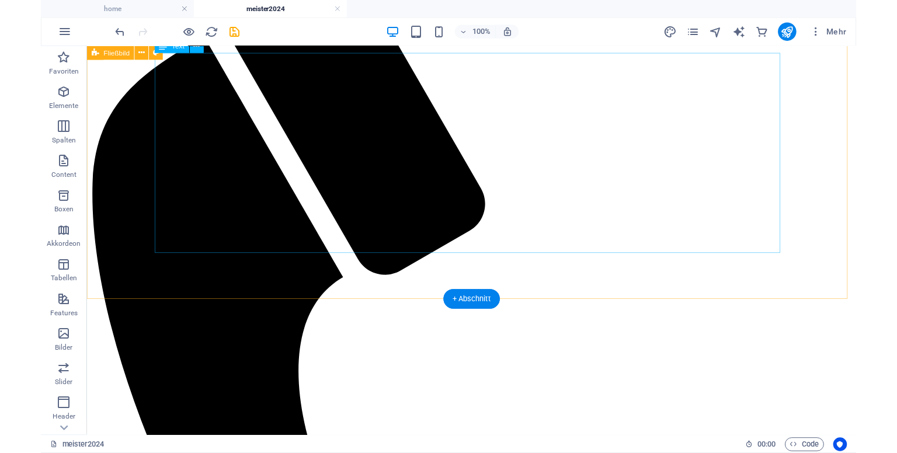
scroll to position [310, 0]
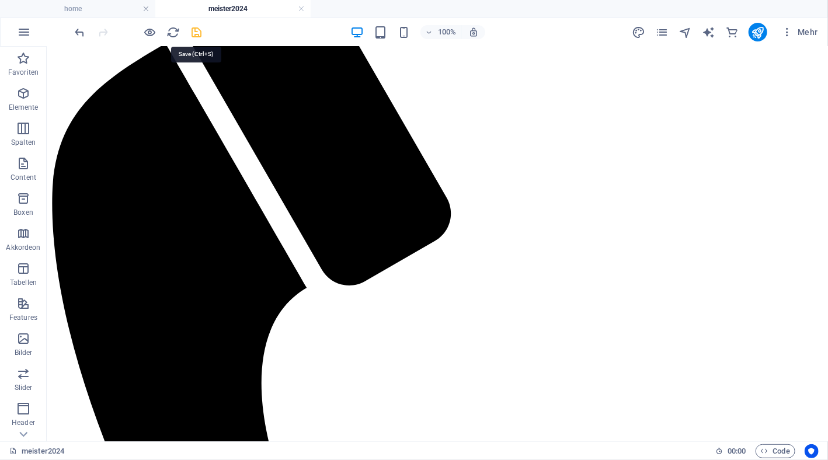
click at [195, 33] on icon "save" at bounding box center [196, 32] width 13 height 13
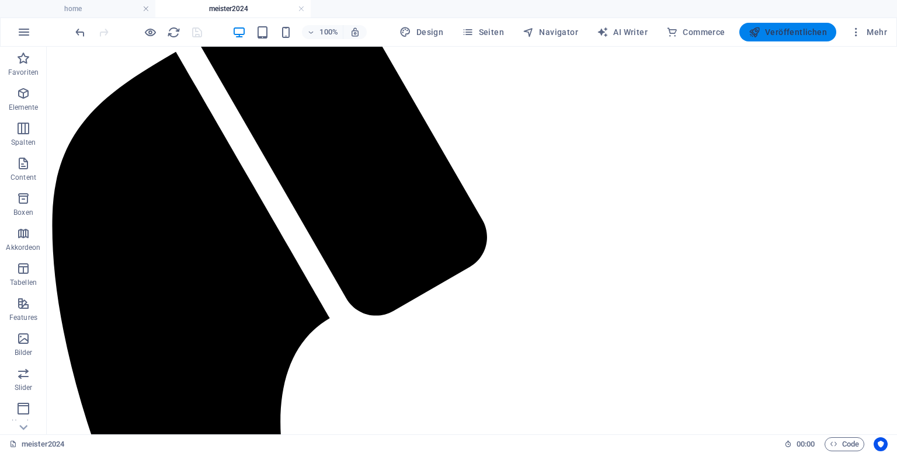
click at [799, 28] on span "Veröffentlichen" at bounding box center [787, 32] width 78 height 12
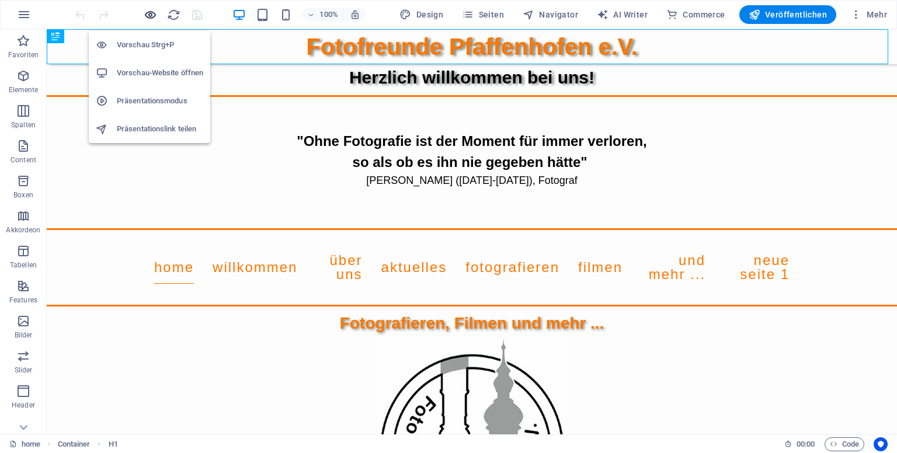
click at [149, 9] on icon "button" at bounding box center [150, 14] width 13 height 13
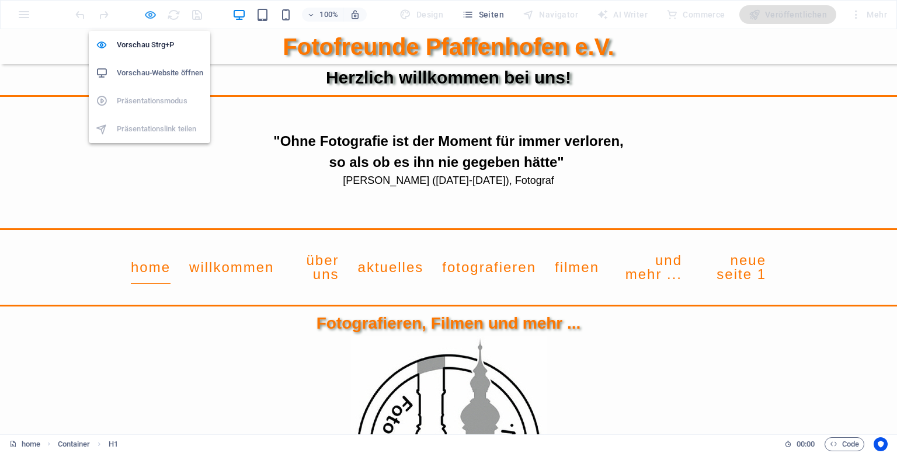
click at [149, 9] on icon "button" at bounding box center [150, 14] width 13 height 13
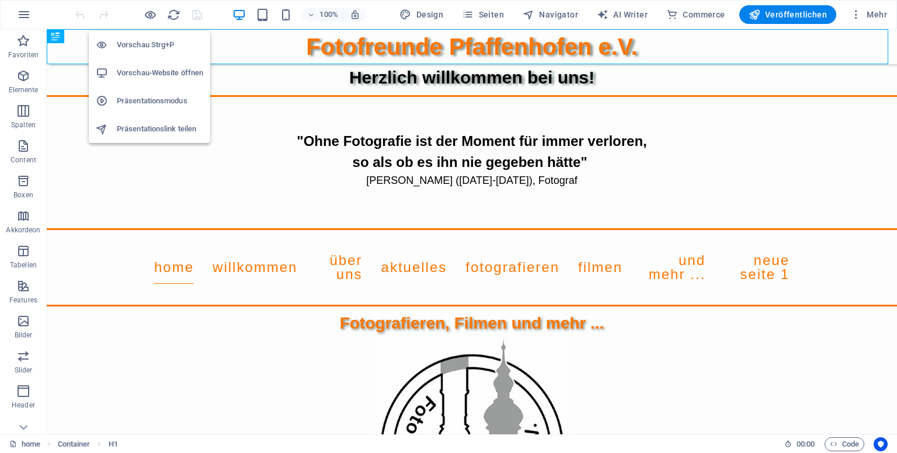
click at [128, 101] on h6 "Präsentationsmodus" at bounding box center [160, 101] width 86 height 14
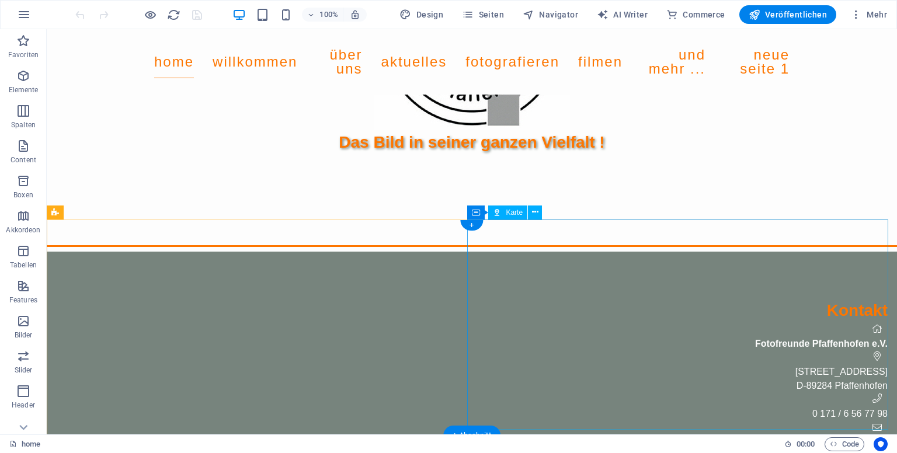
scroll to position [465, 0]
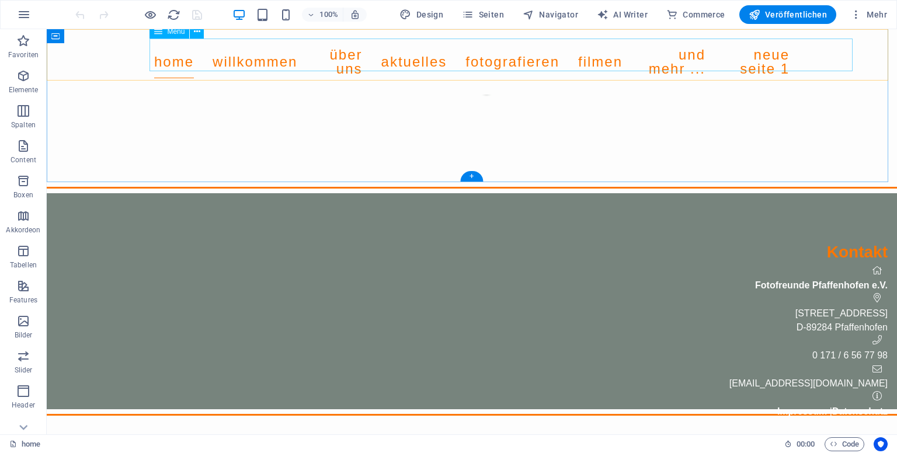
click at [288, 60] on nav "home willkommen über uns Fotofreunde kompakt aktuelles Termine Newsletter dvf P…" at bounding box center [471, 62] width 635 height 47
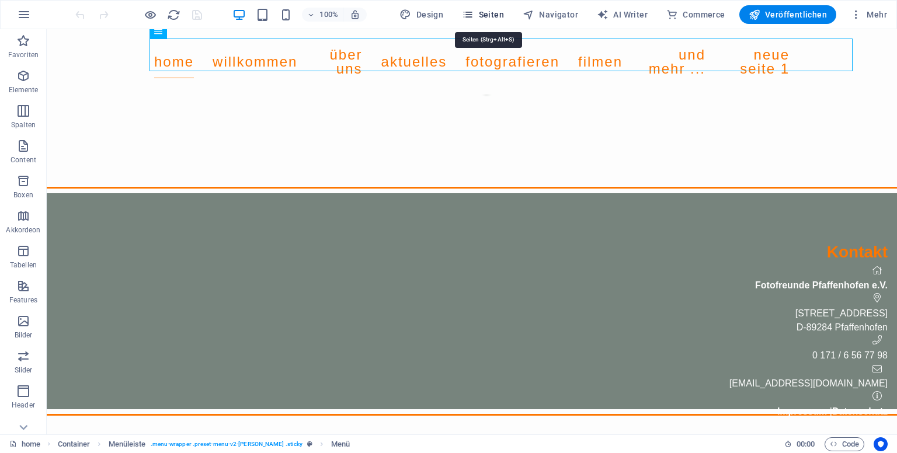
click at [497, 19] on span "Seiten" at bounding box center [483, 15] width 42 height 12
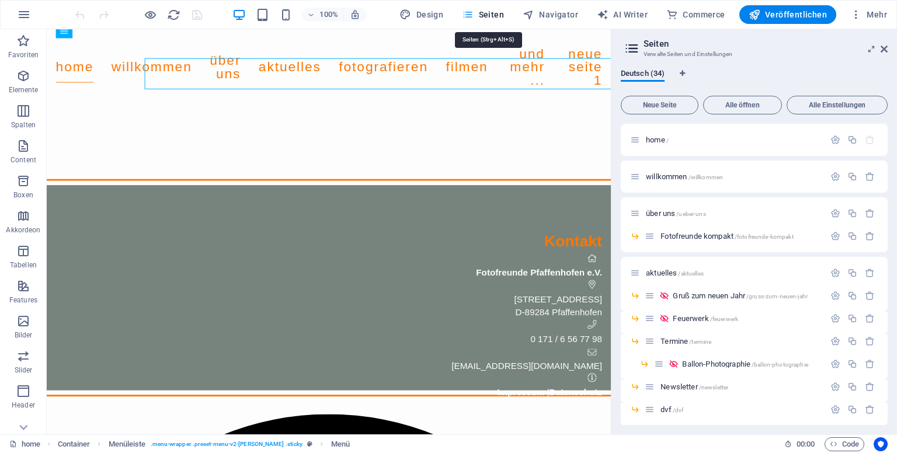
scroll to position [444, 0]
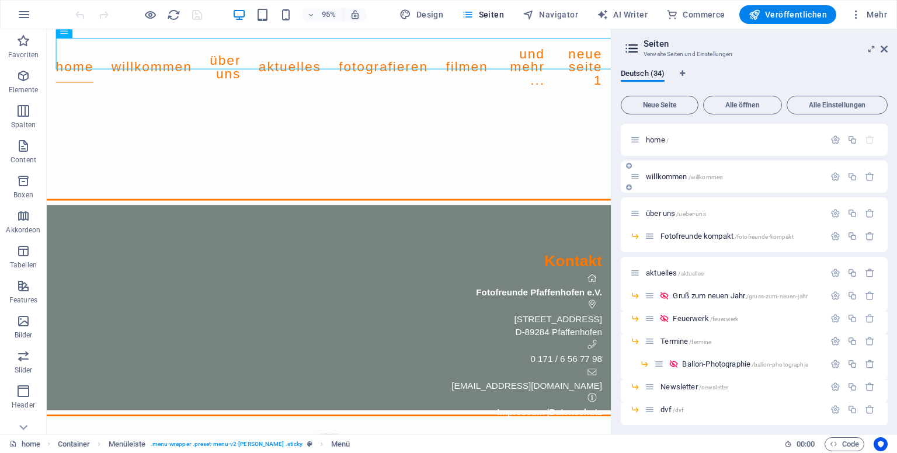
click at [676, 178] on span "willkommen /willkommen" at bounding box center [684, 176] width 77 height 9
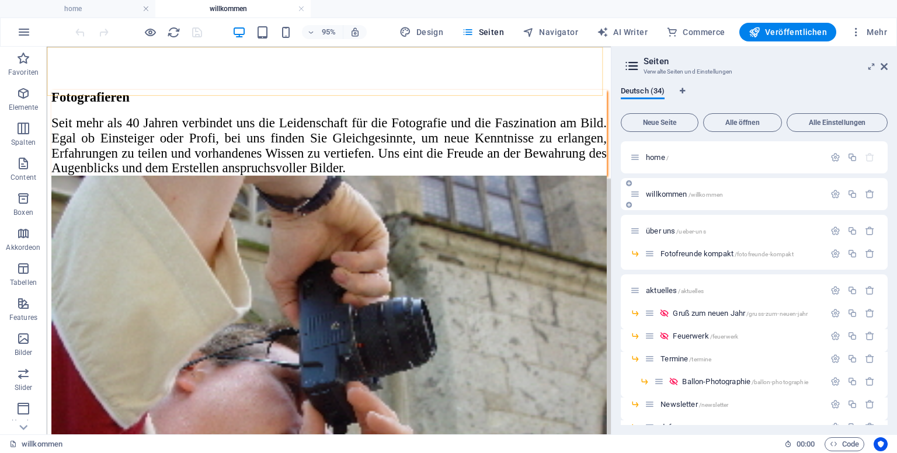
scroll to position [1359, 0]
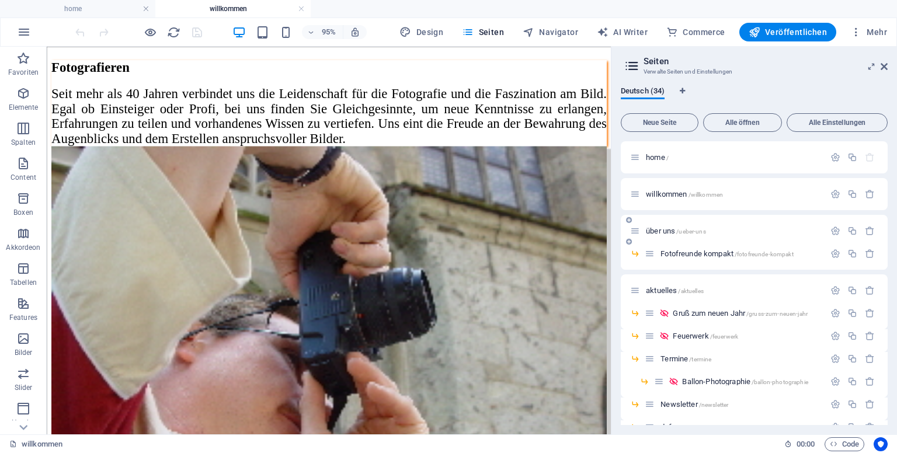
click at [687, 227] on div "über uns /ueber-uns" at bounding box center [727, 230] width 194 height 13
click at [660, 231] on span "über uns /ueber-uns" at bounding box center [676, 231] width 60 height 9
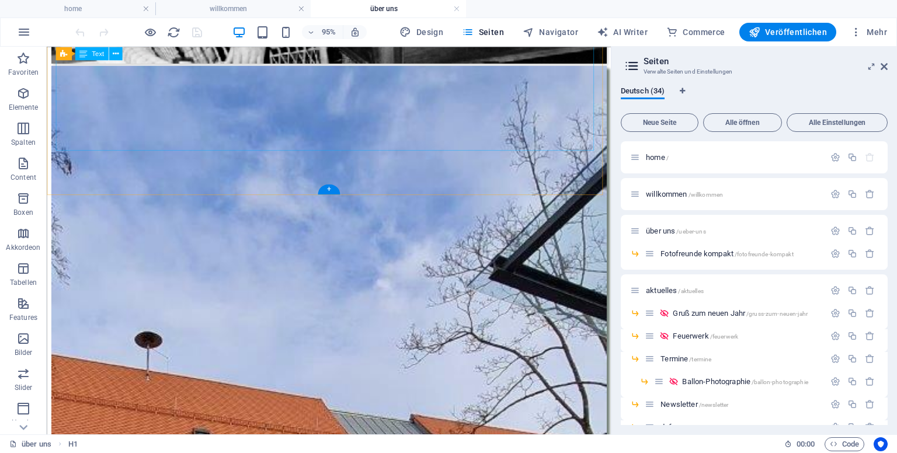
scroll to position [1758, 0]
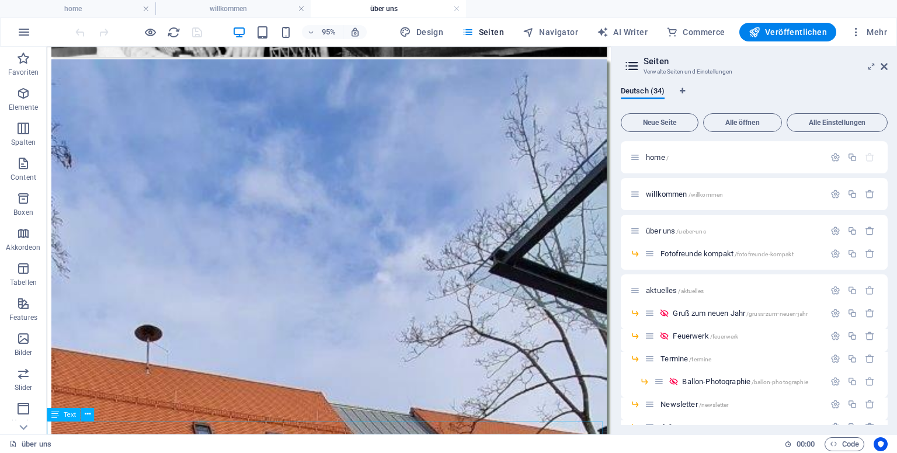
click at [231, 429] on div "Ziehe hier rein, um den vorhandenen Inhalt zu ersetzen. Drücke "Strg", wenn du …" at bounding box center [329, 241] width 564 height 388
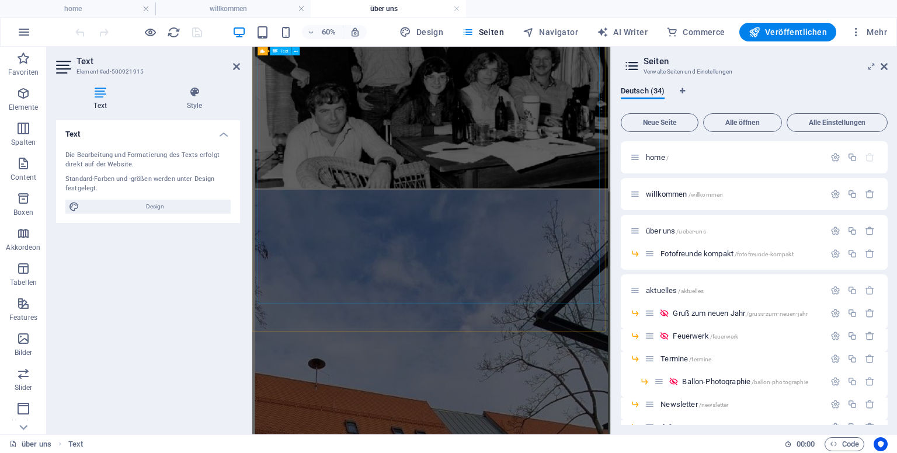
scroll to position [1541, 0]
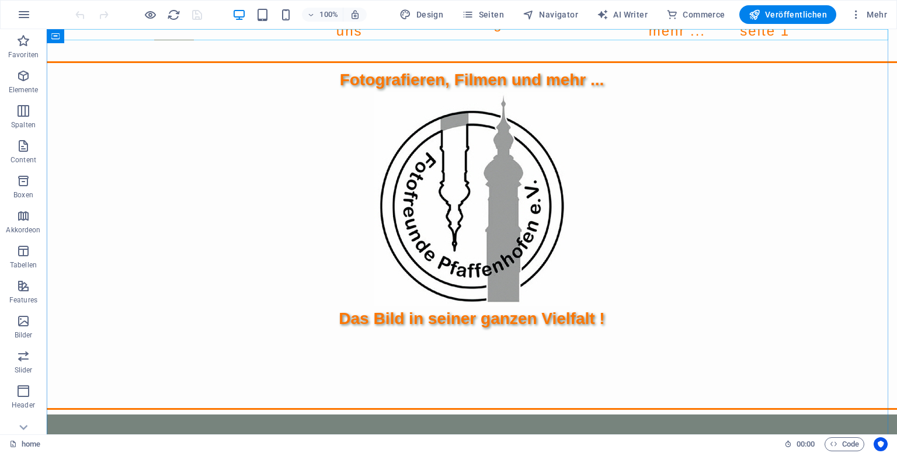
scroll to position [194, 0]
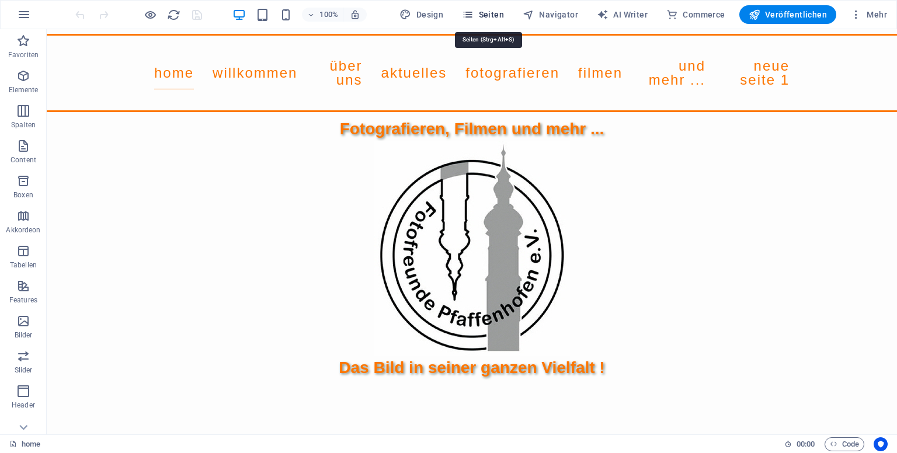
click at [496, 8] on button "Seiten" at bounding box center [482, 14] width 51 height 19
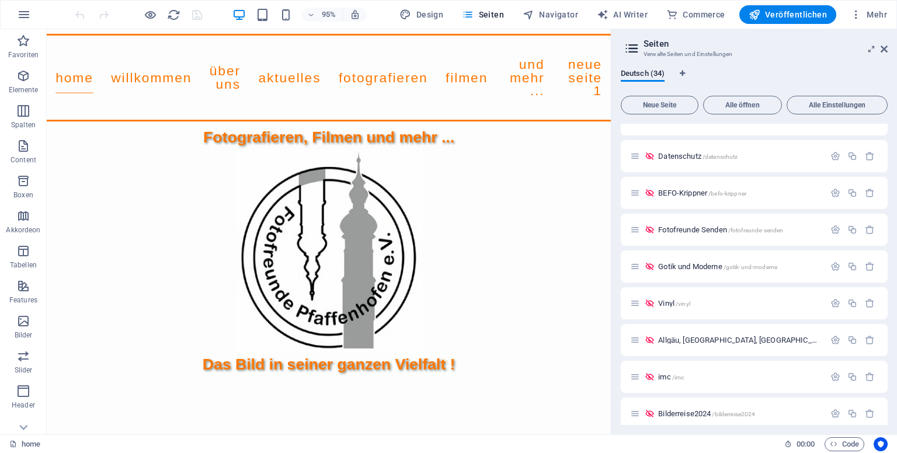
scroll to position [753, 0]
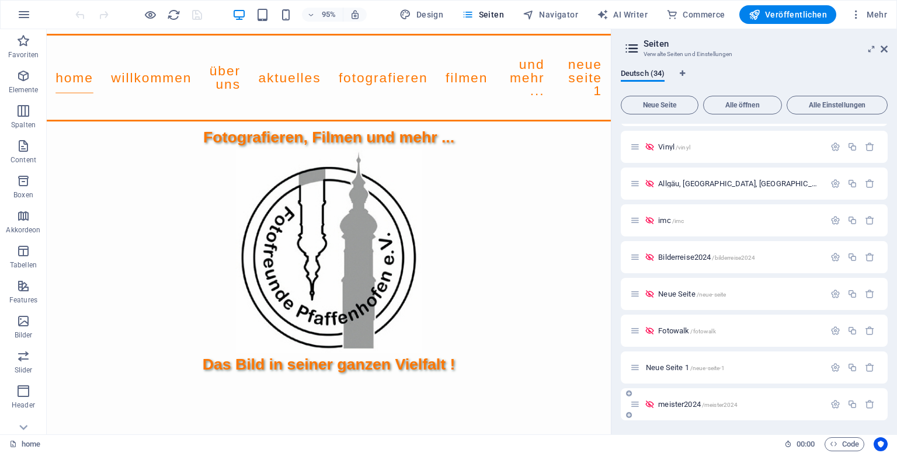
click at [704, 402] on span "/meister2024" at bounding box center [720, 405] width 36 height 6
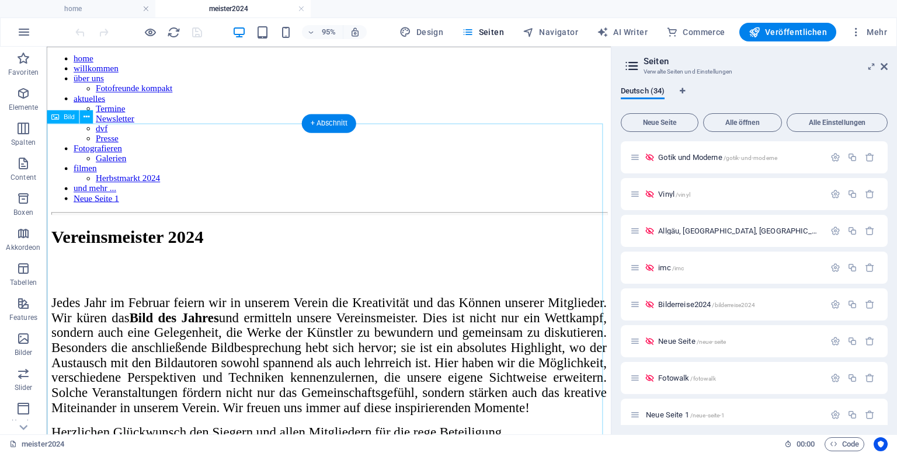
scroll to position [1042, 0]
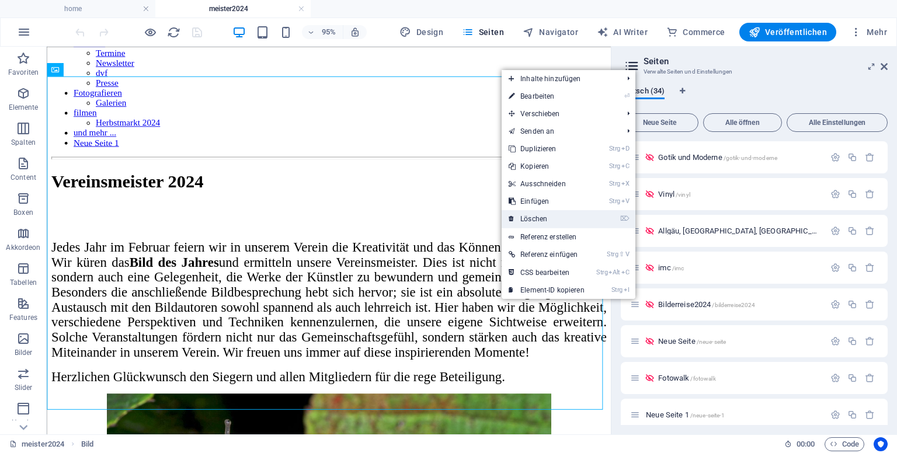
click at [535, 213] on link "⌦ Löschen" at bounding box center [547, 219] width 90 height 18
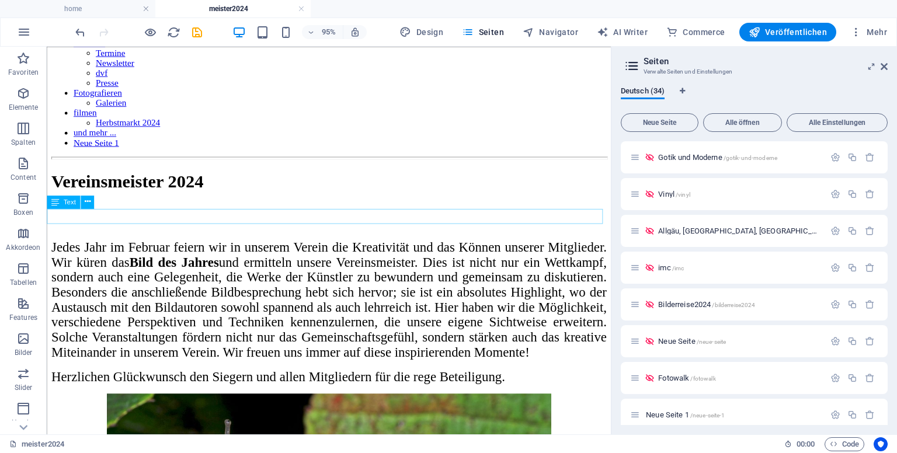
scroll to position [867, 0]
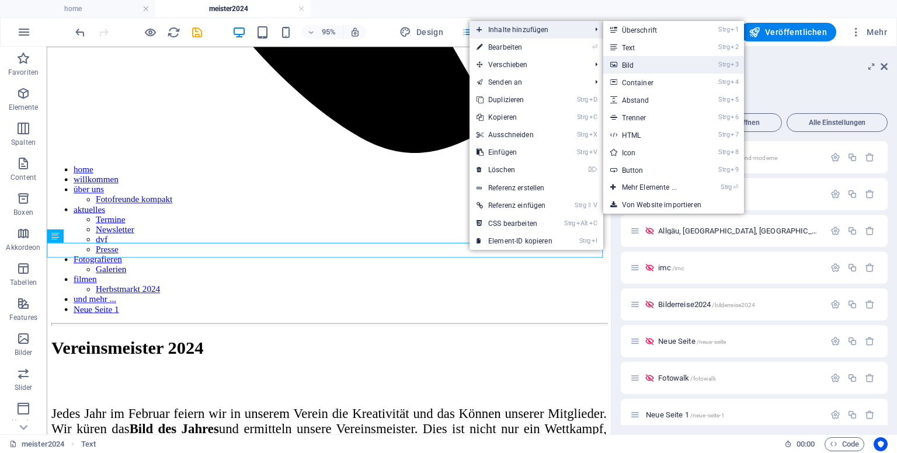
click at [619, 65] on link "Strg 3 Bild" at bounding box center [651, 65] width 97 height 18
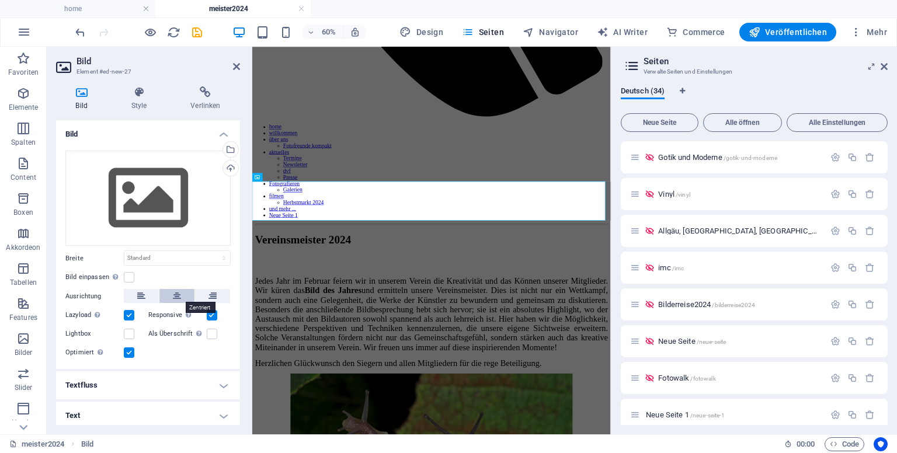
click at [173, 300] on icon at bounding box center [177, 296] width 8 height 14
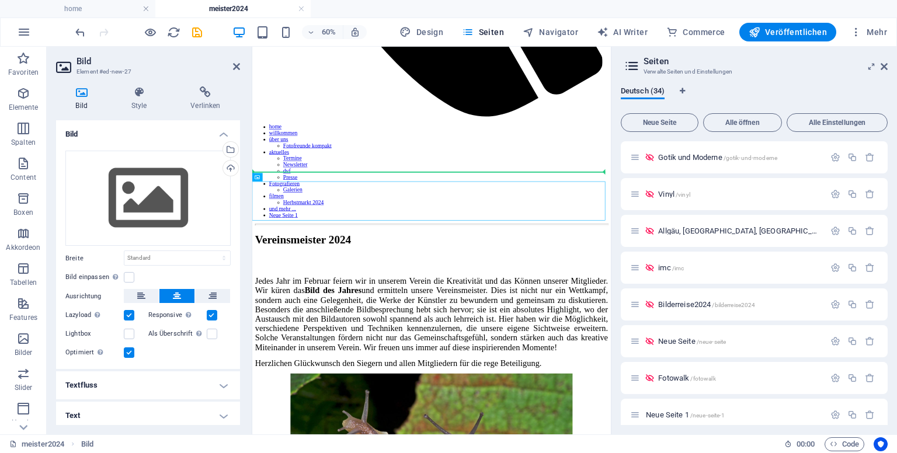
drag, startPoint x: 514, startPoint y: 224, endPoint x: 278, endPoint y: 250, distance: 237.3
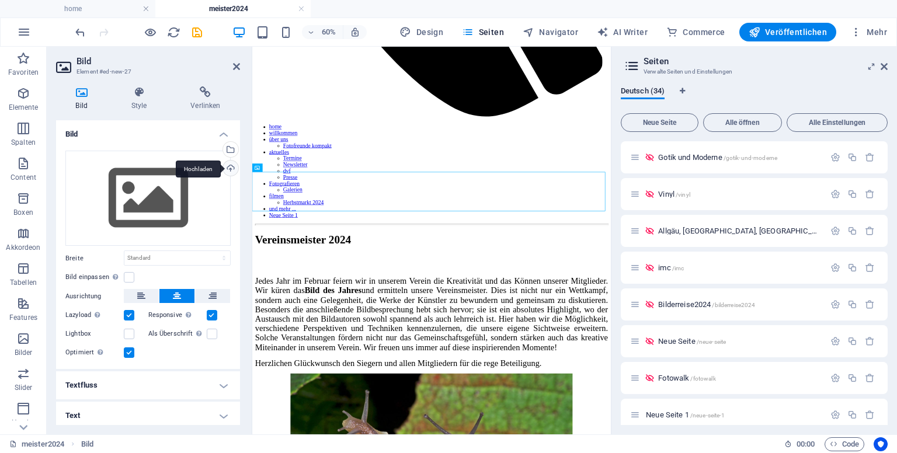
click at [227, 164] on div "Hochladen" at bounding box center [230, 170] width 18 height 18
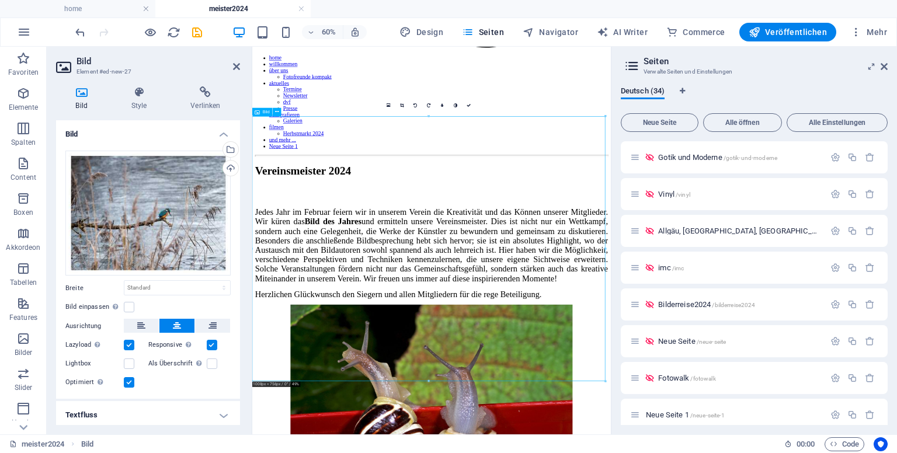
scroll to position [984, 0]
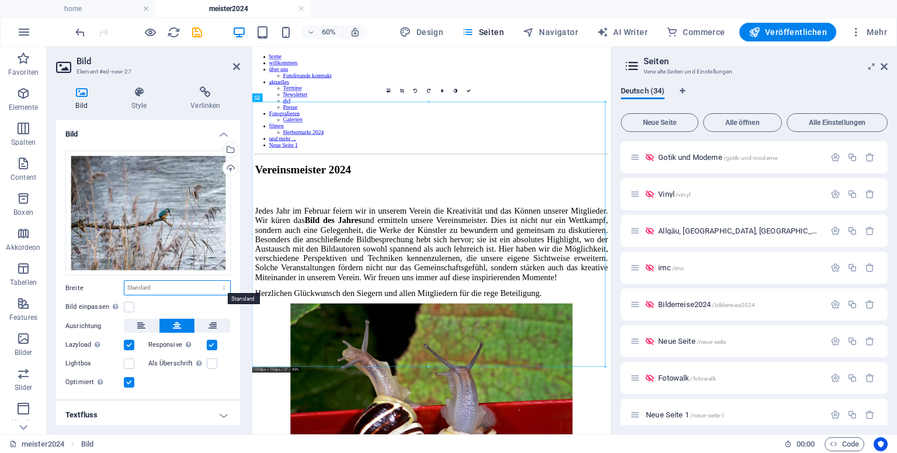
click at [166, 287] on select "Standard auto px rem % em vh vw" at bounding box center [177, 288] width 106 height 14
select select "%"
click at [211, 281] on select "Standard auto px rem % em vh vw" at bounding box center [177, 288] width 106 height 14
type input "80"
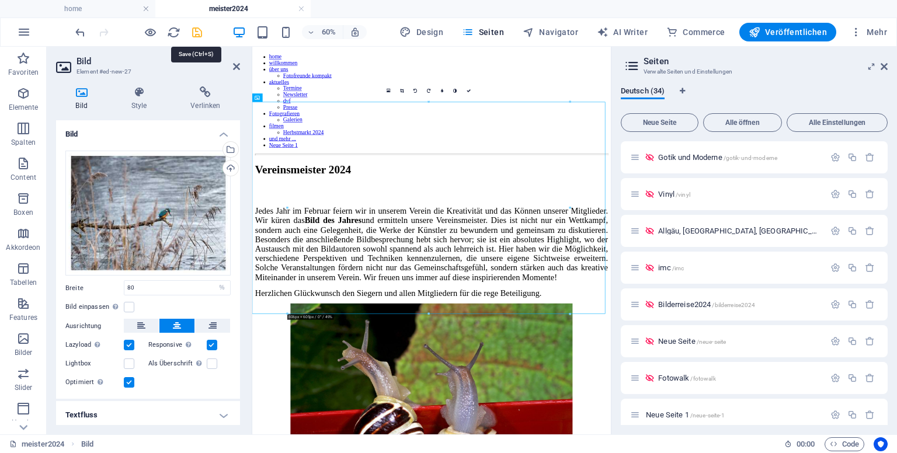
click at [194, 31] on icon "save" at bounding box center [196, 32] width 13 height 13
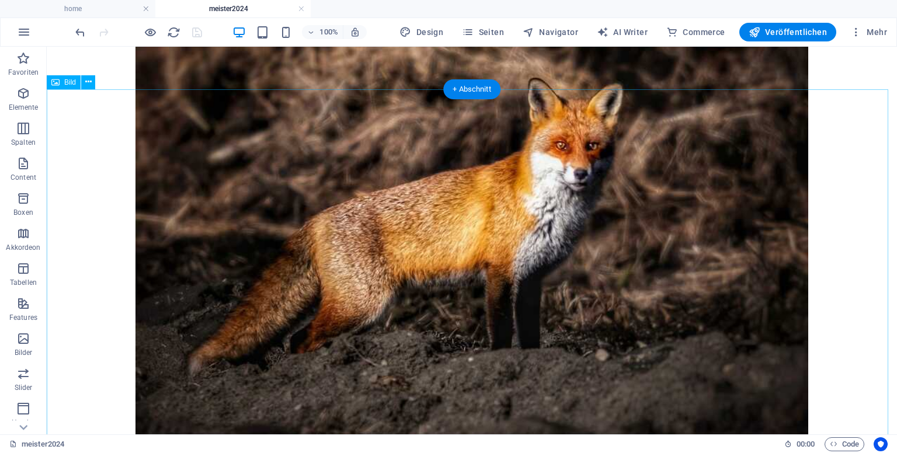
scroll to position [2986, 0]
